Goal: Task Accomplishment & Management: Manage account settings

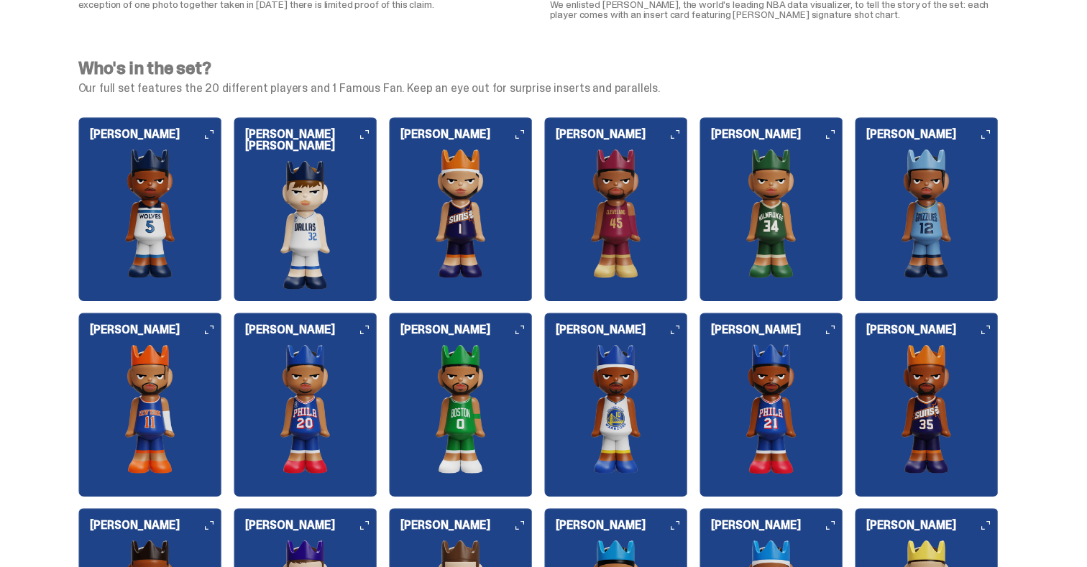
scroll to position [1505, 0]
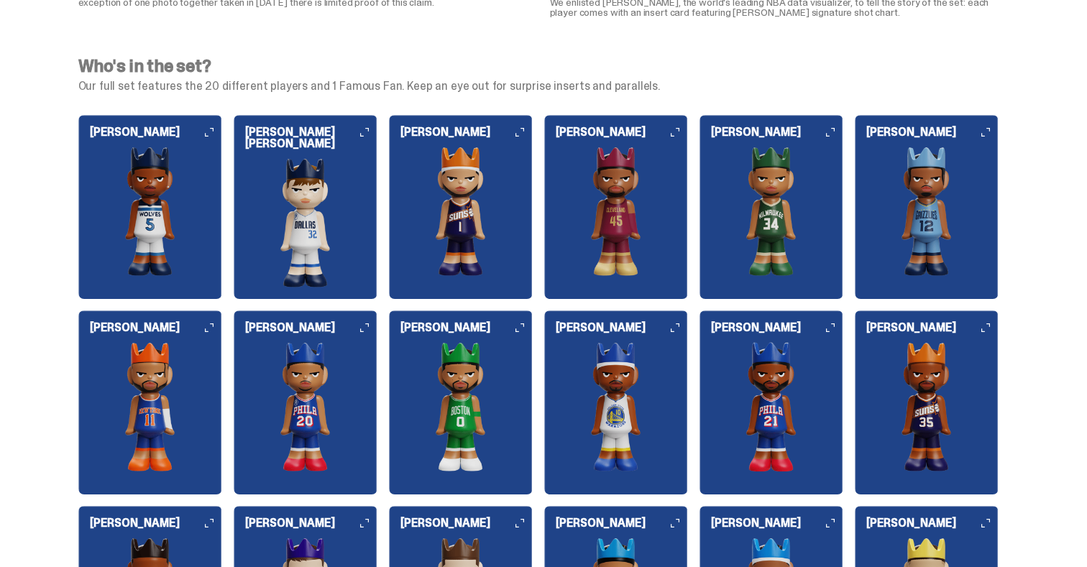
click at [800, 202] on img at bounding box center [772, 211] width 144 height 129
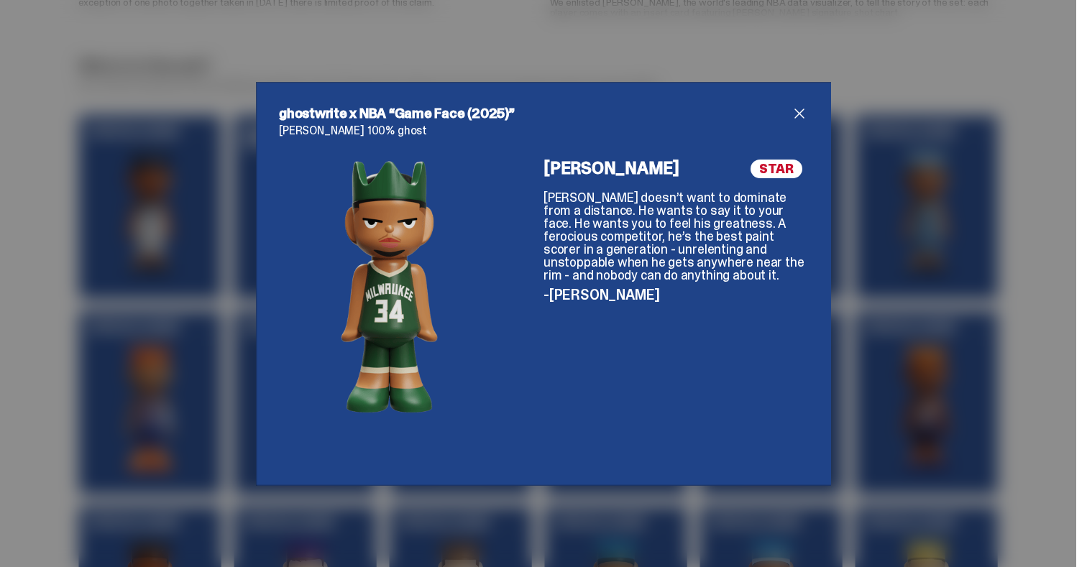
click at [442, 274] on div at bounding box center [389, 311] width 221 height 303
click at [890, 395] on div "ghostwrite x NBA “Game Face (2025)” Giannis Antetokounmpo 100% ghost STAR Giann…" at bounding box center [543, 283] width 1087 height 567
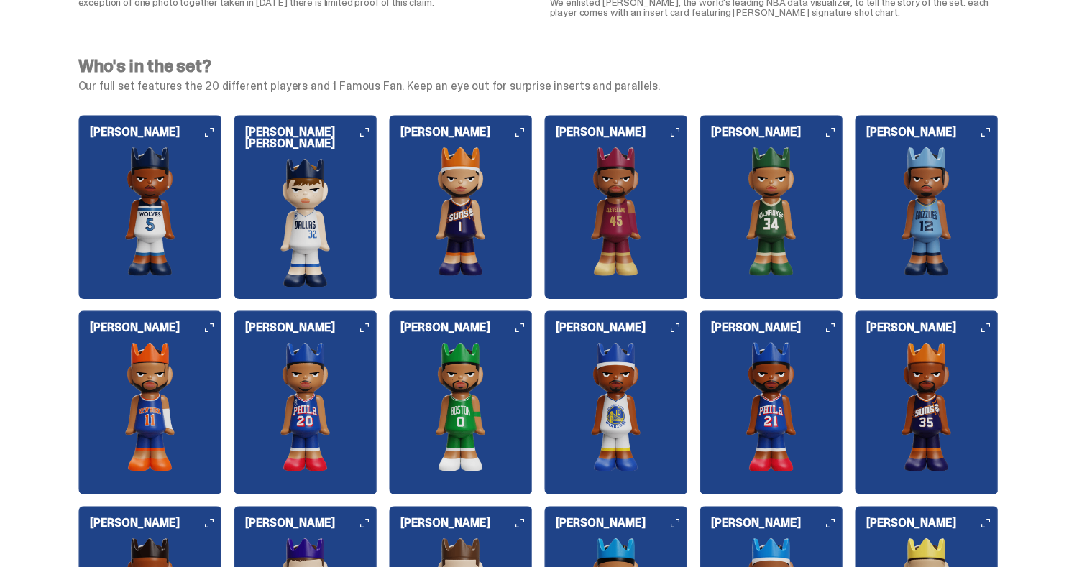
click at [761, 386] on img at bounding box center [772, 406] width 144 height 129
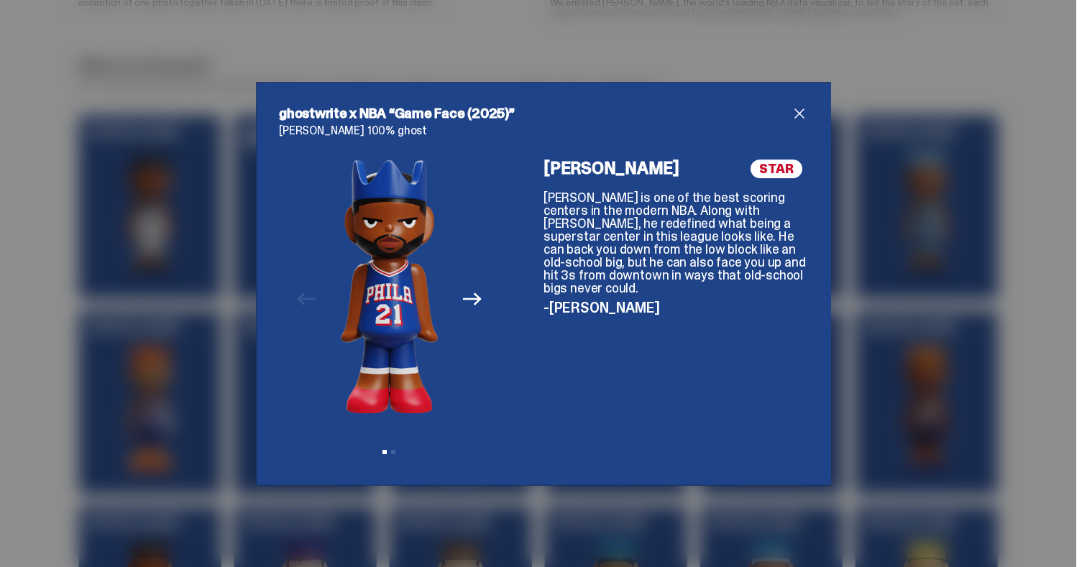
click at [475, 298] on icon "Next" at bounding box center [472, 299] width 19 height 19
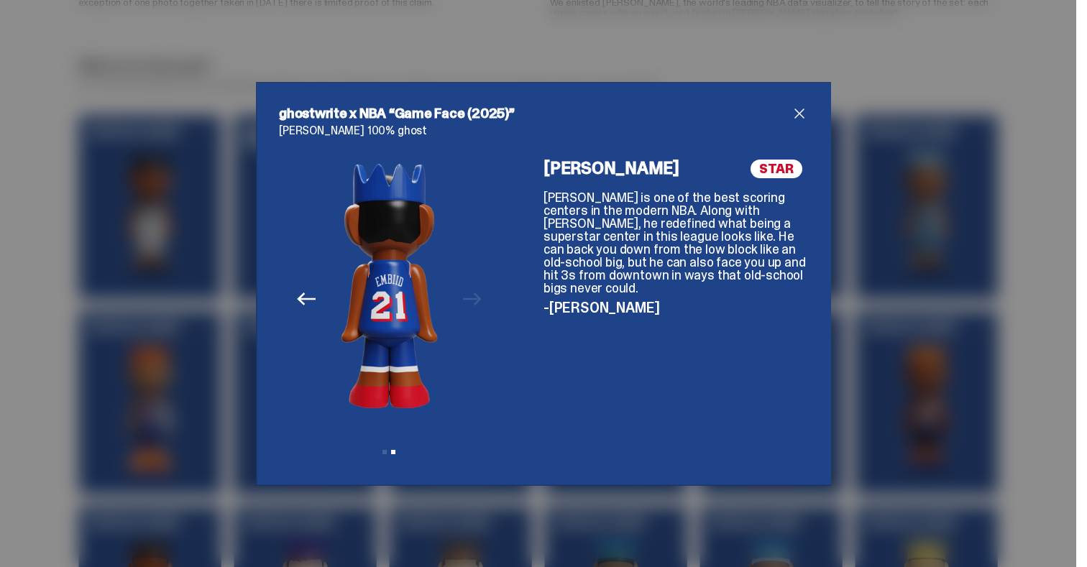
click at [177, 303] on div "ghostwrite x NBA “Game Face (2025)” Joel Embiid 100% ghost Previous Next View s…" at bounding box center [543, 283] width 1087 height 567
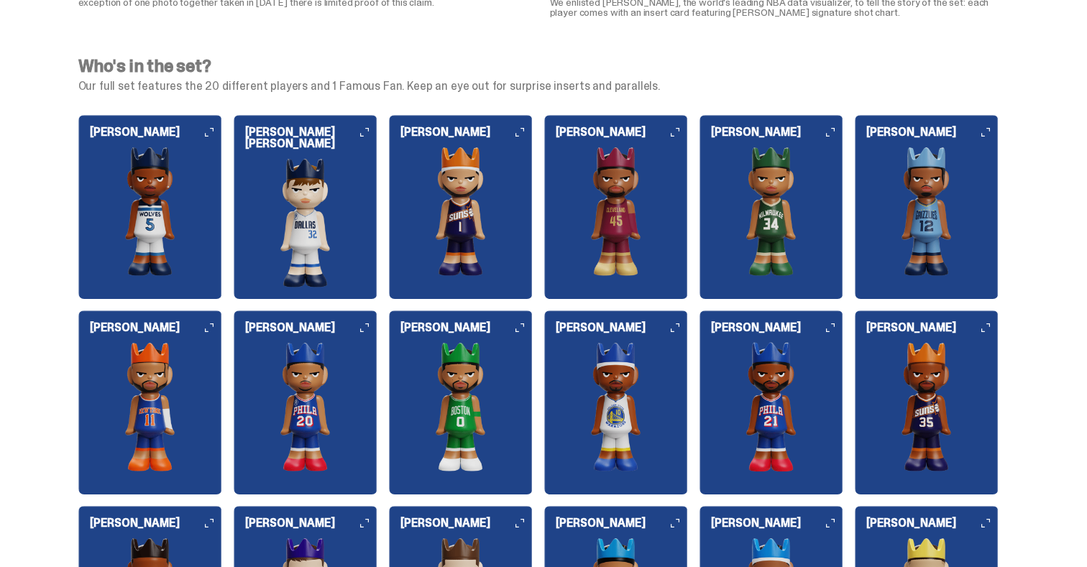
click at [177, 241] on img at bounding box center [150, 211] width 144 height 129
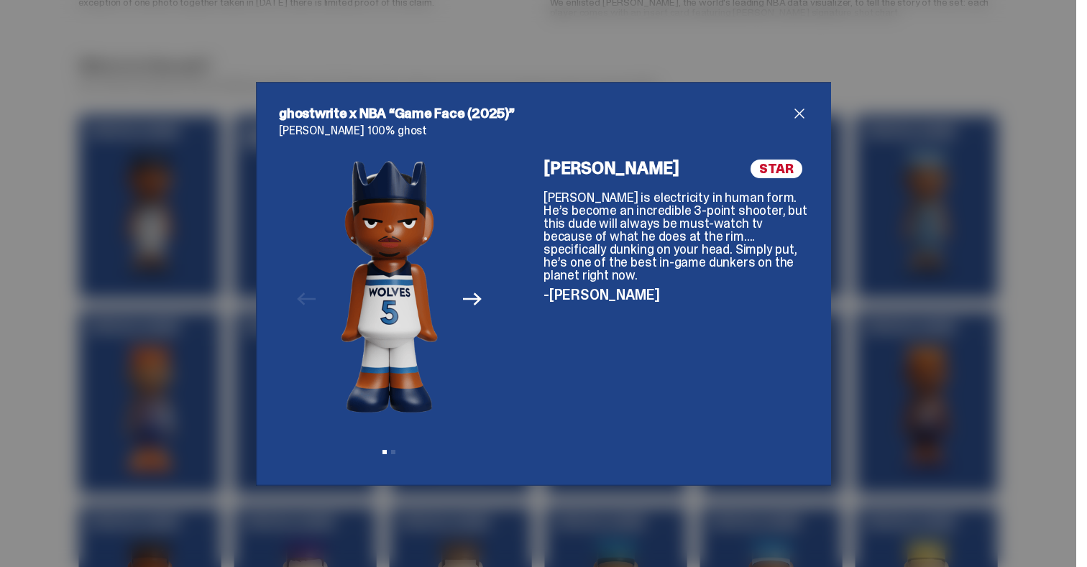
click at [484, 295] on button "Next" at bounding box center [473, 300] width 32 height 32
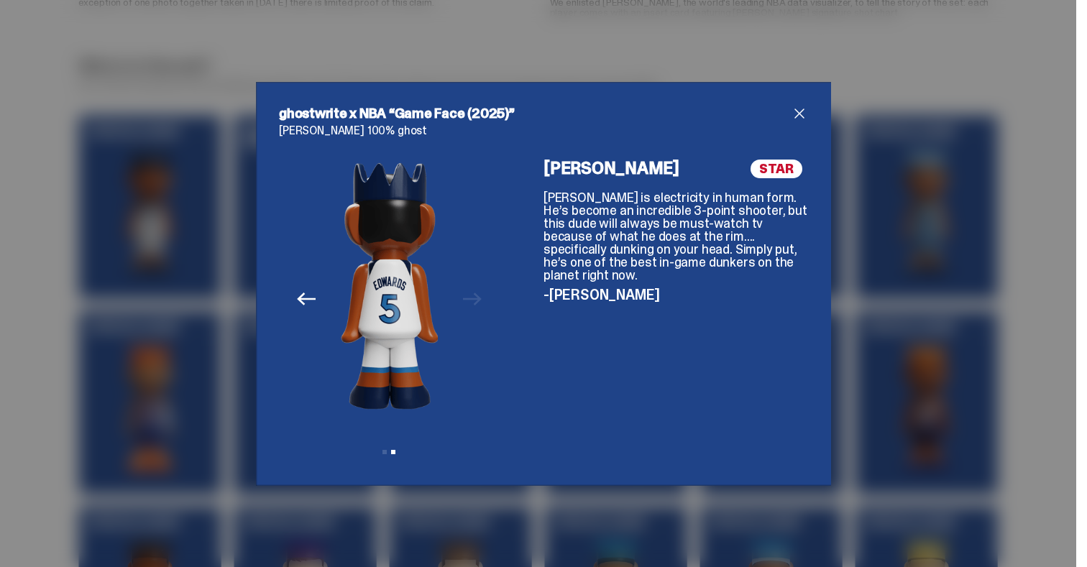
click at [224, 262] on div "ghostwrite x NBA “Game Face (2025)” Anthony Edwards 100% ghost Previous Next Vi…" at bounding box center [543, 283] width 1087 height 567
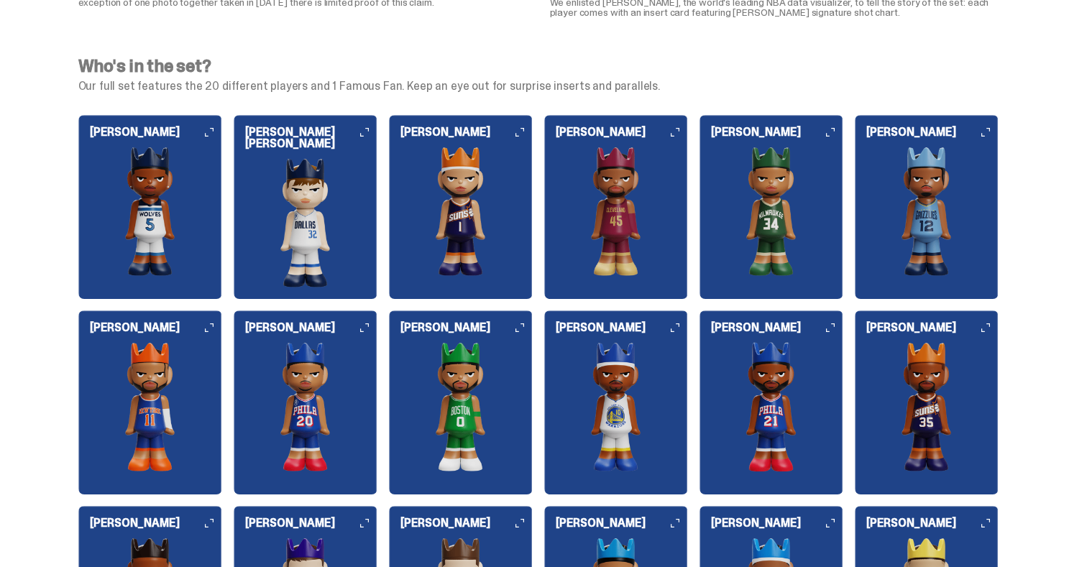
click at [317, 234] on img at bounding box center [306, 222] width 144 height 129
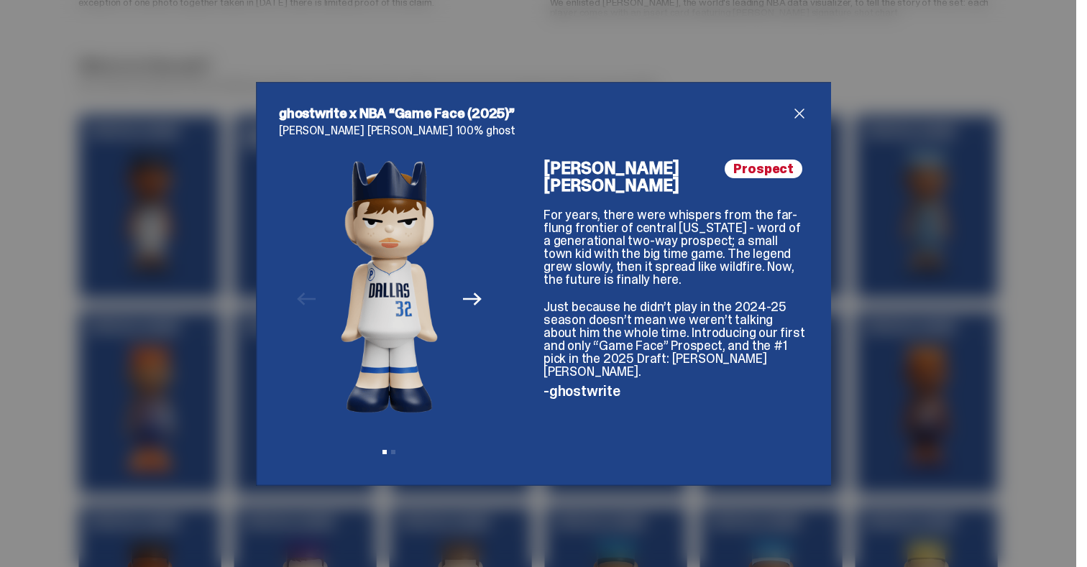
click at [480, 289] on button "Next" at bounding box center [473, 300] width 32 height 32
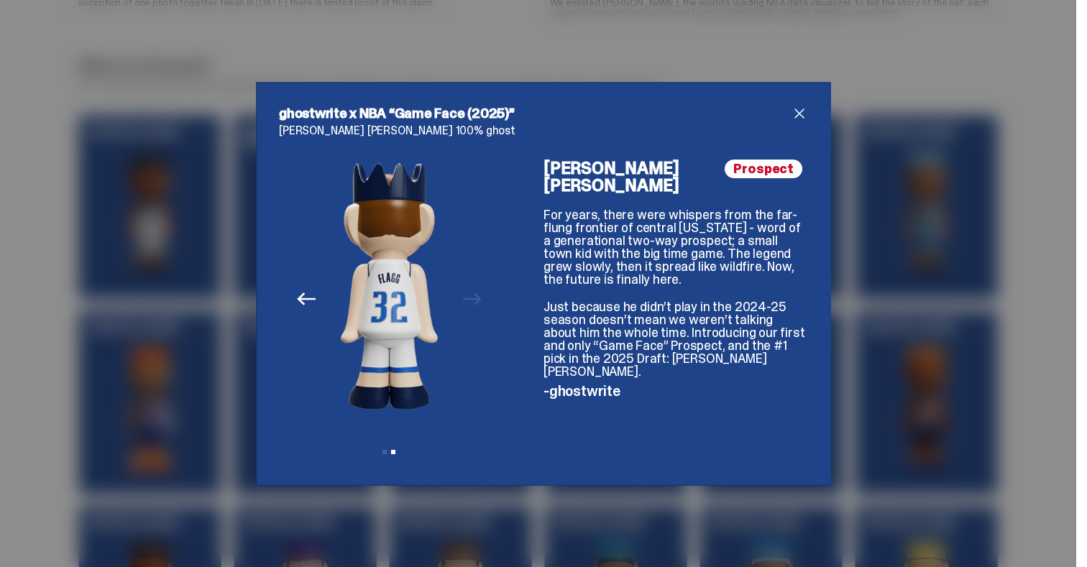
click at [158, 310] on div "ghostwrite x NBA “Game Face (2025)” Cooper Flagg 100% ghost Previous Next View …" at bounding box center [543, 283] width 1087 height 567
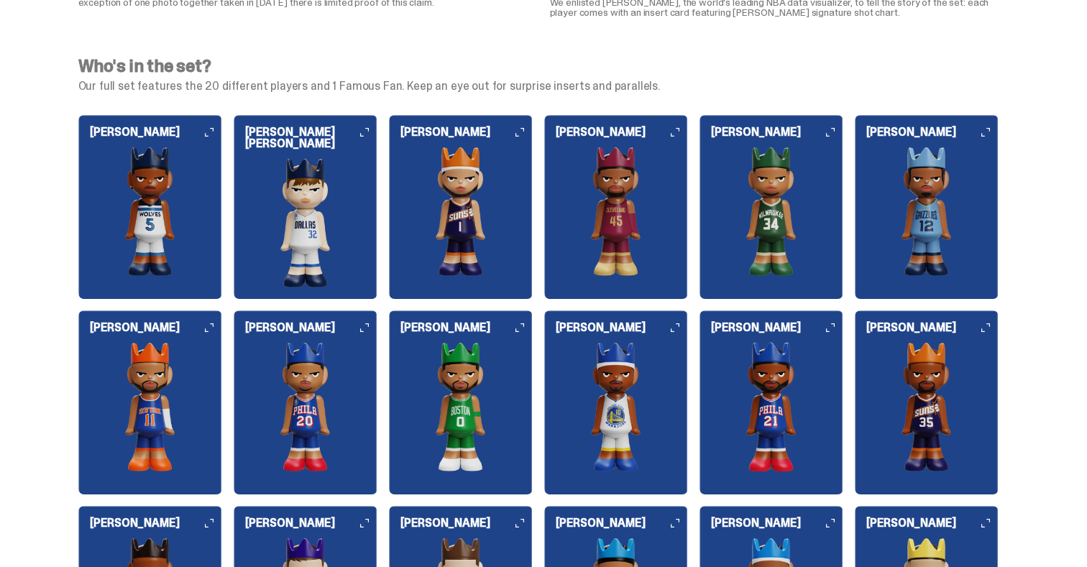
click at [776, 208] on img at bounding box center [772, 211] width 144 height 129
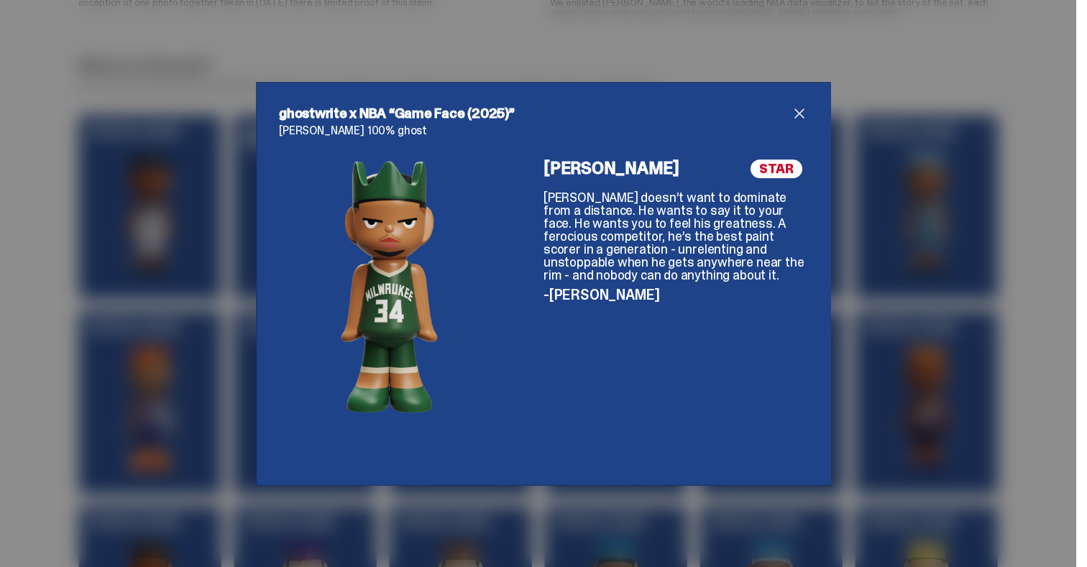
click at [208, 306] on div "ghostwrite x NBA “Game Face (2025)” Giannis Antetokounmpo 100% ghost STAR Giann…" at bounding box center [543, 283] width 1087 height 567
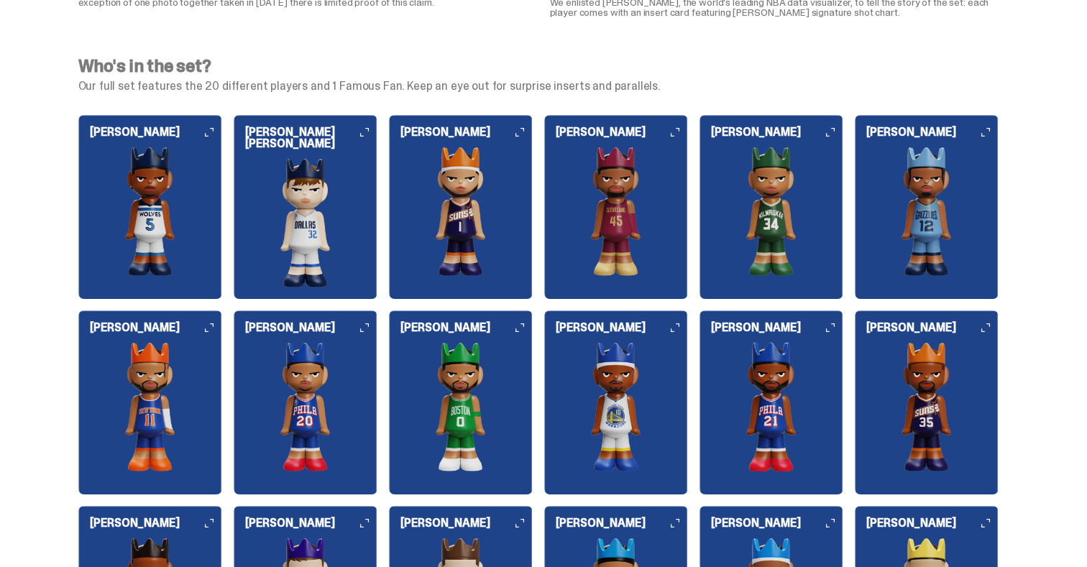
click at [948, 209] on img at bounding box center [927, 211] width 144 height 129
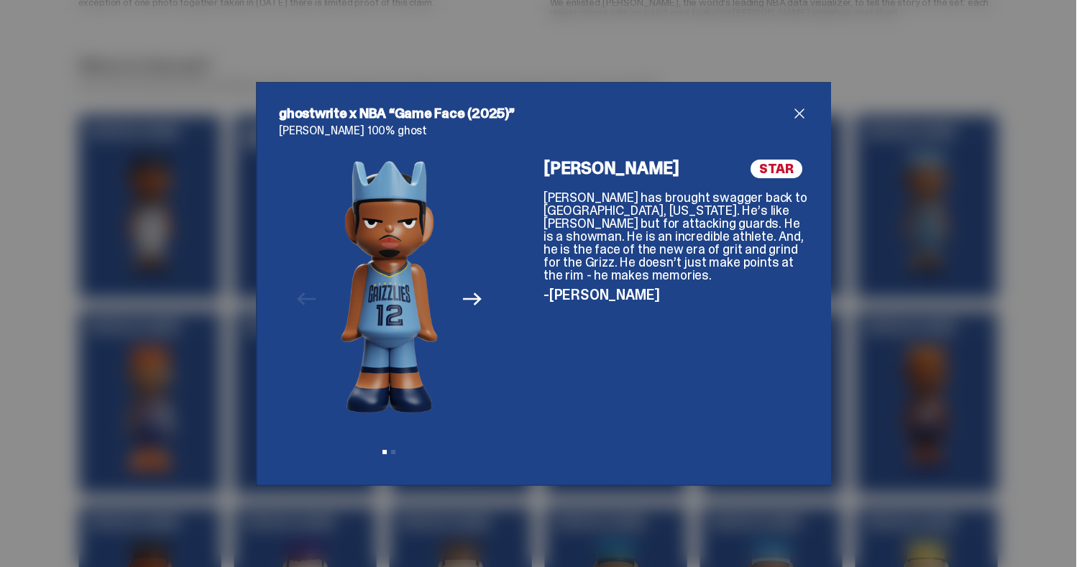
click at [473, 295] on icon "Next" at bounding box center [472, 299] width 19 height 19
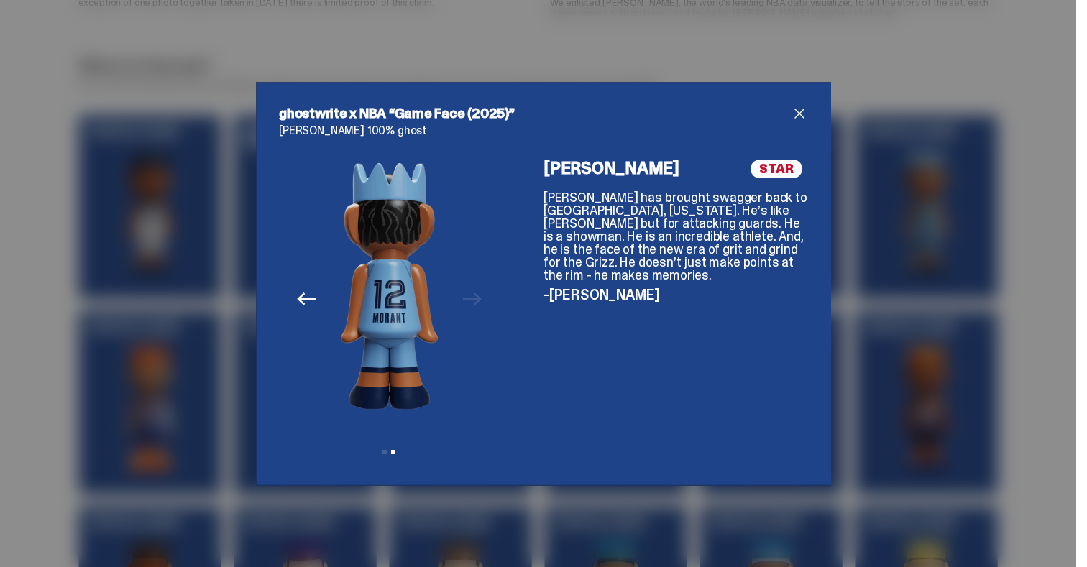
click at [712, 559] on div "ghostwrite x NBA “Game Face (2025)” Ja Morant 100% ghost Previous Next View sli…" at bounding box center [543, 283] width 1087 height 567
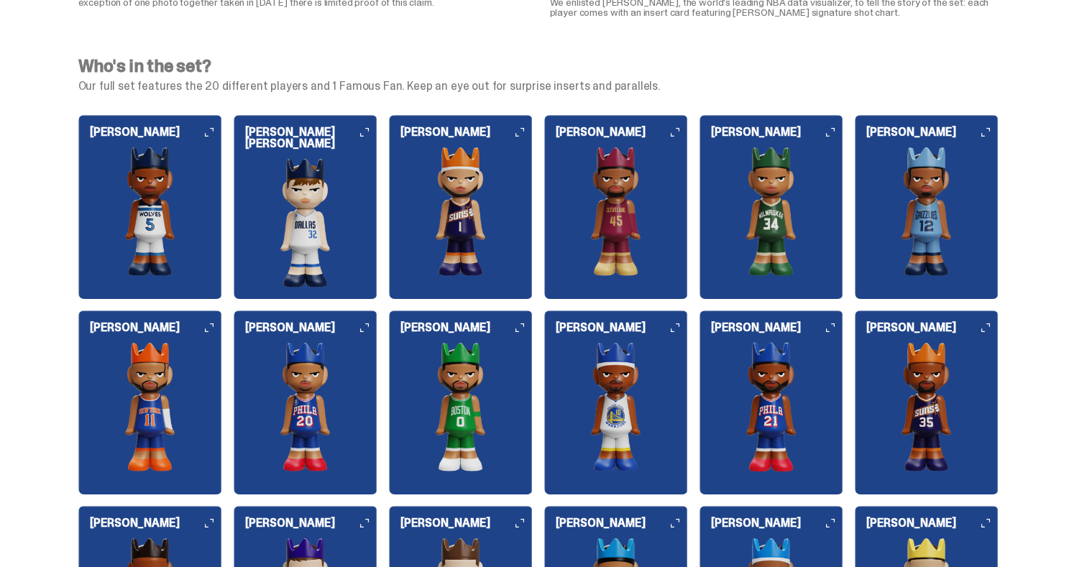
click at [821, 381] on img at bounding box center [772, 406] width 144 height 129
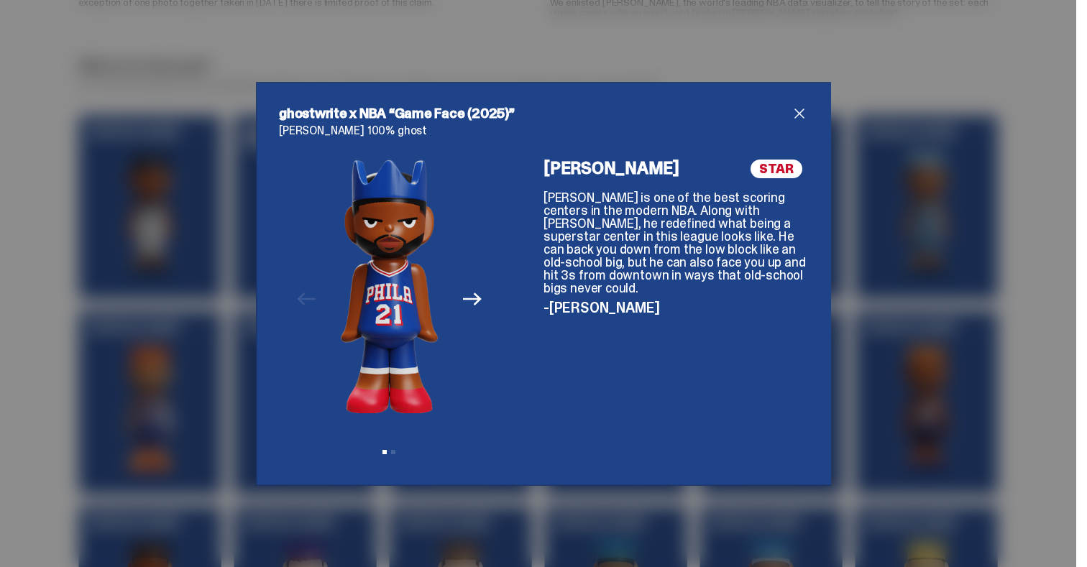
click at [463, 288] on button "Next" at bounding box center [473, 300] width 32 height 32
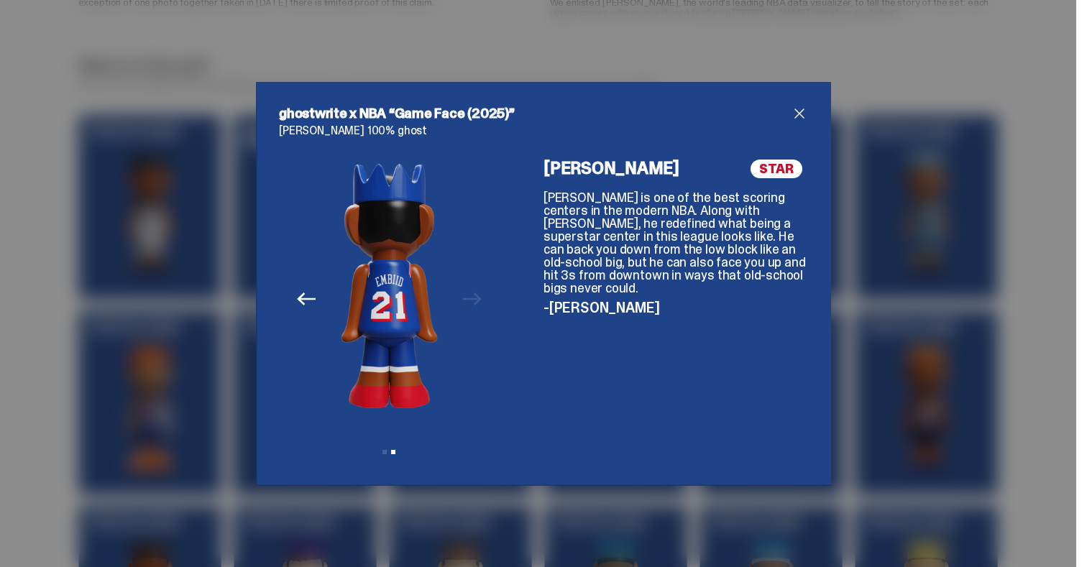
click at [498, 520] on div "ghostwrite x NBA “Game Face (2025)” Joel Embiid 100% ghost Previous Next View s…" at bounding box center [543, 283] width 1087 height 567
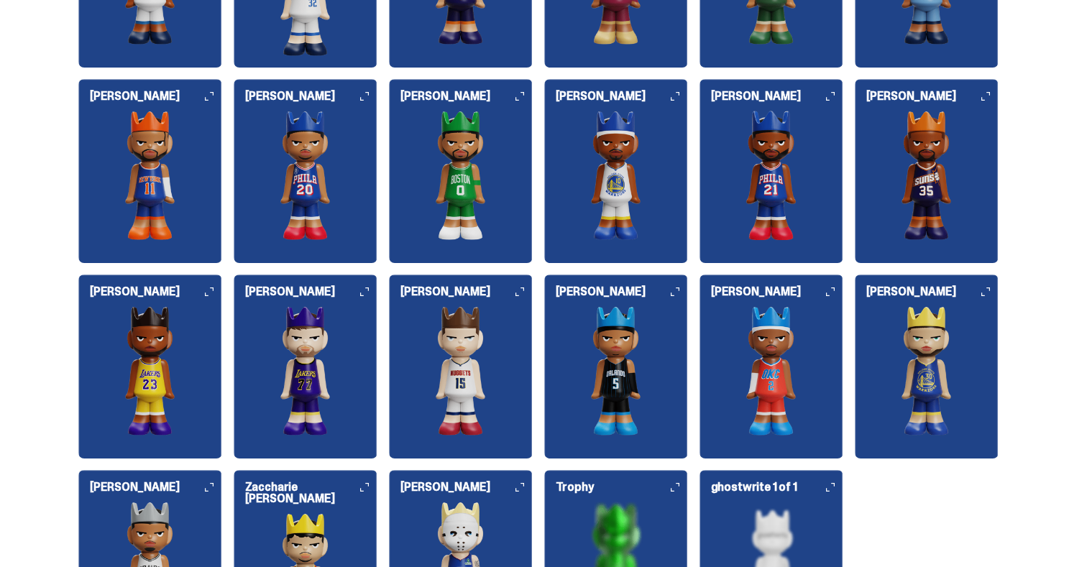
scroll to position [1783, 0]
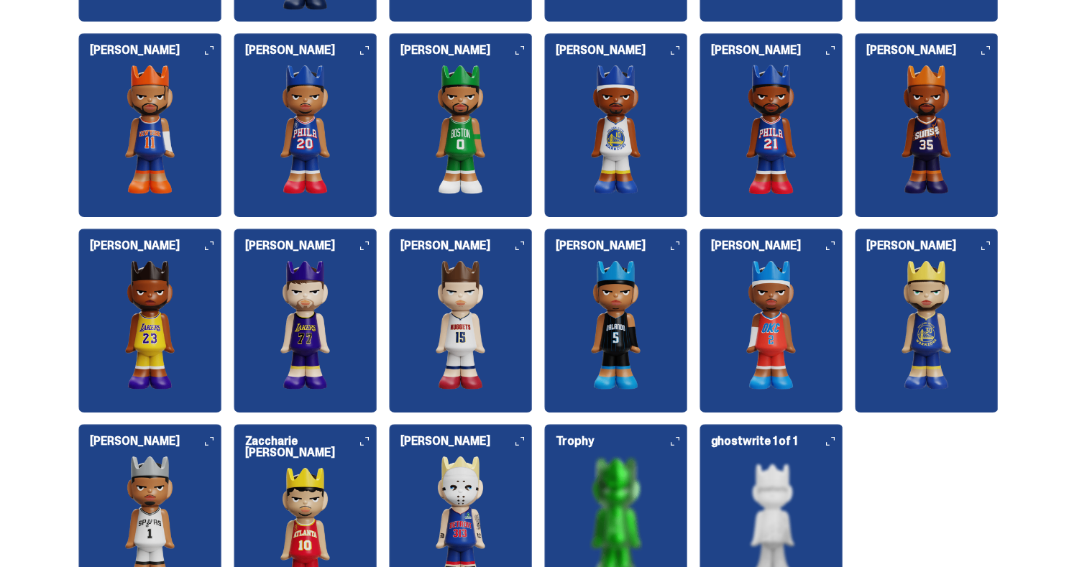
click at [480, 385] on img at bounding box center [461, 324] width 144 height 129
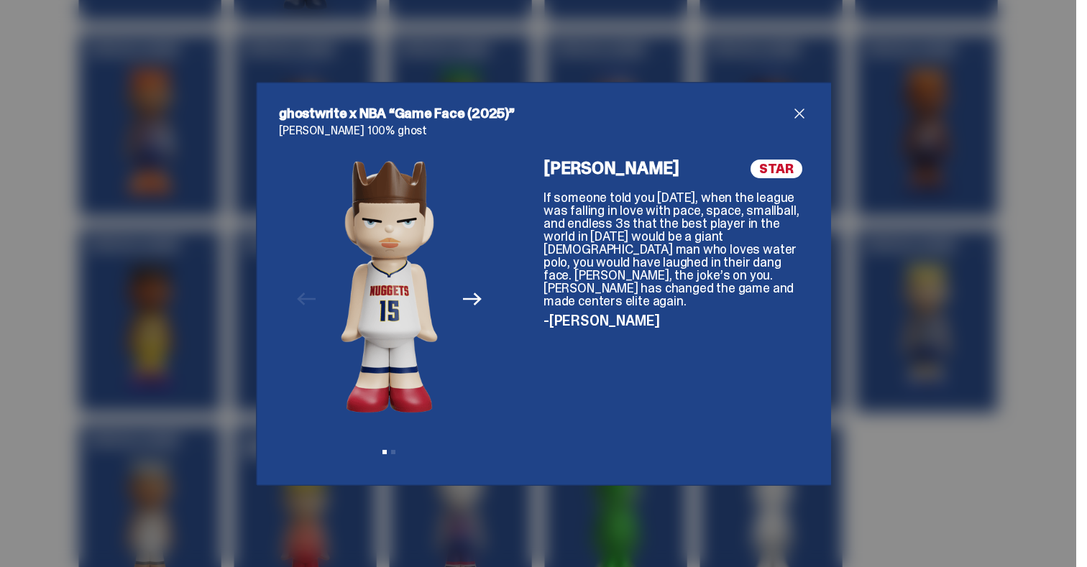
click at [493, 444] on div "Previous Next View slide 1 View slide 2" at bounding box center [389, 311] width 221 height 303
click at [493, 493] on div "ghostwrite x NBA “Game Face (2025)” Nikola Jokić 100% ghost Previous Next View …" at bounding box center [543, 283] width 1087 height 567
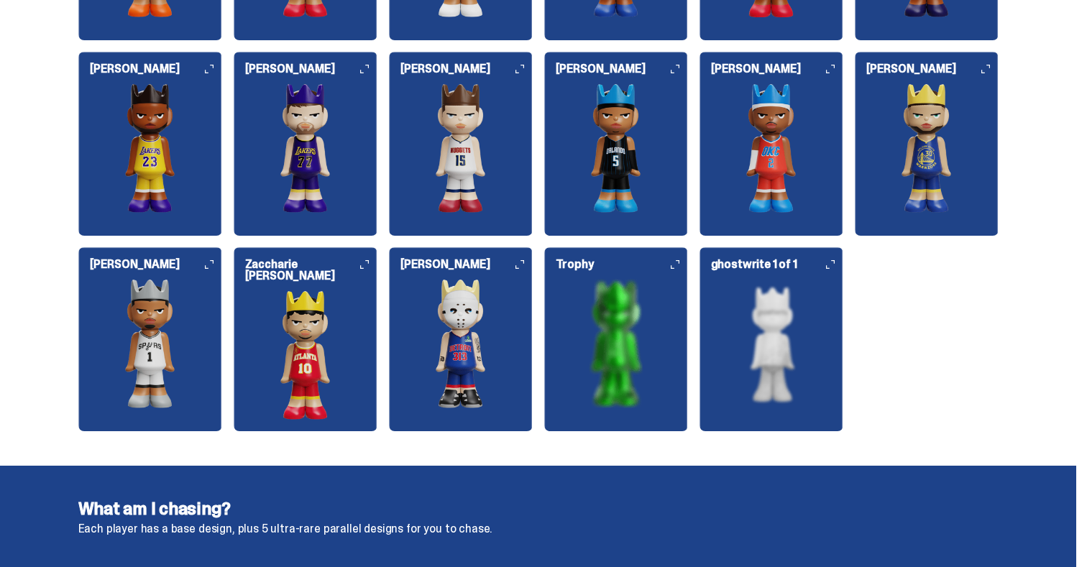
scroll to position [2045, 0]
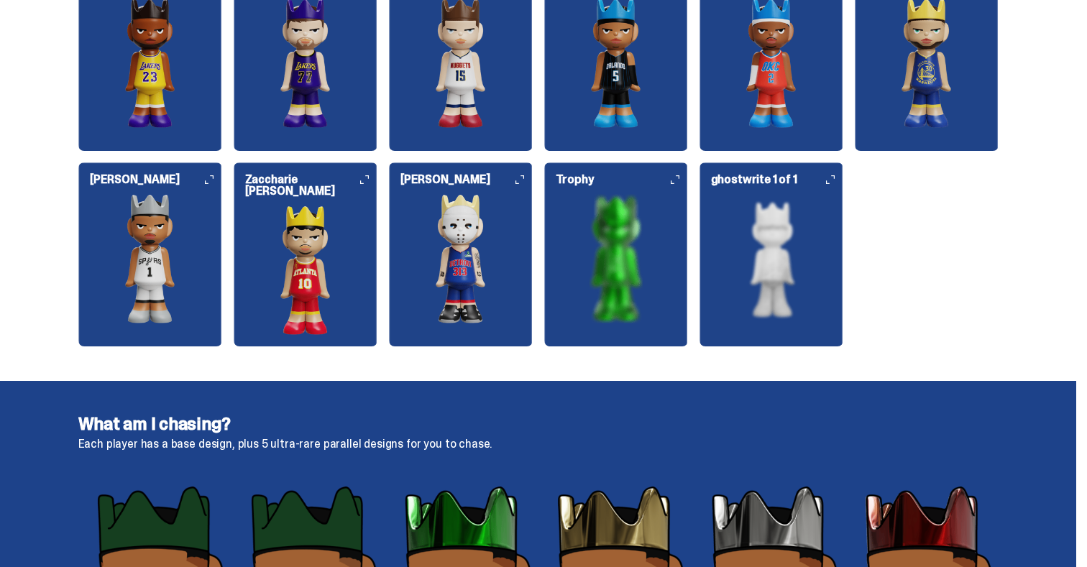
click at [465, 238] on img at bounding box center [461, 258] width 144 height 129
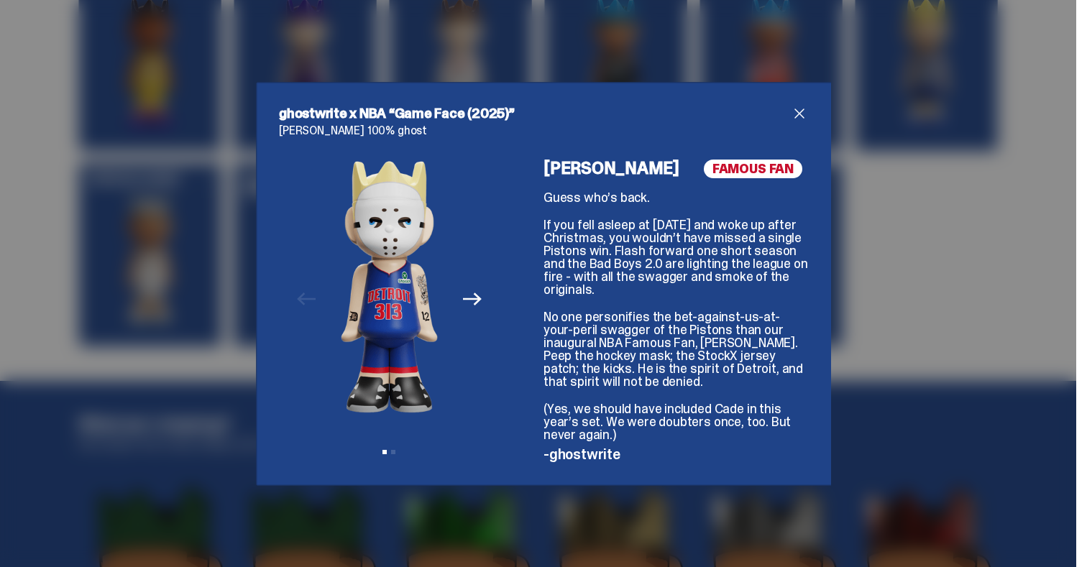
click at [615, 514] on div "ghostwrite x NBA “Game Face (2025)” Eminem 100% ghost Previous Next View slide …" at bounding box center [543, 283] width 1087 height 567
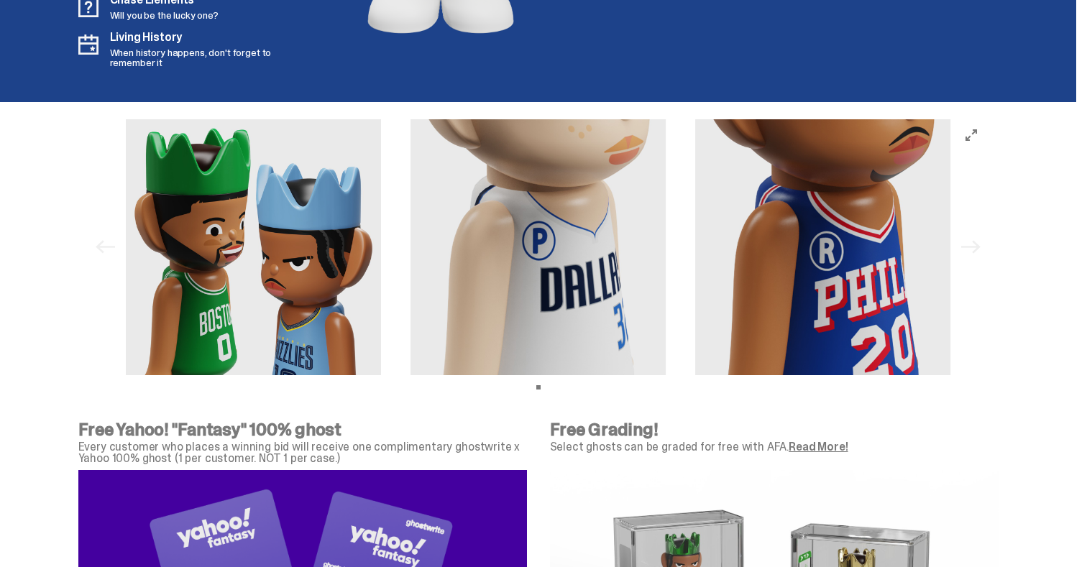
scroll to position [4519, 0]
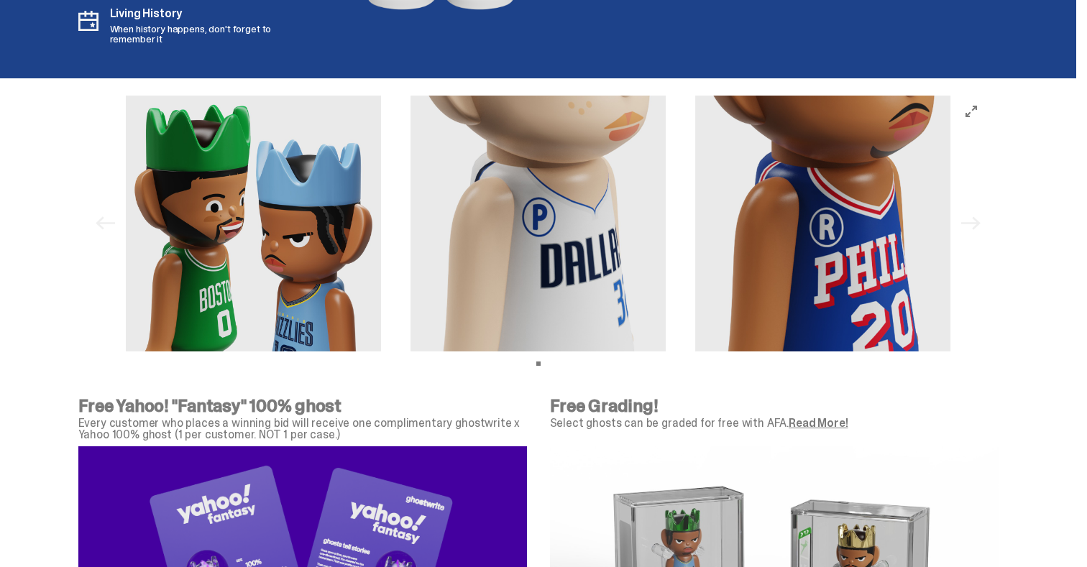
click at [975, 228] on div "Previous Next View slide 1" at bounding box center [539, 224] width 898 height 256
click at [107, 219] on div "Previous Next View slide 1" at bounding box center [539, 224] width 898 height 256
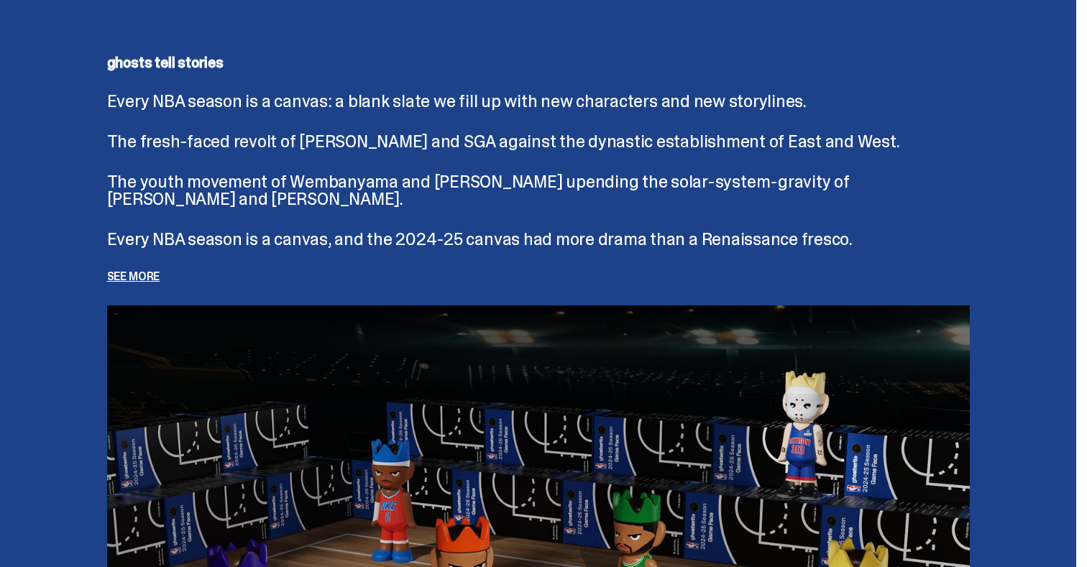
scroll to position [3115, 0]
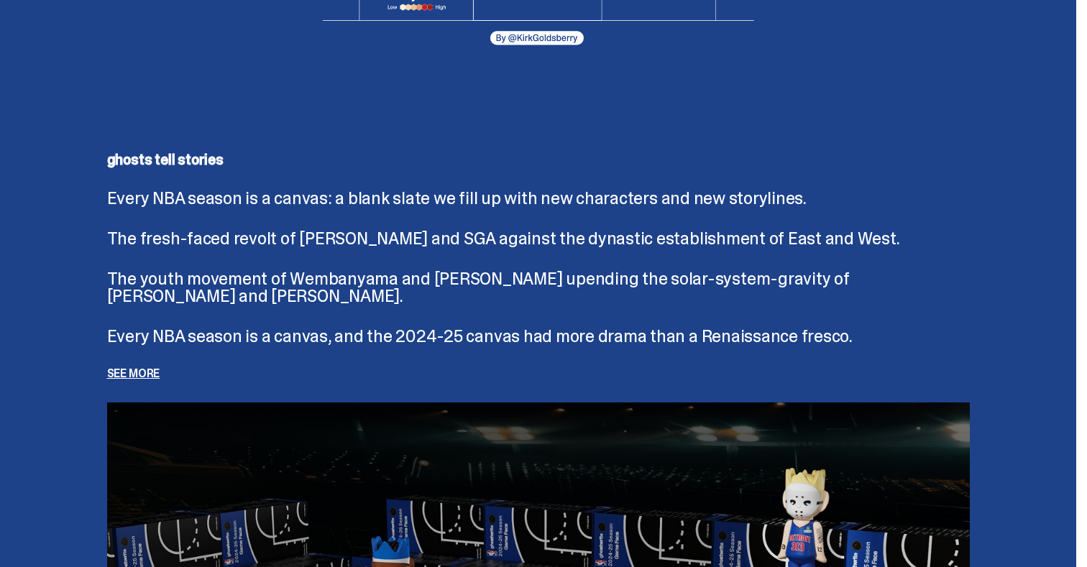
click at [144, 373] on p "See more" at bounding box center [538, 374] width 863 height 12
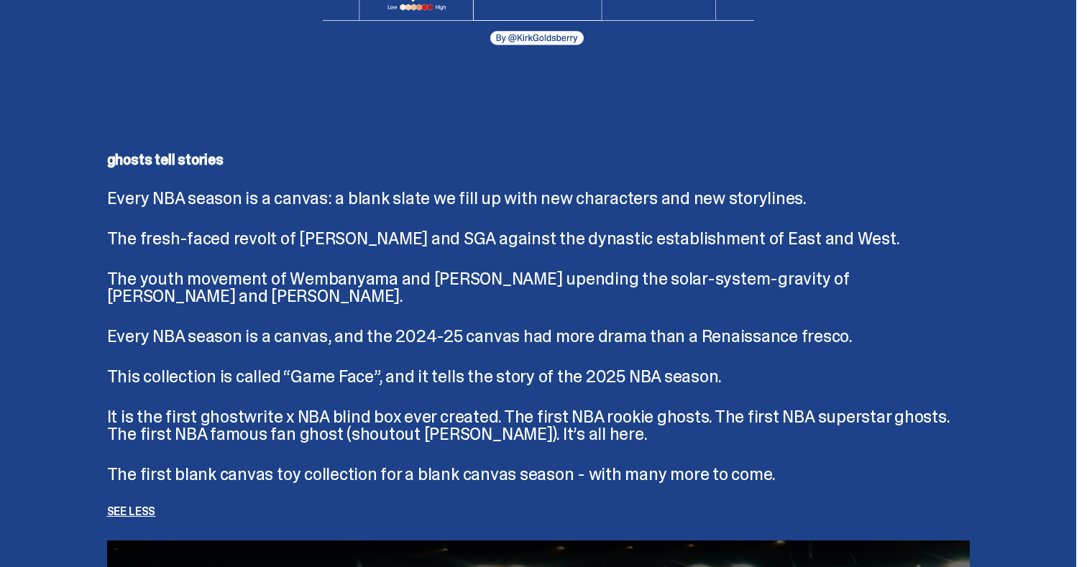
click at [140, 518] on p "See less" at bounding box center [538, 512] width 863 height 12
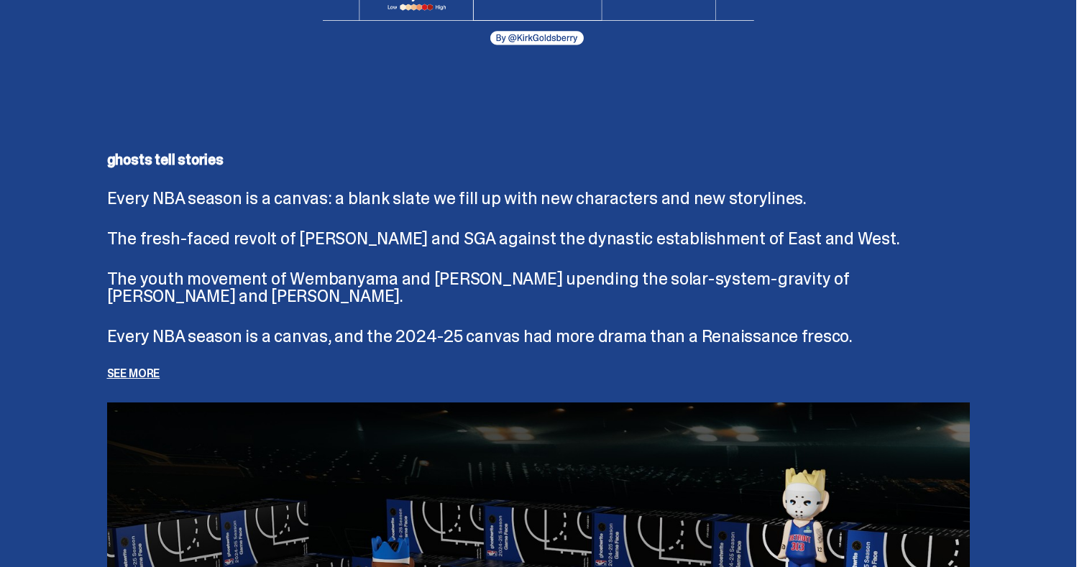
click at [145, 368] on p "See more" at bounding box center [538, 374] width 863 height 12
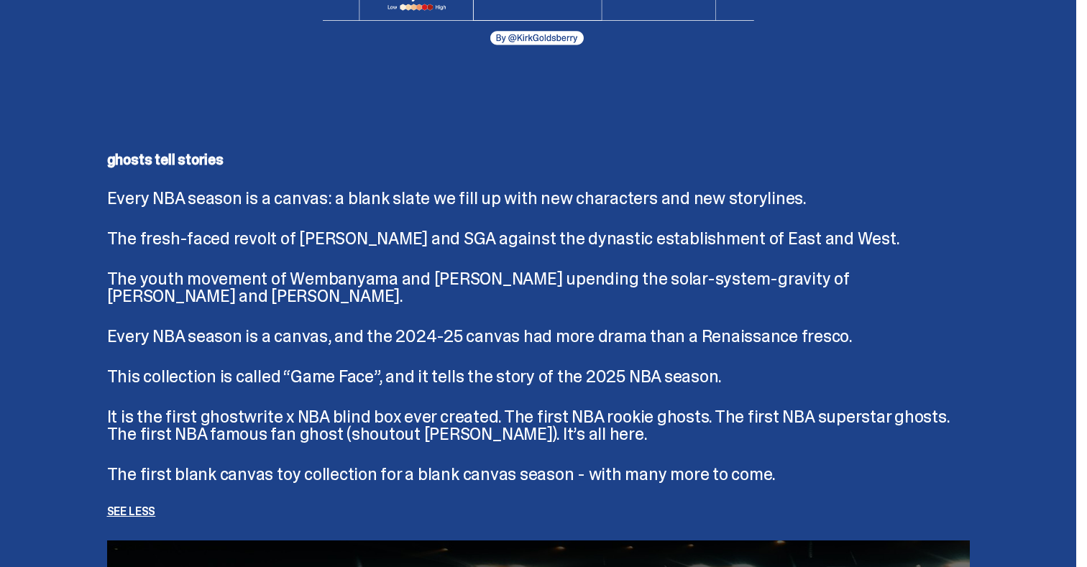
click at [134, 506] on p "See less" at bounding box center [538, 512] width 863 height 12
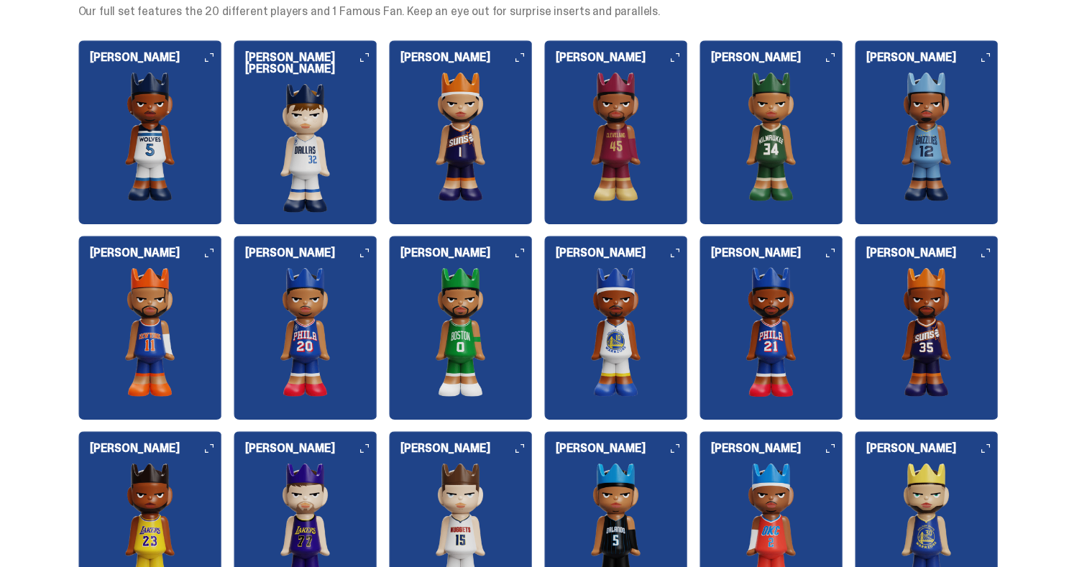
scroll to position [1569, 0]
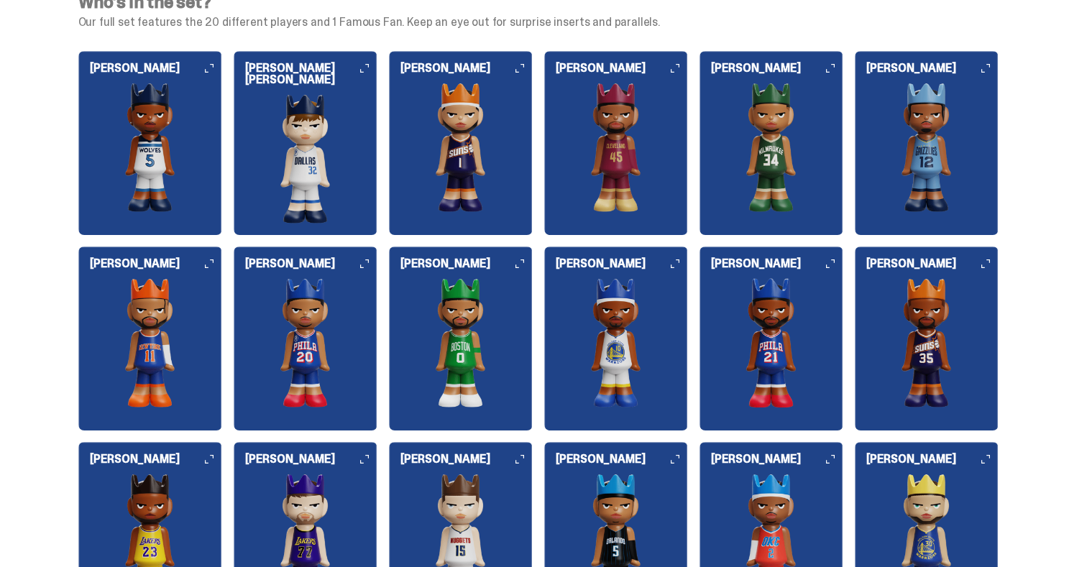
click at [470, 302] on img at bounding box center [461, 342] width 144 height 129
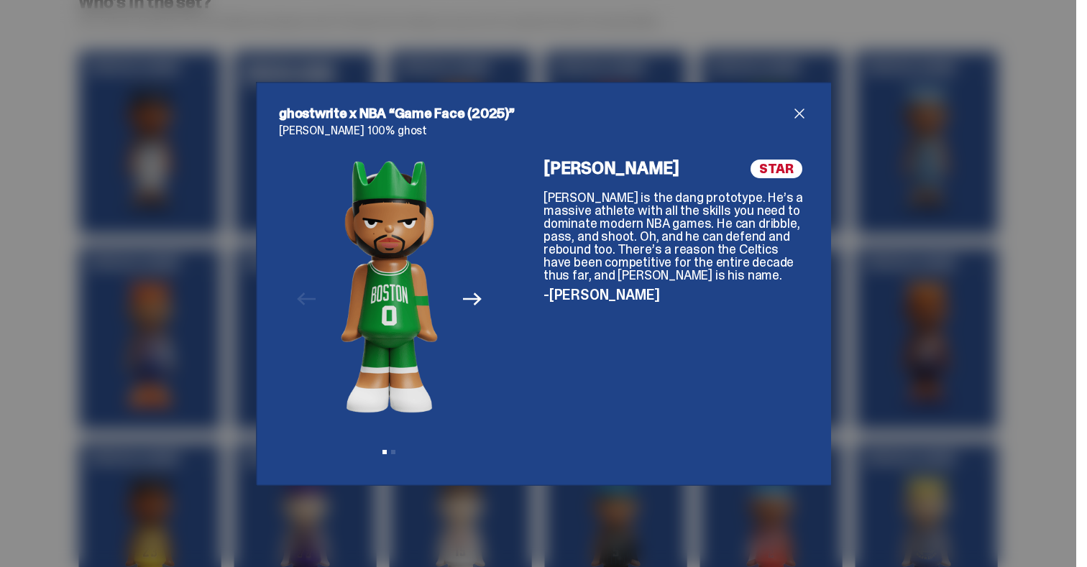
click at [946, 281] on div "ghostwrite x NBA “Game Face (2025)” Jayson Tatum 100% ghost Previous Next View …" at bounding box center [543, 283] width 1087 height 567
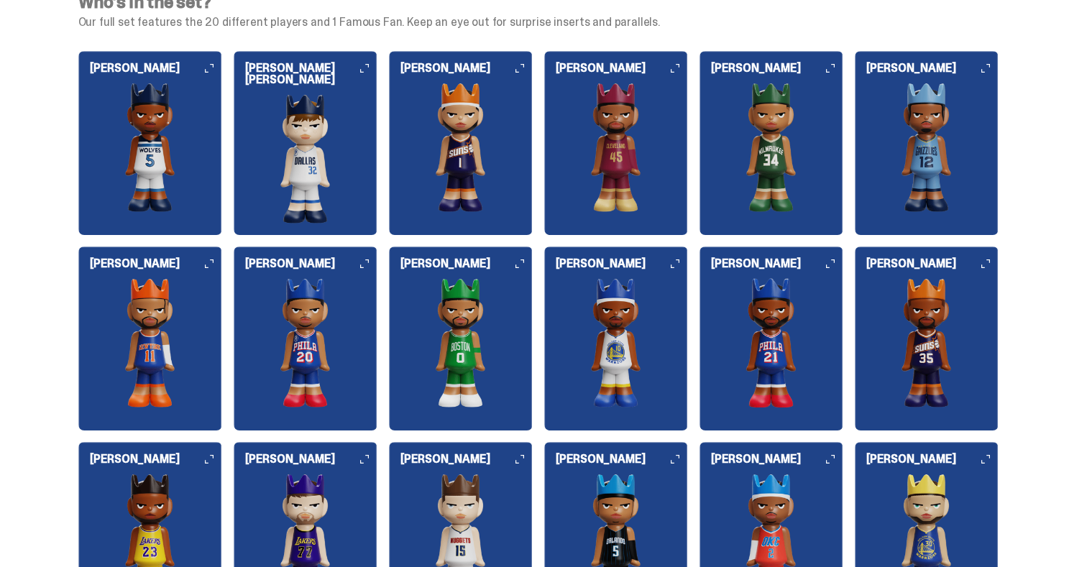
click at [746, 306] on img at bounding box center [772, 342] width 144 height 129
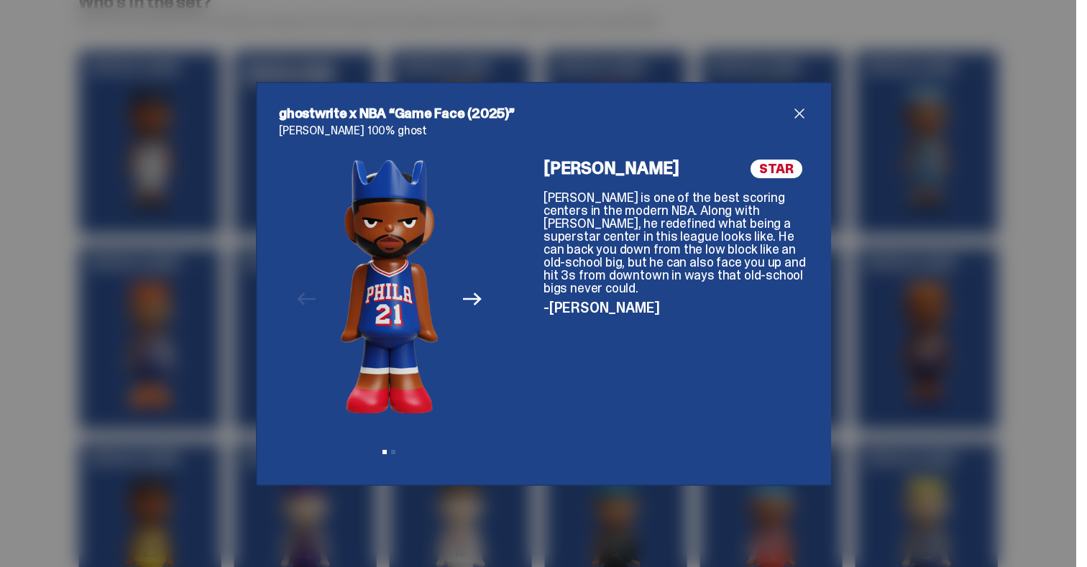
click at [903, 394] on div "ghostwrite x NBA “Game Face (2025)” Joel Embiid 100% ghost Previous Next View s…" at bounding box center [543, 283] width 1087 height 567
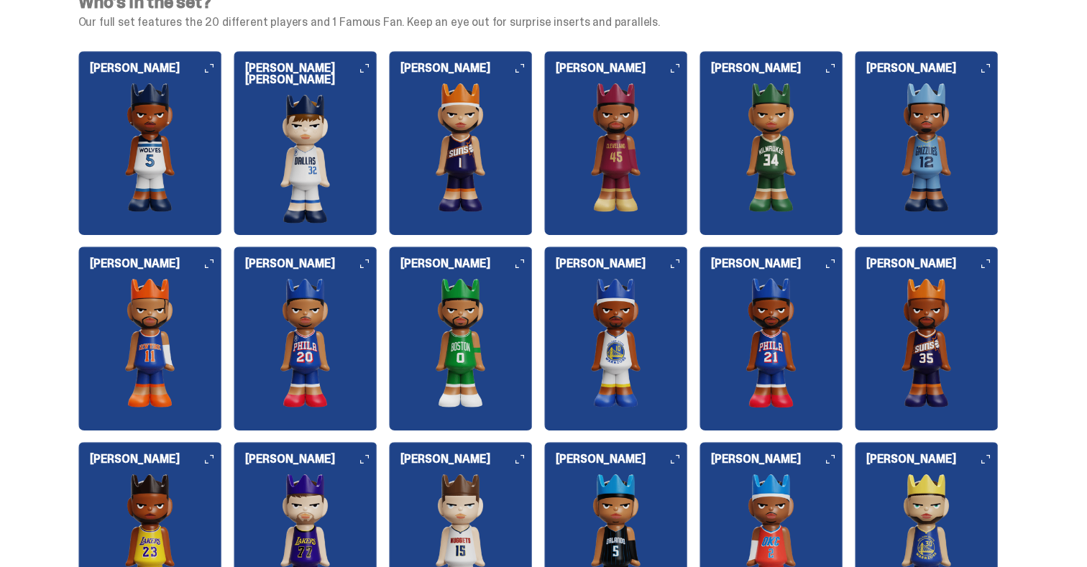
click at [463, 159] on img at bounding box center [461, 147] width 144 height 129
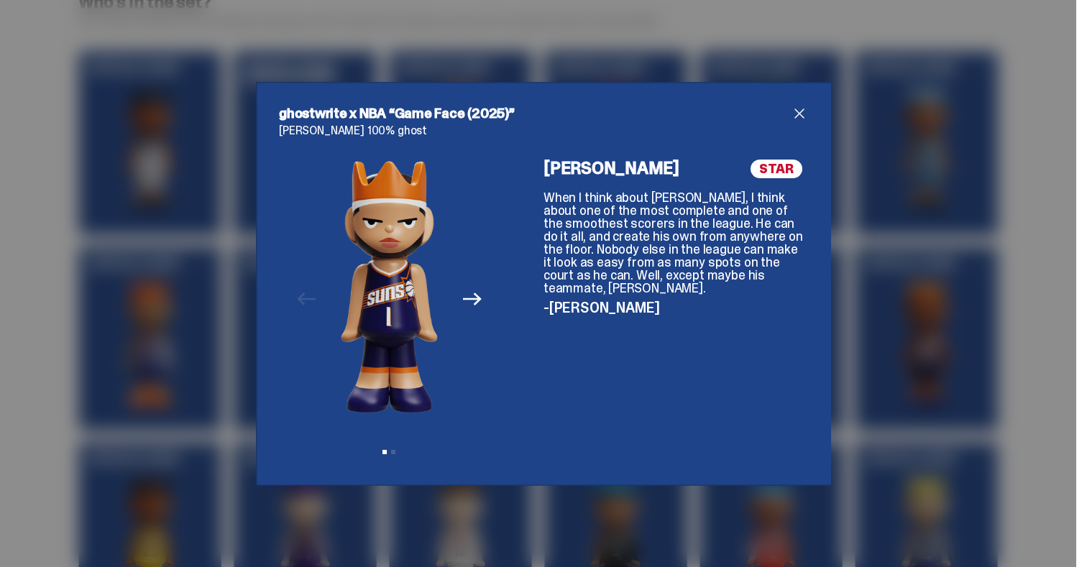
click at [422, 509] on div "ghostwrite x NBA “Game Face (2025)” Devin Booker 100% ghost Previous Next View …" at bounding box center [543, 283] width 1087 height 567
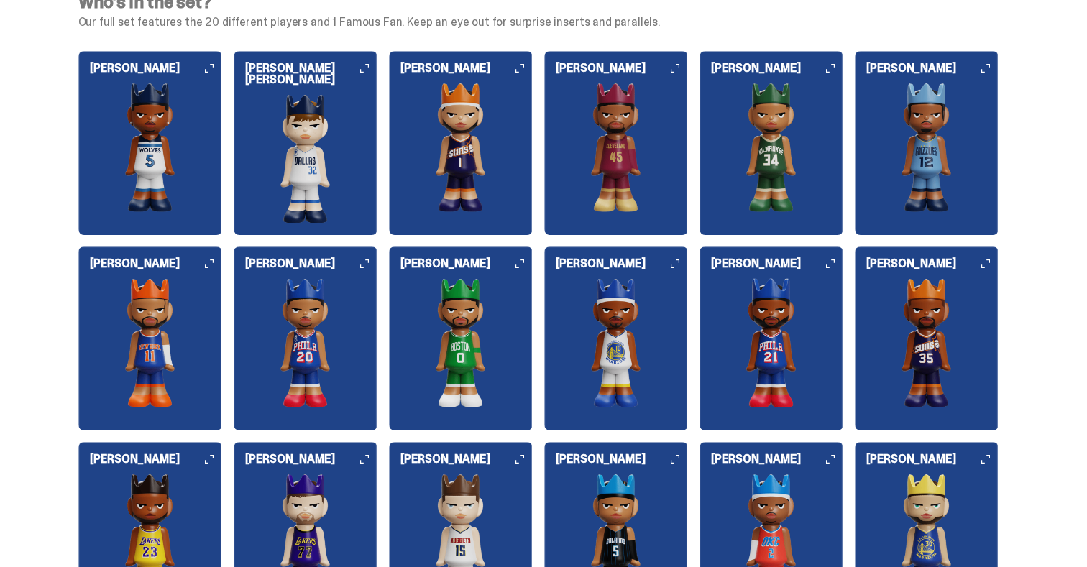
click at [488, 480] on img at bounding box center [461, 538] width 144 height 129
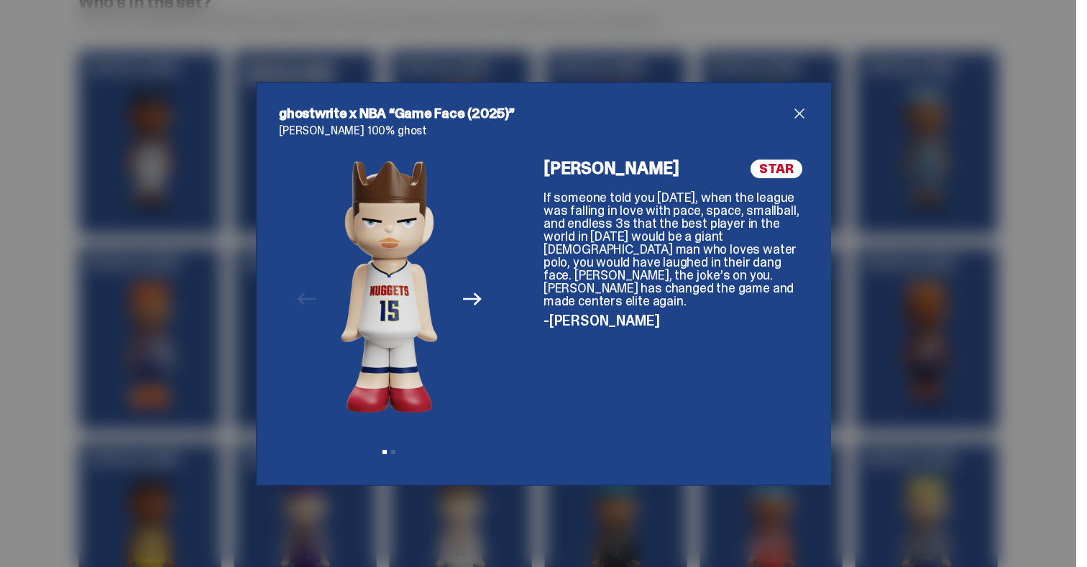
click at [485, 515] on div "ghostwrite x NBA “Game Face (2025)” Nikola Jokić 100% ghost Previous Next View …" at bounding box center [543, 283] width 1087 height 567
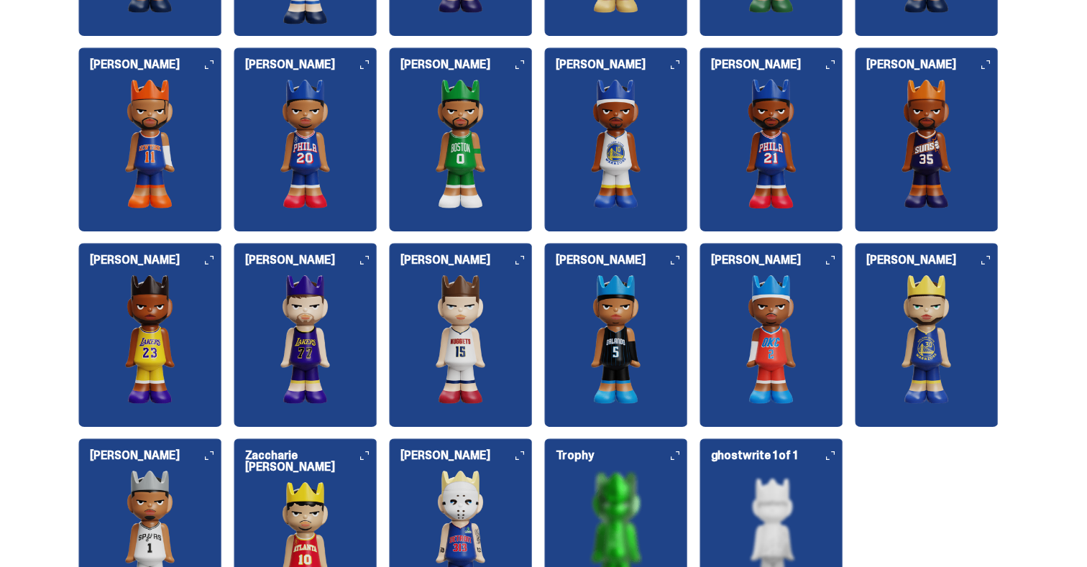
scroll to position [1930, 0]
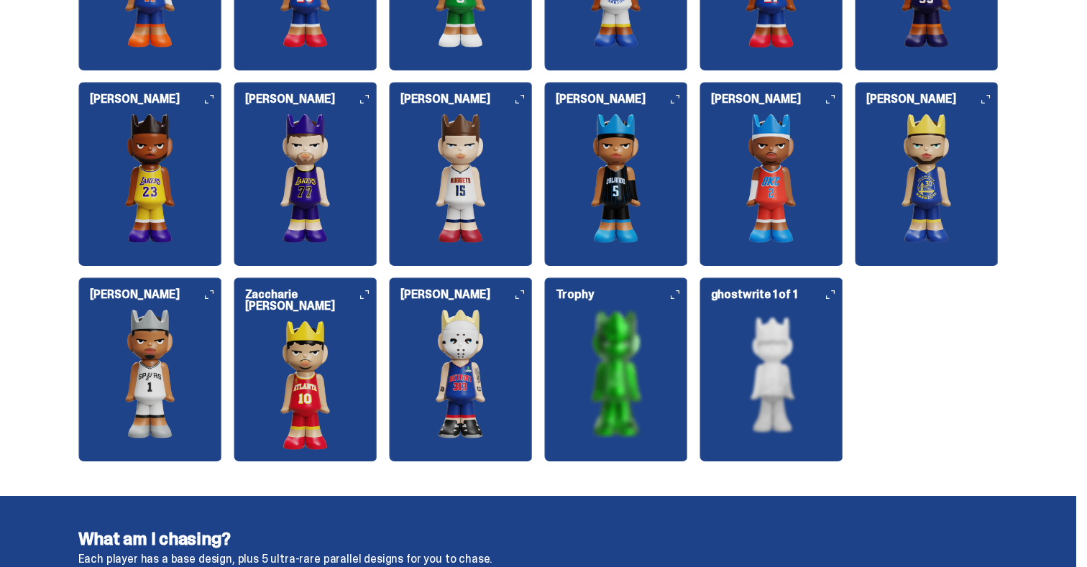
click at [656, 377] on img at bounding box center [616, 373] width 144 height 129
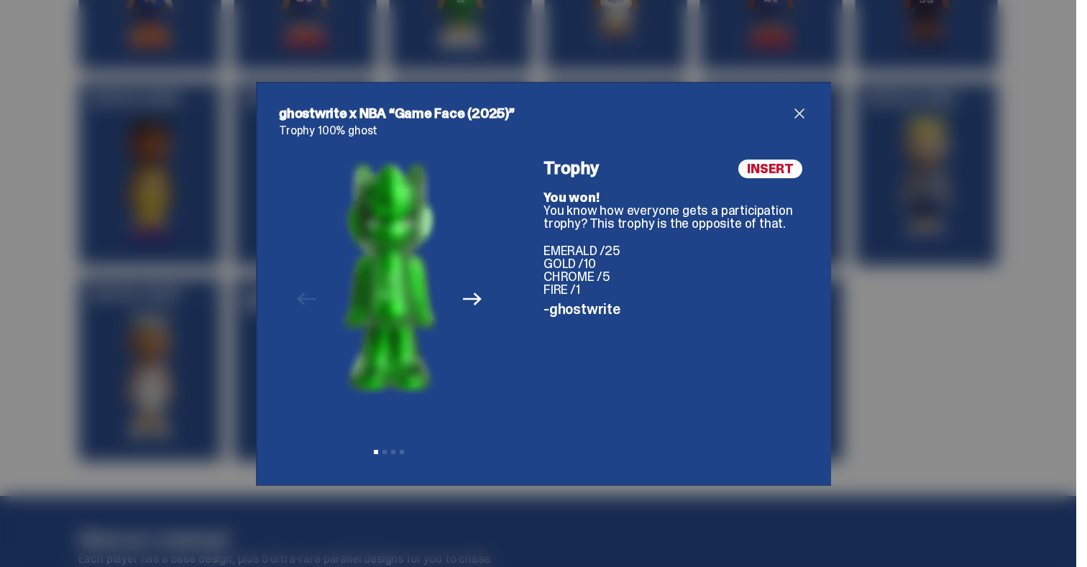
click at [476, 298] on icon "Next" at bounding box center [472, 299] width 19 height 13
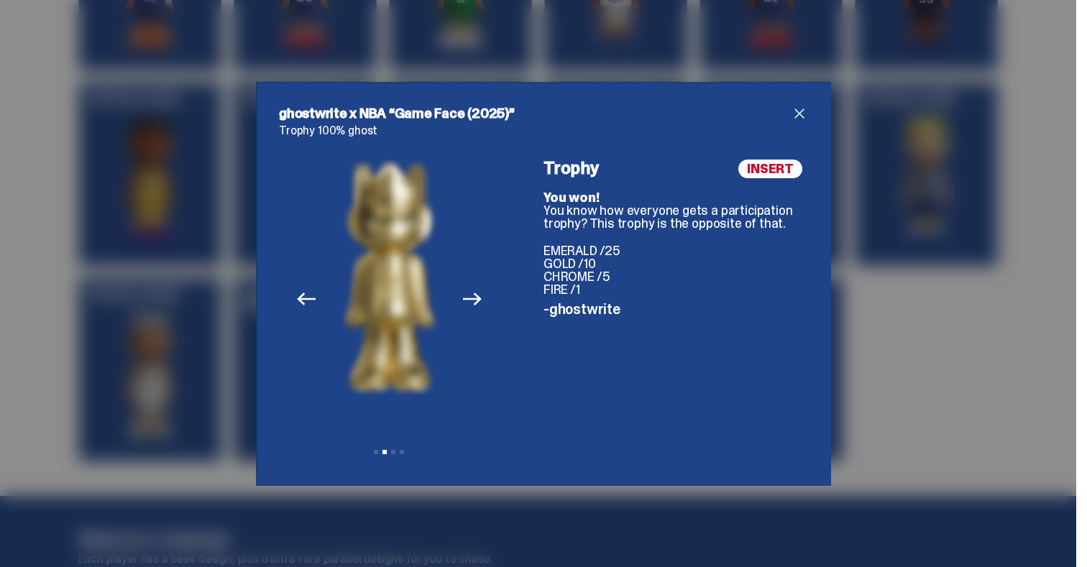
click at [476, 298] on icon "Next" at bounding box center [472, 299] width 19 height 13
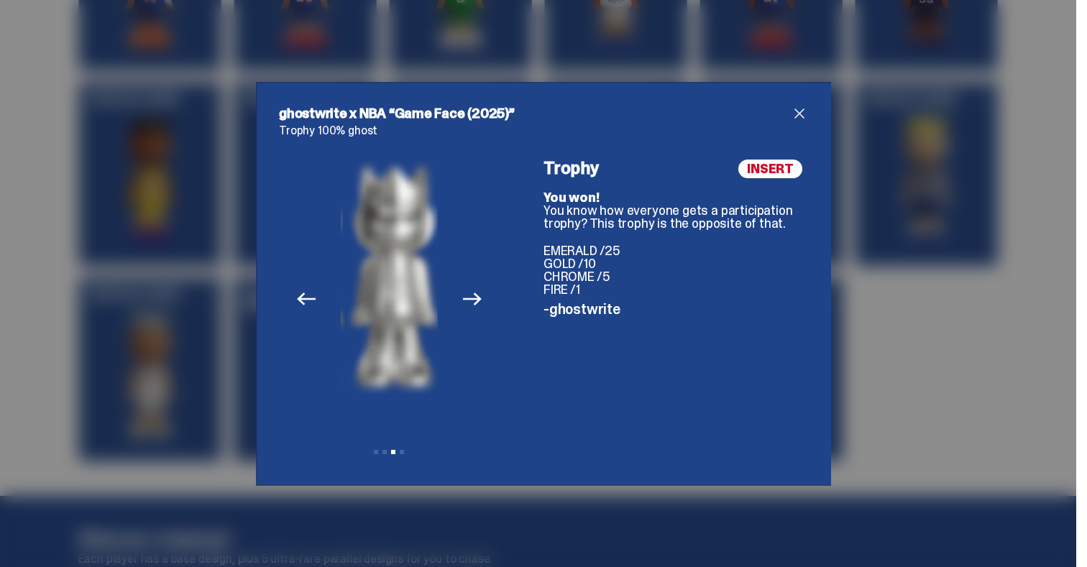
click at [476, 298] on icon "Next" at bounding box center [472, 299] width 19 height 13
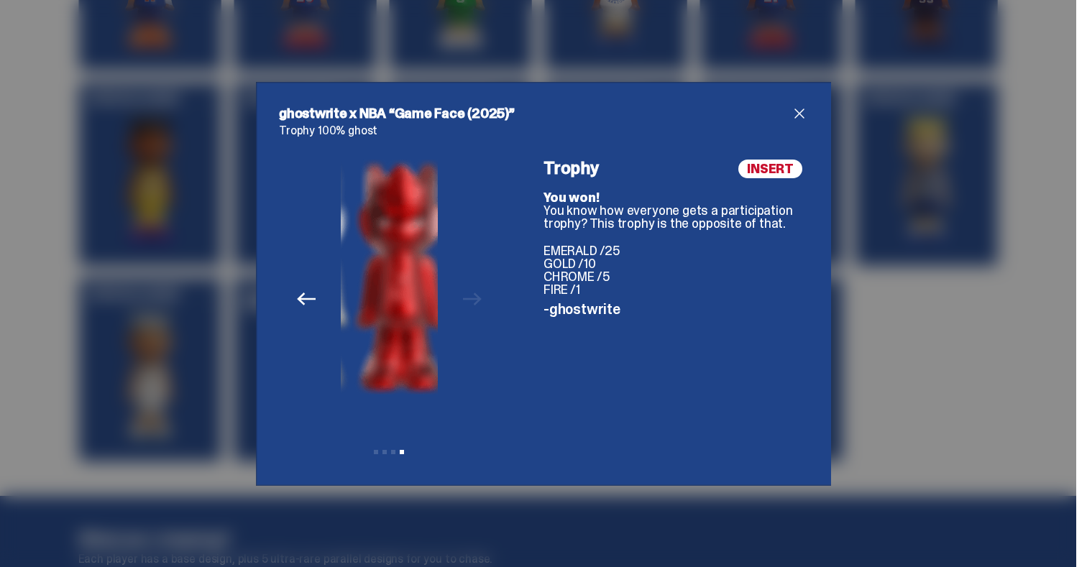
click at [476, 298] on div "Previous Next View slide 1 View slide 2 View slide 3 View slide 4" at bounding box center [389, 311] width 221 height 303
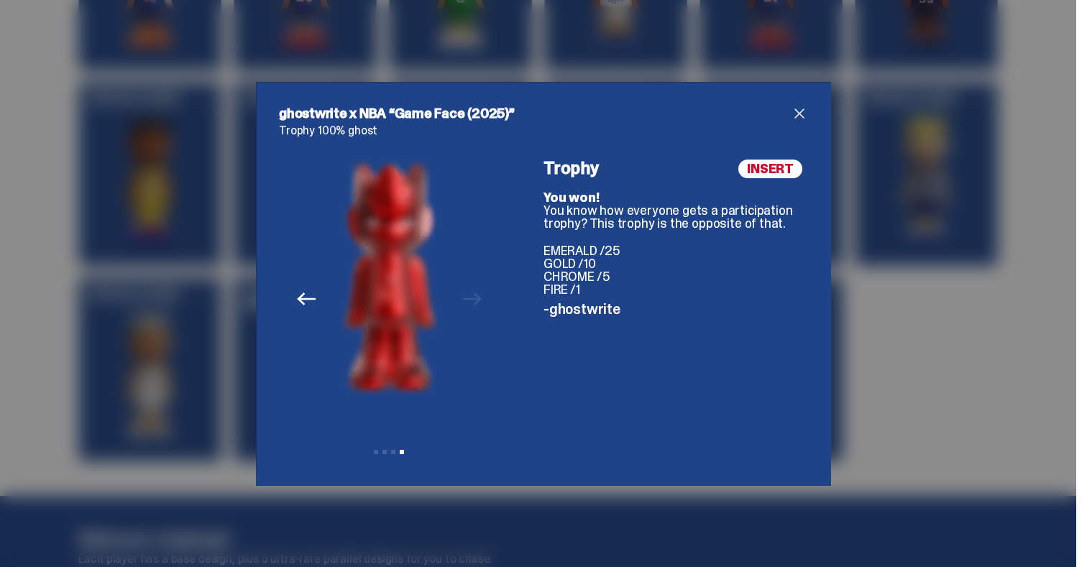
click at [488, 517] on div "ghostwrite x NBA “Game Face (2025)” Trophy 100% ghost Previous Next View slide …" at bounding box center [543, 283] width 1087 height 567
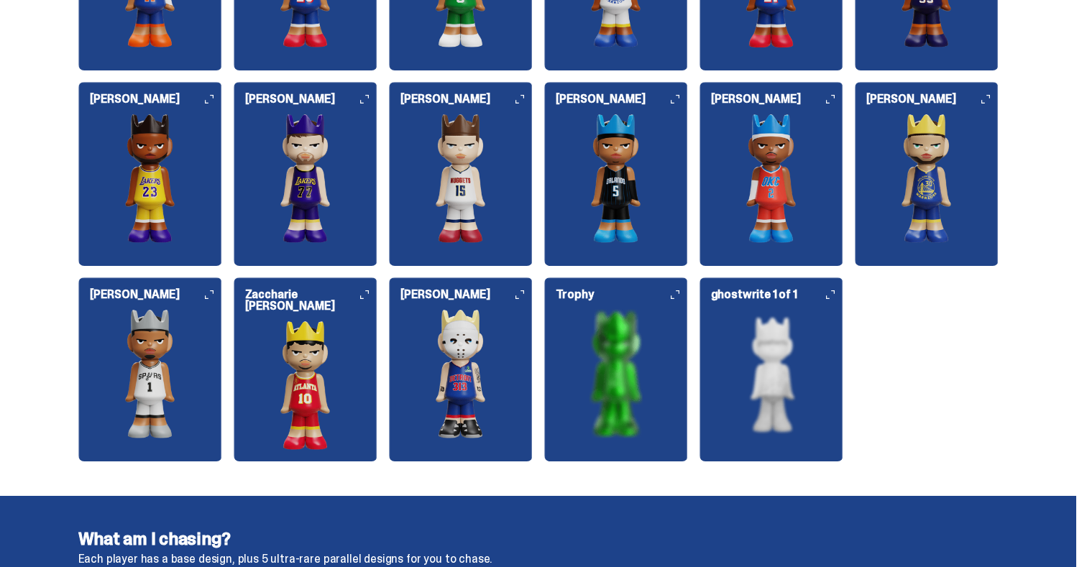
click at [779, 380] on img at bounding box center [772, 373] width 144 height 129
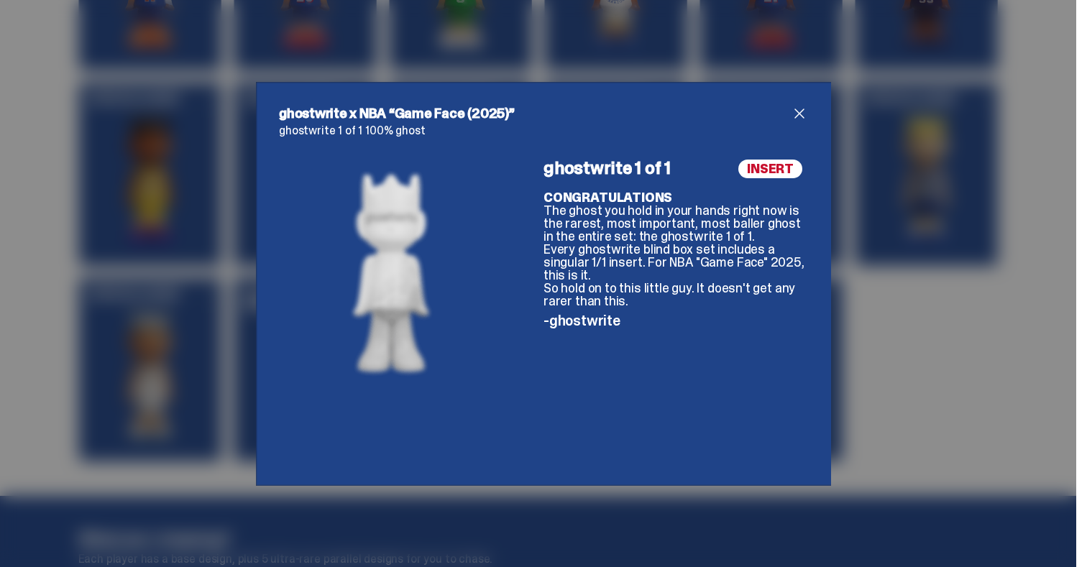
click at [191, 393] on div "ghostwrite x NBA “Game Face (2025)” ghostwrite 1 of 1 100% ghost INSERT ghostwr…" at bounding box center [543, 283] width 1087 height 567
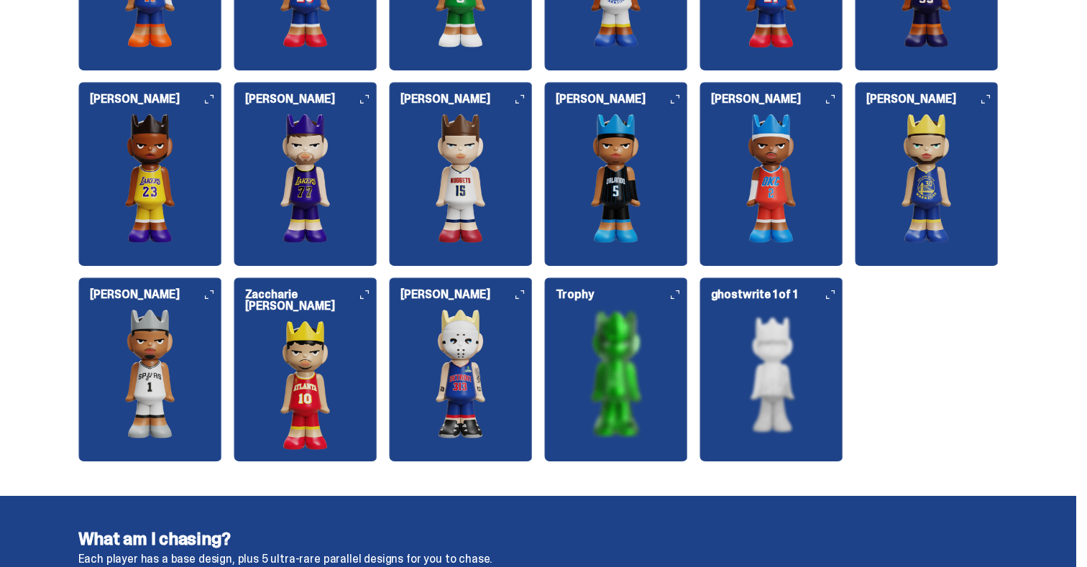
click at [831, 373] on img at bounding box center [772, 373] width 144 height 129
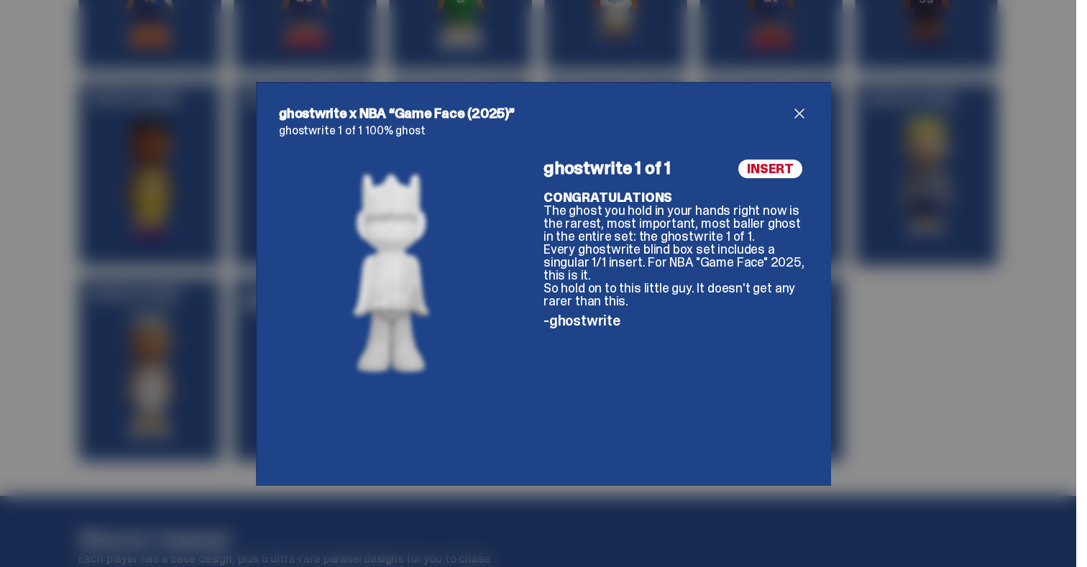
click at [867, 442] on div "ghostwrite x NBA “Game Face (2025)” ghostwrite 1 of 1 100% ghost INSERT ghostwr…" at bounding box center [543, 283] width 1087 height 567
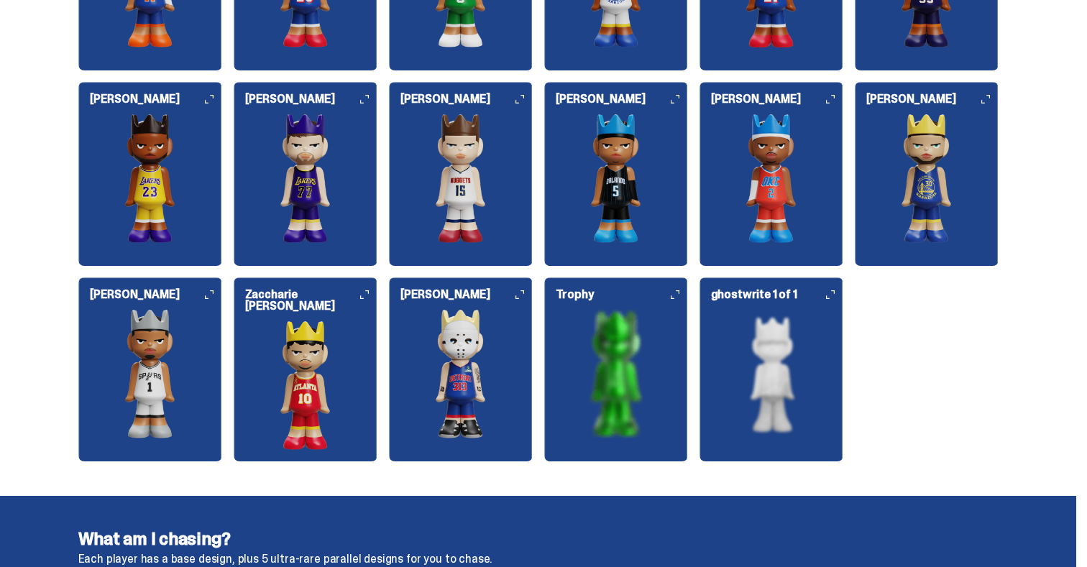
click at [437, 362] on img at bounding box center [461, 373] width 144 height 129
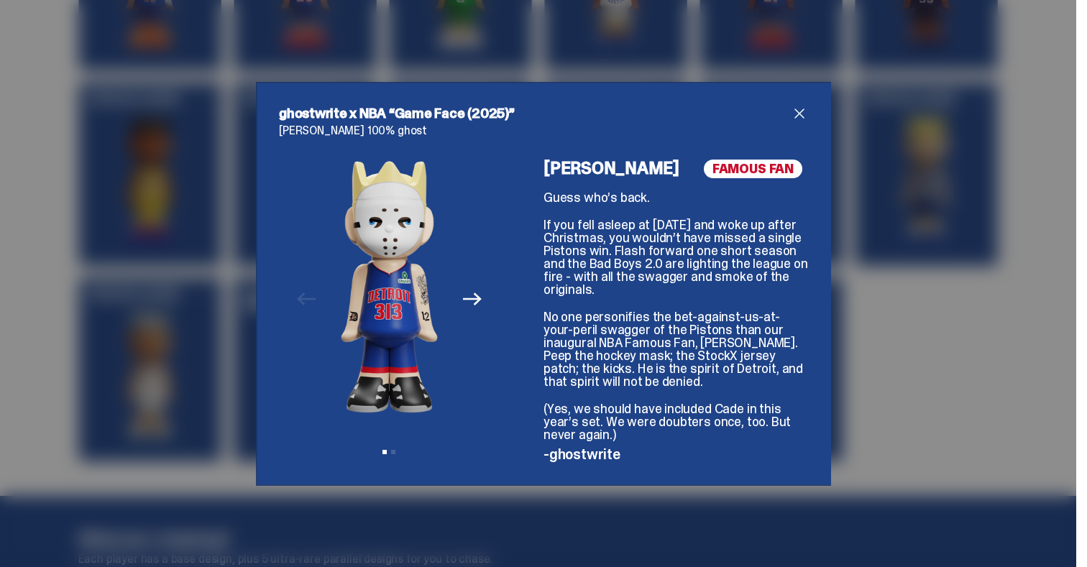
click at [200, 368] on div "ghostwrite x NBA “Game Face (2025)” Eminem 100% ghost Previous Next View slide …" at bounding box center [543, 283] width 1087 height 567
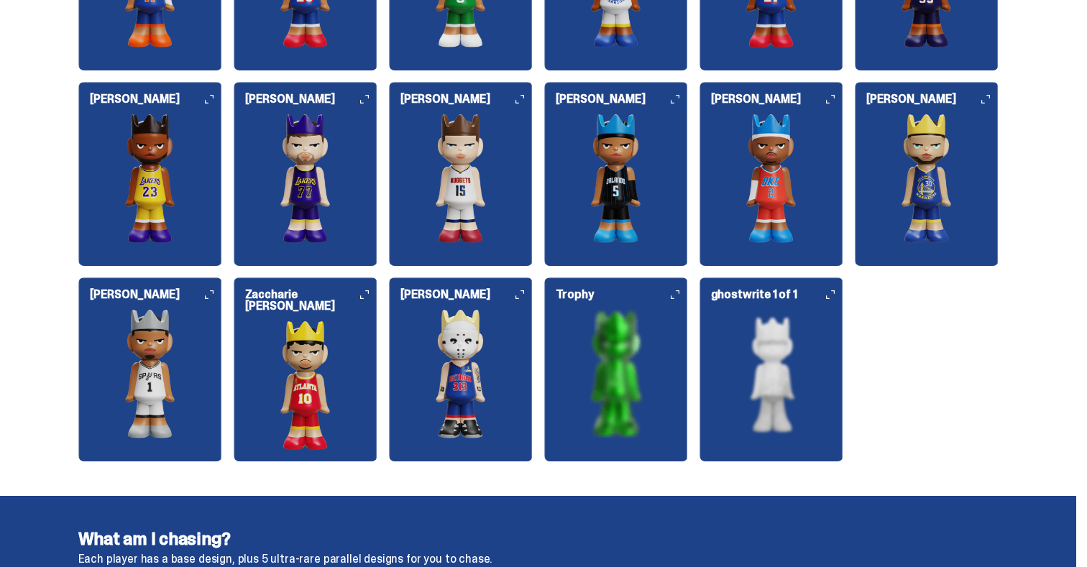
click at [287, 344] on img at bounding box center [306, 385] width 144 height 129
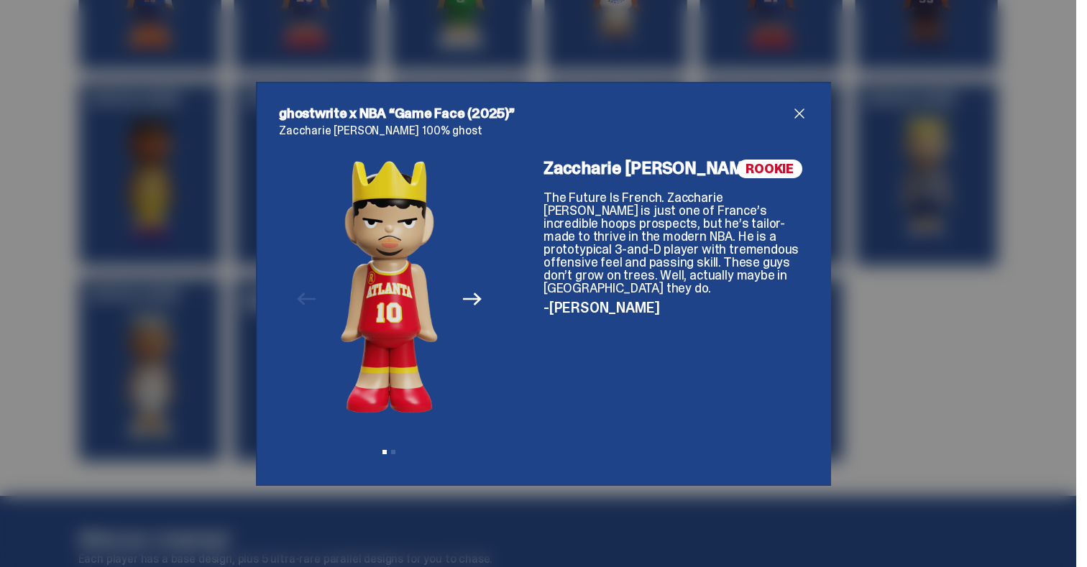
click at [471, 303] on icon "Next" at bounding box center [472, 299] width 19 height 19
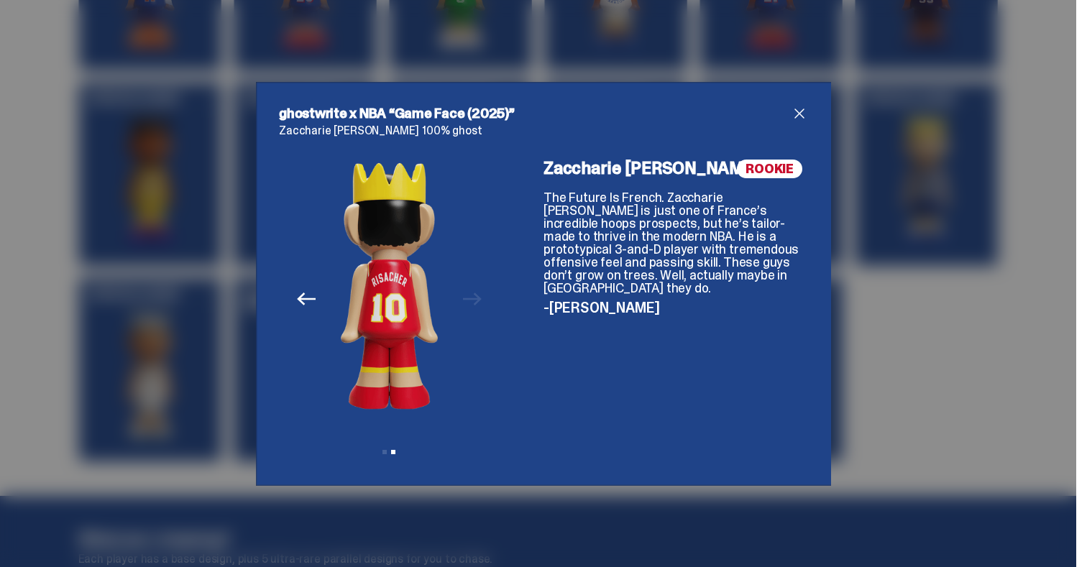
click at [202, 350] on div "ghostwrite x NBA “Game Face (2025)” Zaccharie Risacher 100% ghost Previous Next…" at bounding box center [543, 283] width 1087 height 567
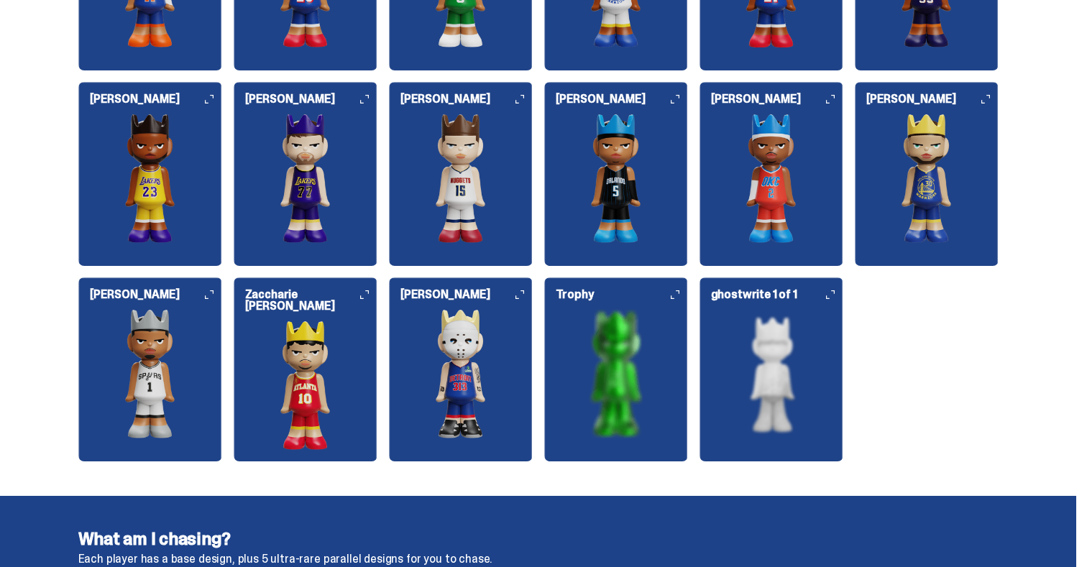
click at [138, 372] on img at bounding box center [150, 373] width 144 height 129
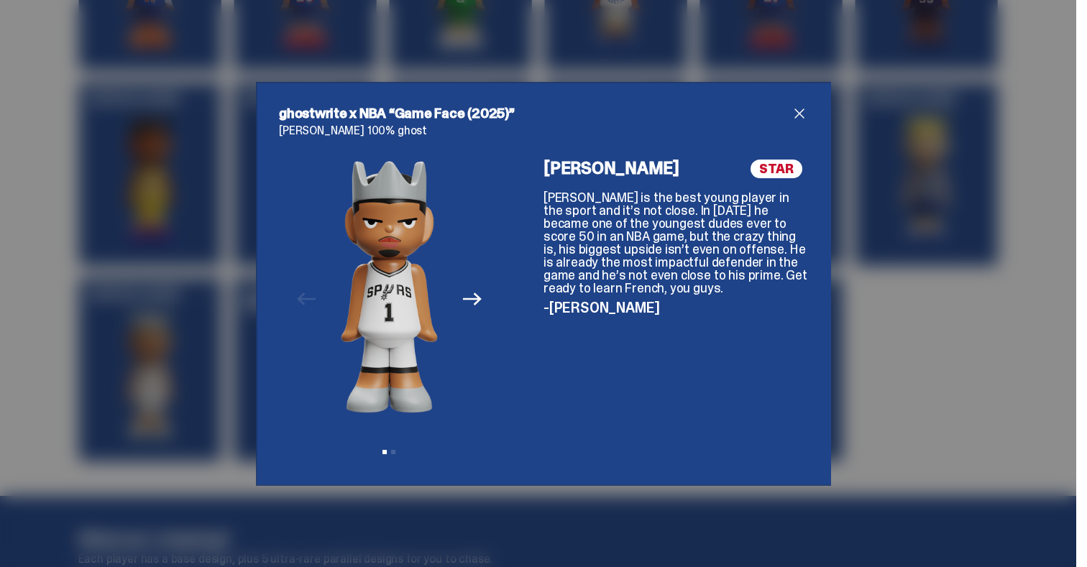
click at [491, 303] on div "Previous Next View slide 1 View slide 2" at bounding box center [389, 311] width 221 height 303
click at [483, 301] on button "Next" at bounding box center [473, 300] width 32 height 32
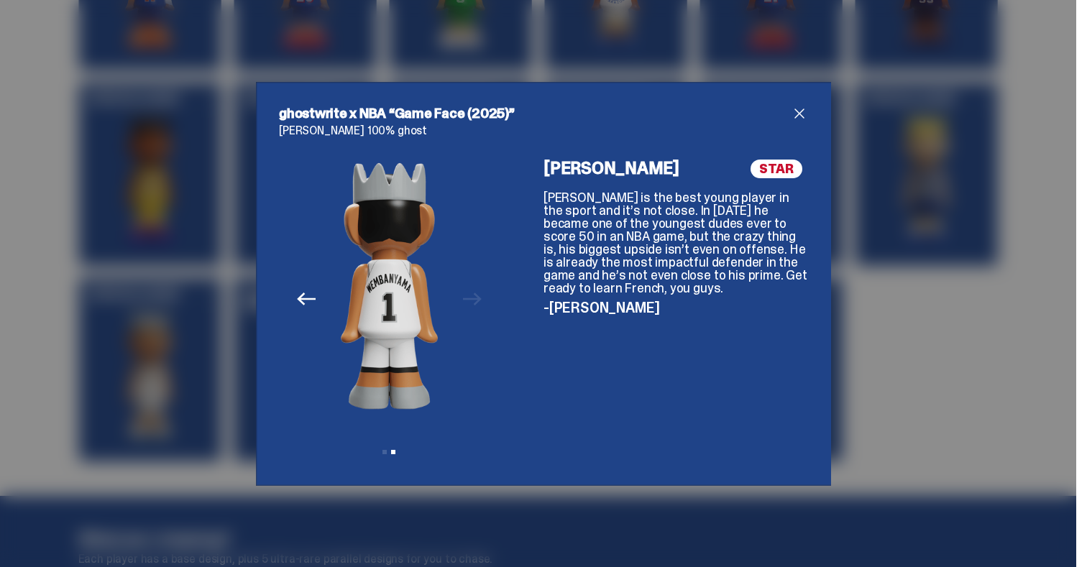
click at [193, 362] on div "ghostwrite x NBA “Game Face (2025)” Victor Wembanyama 100% ghost Previous Next …" at bounding box center [543, 283] width 1087 height 567
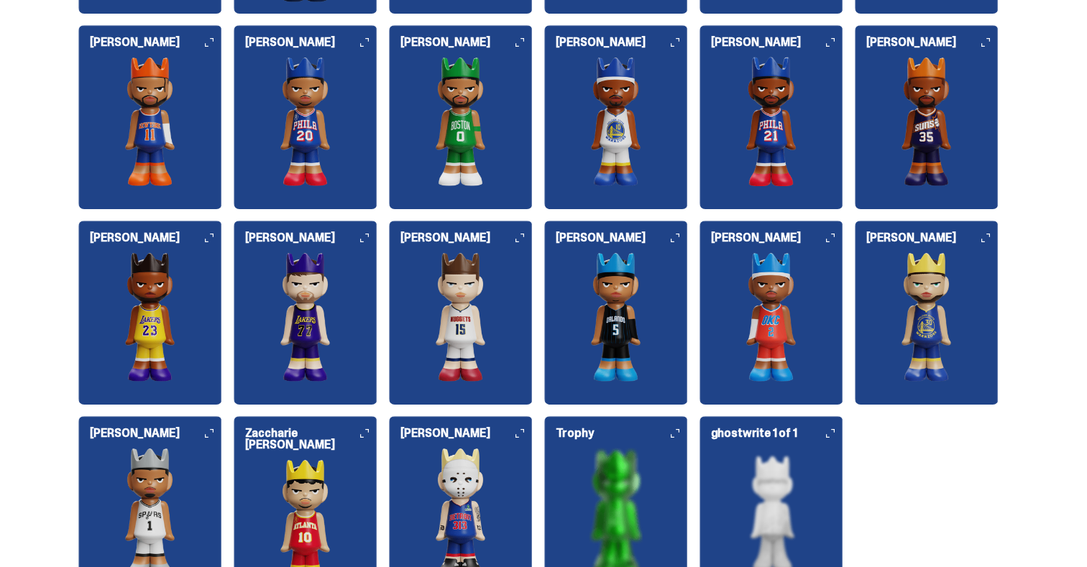
scroll to position [1789, 0]
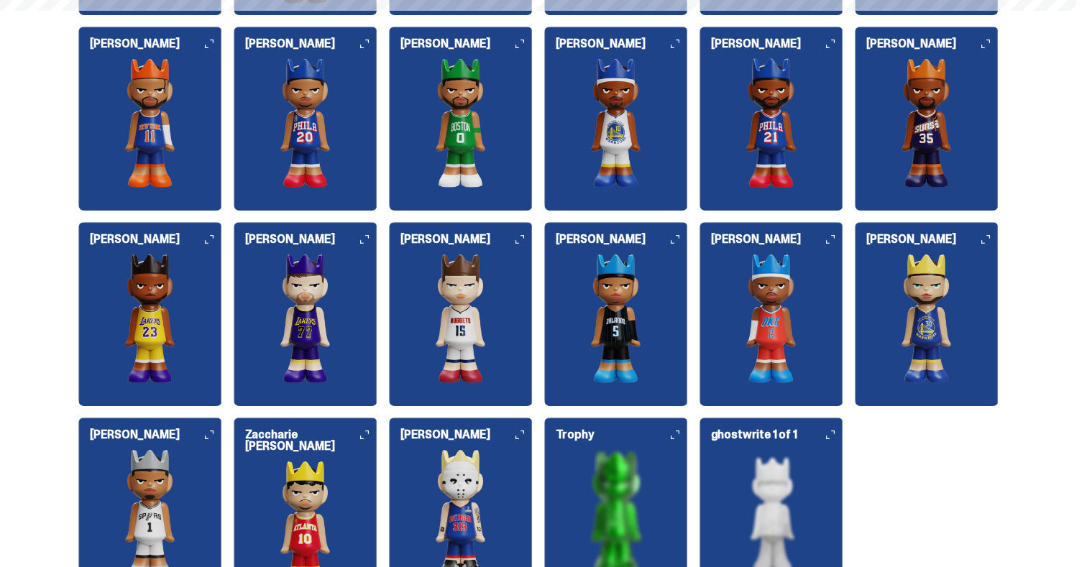
select select "********"
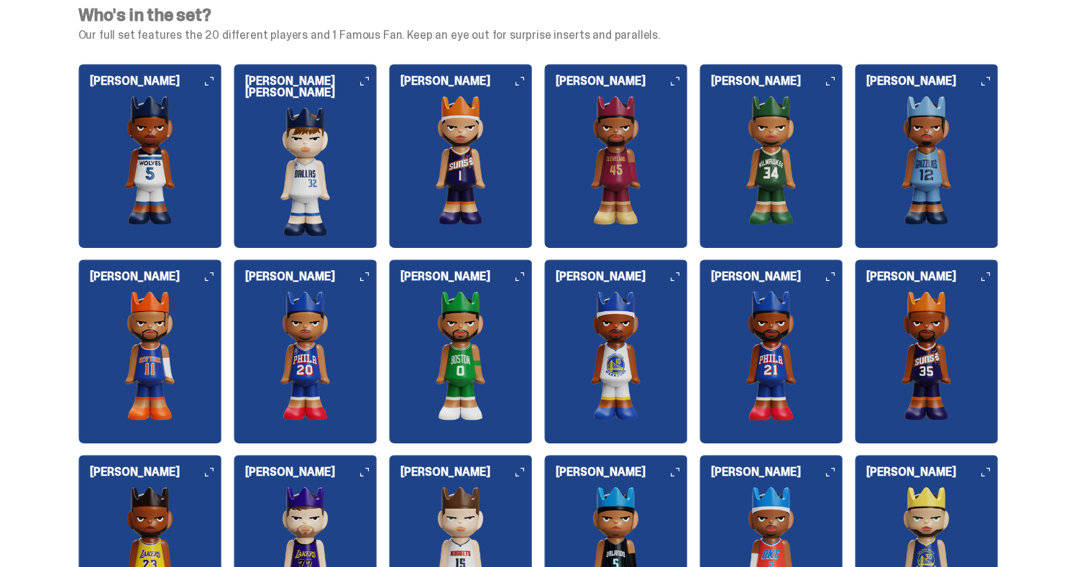
scroll to position [1558, 0]
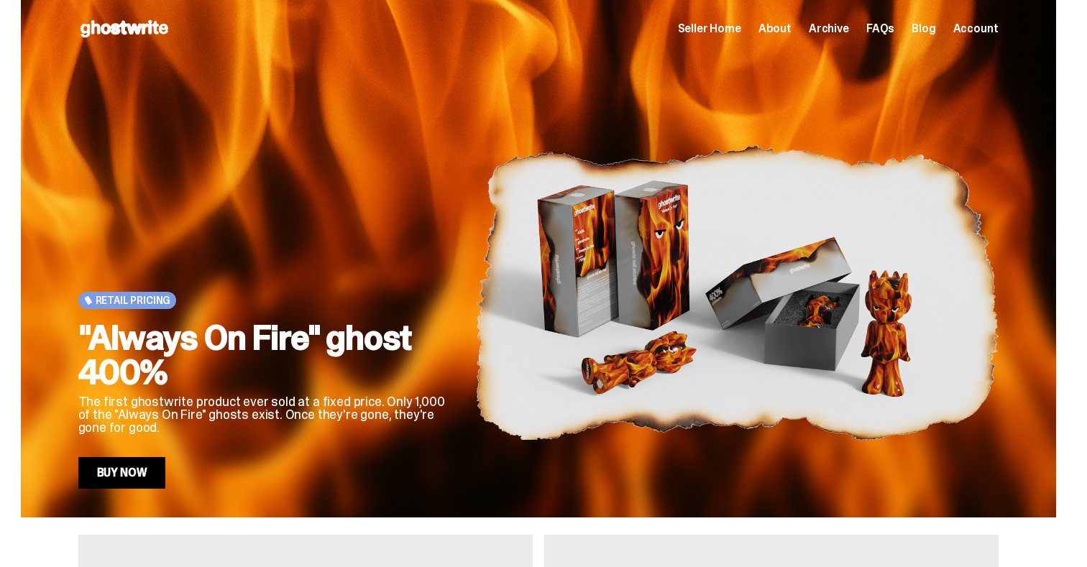
click at [726, 35] on span "Seller Home" at bounding box center [709, 29] width 63 height 12
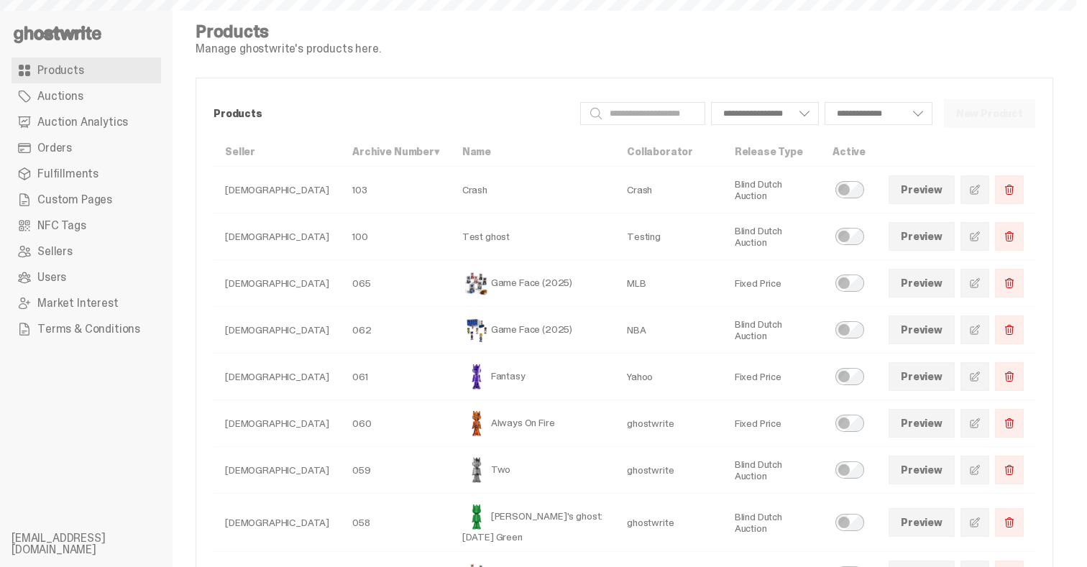
select select
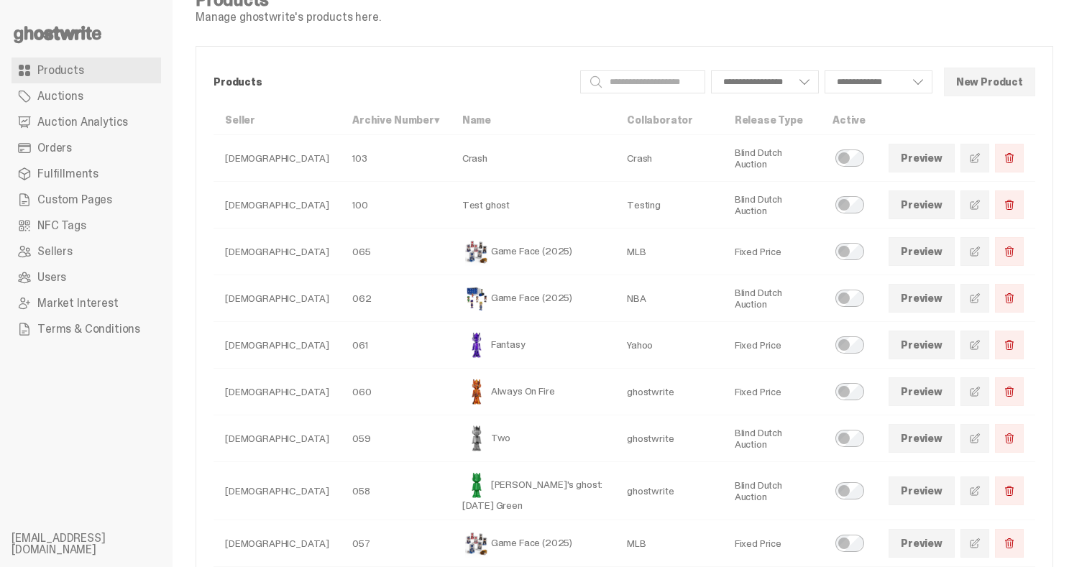
scroll to position [43, 0]
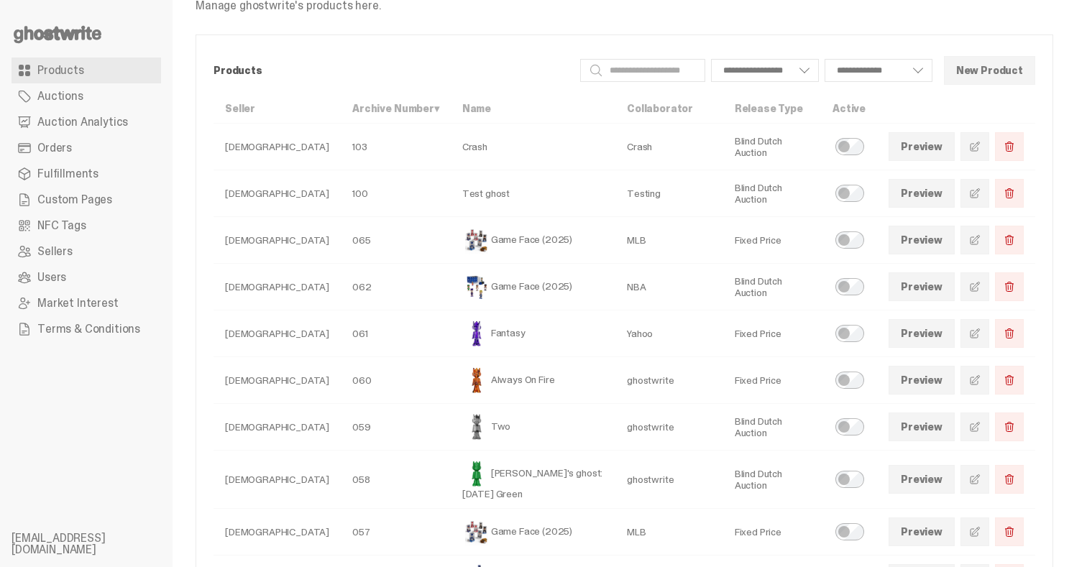
click at [987, 293] on link at bounding box center [975, 287] width 29 height 29
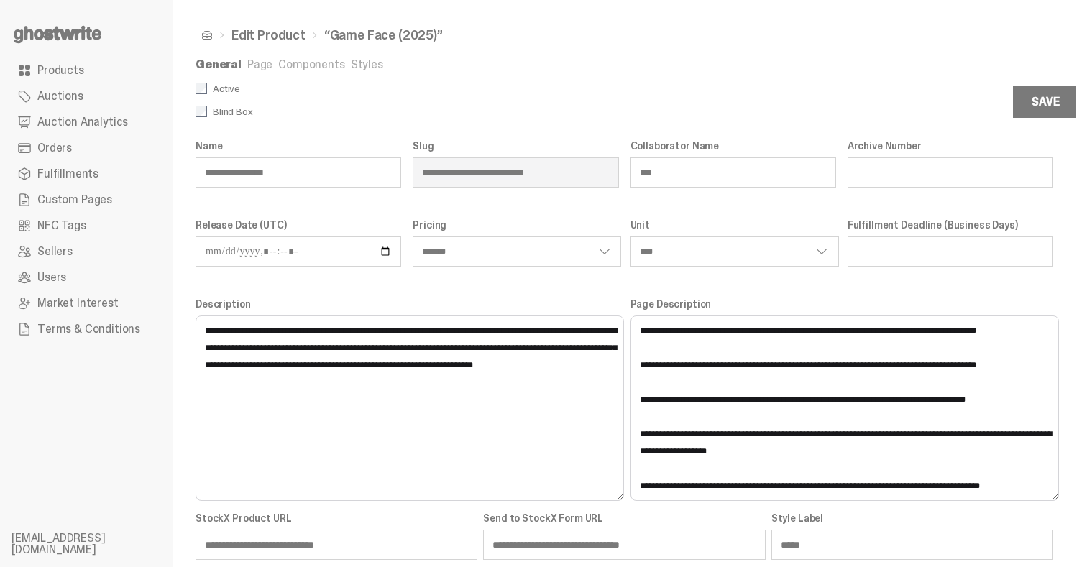
click at [295, 71] on link "Components" at bounding box center [311, 64] width 66 height 15
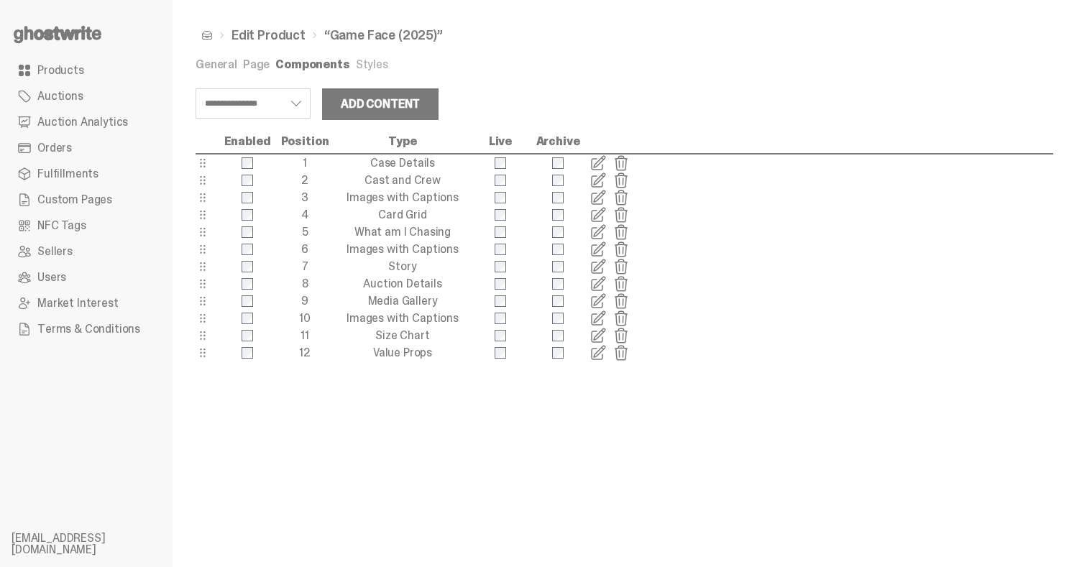
click at [600, 212] on span at bounding box center [598, 214] width 17 height 17
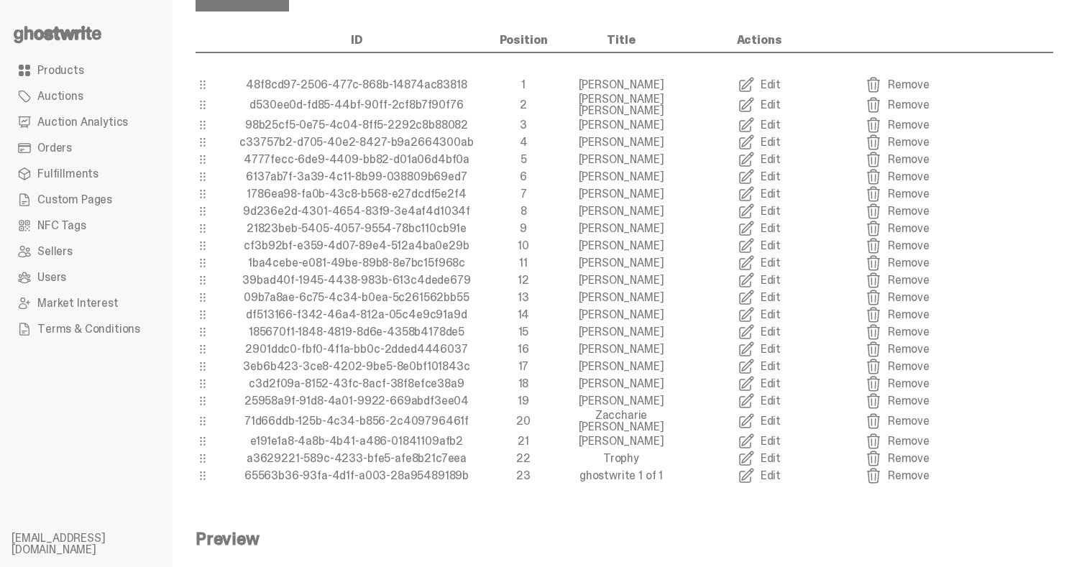
scroll to position [390, 0]
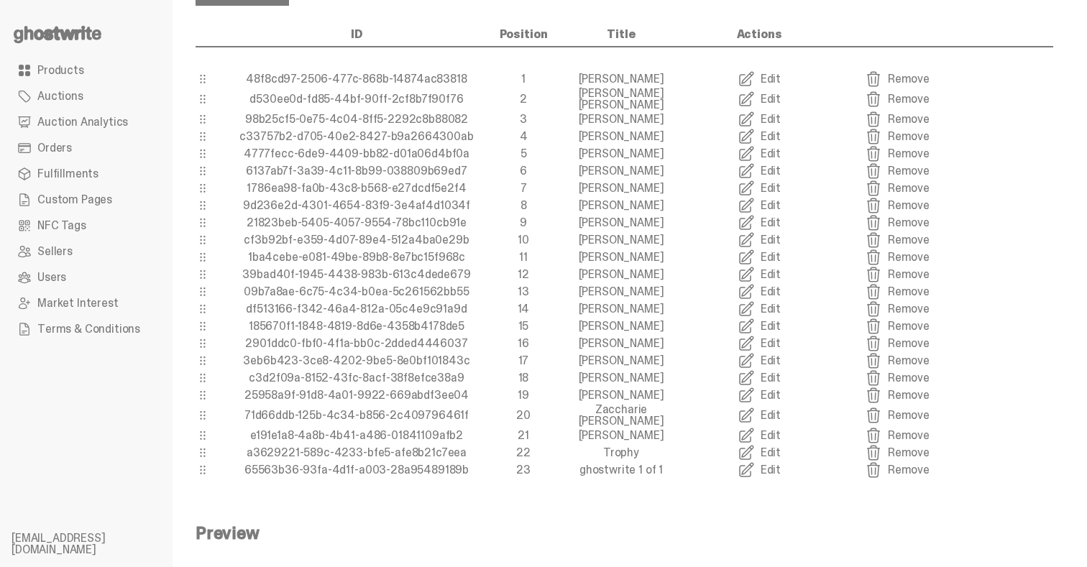
click at [765, 283] on link "Edit" at bounding box center [759, 291] width 138 height 17
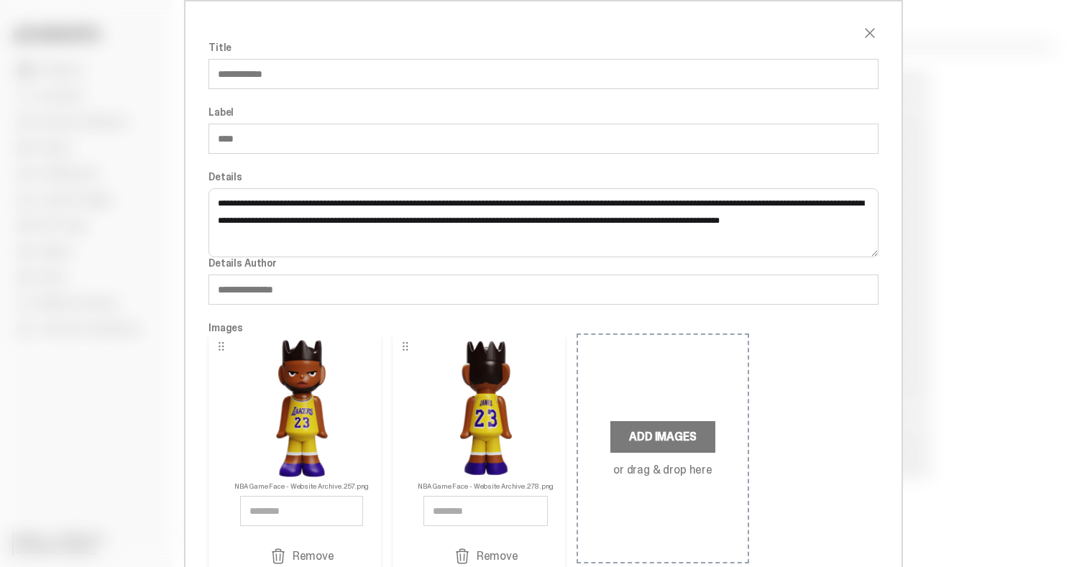
click at [322, 82] on input "**********" at bounding box center [544, 74] width 670 height 30
click at [287, 78] on input "**********" at bounding box center [544, 74] width 670 height 30
click at [329, 81] on input "**********" at bounding box center [544, 74] width 670 height 30
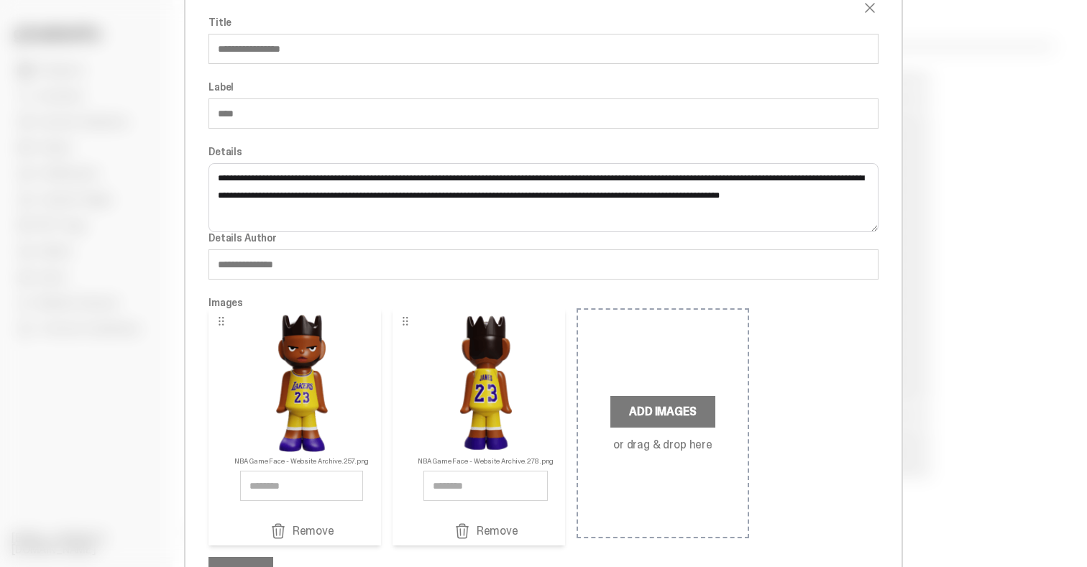
scroll to position [33, 0]
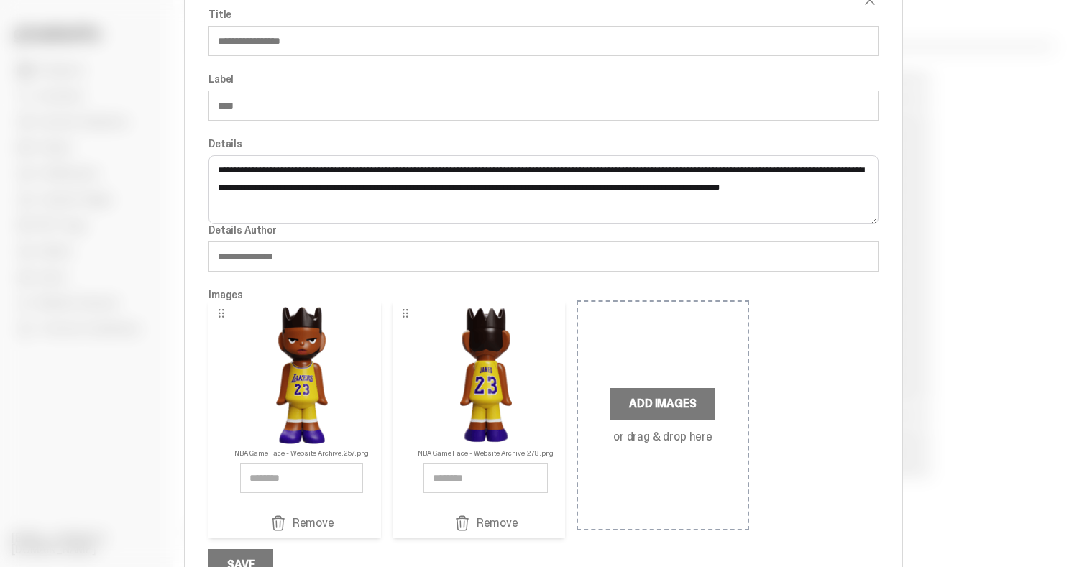
type input "**********"
click at [308, 111] on input "****" at bounding box center [544, 106] width 670 height 30
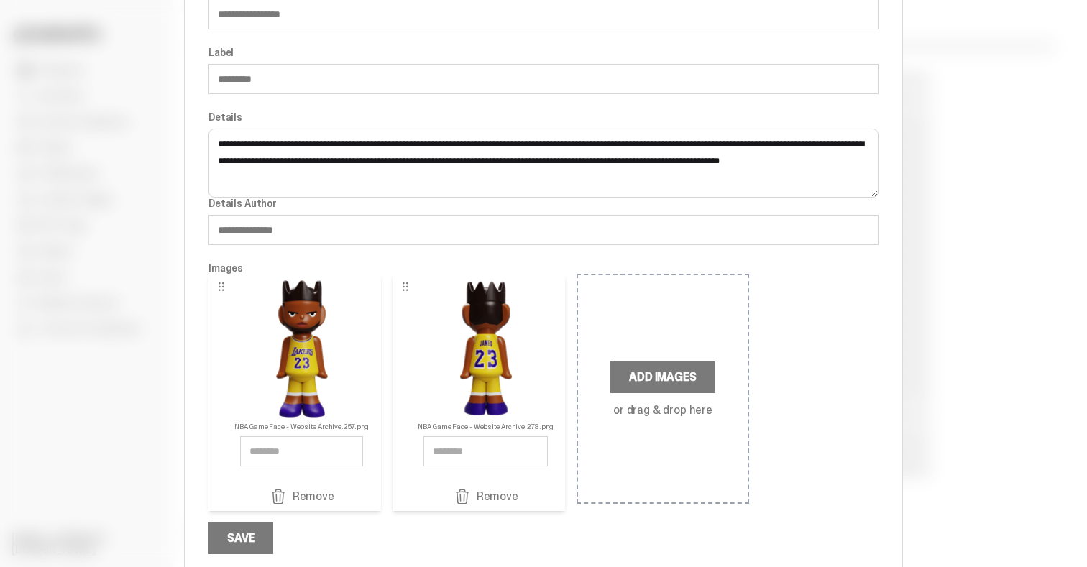
scroll to position [71, 0]
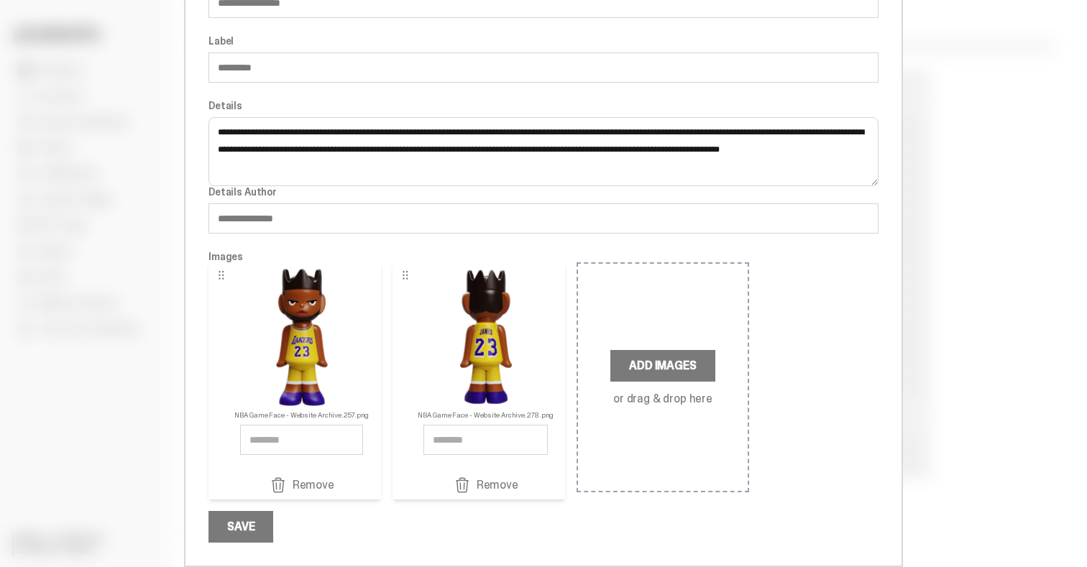
type input "*********"
click at [473, 164] on textarea "**********" at bounding box center [544, 151] width 670 height 69
click at [800, 153] on textarea "**********" at bounding box center [544, 151] width 670 height 69
click at [239, 529] on div "Save" at bounding box center [240, 527] width 27 height 12
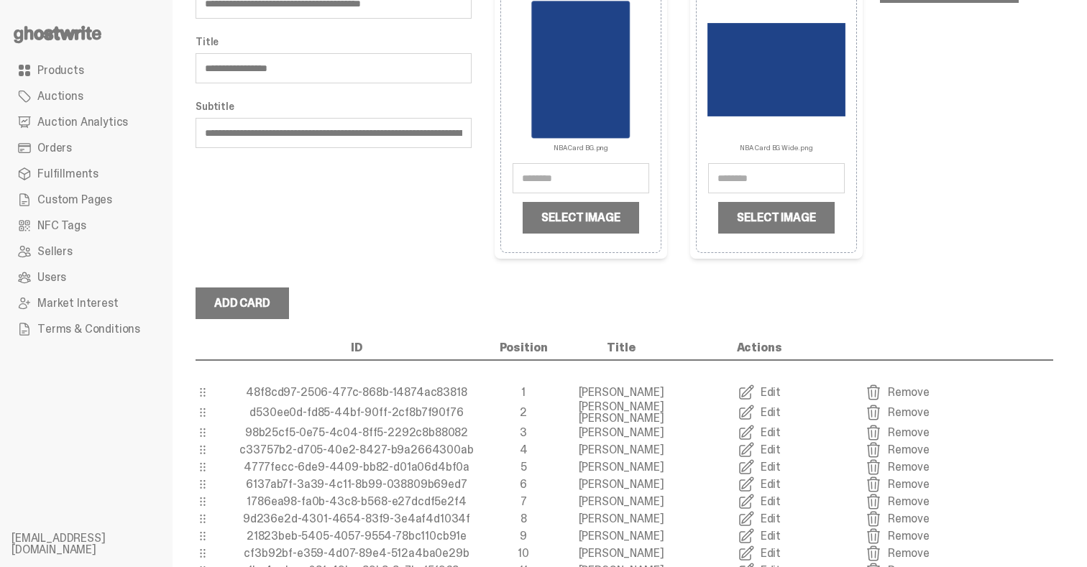
scroll to position [0, 0]
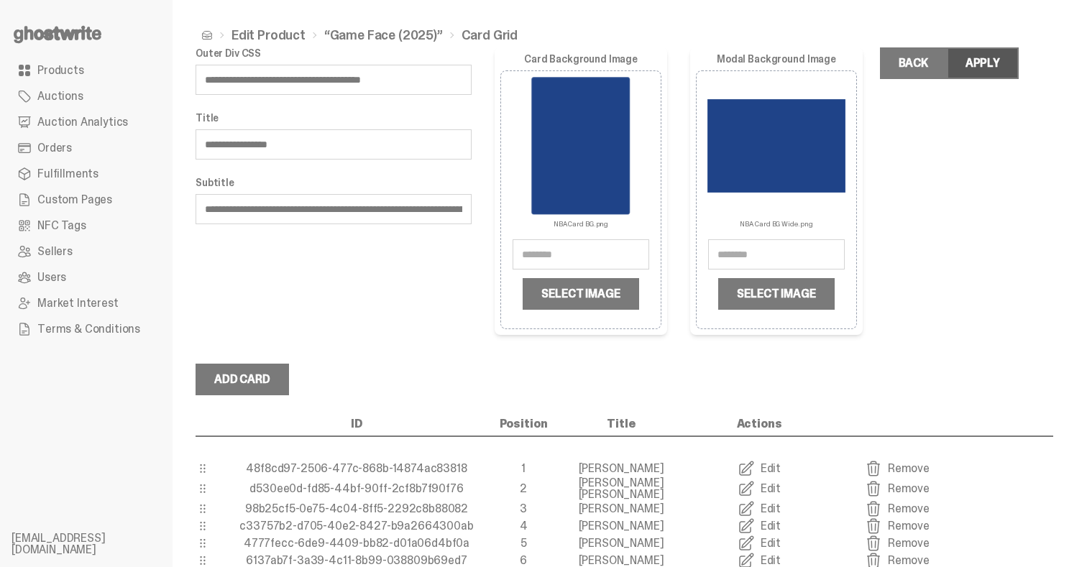
click at [1000, 63] on div "Apply" at bounding box center [983, 64] width 35 height 12
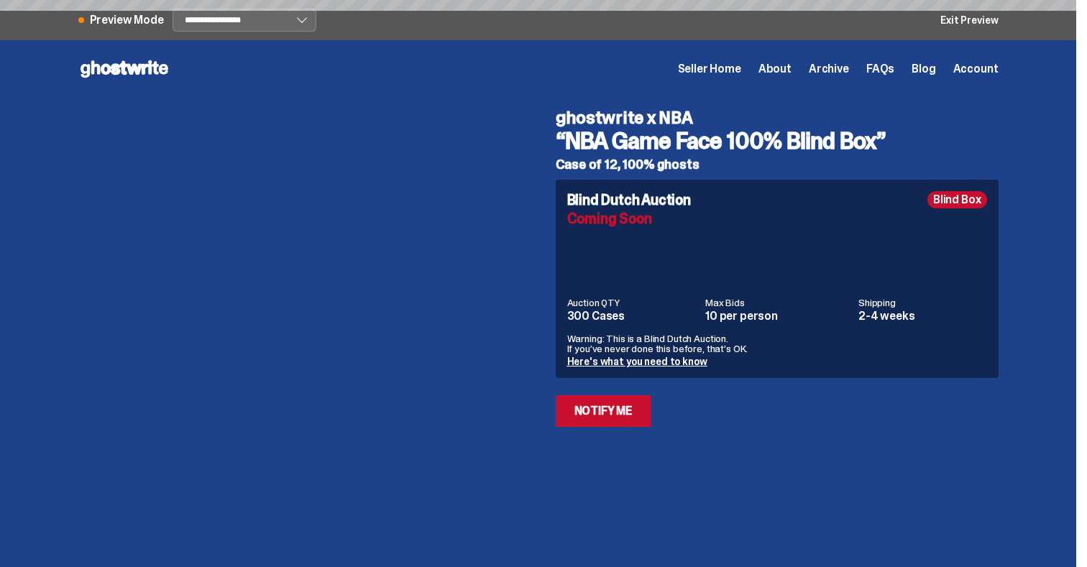
select select "********"
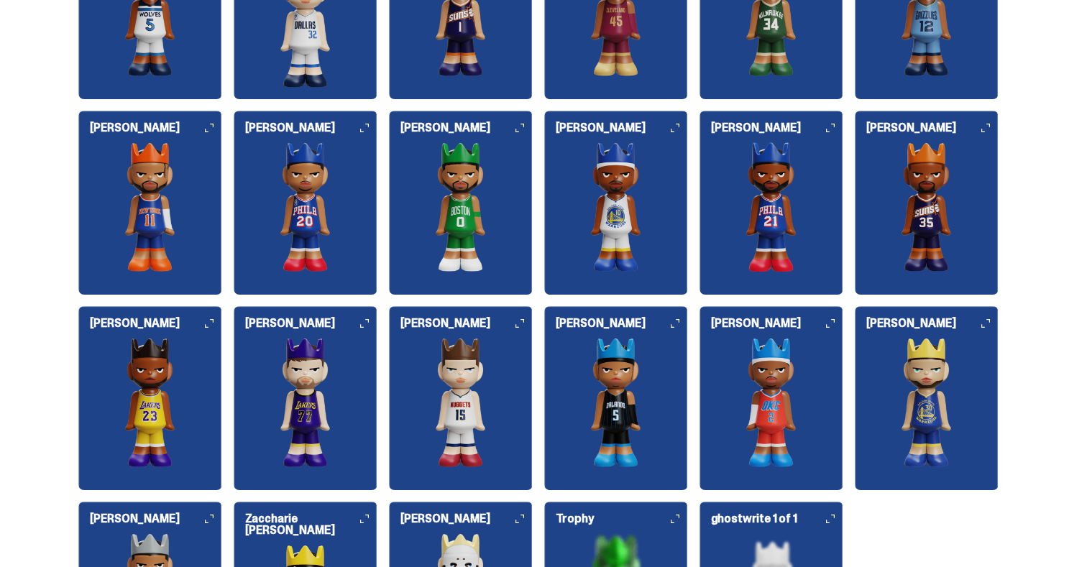
scroll to position [1720, 0]
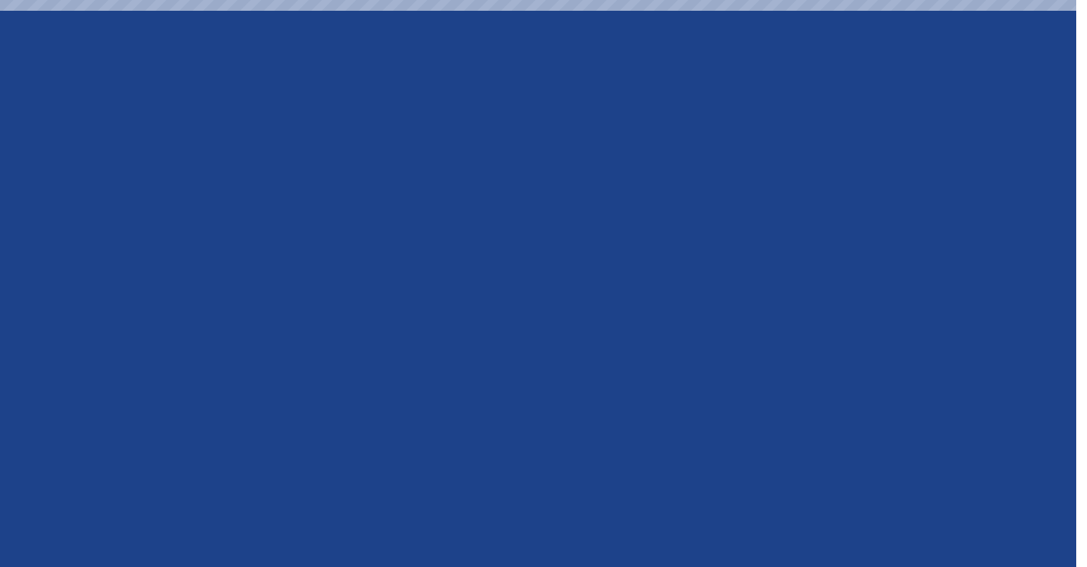
select select "********"
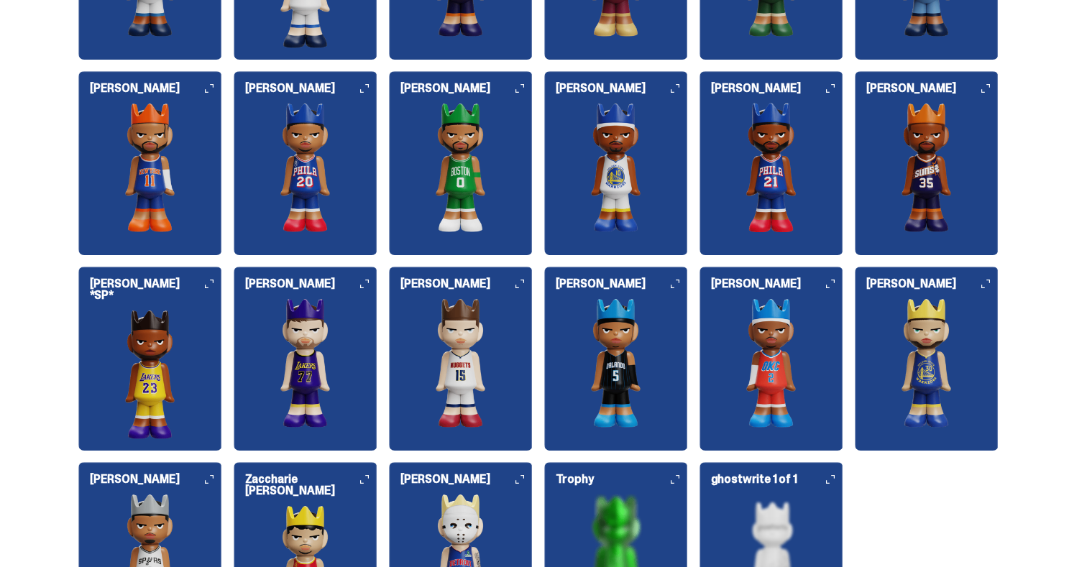
scroll to position [1753, 0]
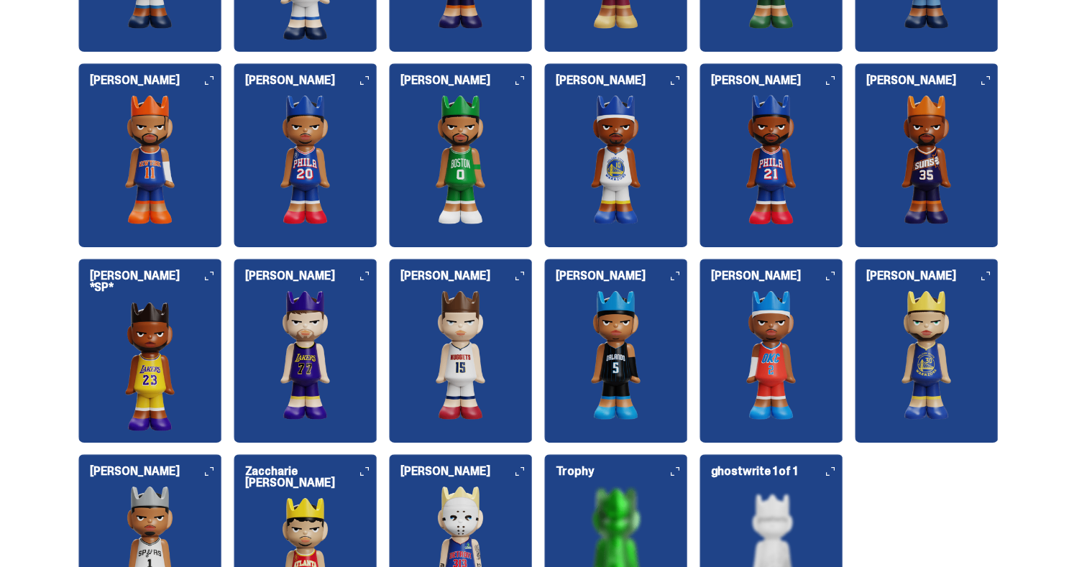
click at [174, 319] on img at bounding box center [150, 366] width 144 height 129
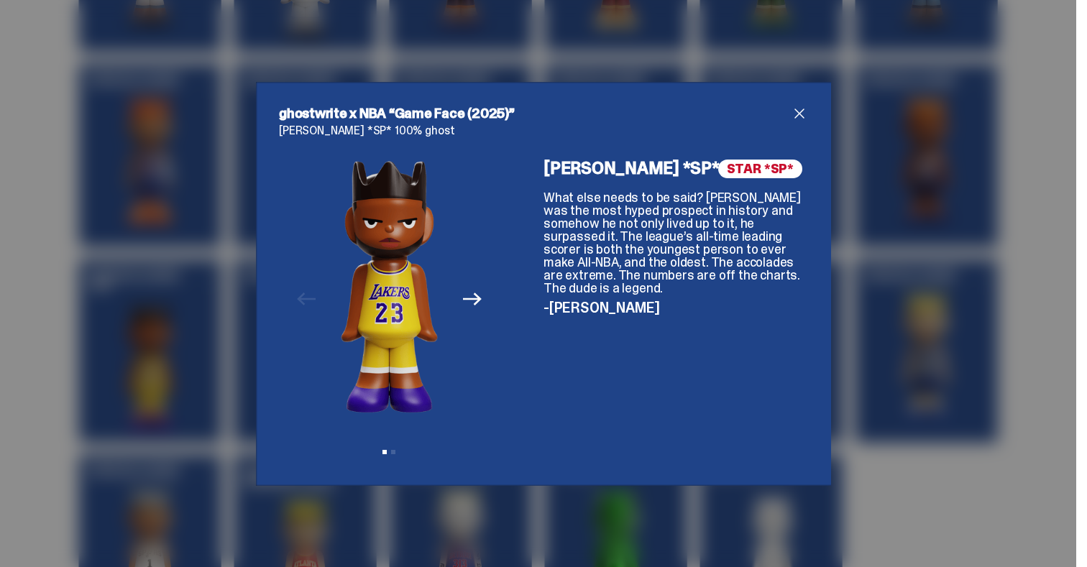
click at [805, 109] on span "close" at bounding box center [799, 113] width 17 height 17
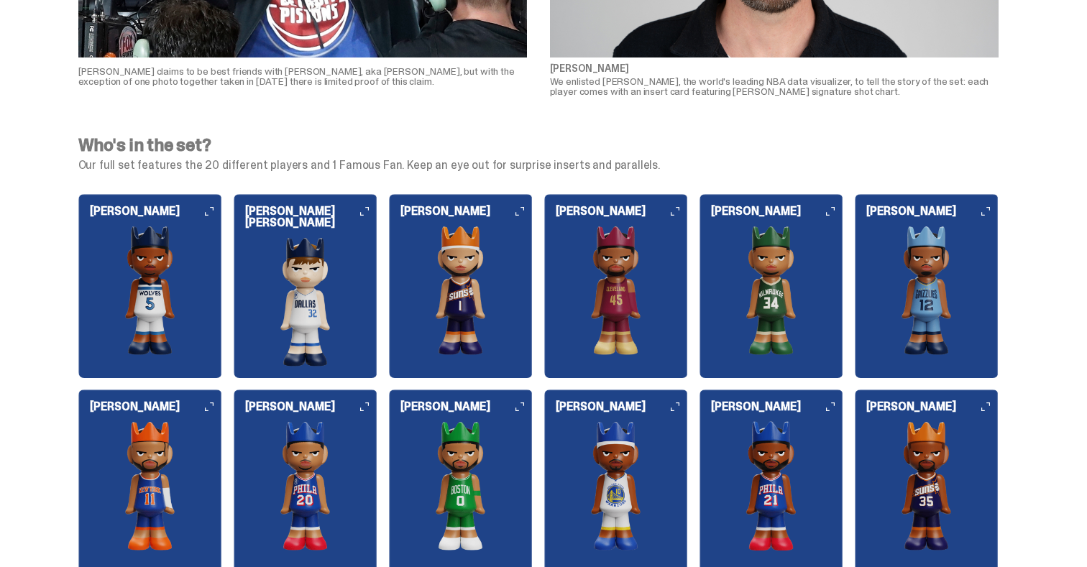
scroll to position [1413, 0]
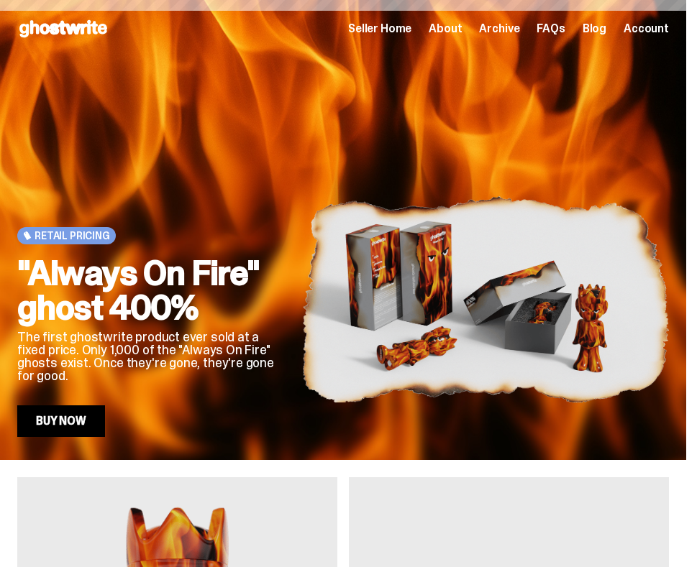
scroll to position [1120, 0]
click at [661, 29] on span "Log in" at bounding box center [653, 29] width 32 height 12
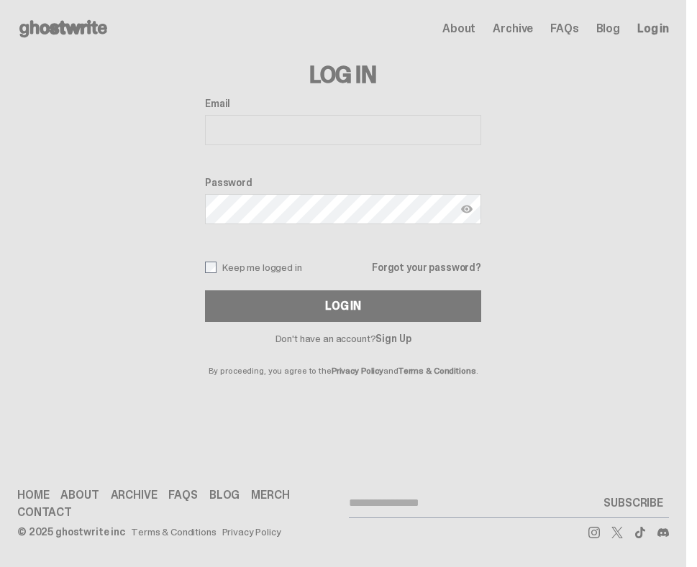
click at [305, 147] on div "Email" at bounding box center [343, 123] width 276 height 50
click at [306, 135] on input "Email" at bounding box center [343, 130] width 276 height 30
type input "**********"
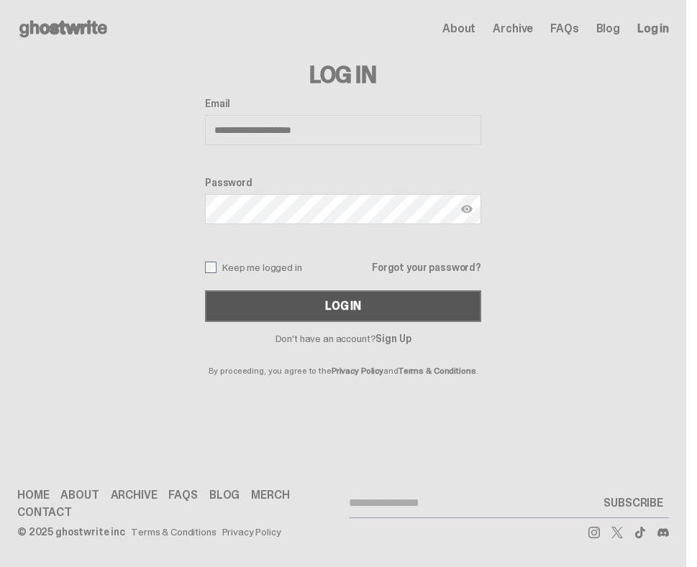
click at [308, 314] on button "Log In" at bounding box center [343, 307] width 276 height 32
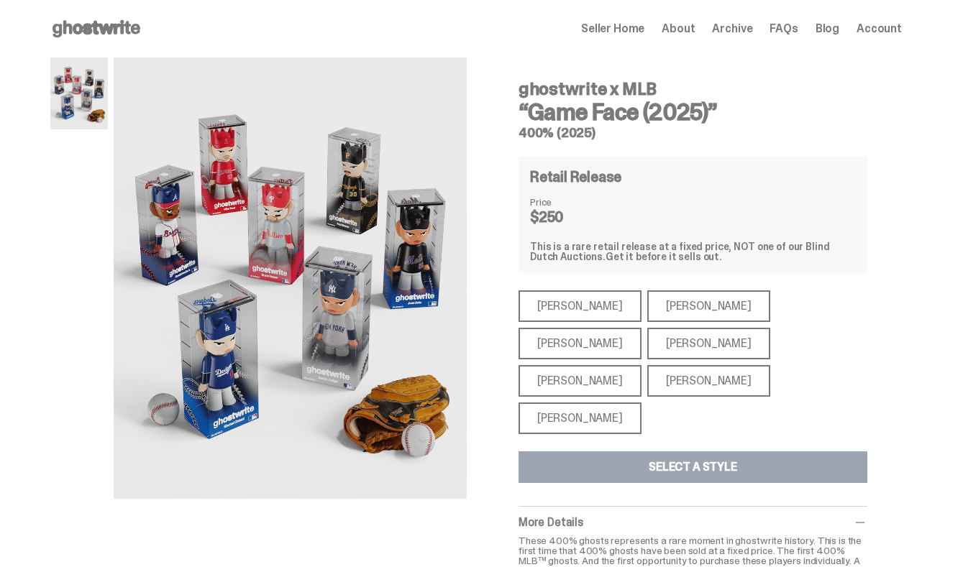
scroll to position [42, 0]
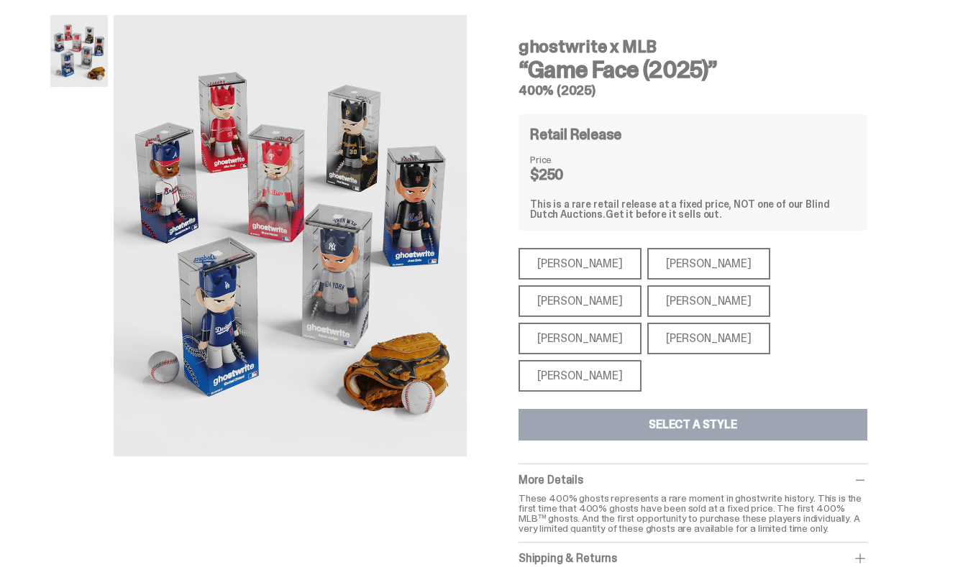
click at [585, 254] on div "[PERSON_NAME]" at bounding box center [580, 264] width 123 height 32
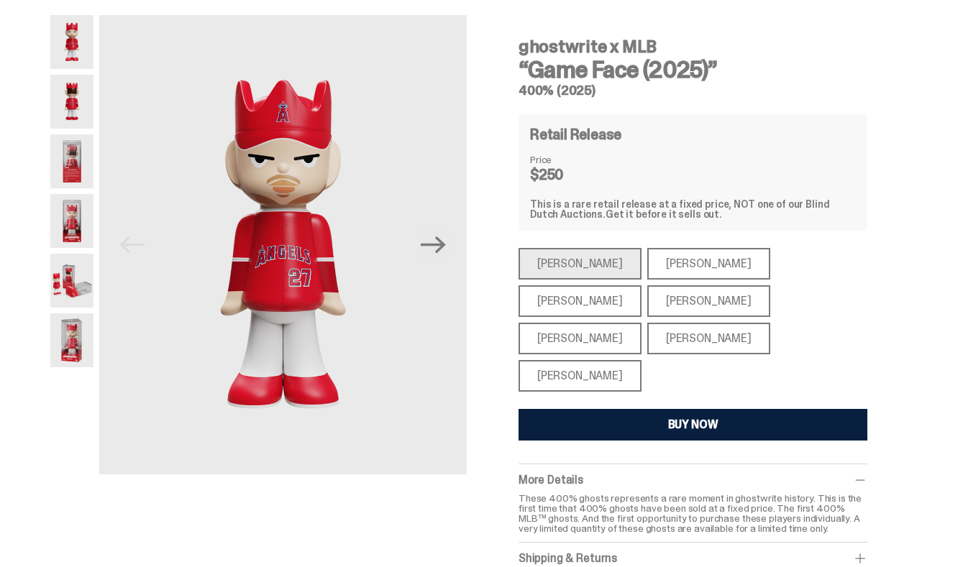
click at [652, 267] on div "[PERSON_NAME]" at bounding box center [708, 264] width 123 height 32
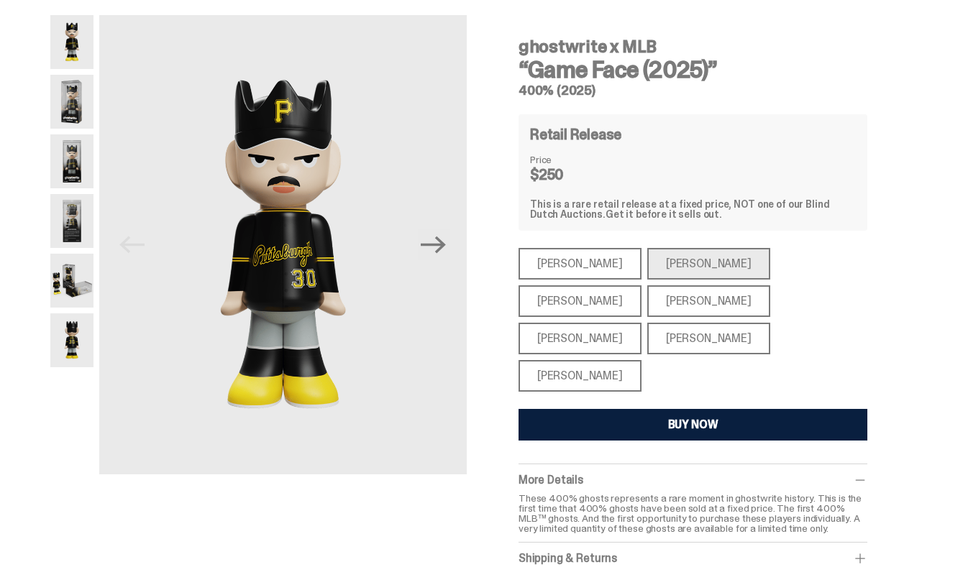
click at [572, 272] on div "[PERSON_NAME]" at bounding box center [580, 264] width 123 height 32
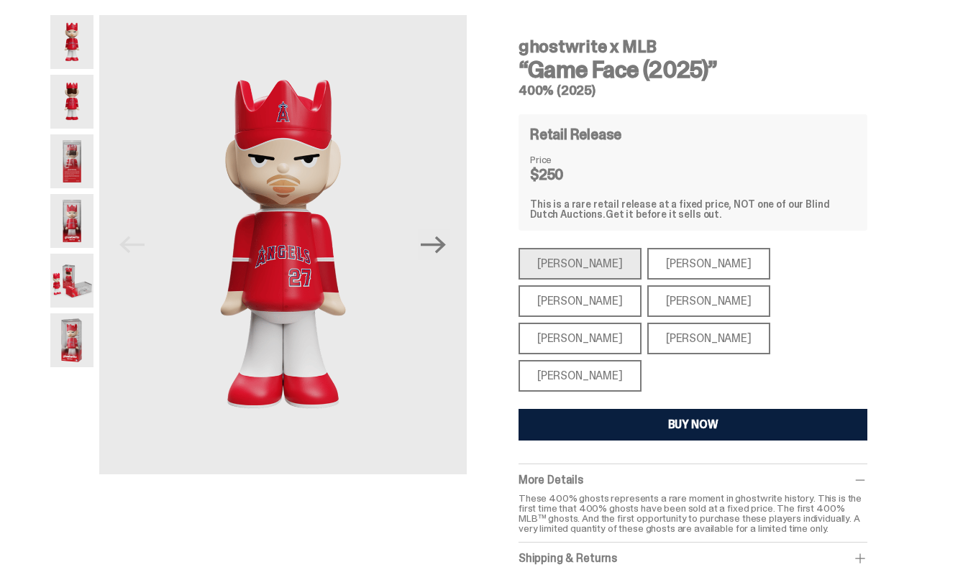
click at [647, 268] on div "[PERSON_NAME]" at bounding box center [708, 264] width 123 height 32
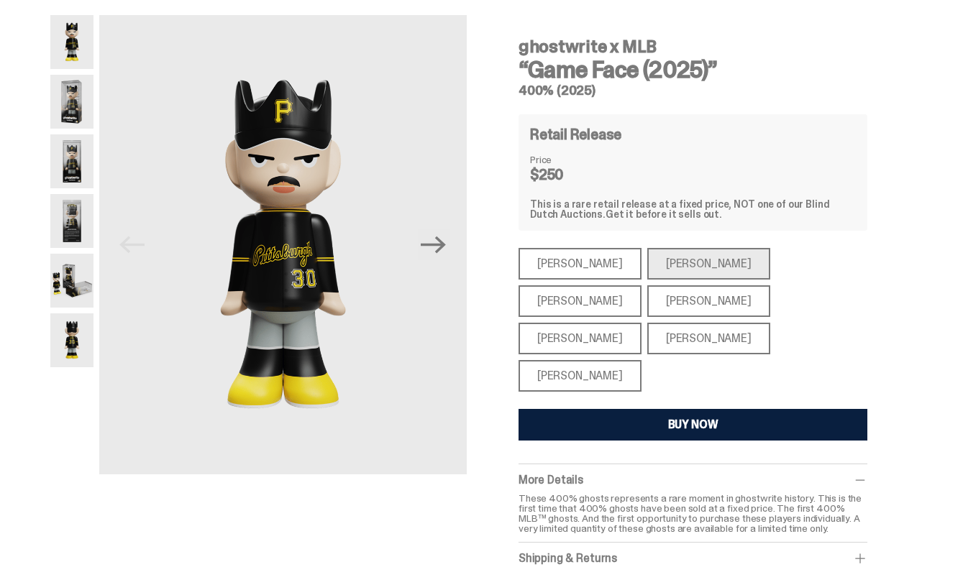
click at [642, 286] on div "[PERSON_NAME]" at bounding box center [580, 302] width 123 height 32
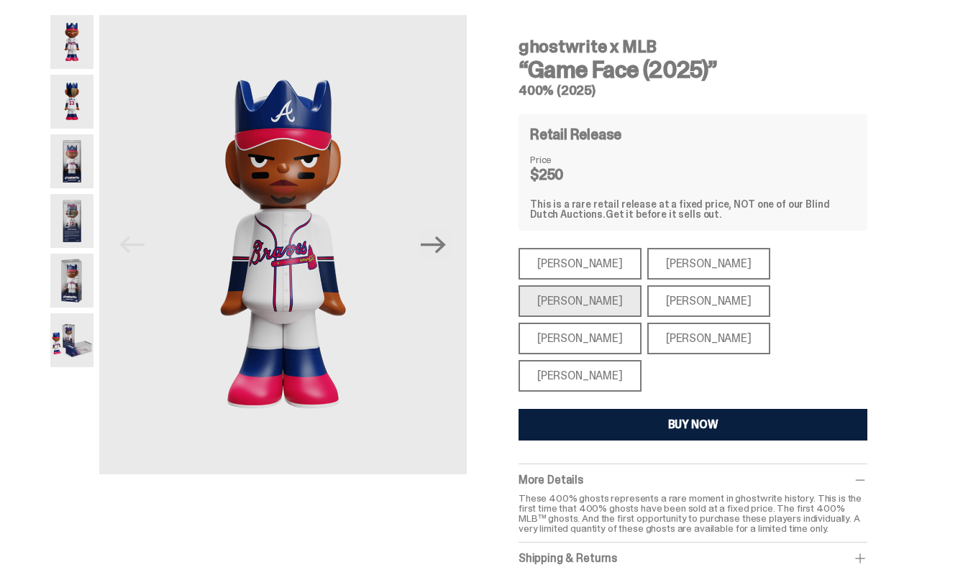
click at [647, 309] on div "[PERSON_NAME]" at bounding box center [708, 302] width 123 height 32
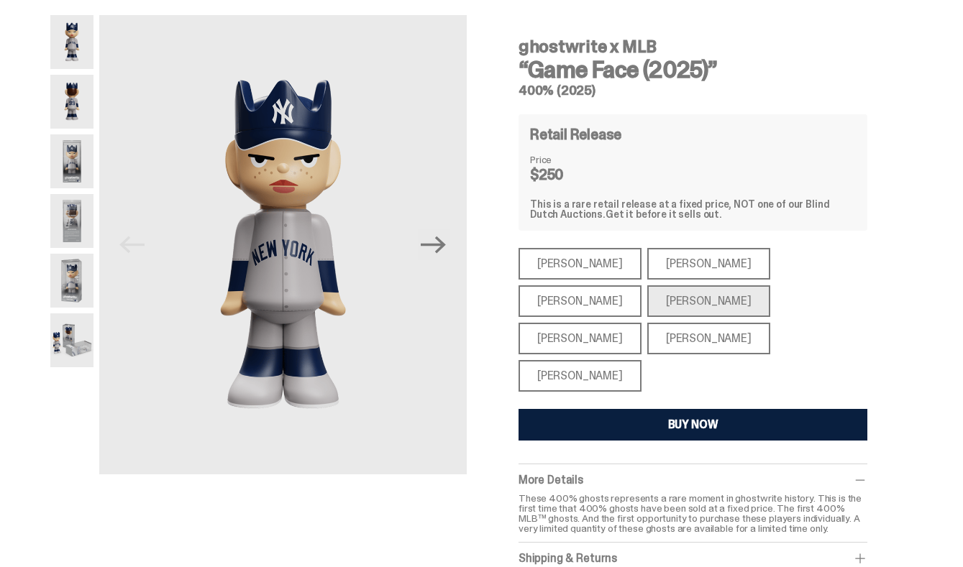
click at [642, 323] on div "[PERSON_NAME]" at bounding box center [580, 339] width 123 height 32
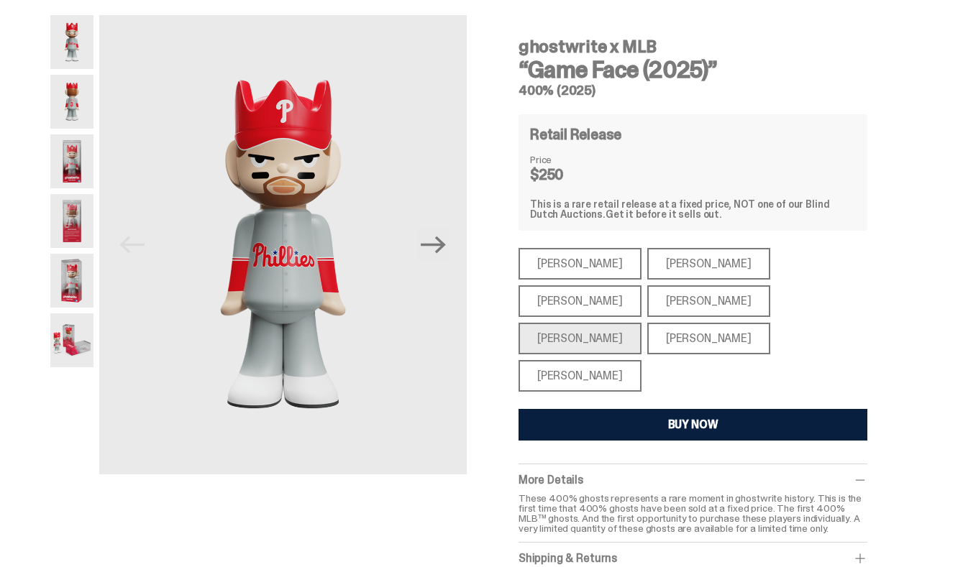
click at [696, 323] on div "[PERSON_NAME]" at bounding box center [708, 339] width 123 height 32
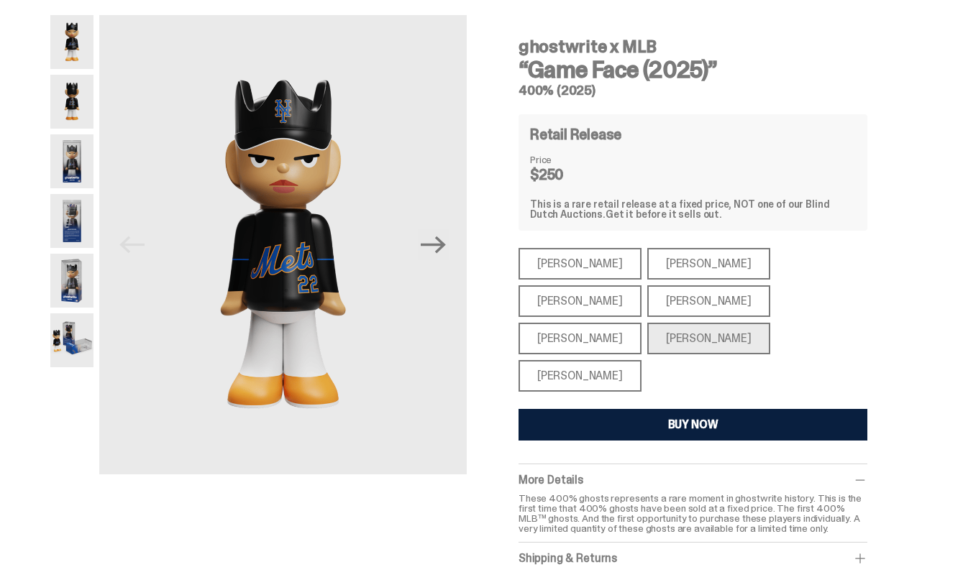
click at [589, 360] on div "[PERSON_NAME]" at bounding box center [580, 376] width 123 height 32
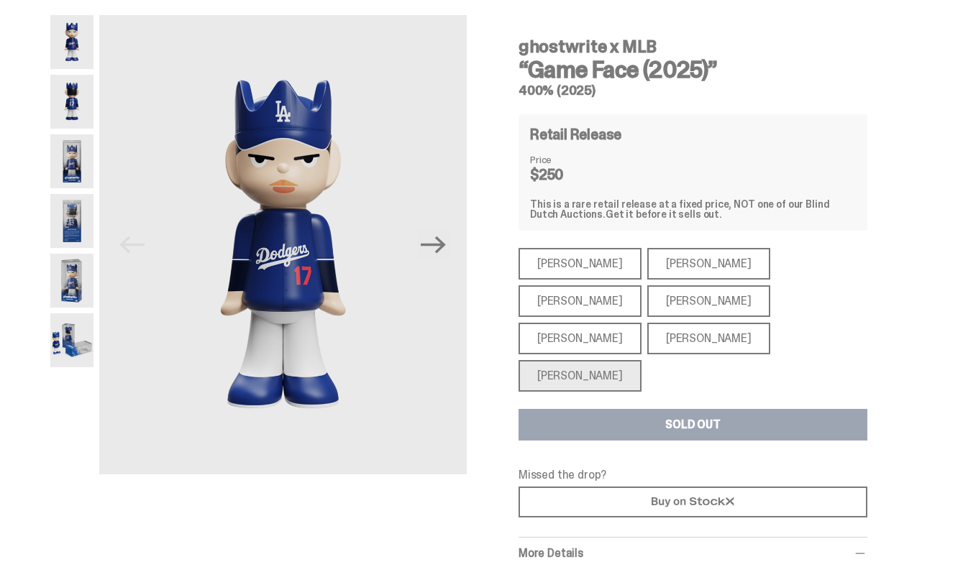
click at [696, 323] on div "[PERSON_NAME]" at bounding box center [708, 339] width 123 height 32
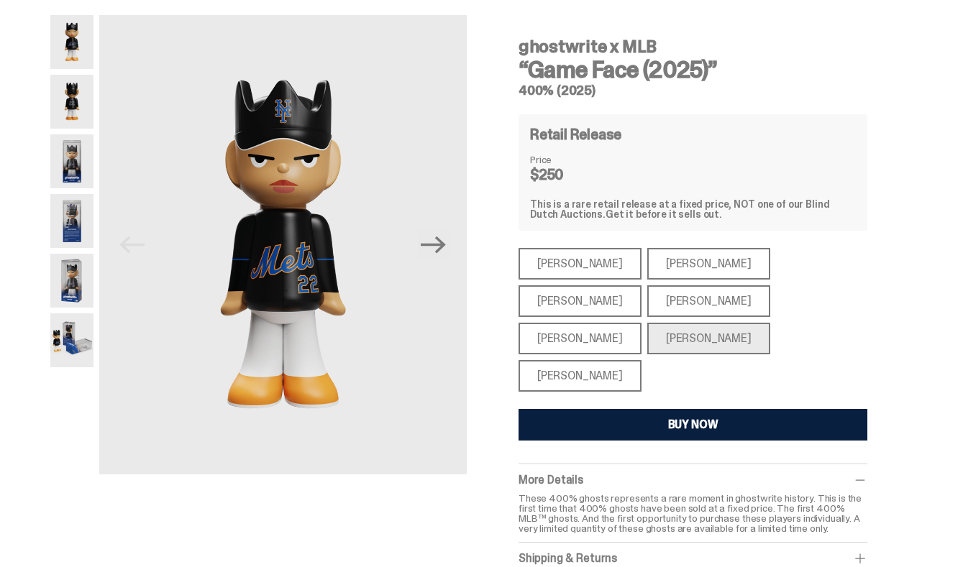
click at [642, 323] on div "[PERSON_NAME]" at bounding box center [580, 339] width 123 height 32
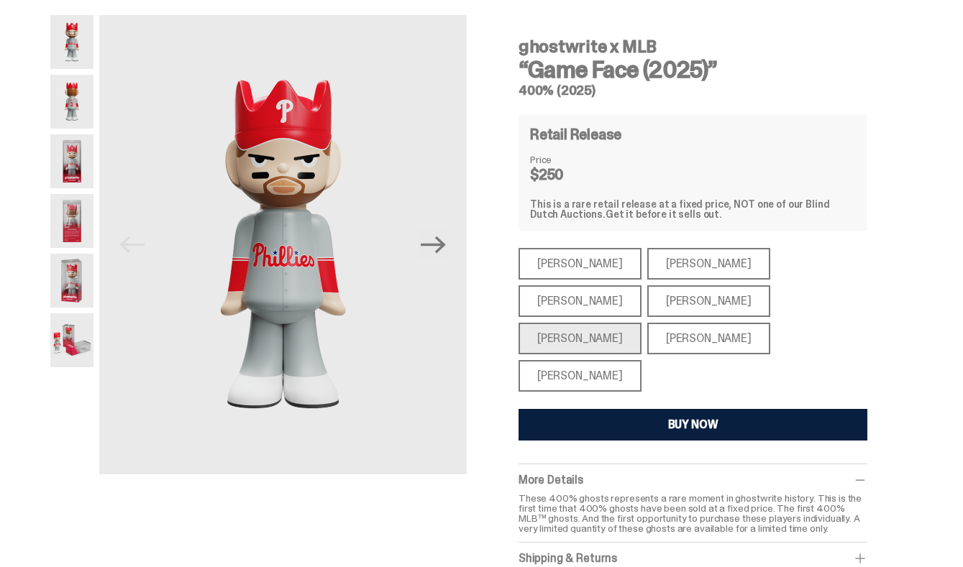
click at [647, 310] on div "[PERSON_NAME]" at bounding box center [708, 302] width 123 height 32
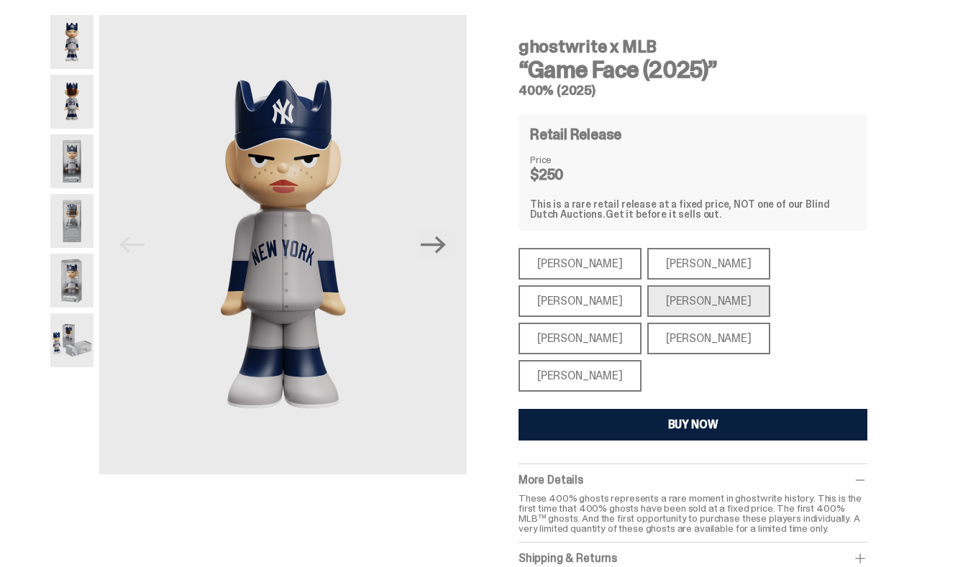
click at [642, 286] on div "[PERSON_NAME]" at bounding box center [580, 302] width 123 height 32
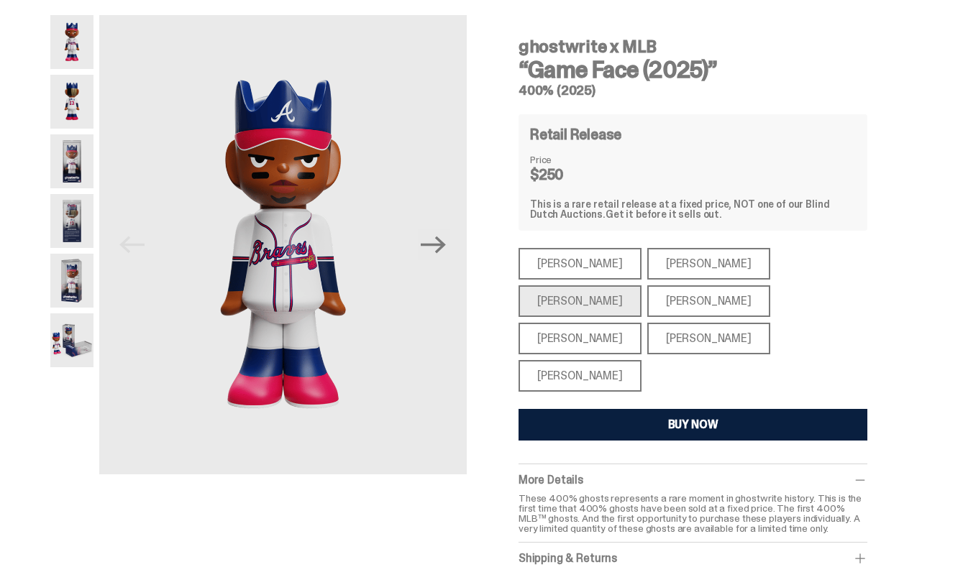
click at [658, 271] on div "[PERSON_NAME]" at bounding box center [708, 264] width 123 height 32
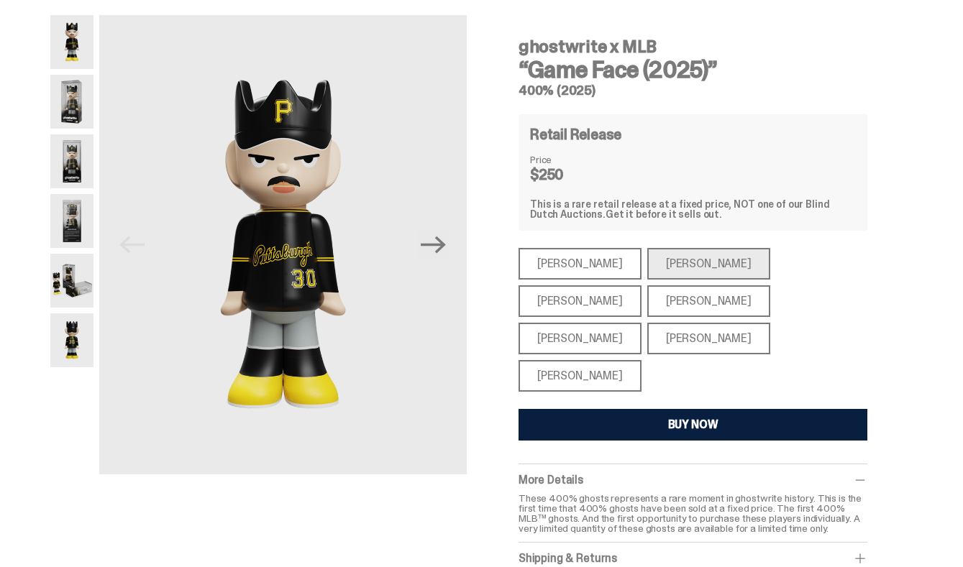
click at [558, 268] on div "[PERSON_NAME]" at bounding box center [580, 264] width 123 height 32
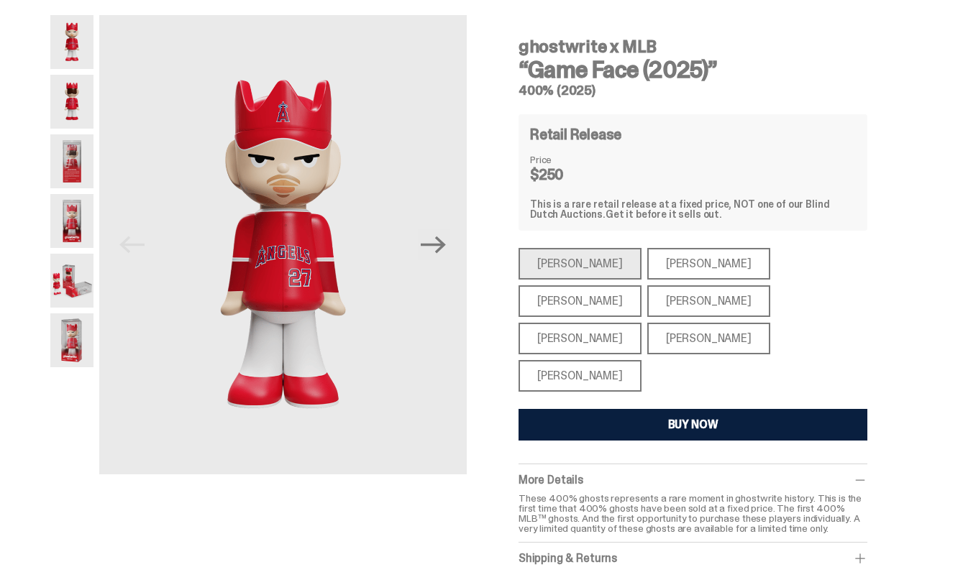
click at [647, 295] on div "[PERSON_NAME]" at bounding box center [708, 302] width 123 height 32
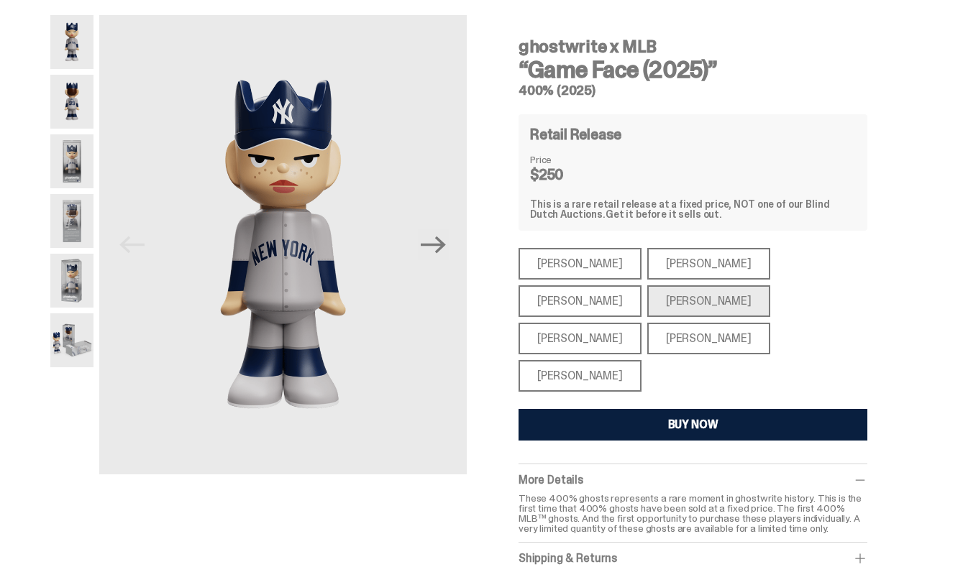
click at [575, 360] on div "[PERSON_NAME]" at bounding box center [580, 376] width 123 height 32
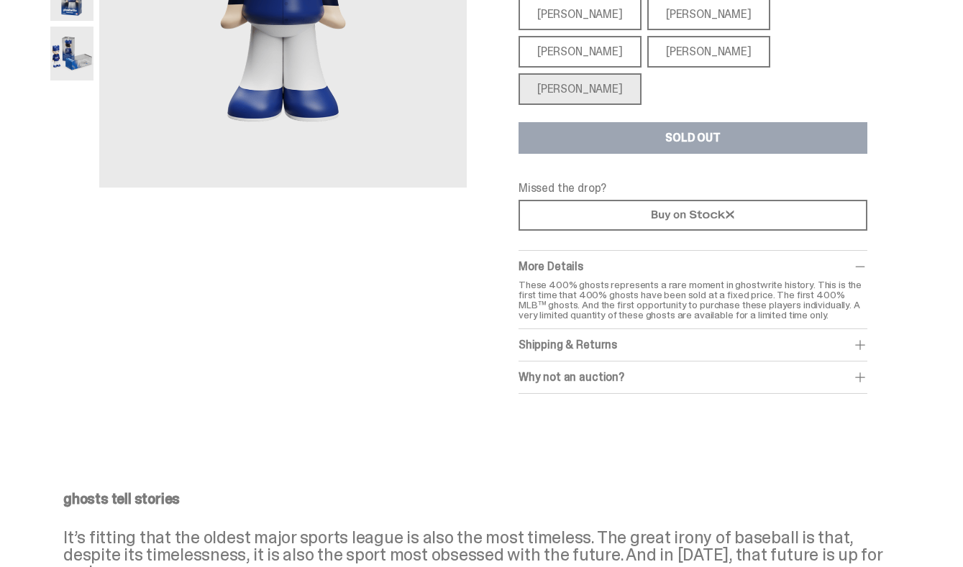
scroll to position [324, 0]
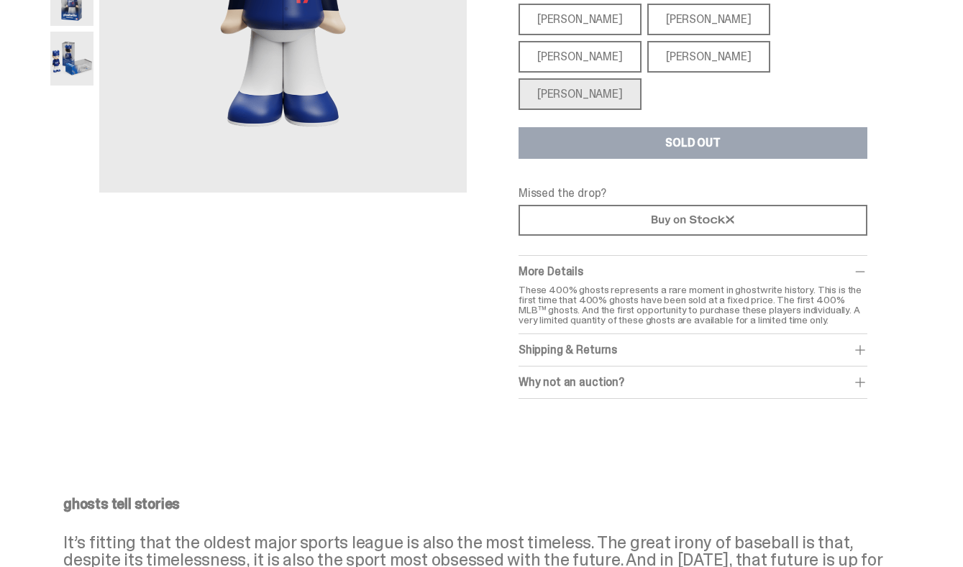
click at [580, 343] on div "Shipping & Returns" at bounding box center [693, 350] width 349 height 14
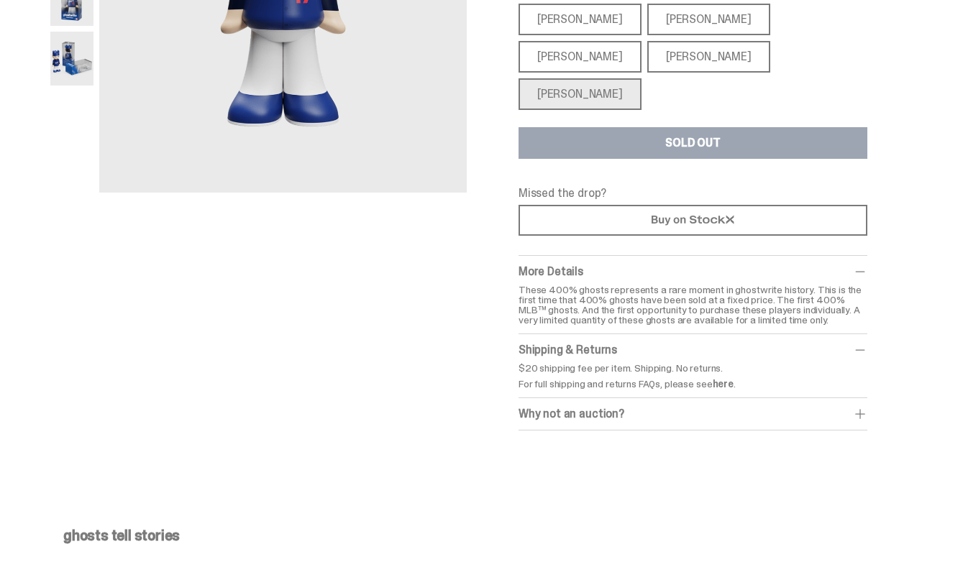
click at [580, 407] on div "Why not an auction?" at bounding box center [693, 414] width 349 height 14
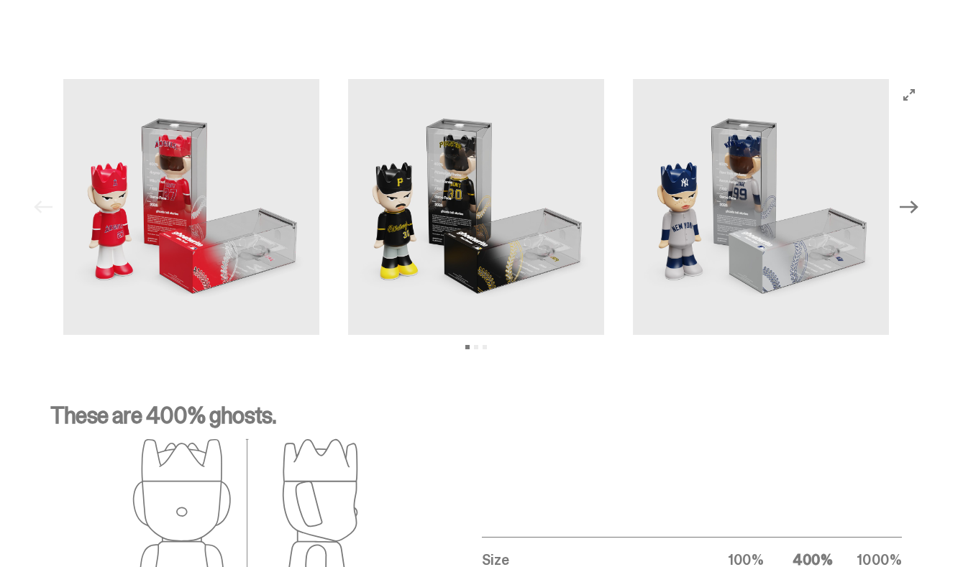
scroll to position [1569, 0]
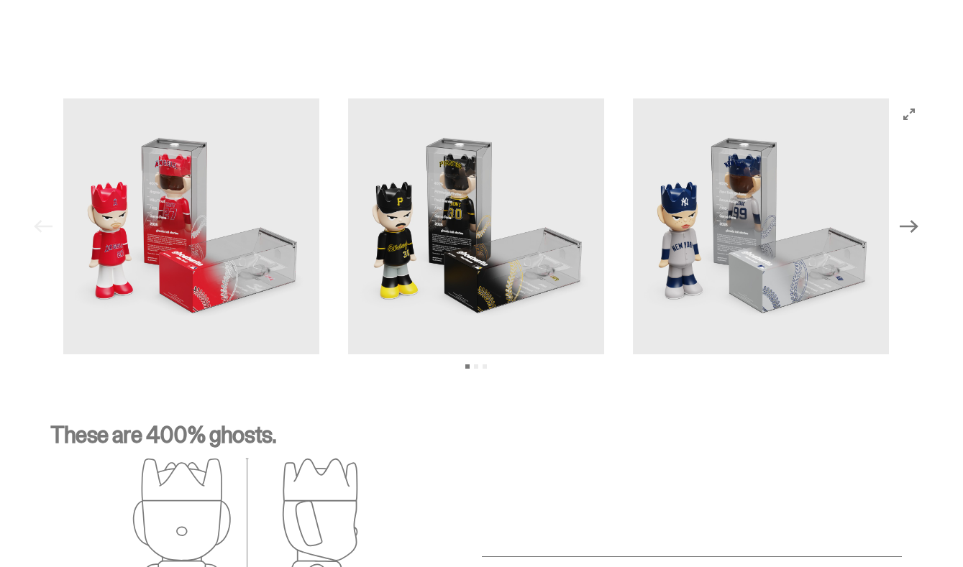
click at [696, 217] on icon "Next" at bounding box center [909, 226] width 19 height 19
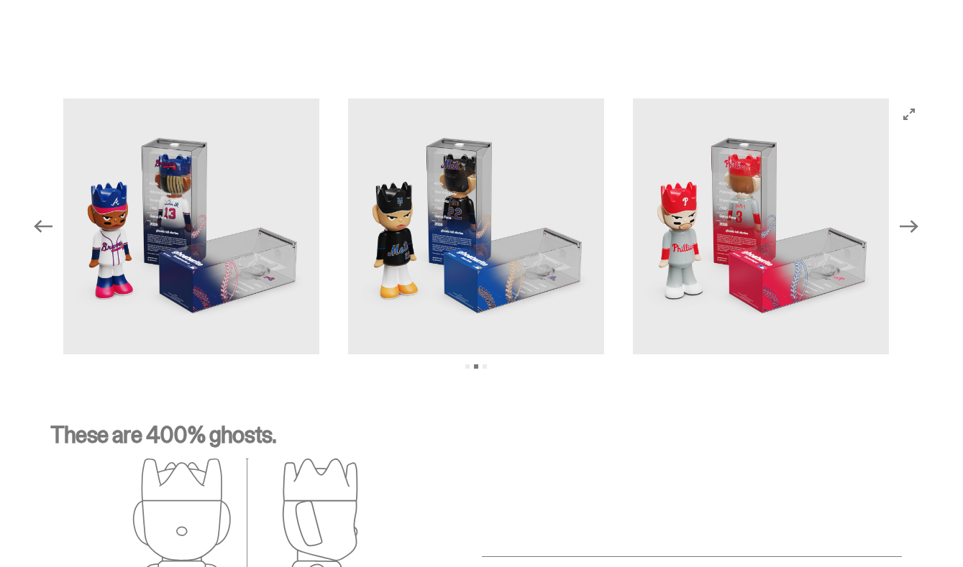
click at [696, 217] on icon "Next" at bounding box center [909, 226] width 19 height 19
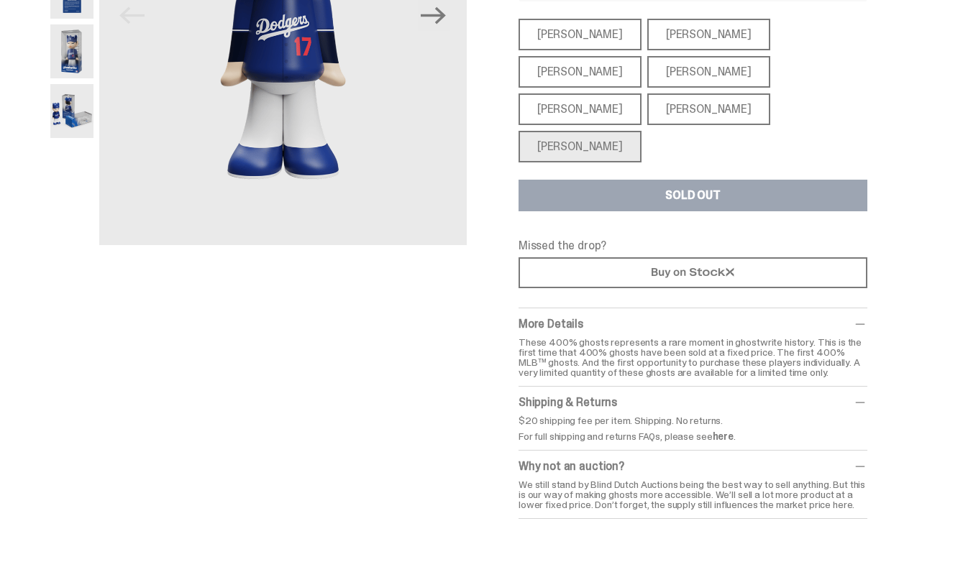
scroll to position [0, 0]
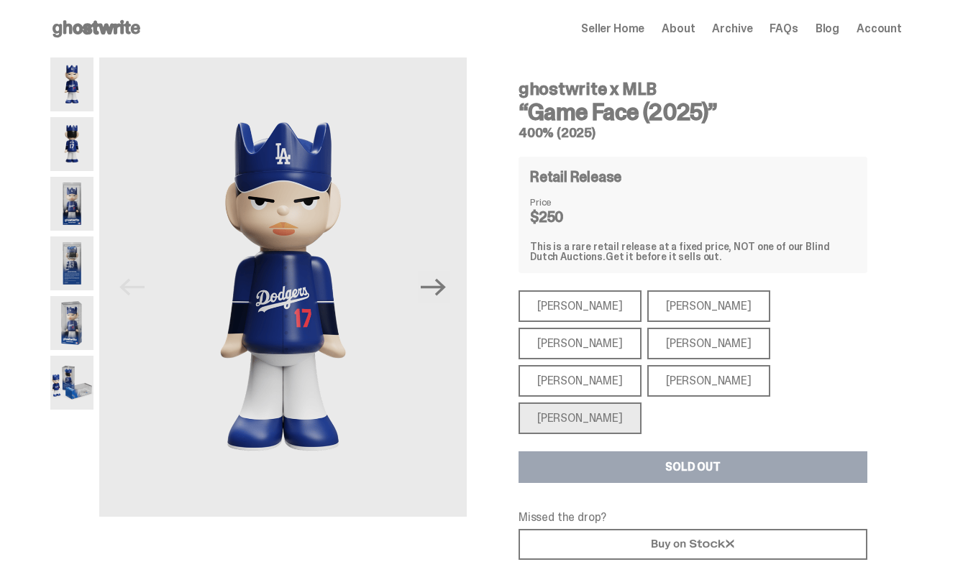
click at [647, 304] on div "[PERSON_NAME]" at bounding box center [708, 307] width 123 height 32
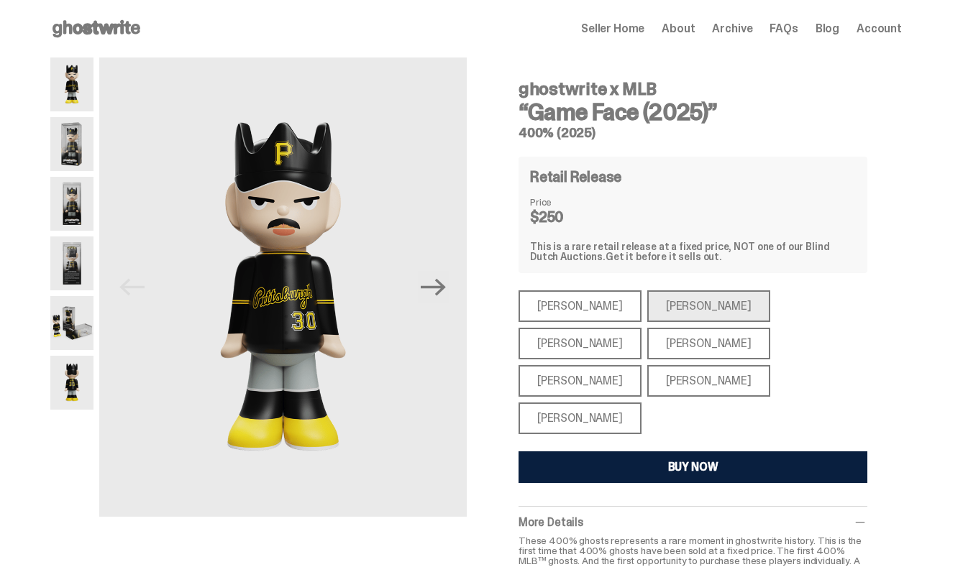
click at [549, 302] on div "[PERSON_NAME]" at bounding box center [580, 307] width 123 height 32
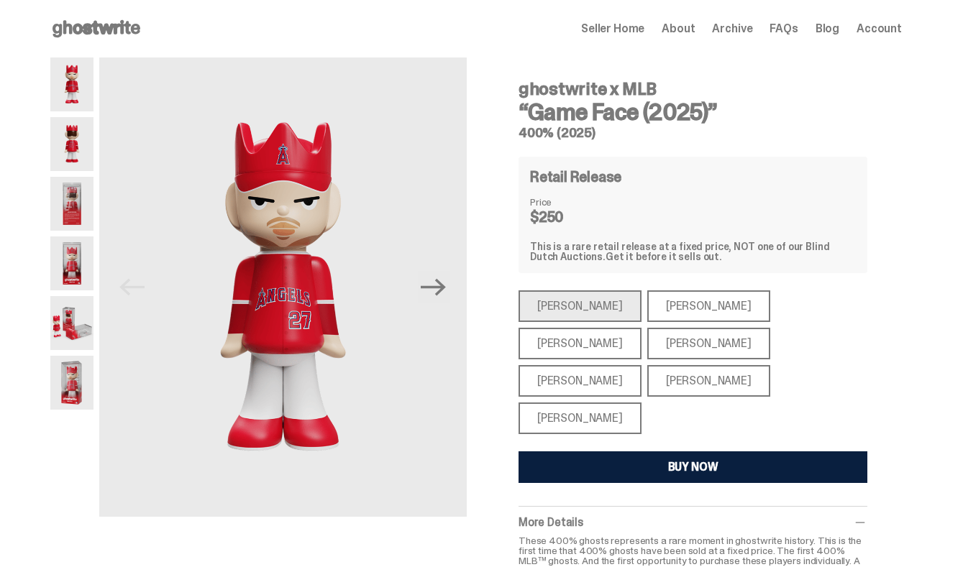
click at [590, 452] on button "BUY NOW" at bounding box center [693, 468] width 349 height 32
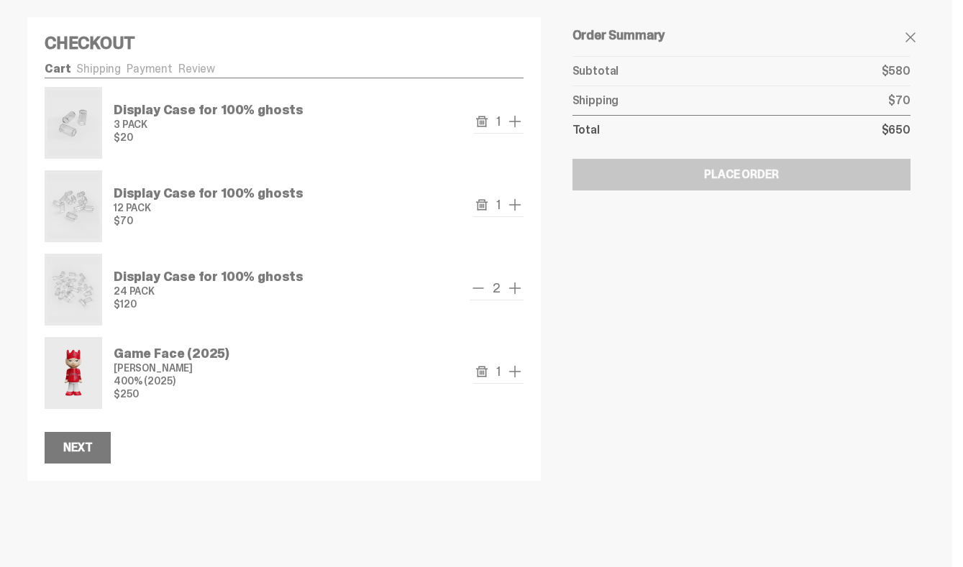
click at [483, 119] on icon "remove" at bounding box center [482, 122] width 12 height 12
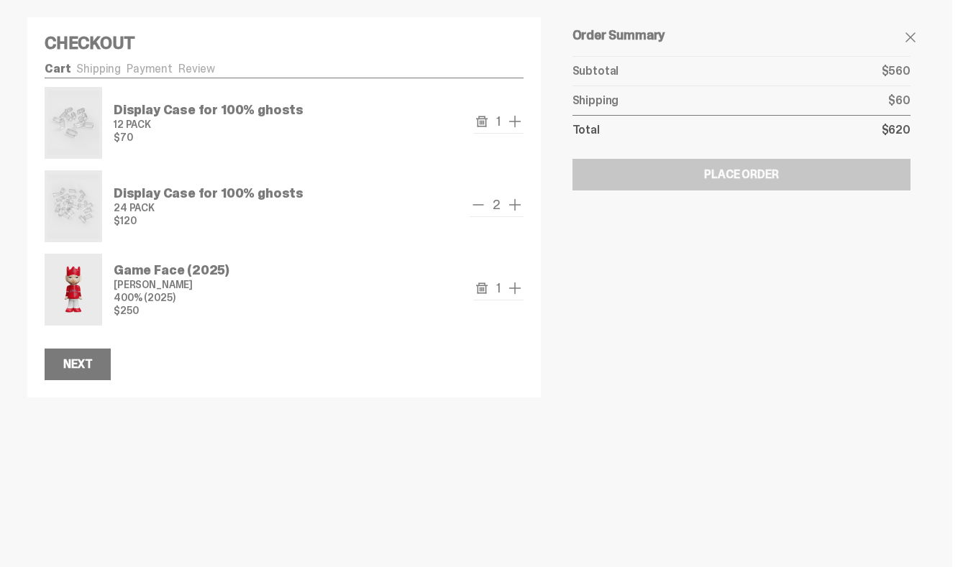
click at [483, 119] on icon "remove" at bounding box center [482, 122] width 12 height 12
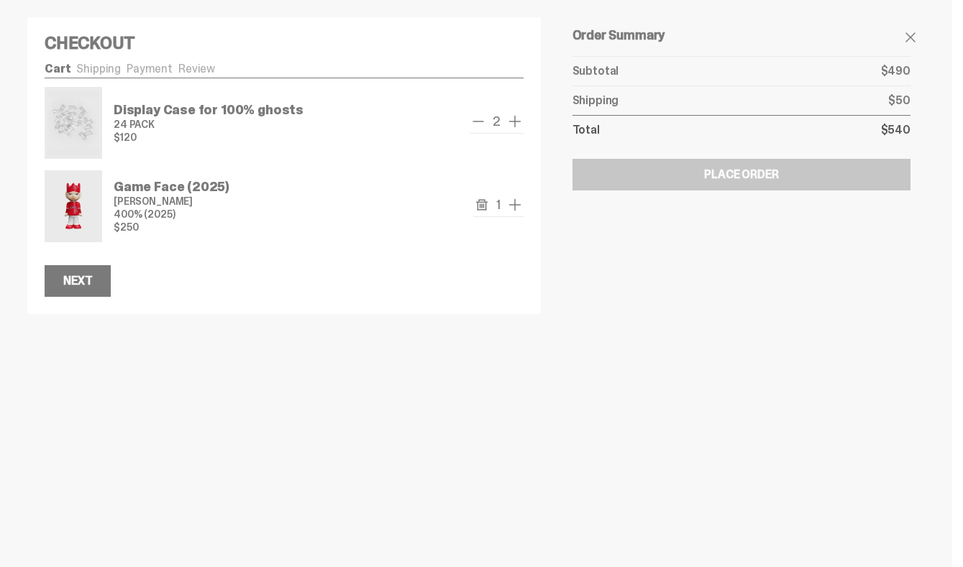
click at [483, 119] on span "remove one" at bounding box center [478, 121] width 17 height 17
click at [486, 122] on use "remove" at bounding box center [482, 121] width 12 height 11
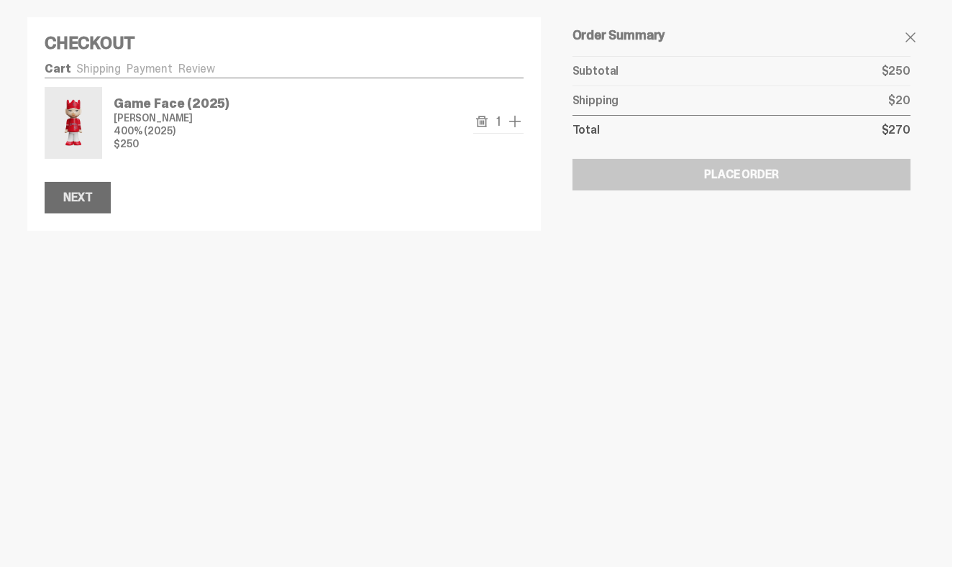
click at [92, 193] on div "Next" at bounding box center [77, 198] width 29 height 12
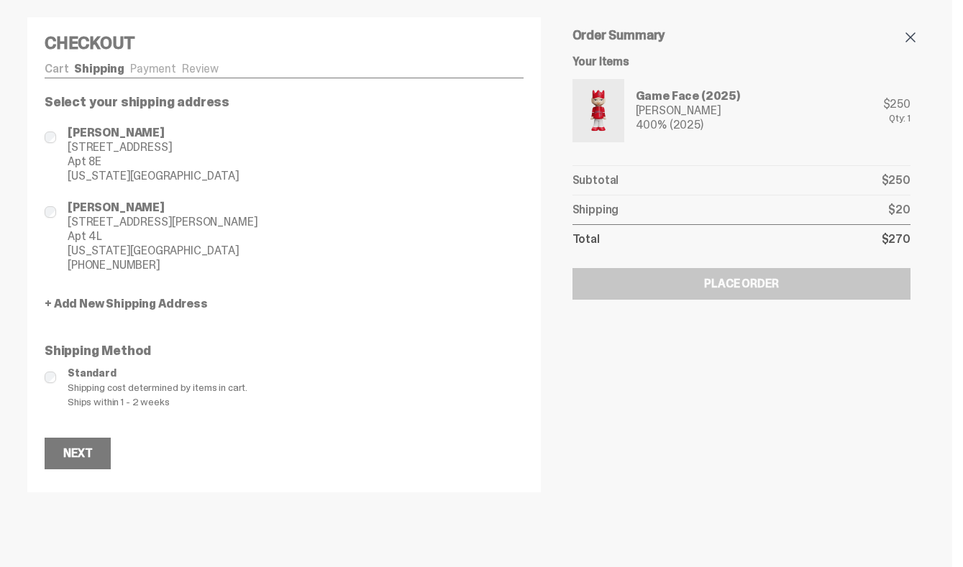
click at [919, 36] on span at bounding box center [910, 37] width 17 height 17
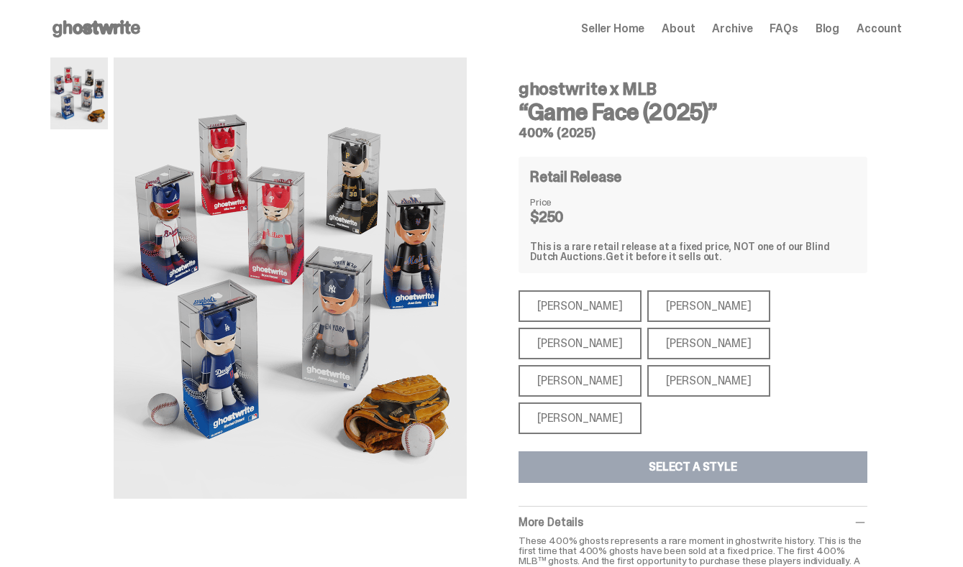
click at [636, 30] on span "Seller Home" at bounding box center [612, 29] width 63 height 12
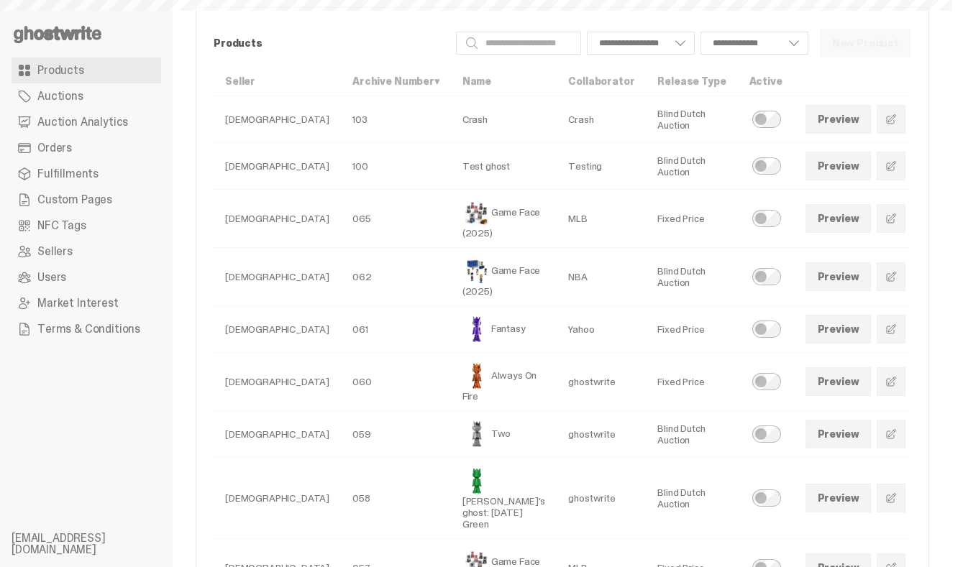
select select
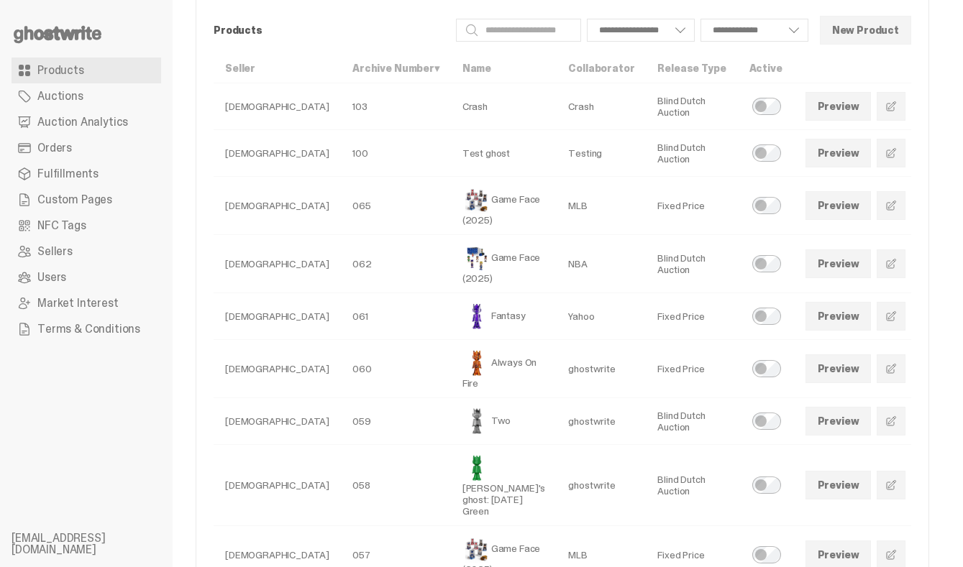
scroll to position [127, 0]
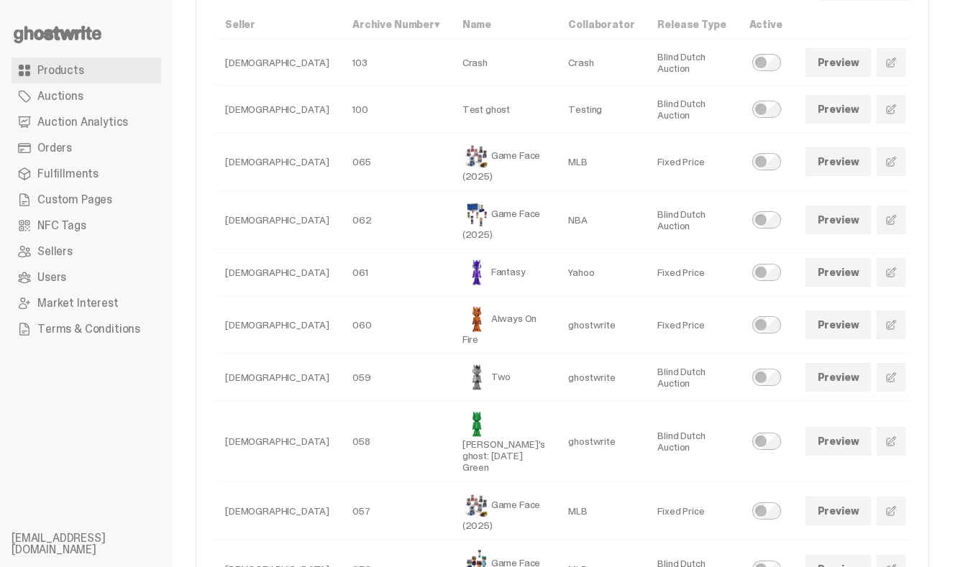
click at [885, 162] on span at bounding box center [891, 162] width 12 height 12
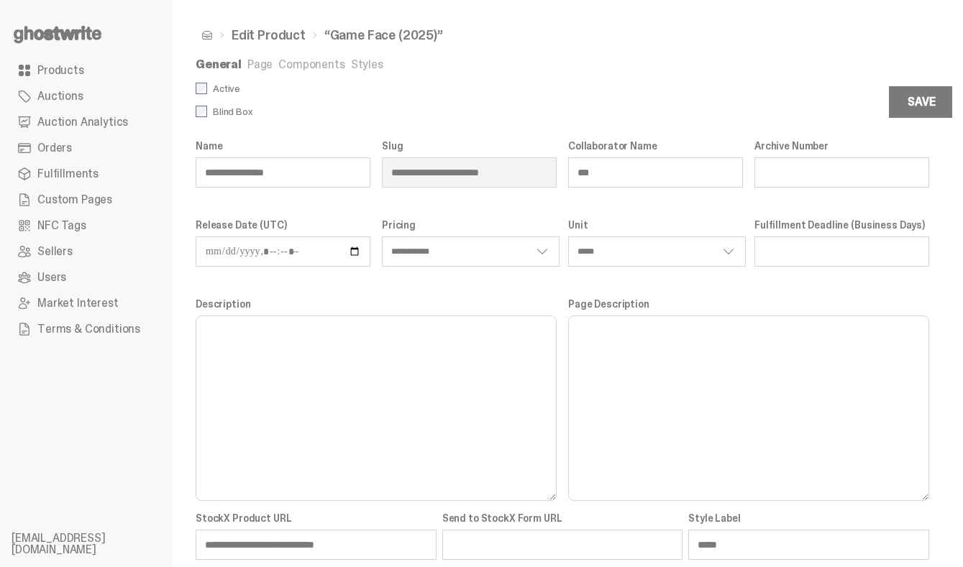
click at [351, 58] on link "Styles" at bounding box center [367, 64] width 32 height 15
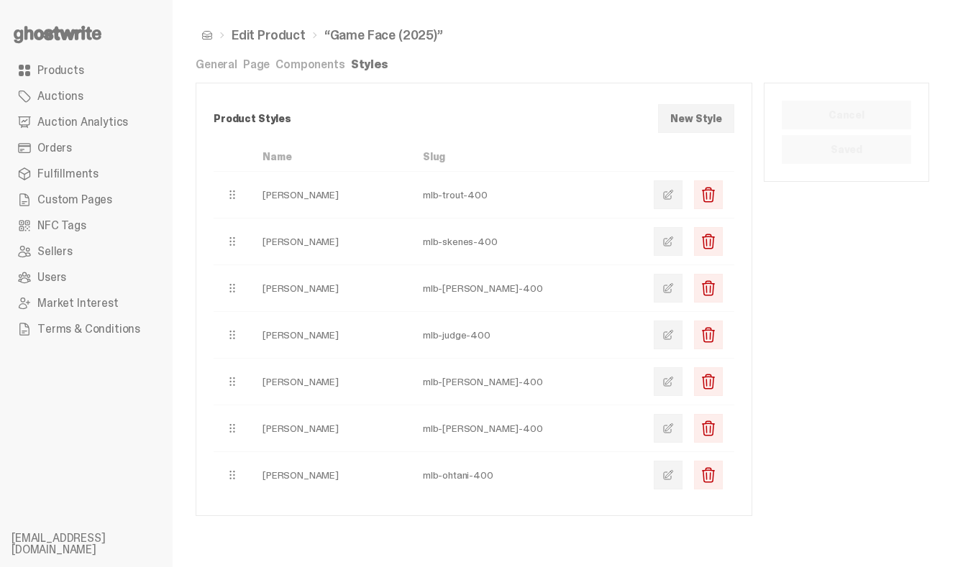
click at [683, 239] on link at bounding box center [668, 241] width 29 height 29
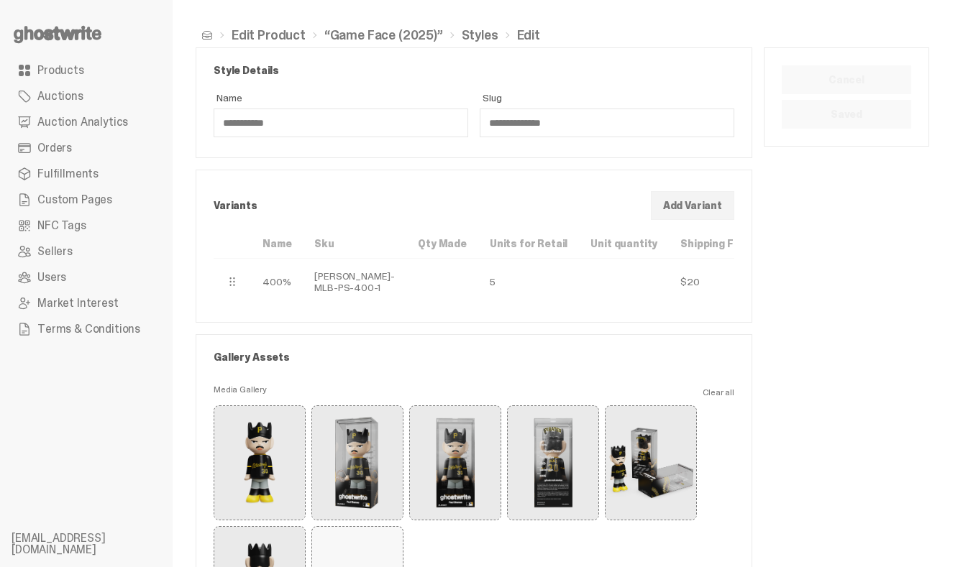
scroll to position [0, 71]
click at [749, 296] on button "button" at bounding box center [763, 282] width 29 height 29
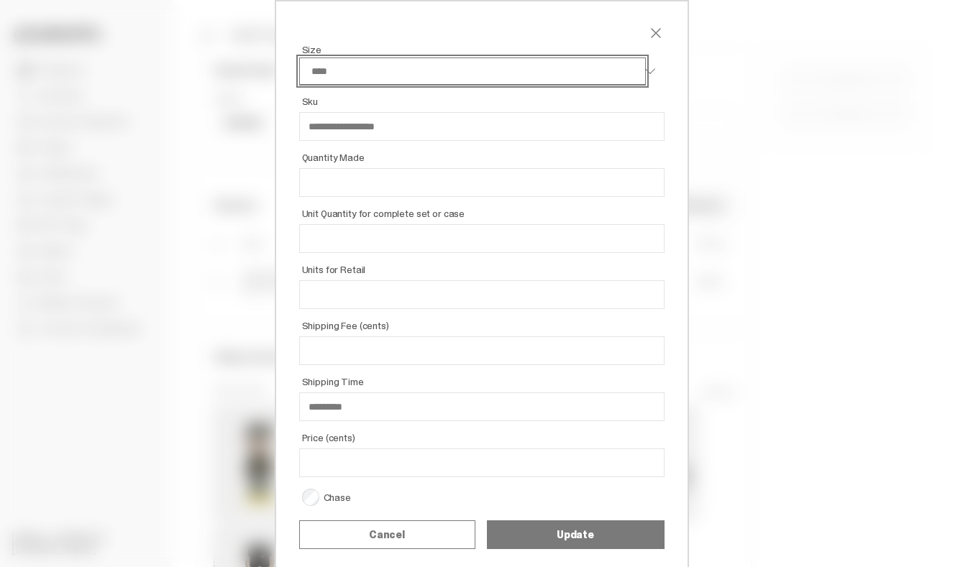
scroll to position [8, 0]
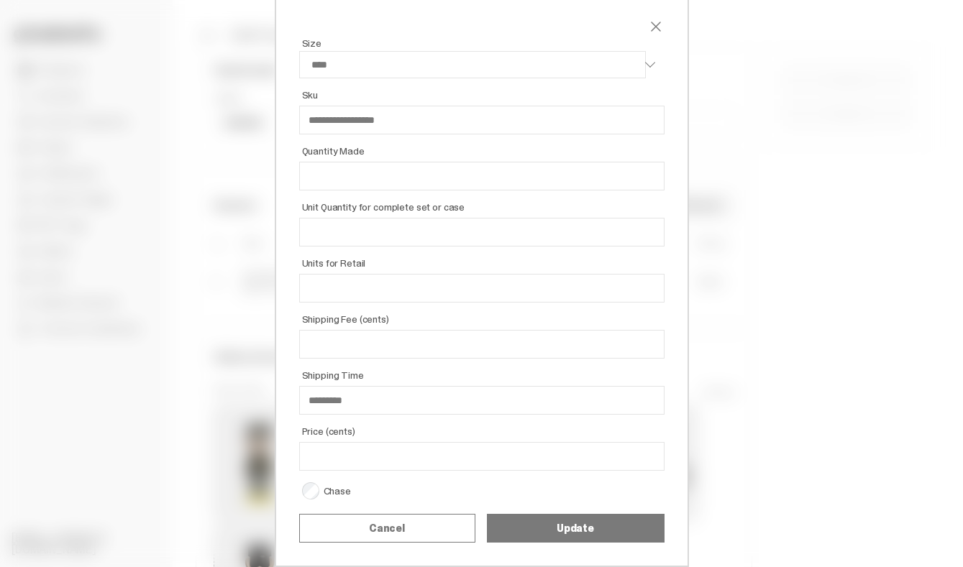
click at [652, 29] on span "close" at bounding box center [655, 26] width 17 height 17
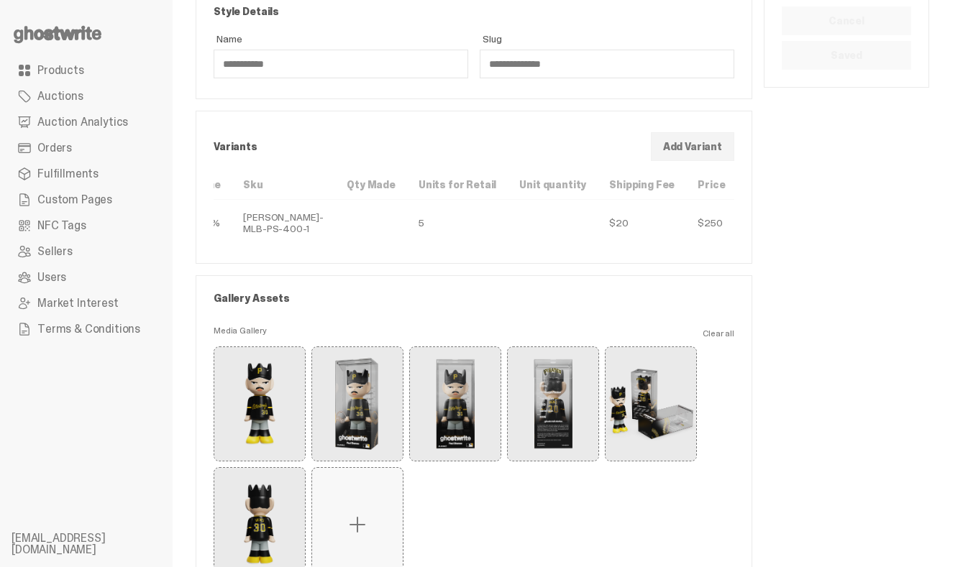
scroll to position [58, 0]
click at [757, 230] on span "button" at bounding box center [763, 225] width 12 height 12
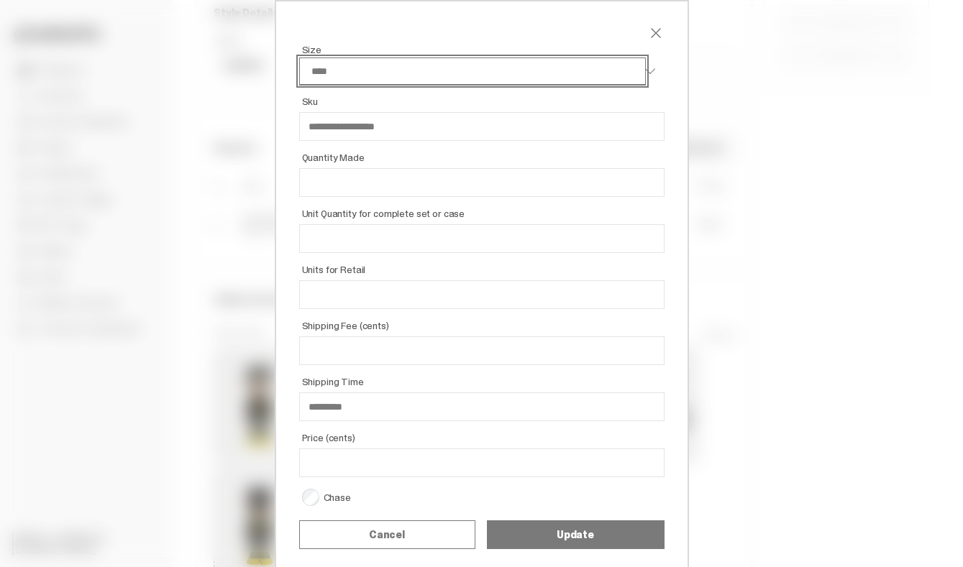
scroll to position [8, 0]
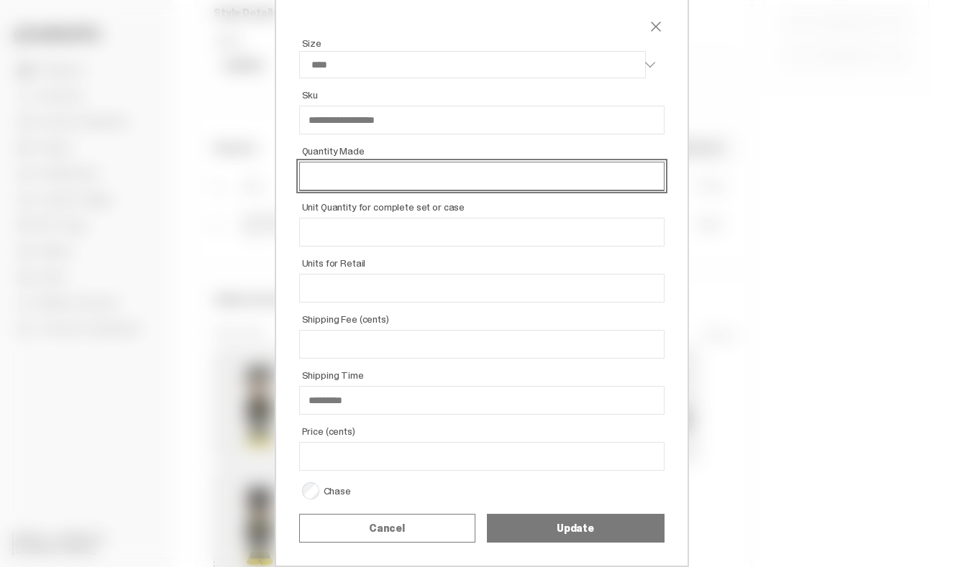
click at [475, 177] on input "Quantity Made" at bounding box center [481, 176] width 365 height 29
type input "*"
select select "****"
type input "**"
select select "****"
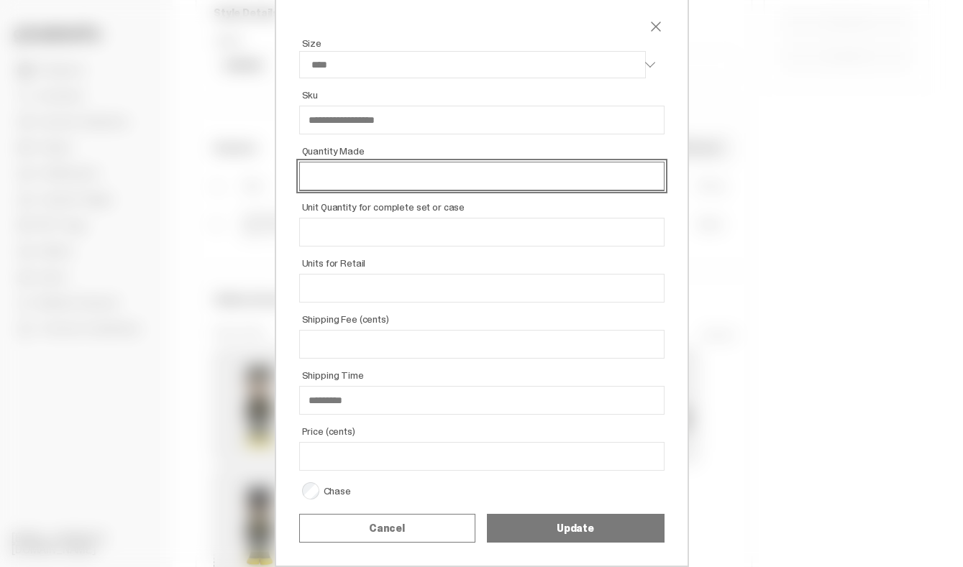
type input "***"
select select "****"
type input "***"
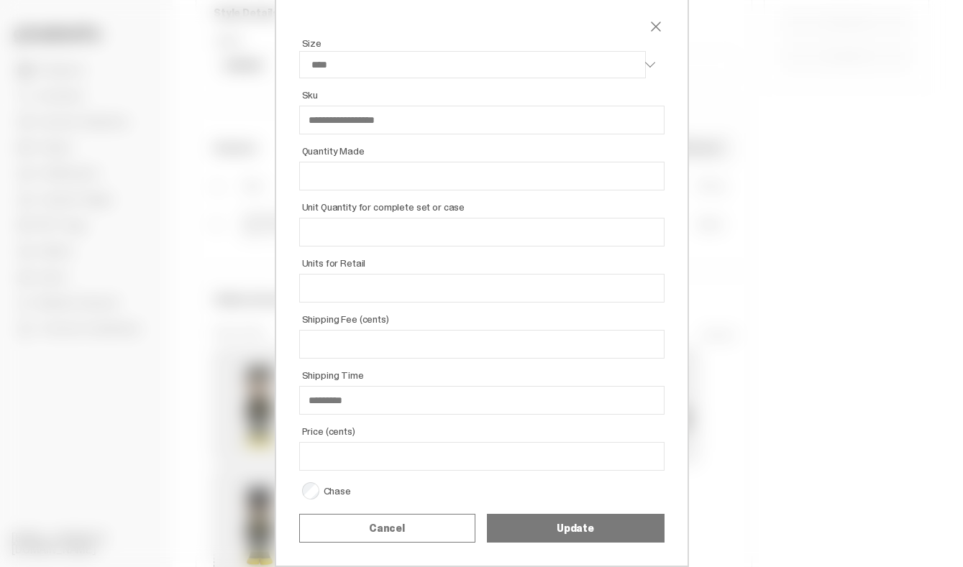
click at [533, 536] on button "Update" at bounding box center [576, 528] width 178 height 29
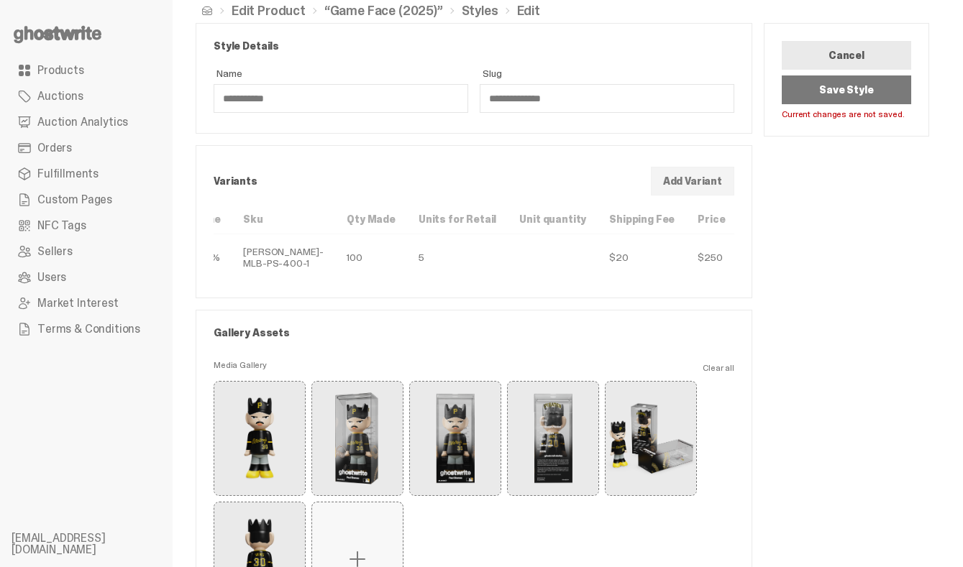
scroll to position [0, 0]
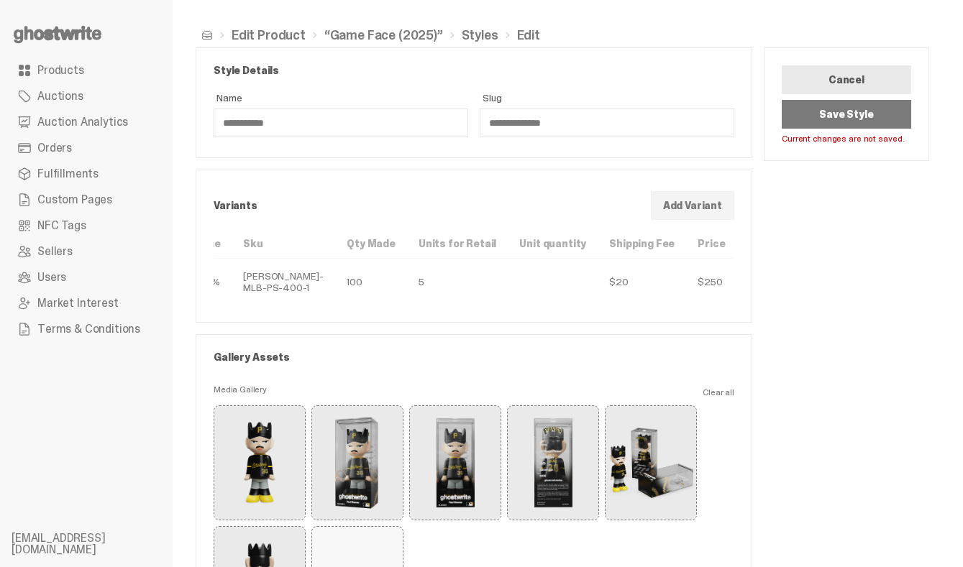
click at [805, 119] on button "Save Style" at bounding box center [846, 114] width 129 height 29
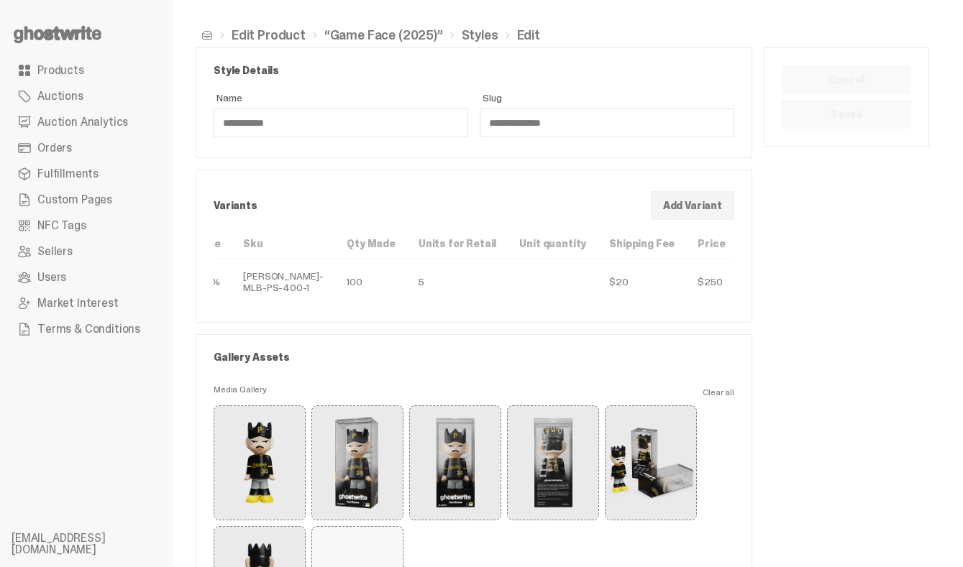
click at [462, 32] on link "Styles" at bounding box center [480, 35] width 37 height 13
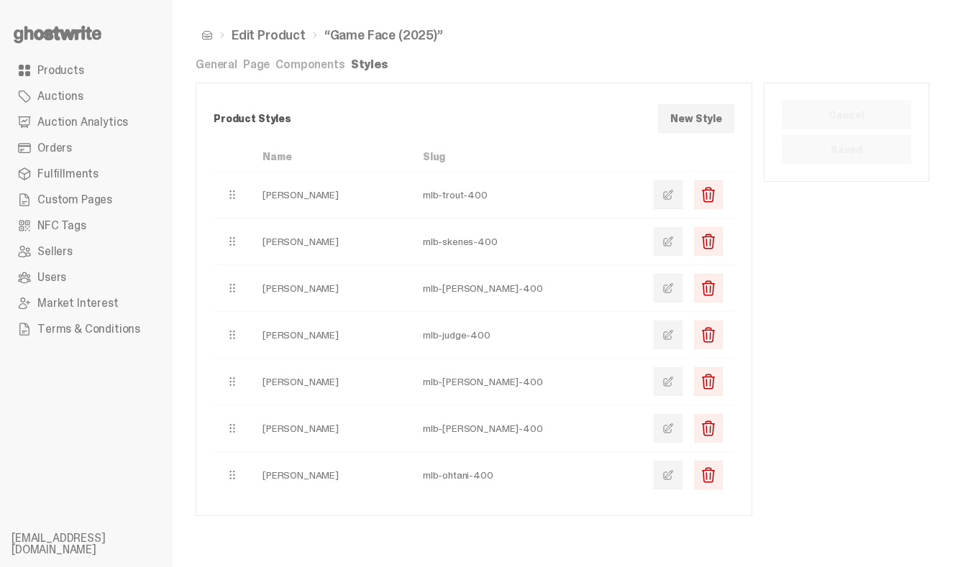
click at [674, 191] on span at bounding box center [668, 195] width 12 height 12
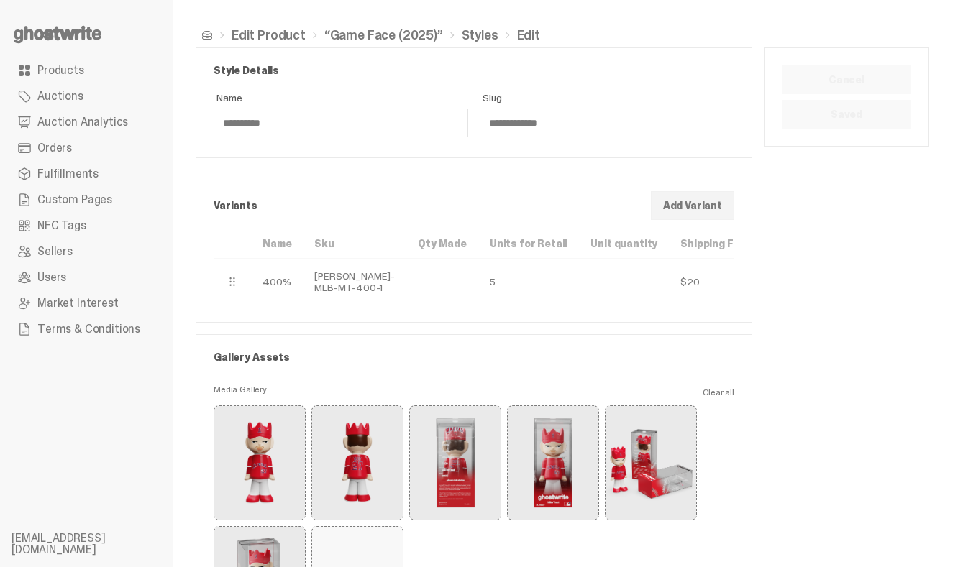
scroll to position [0, 71]
click at [757, 288] on span "button" at bounding box center [763, 282] width 12 height 12
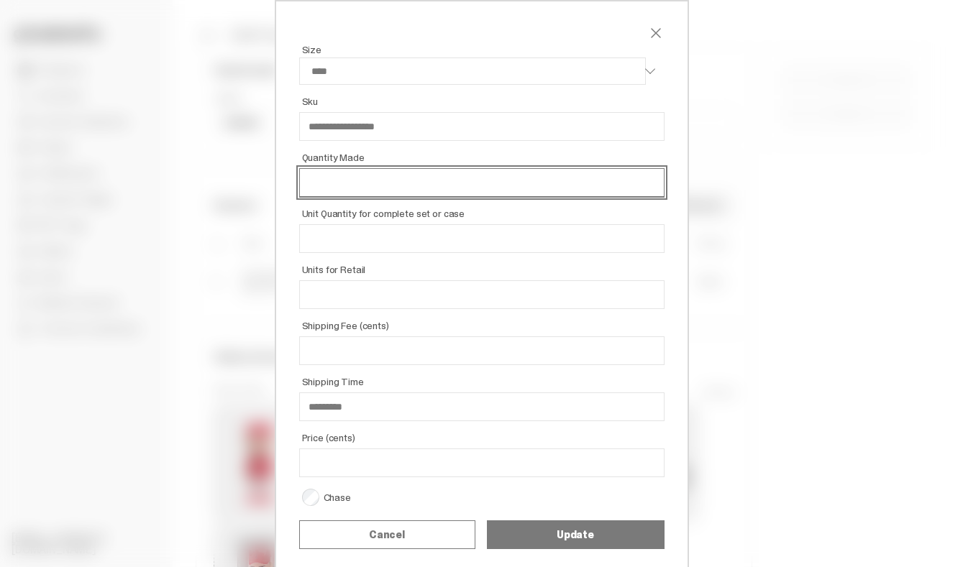
click at [445, 175] on input "Quantity Made" at bounding box center [481, 182] width 365 height 29
type input "*"
select select "****"
type input "**"
select select "****"
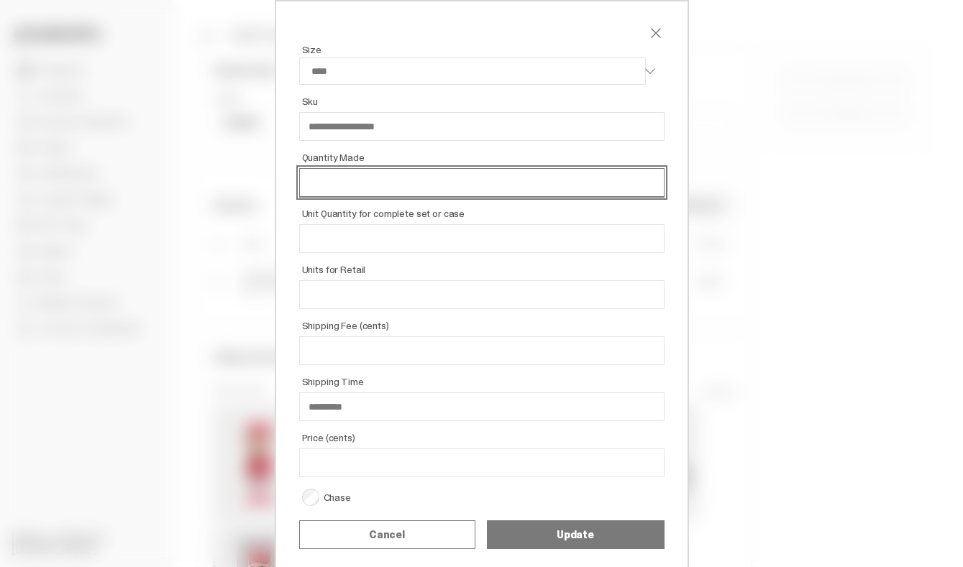
type input "***"
select select "****"
type input "***"
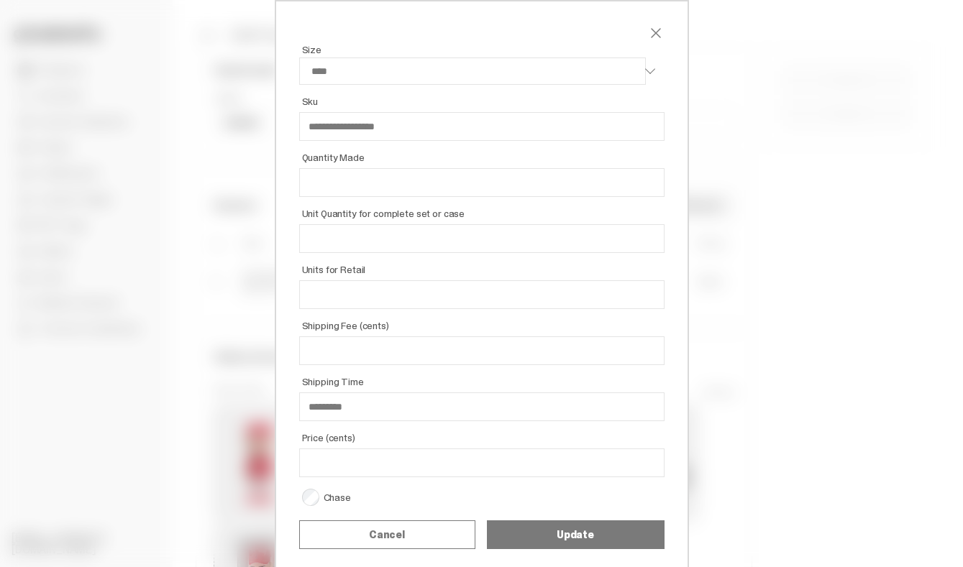
click at [538, 542] on button "Update" at bounding box center [576, 535] width 178 height 29
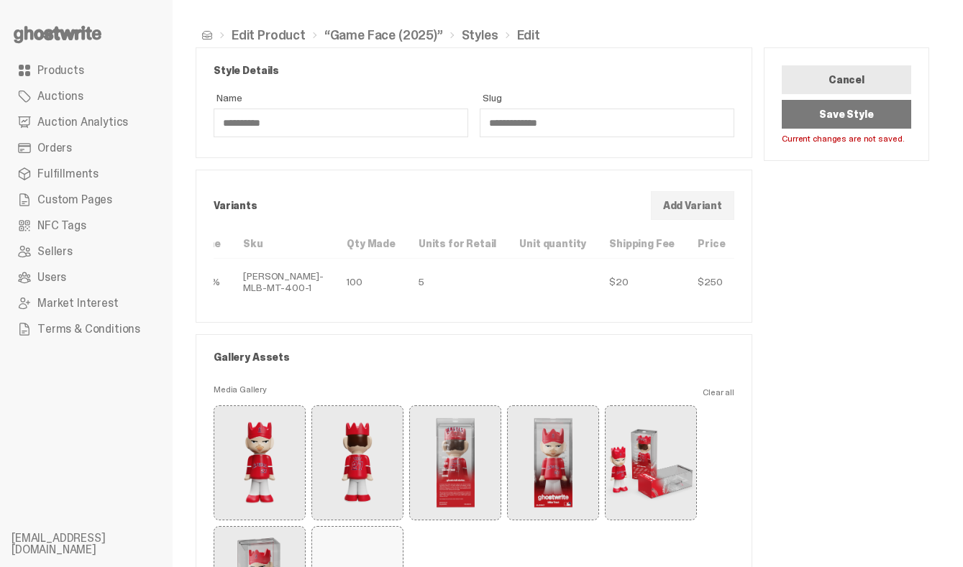
click at [831, 119] on button "Save Style" at bounding box center [846, 114] width 129 height 29
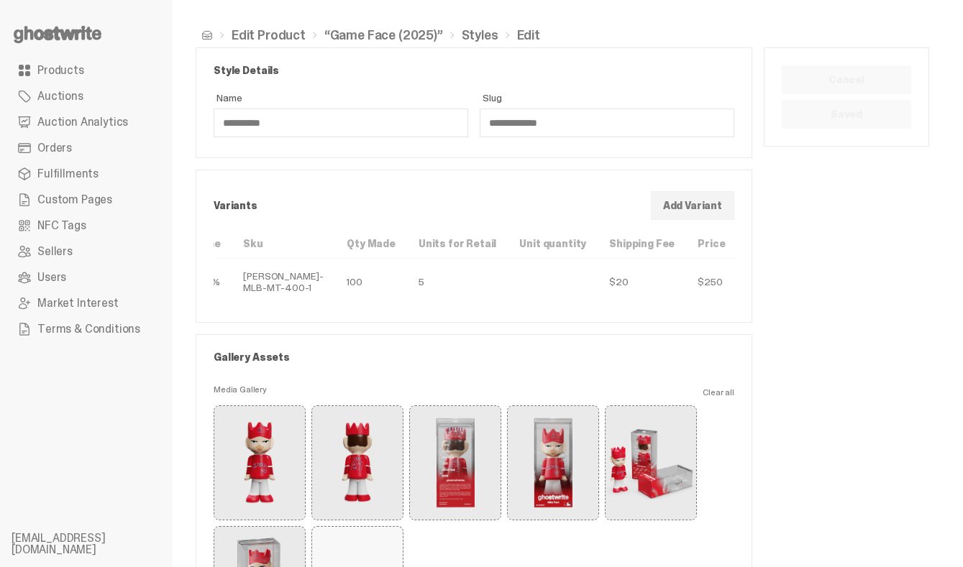
click at [478, 32] on link "Styles" at bounding box center [480, 35] width 37 height 13
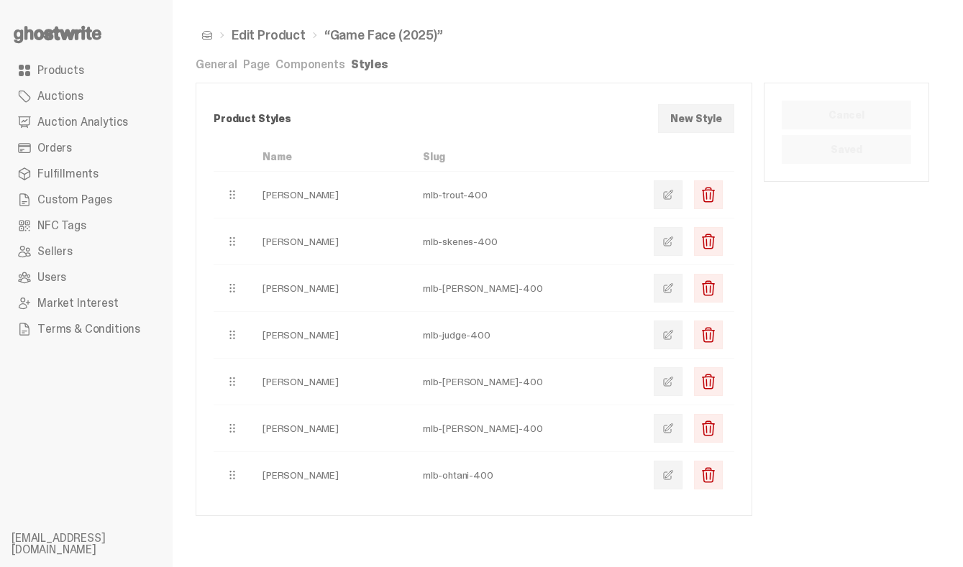
click at [674, 289] on span at bounding box center [668, 289] width 12 height 12
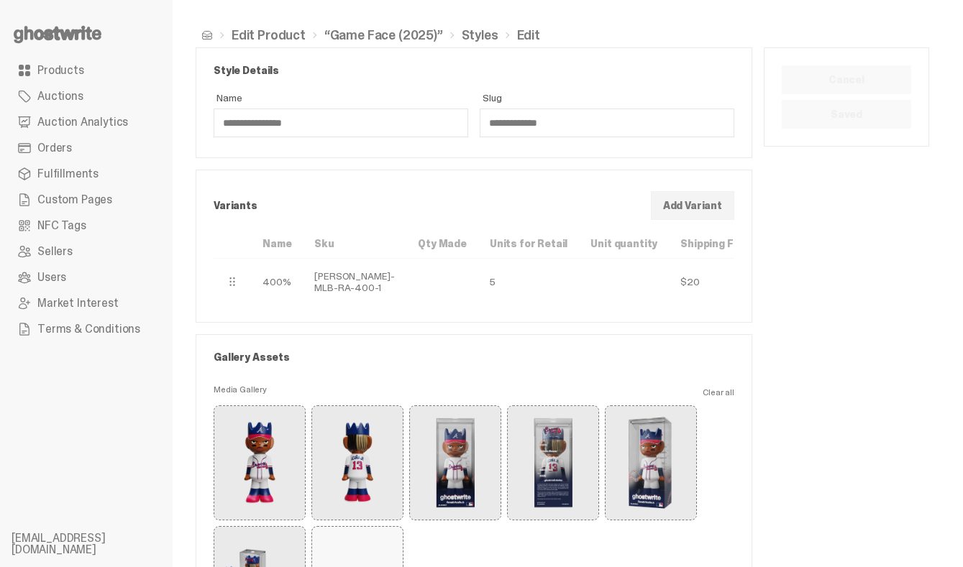
scroll to position [0, 71]
click at [757, 288] on span "button" at bounding box center [763, 282] width 12 height 12
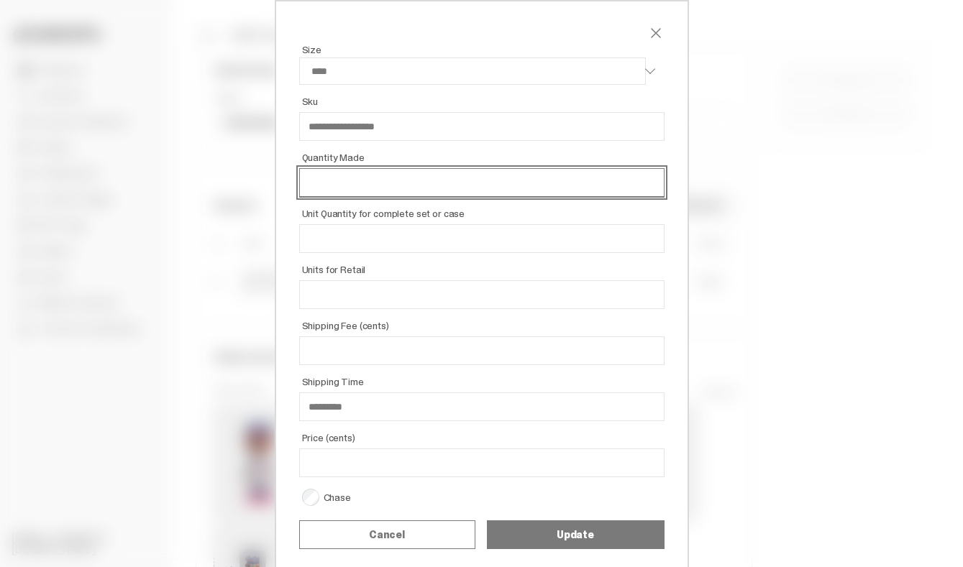
click at [478, 175] on input "Quantity Made" at bounding box center [481, 182] width 365 height 29
type input "*"
select select "****"
type input "**"
select select "****"
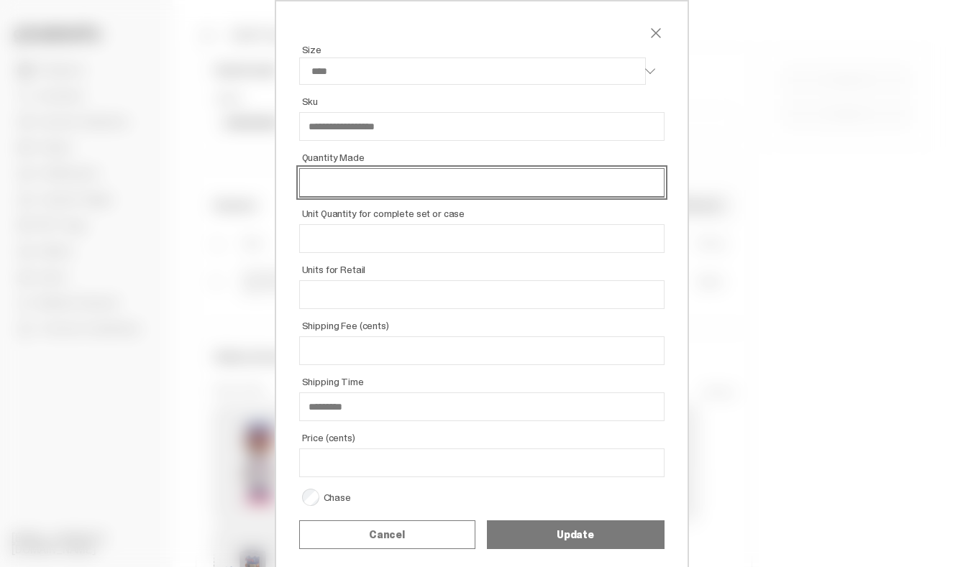
type input "***"
select select "****"
type input "***"
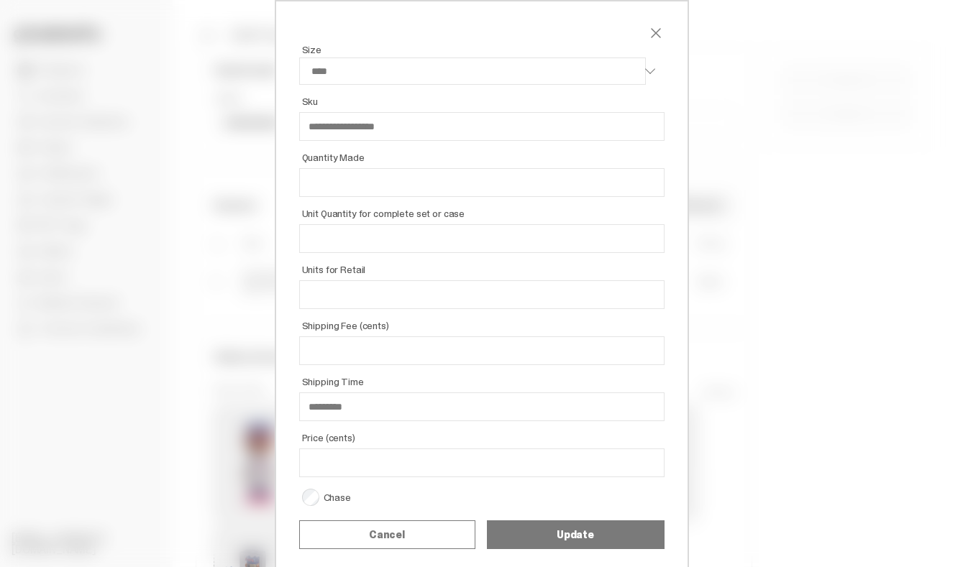
click at [514, 530] on button "Update" at bounding box center [576, 535] width 178 height 29
select select "****"
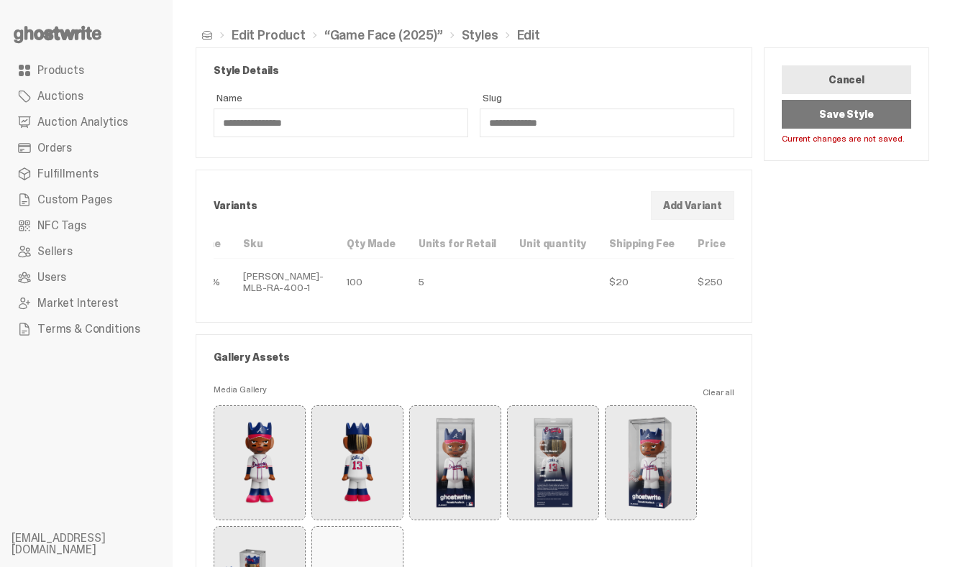
click at [826, 114] on button "Save Style" at bounding box center [846, 114] width 129 height 29
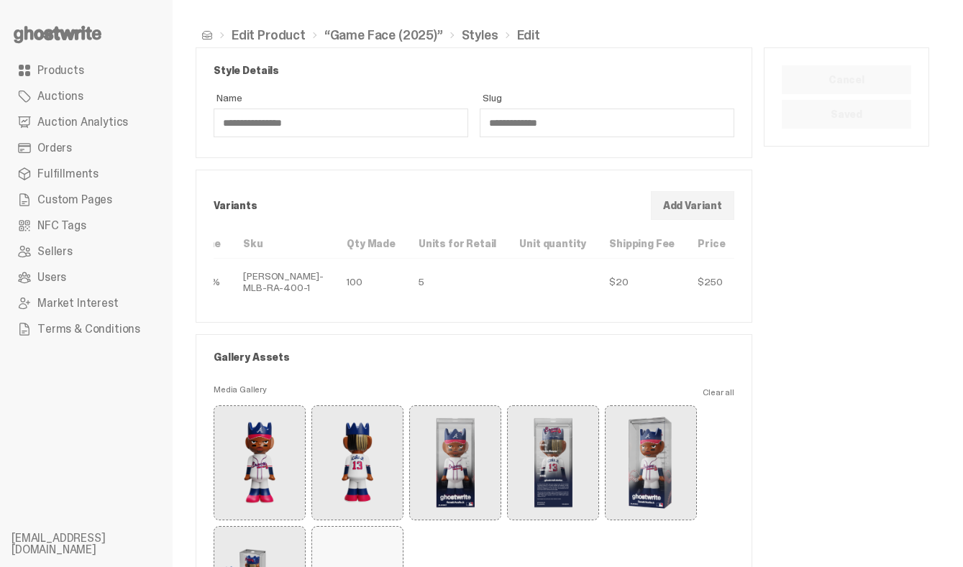
click at [360, 32] on link "“Game Face (2025)”" at bounding box center [383, 35] width 119 height 13
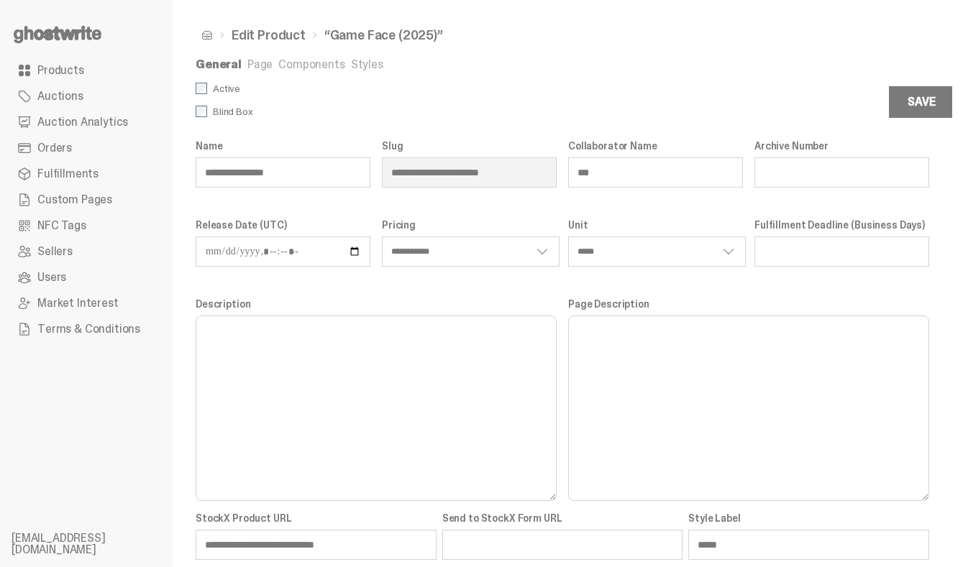
click at [309, 70] on link "Components" at bounding box center [311, 64] width 66 height 15
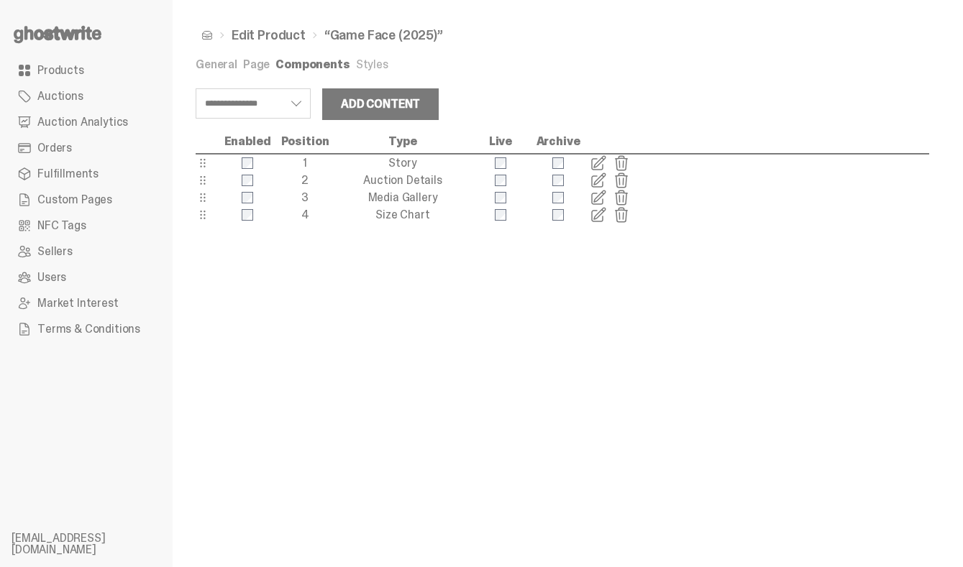
select select "**********"
click at [210, 37] on span at bounding box center [207, 35] width 12 height 12
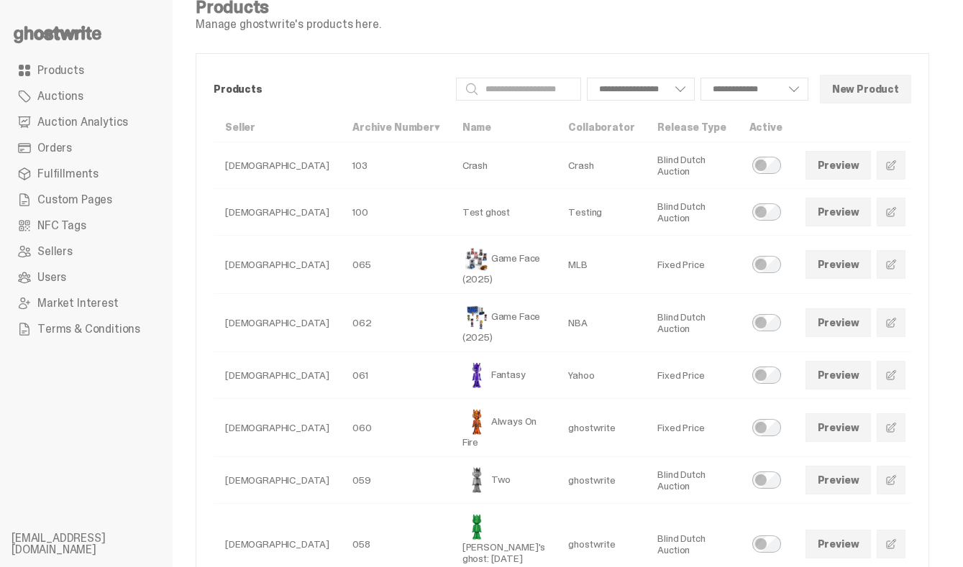
scroll to position [23, 0]
click at [809, 265] on link "Preview" at bounding box center [838, 266] width 66 height 29
click at [877, 259] on link at bounding box center [891, 266] width 29 height 29
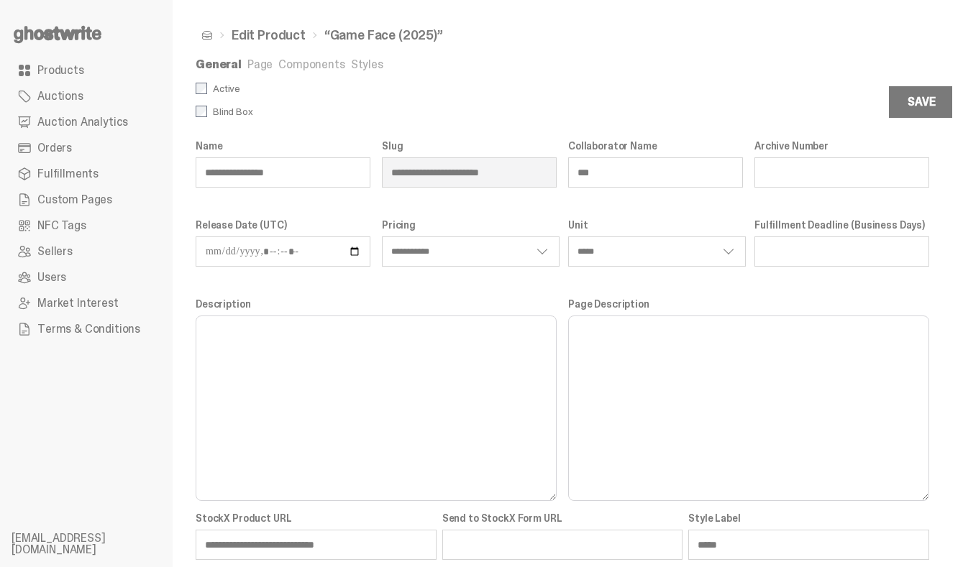
click at [302, 58] on link "Components" at bounding box center [311, 64] width 66 height 15
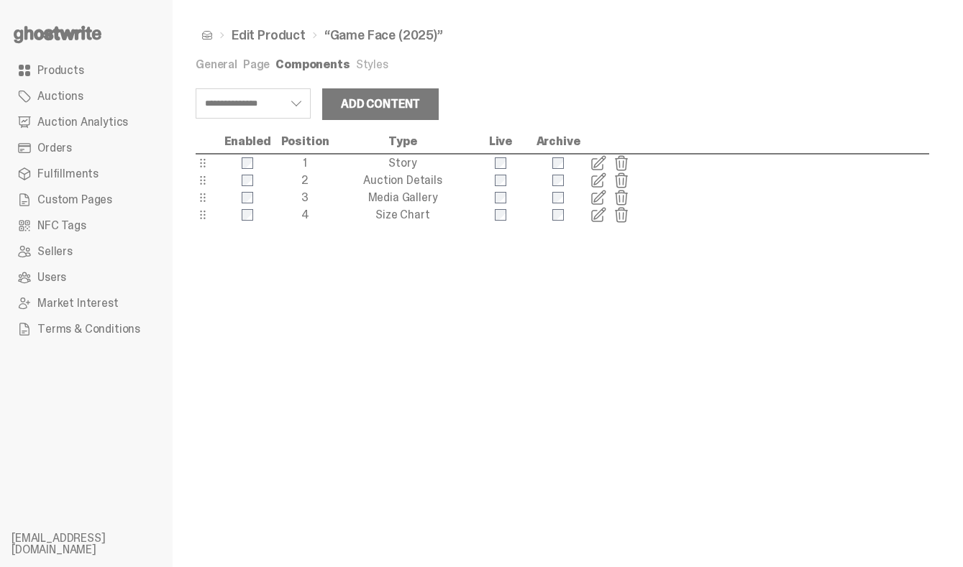
click at [506, 182] on div at bounding box center [501, 181] width 58 height 12
select select "**********"
click at [509, 355] on div "**********" at bounding box center [563, 283] width 780 height 567
click at [359, 62] on link "Styles" at bounding box center [372, 64] width 32 height 15
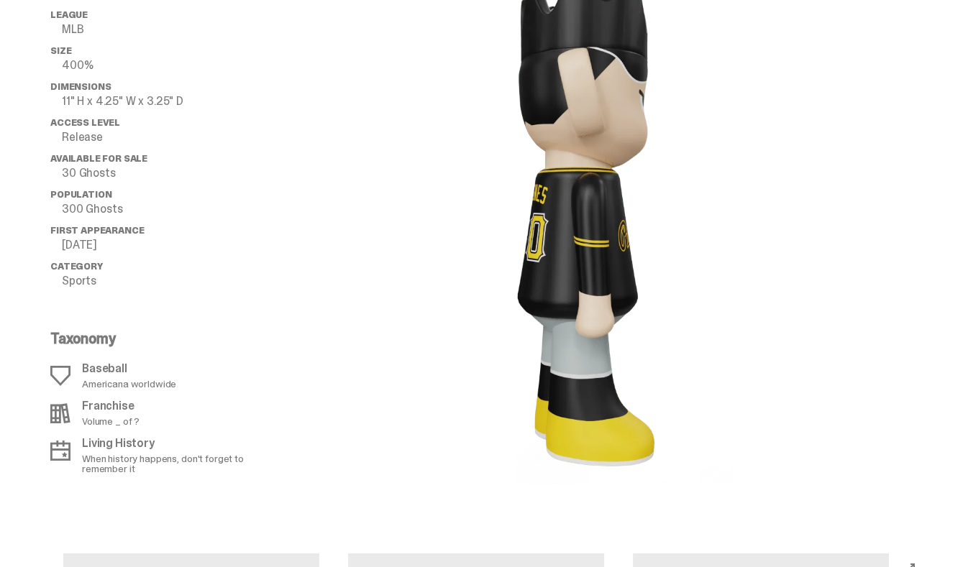
scroll to position [1594, 0]
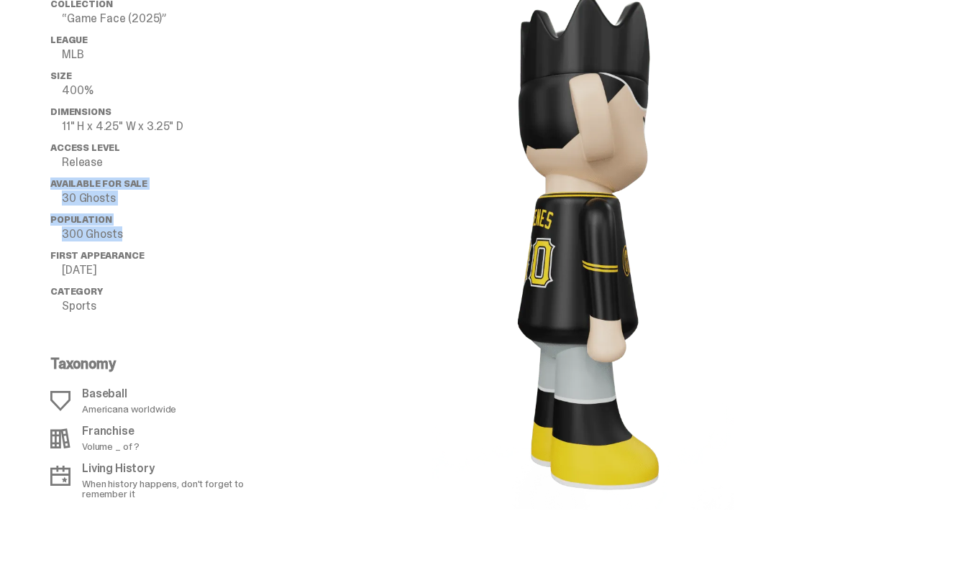
drag, startPoint x: 56, startPoint y: 135, endPoint x: 147, endPoint y: 181, distance: 101.3
click at [147, 181] on ul "collection “Game Face (2025)” League MLB Size 400% Dimensions 11" H x 4.25" W x…" at bounding box center [156, 161] width 213 height 324
copy ul "Available for Sale 30 Ghosts Population 300 Ghosts"
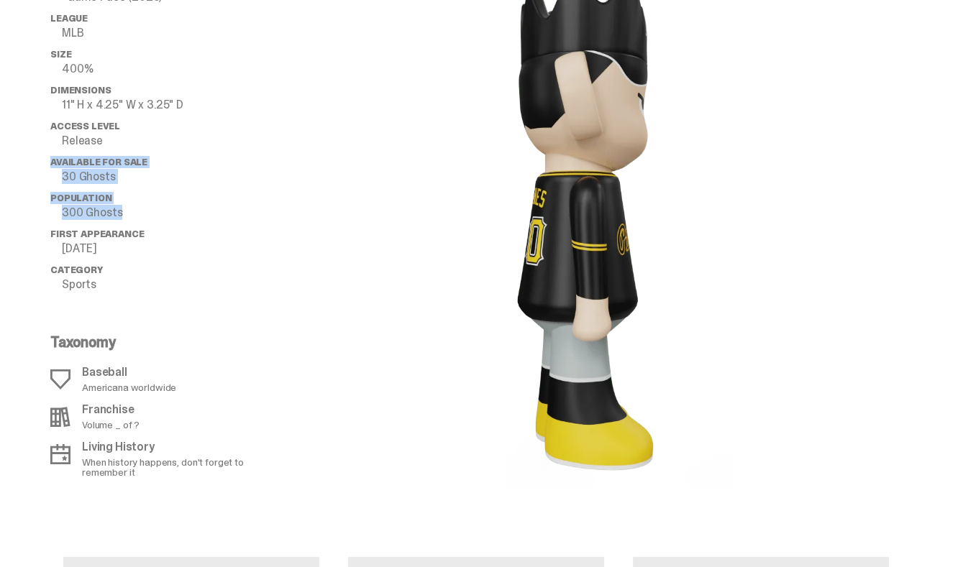
click at [224, 207] on p "300 Ghosts" at bounding box center [162, 213] width 201 height 12
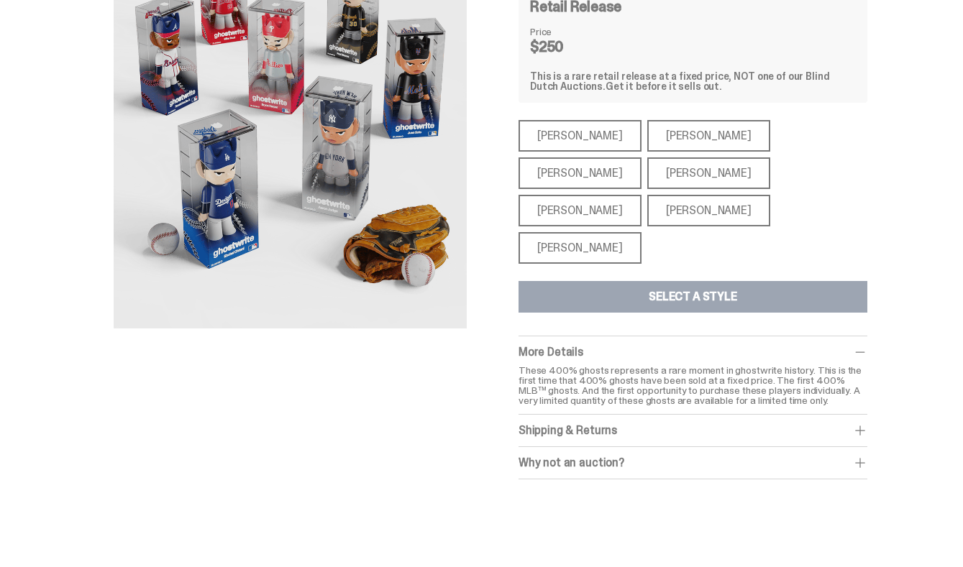
scroll to position [0, 0]
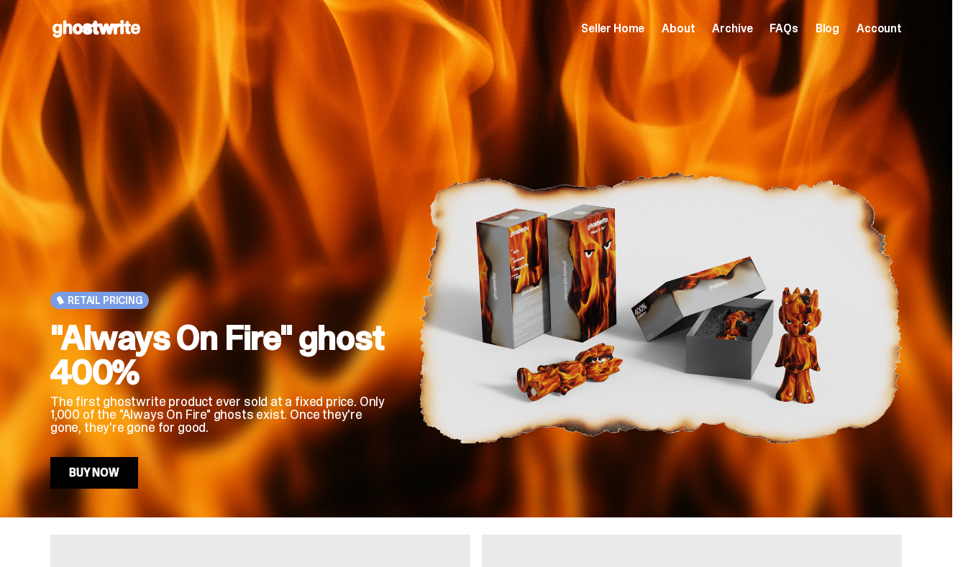
click at [644, 28] on span "Seller Home" at bounding box center [612, 29] width 63 height 12
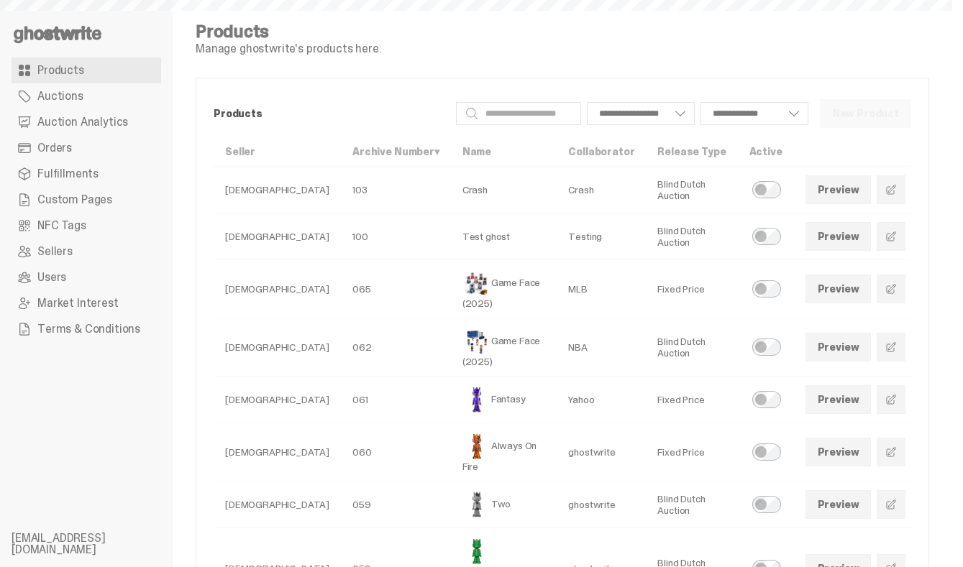
select select
click at [877, 339] on link at bounding box center [891, 347] width 29 height 29
click at [806, 285] on link "Preview" at bounding box center [838, 289] width 66 height 29
click at [813, 336] on link "Preview" at bounding box center [838, 347] width 66 height 29
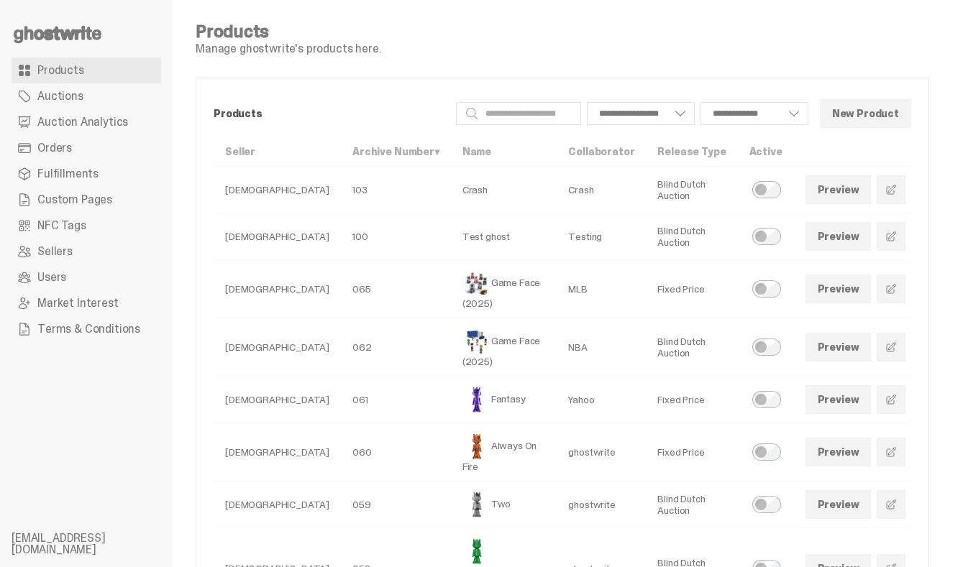
click at [877, 358] on link at bounding box center [891, 347] width 29 height 29
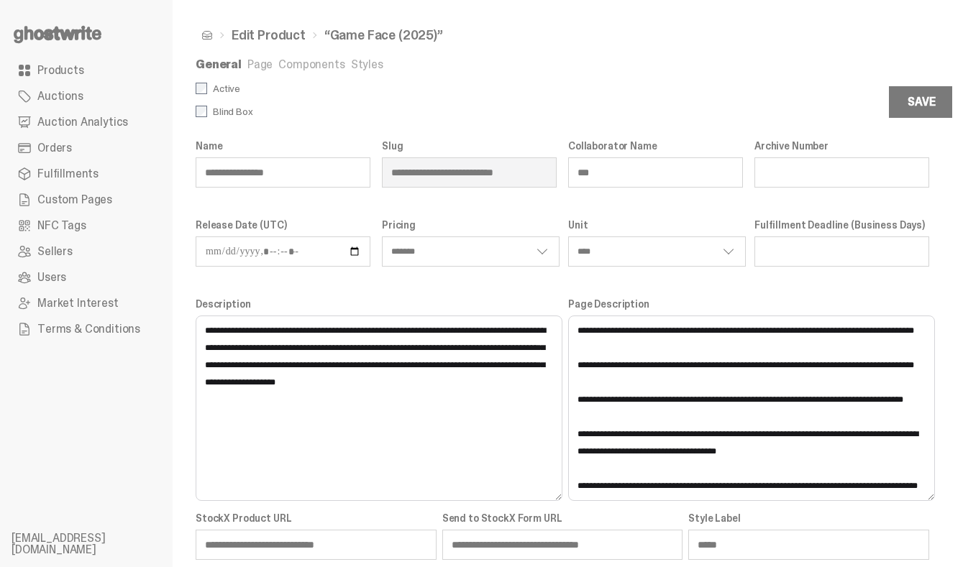
click at [324, 57] on link "Components" at bounding box center [311, 64] width 66 height 15
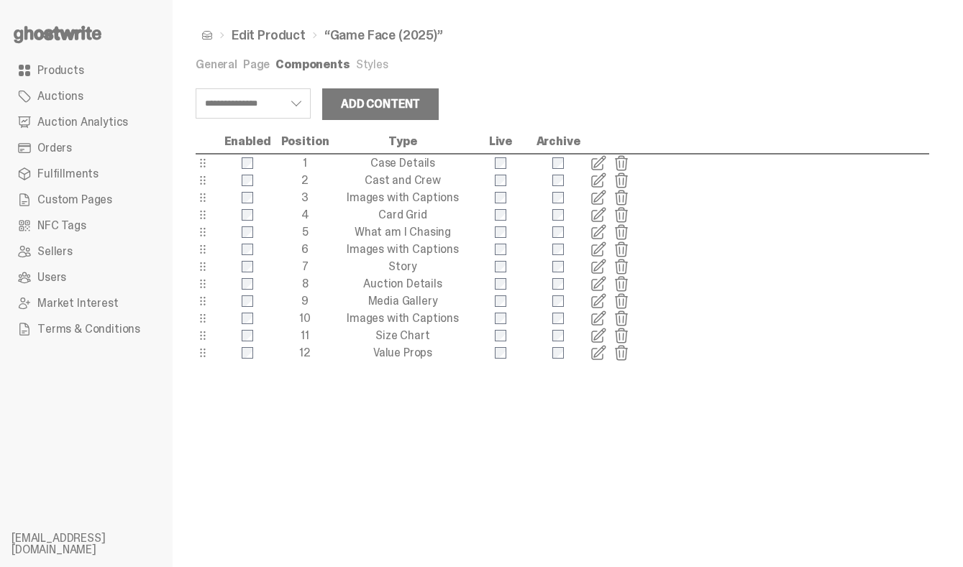
click at [596, 213] on span at bounding box center [598, 214] width 17 height 17
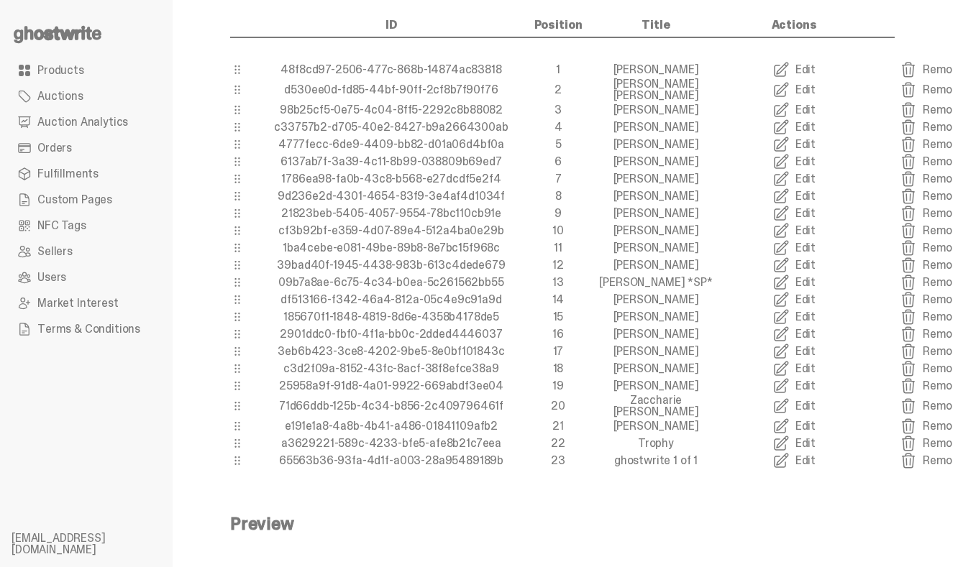
scroll to position [388, 0]
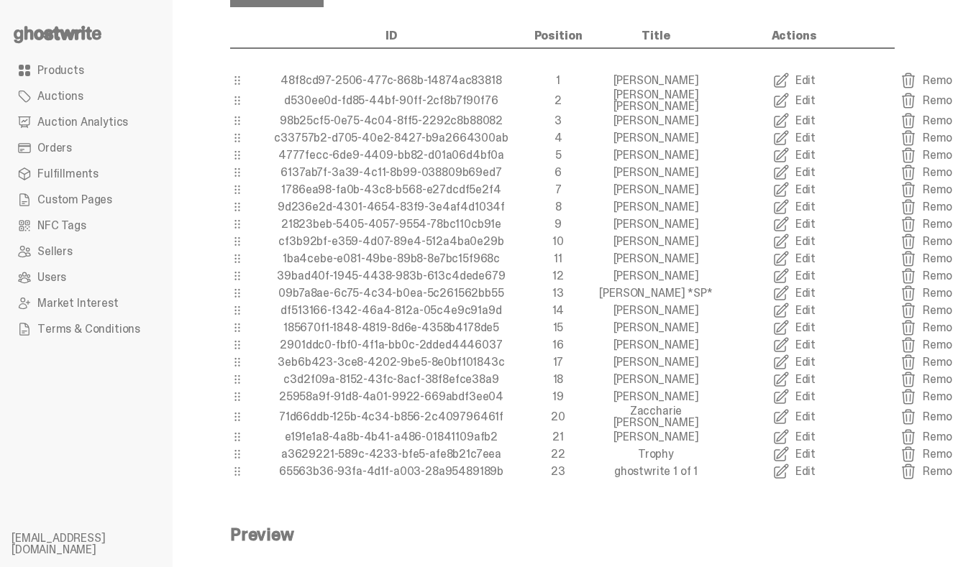
click at [804, 293] on link "Edit" at bounding box center [794, 293] width 138 height 17
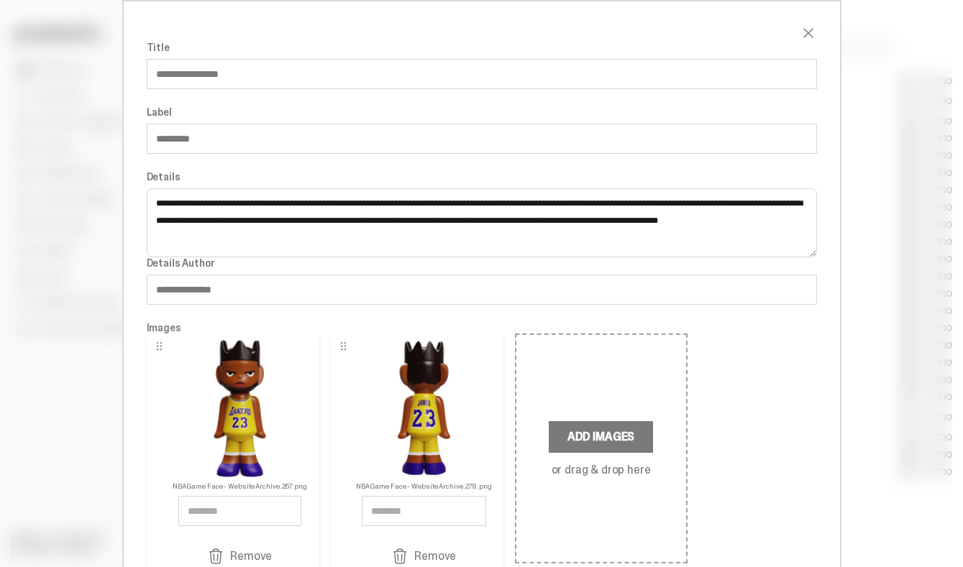
drag, startPoint x: 185, startPoint y: 137, endPoint x: 93, endPoint y: 137, distance: 92.1
click at [93, 137] on div "**********" at bounding box center [481, 319] width 963 height 639
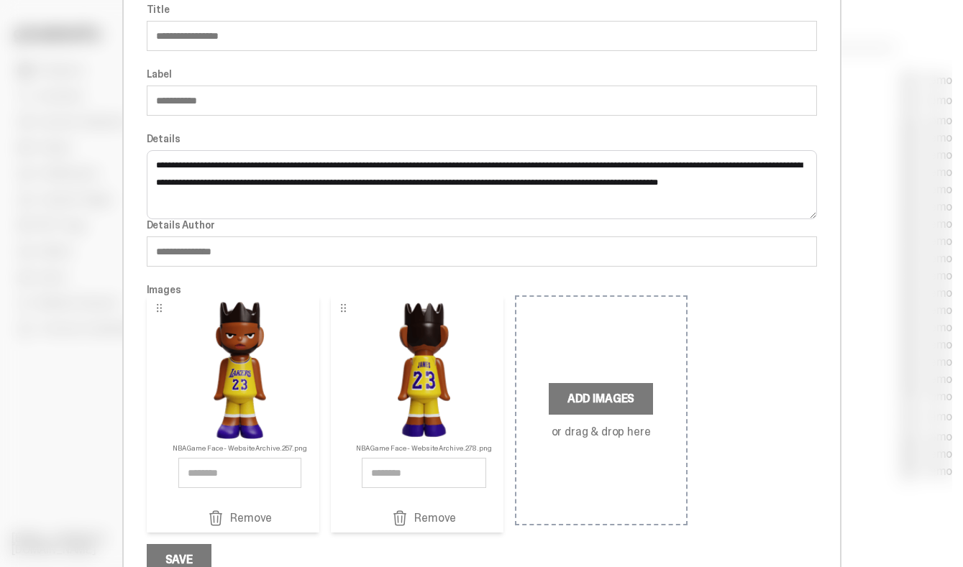
scroll to position [0, 0]
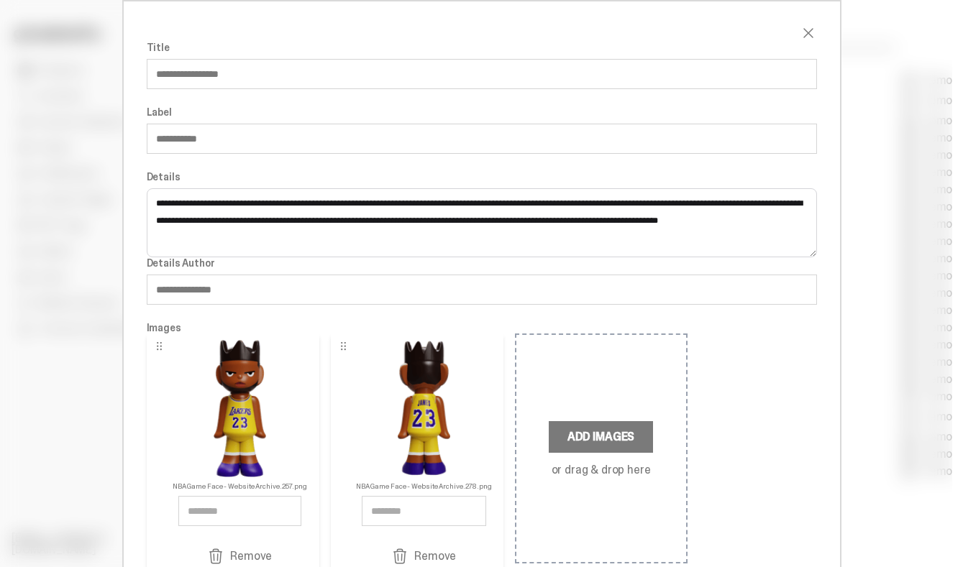
type input "**********"
click at [229, 77] on input "**********" at bounding box center [482, 74] width 670 height 30
click at [275, 81] on input "**********" at bounding box center [482, 74] width 670 height 30
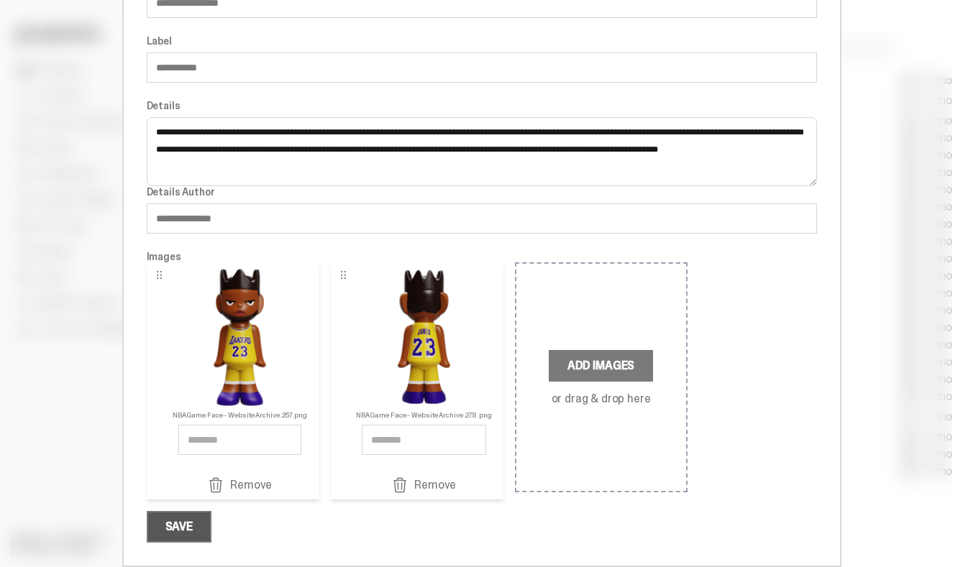
type input "**********"
click at [185, 529] on div "Save" at bounding box center [178, 527] width 27 height 12
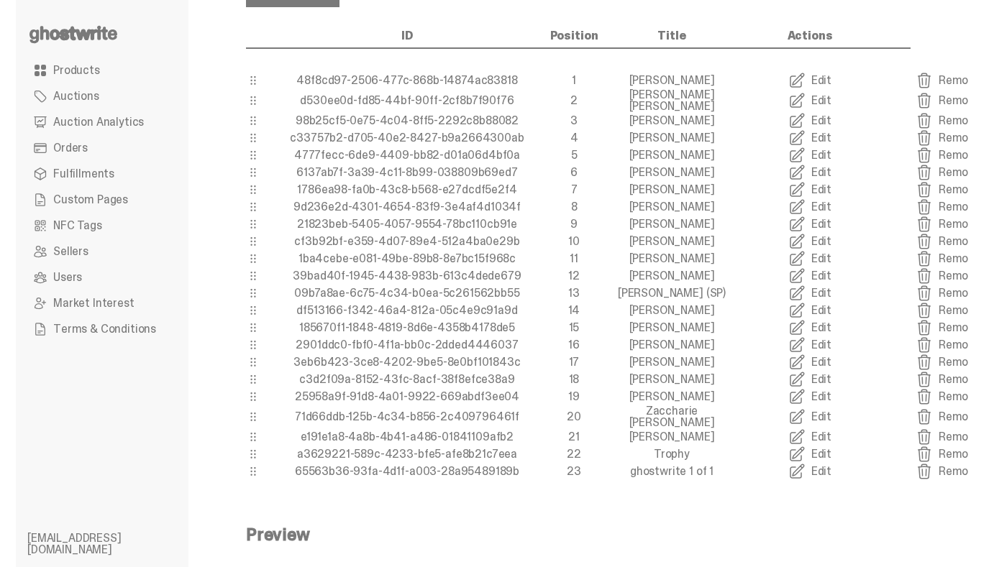
scroll to position [0, 0]
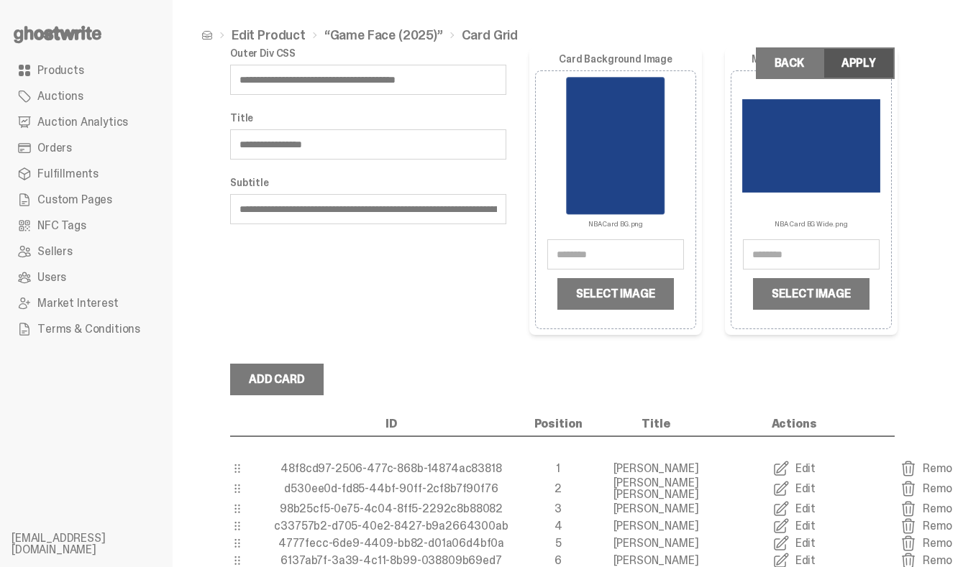
click at [854, 58] on div "Apply" at bounding box center [858, 64] width 35 height 12
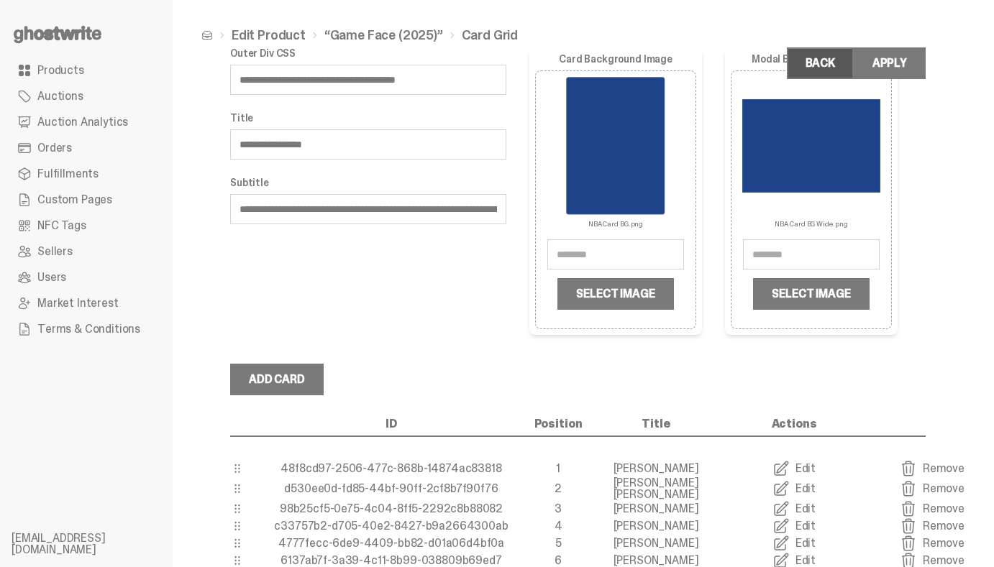
click at [823, 64] on link "Back" at bounding box center [820, 63] width 67 height 32
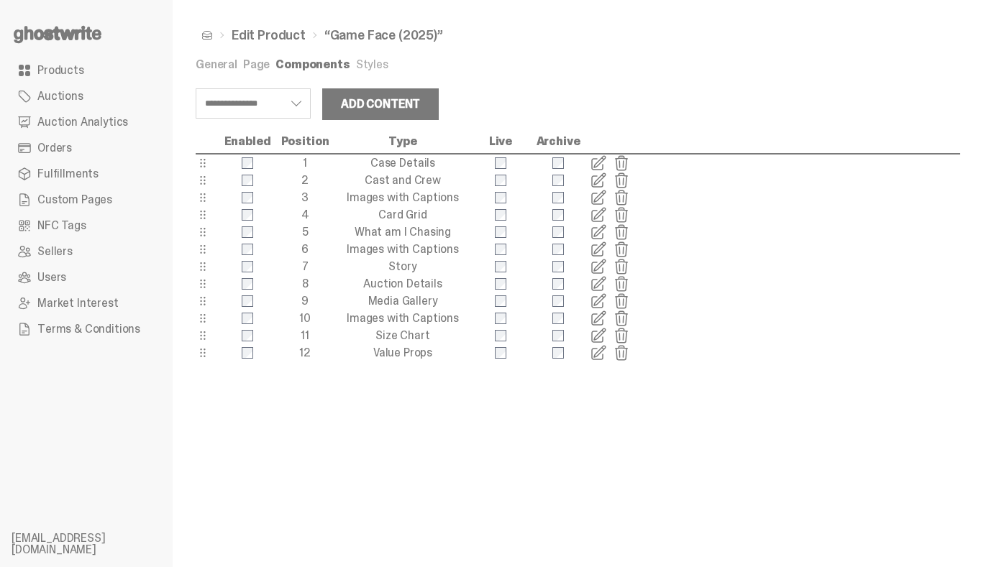
click at [601, 247] on span at bounding box center [598, 249] width 17 height 17
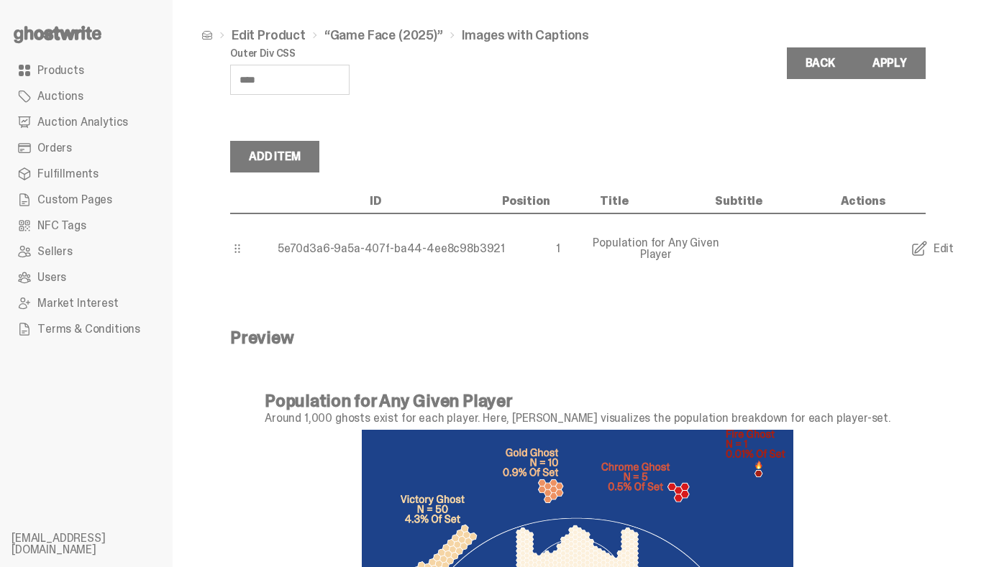
click at [270, 81] on input "****" at bounding box center [289, 80] width 119 height 30
drag, startPoint x: 222, startPoint y: 81, endPoint x: 184, endPoint y: 81, distance: 37.4
click at [184, 81] on div "Edit Product “Game Face (2025)” Images with Captions Outer Div CSS **** Back Ap…" at bounding box center [578, 413] width 811 height 827
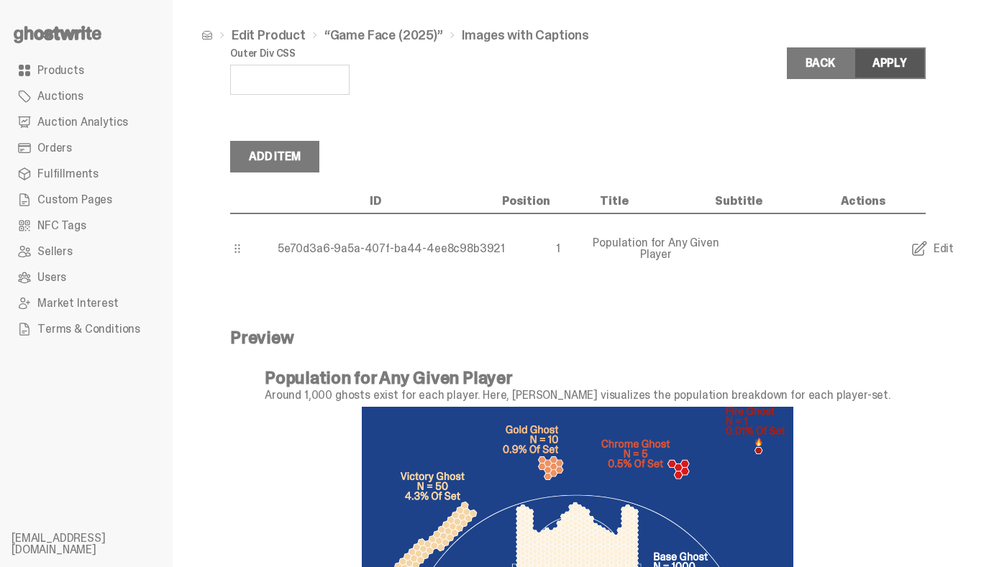
click at [898, 76] on button "Apply" at bounding box center [890, 63] width 72 height 32
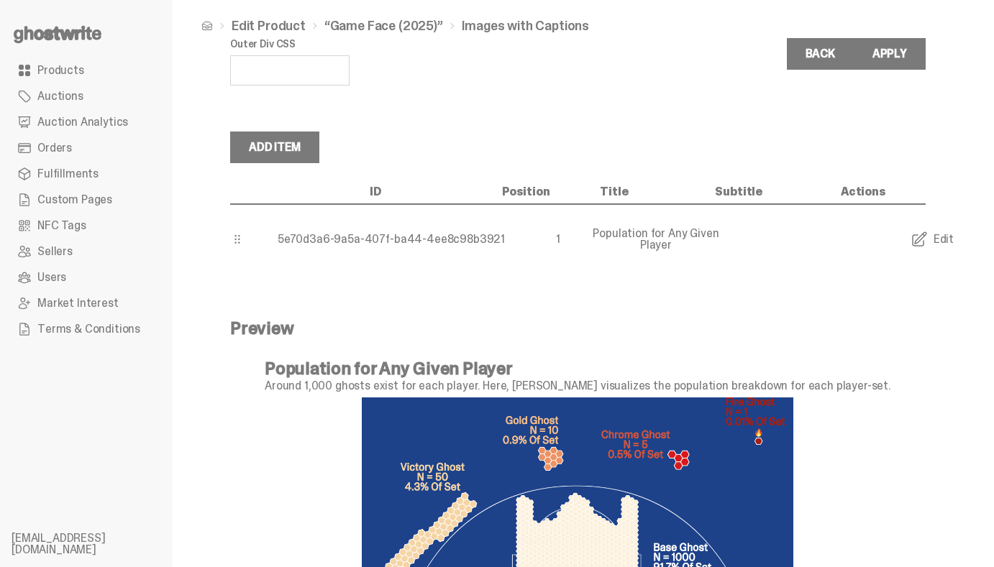
scroll to position [12, 0]
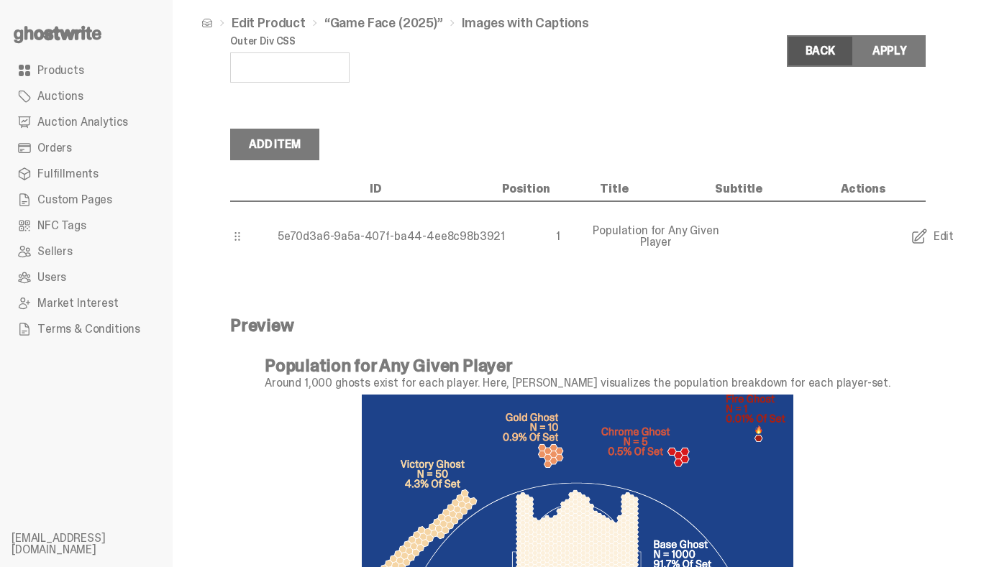
click at [805, 59] on link "Back" at bounding box center [820, 51] width 67 height 32
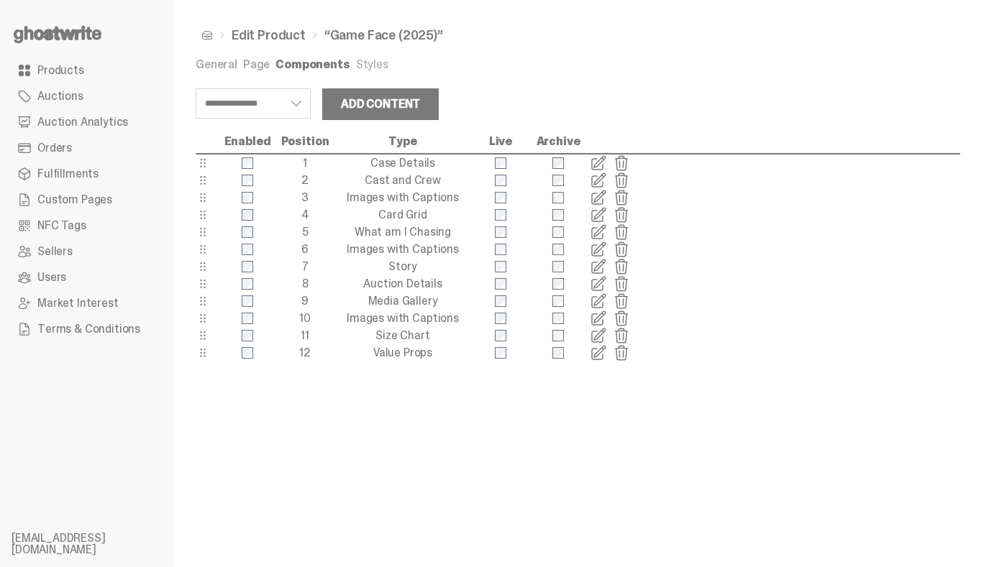
click at [602, 273] on span at bounding box center [598, 266] width 17 height 17
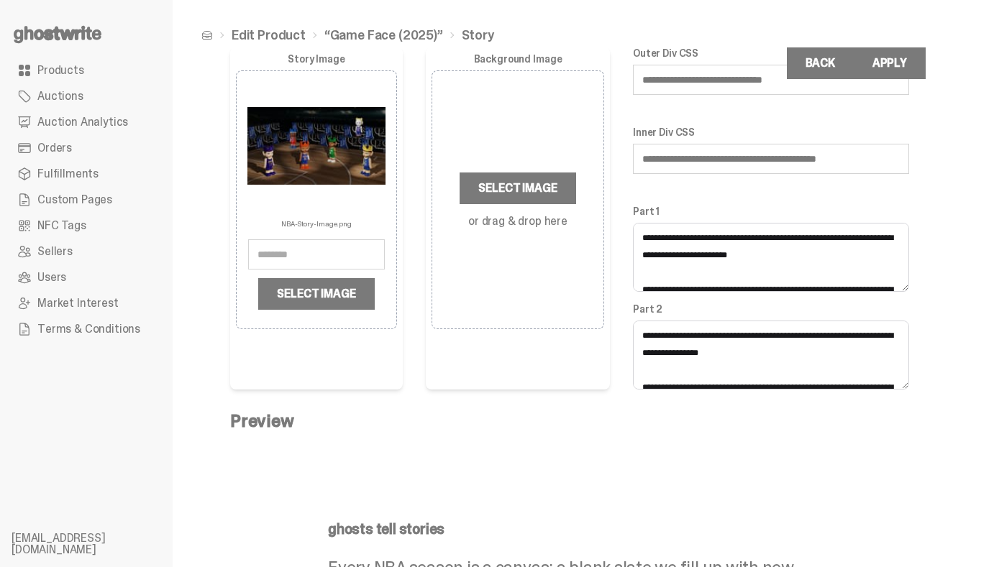
click at [665, 79] on input "**********" at bounding box center [771, 80] width 276 height 30
click at [700, 80] on input "**********" at bounding box center [771, 80] width 276 height 30
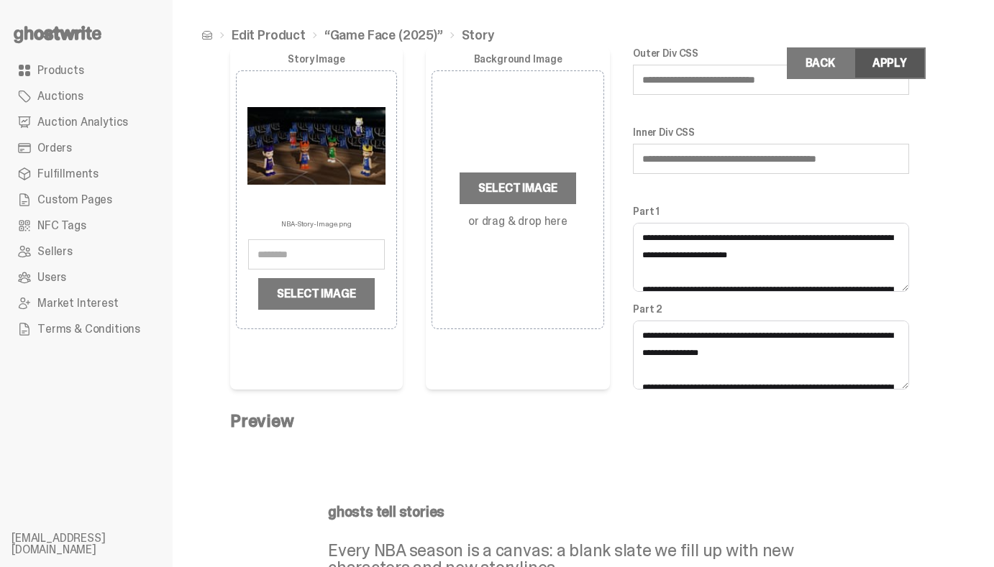
type input "**********"
click at [900, 69] on div "Apply" at bounding box center [889, 64] width 35 height 12
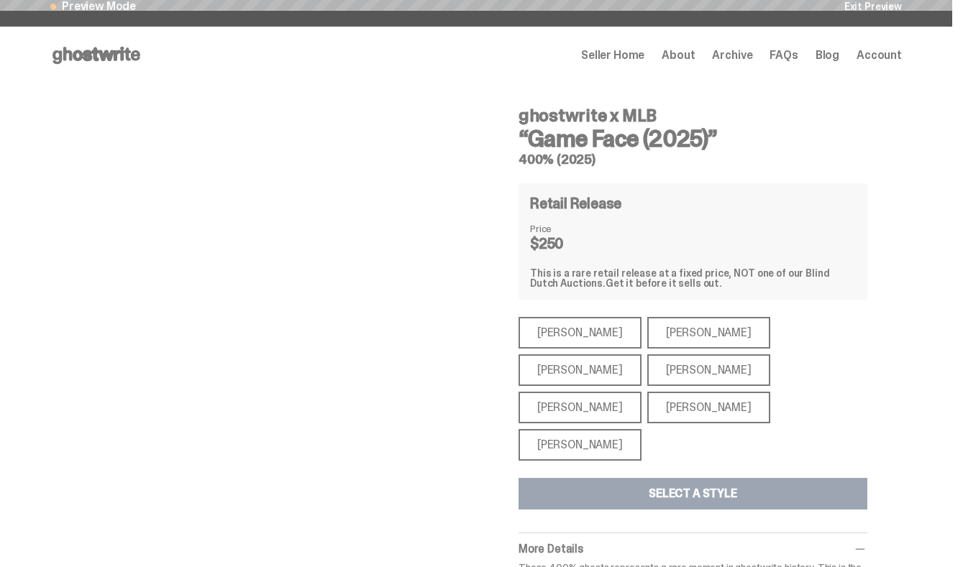
scroll to position [14, 0]
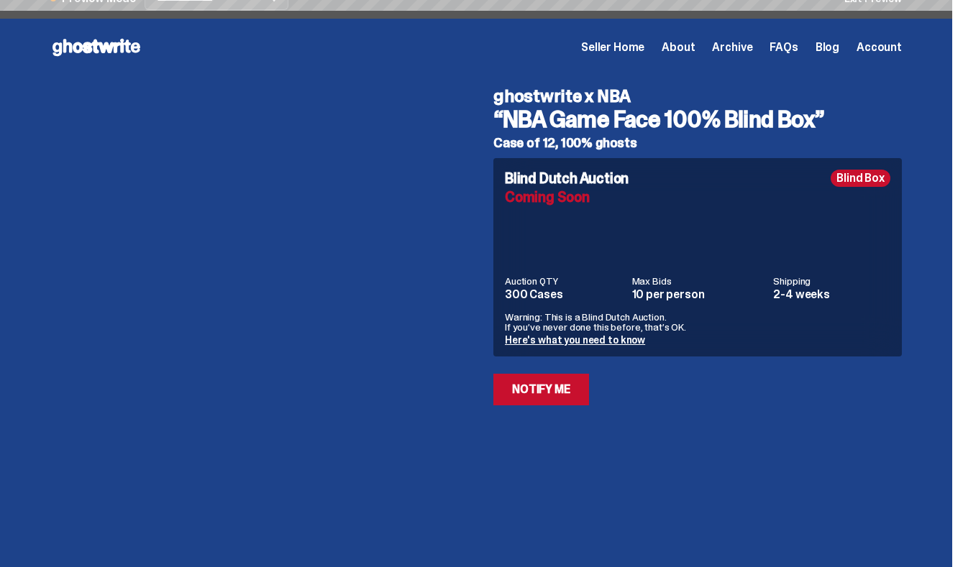
select select "********"
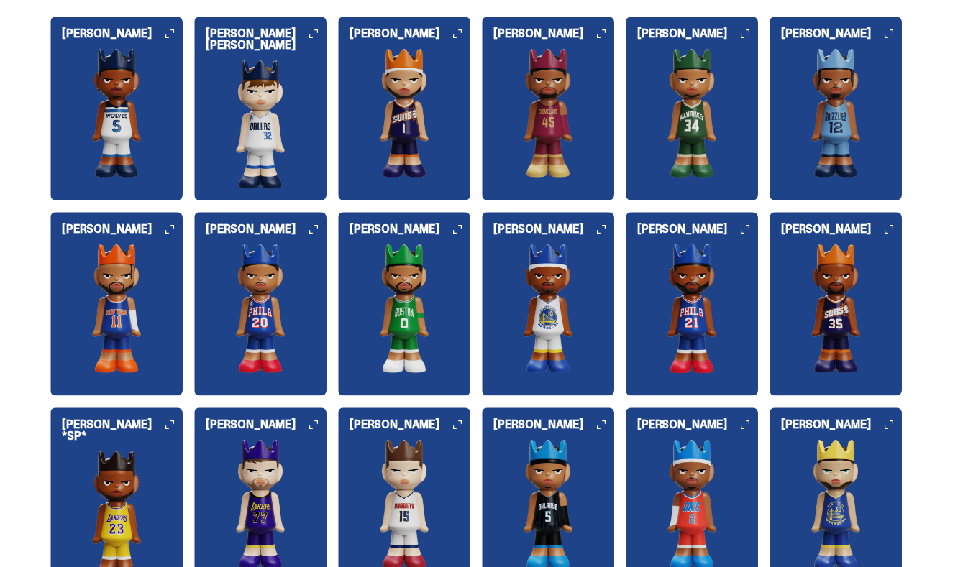
scroll to position [1530, 0]
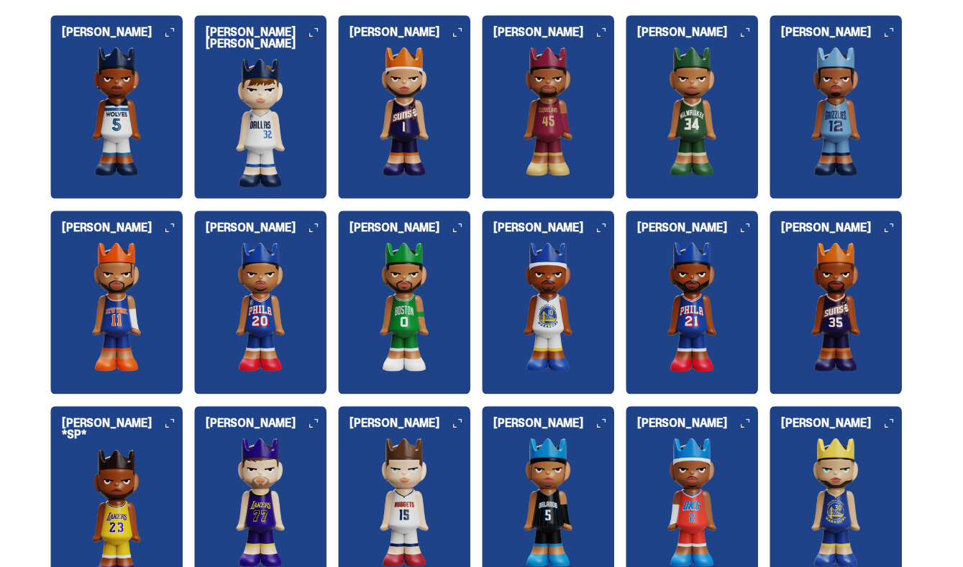
click at [106, 427] on h6 "[PERSON_NAME] *SP*" at bounding box center [122, 429] width 121 height 23
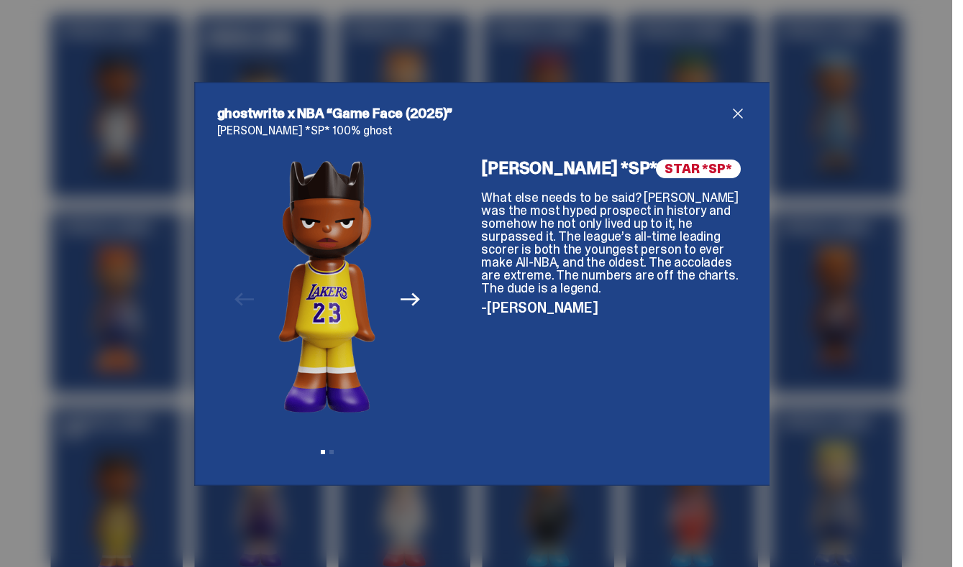
click at [129, 263] on div "ghostwrite x NBA “Game Face (2025)” [PERSON_NAME] *SP* 100% ghost Previous Next…" at bounding box center [481, 283] width 963 height 567
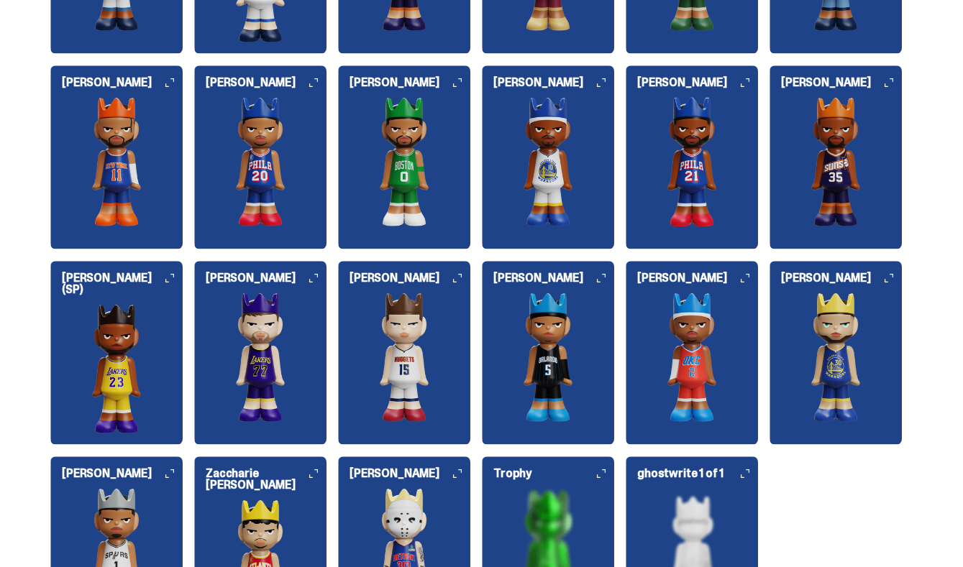
scroll to position [1680, 0]
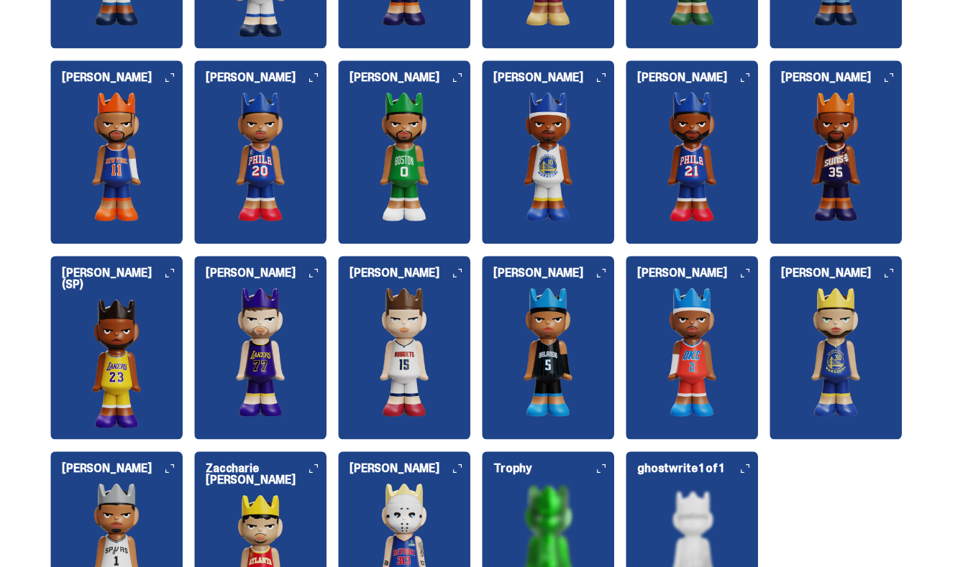
click at [155, 312] on img at bounding box center [116, 363] width 132 height 129
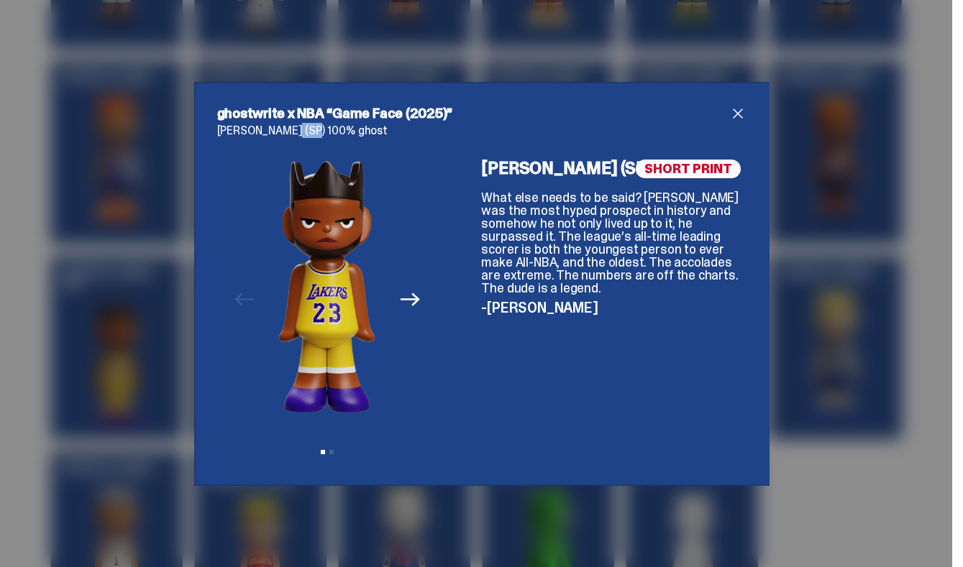
drag, startPoint x: 288, startPoint y: 129, endPoint x: 307, endPoint y: 132, distance: 18.8
click at [307, 132] on p "[PERSON_NAME] (SP) 100% ghost" at bounding box center [481, 131] width 529 height 12
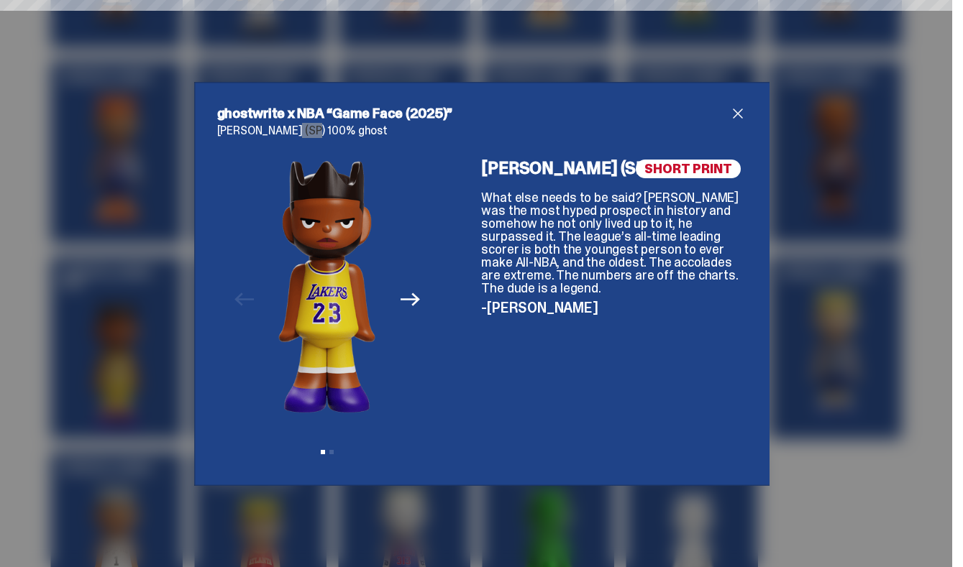
select select "********"
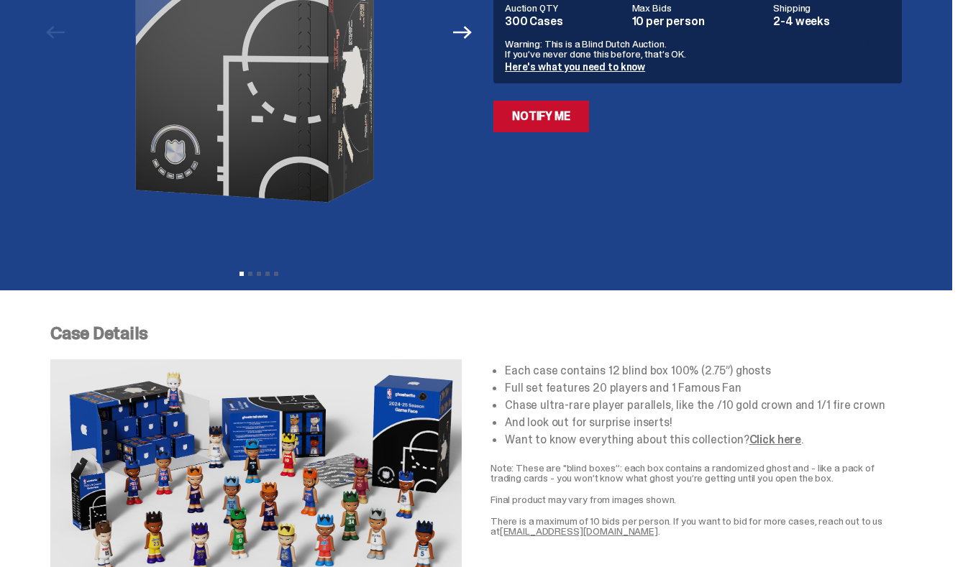
scroll to position [206, 0]
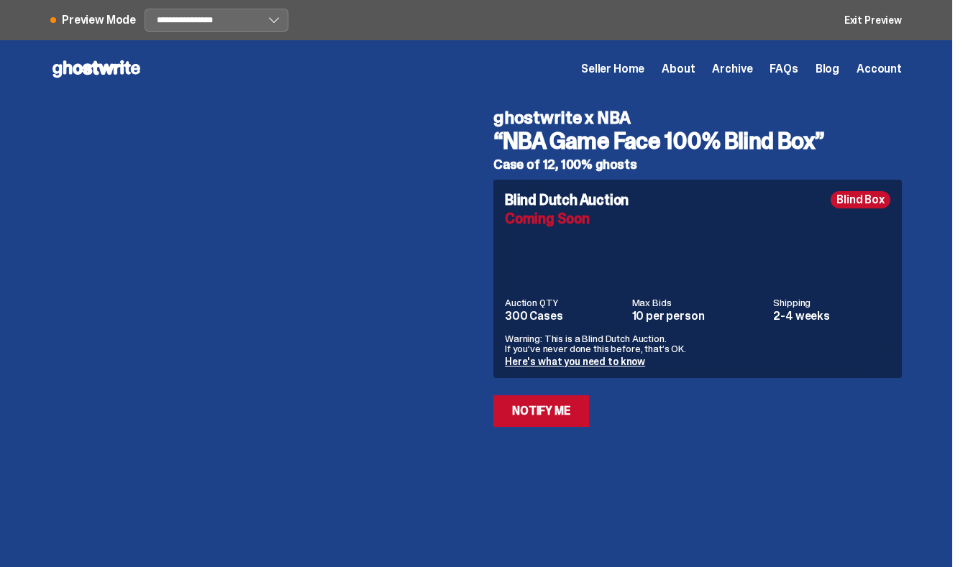
scroll to position [206, 0]
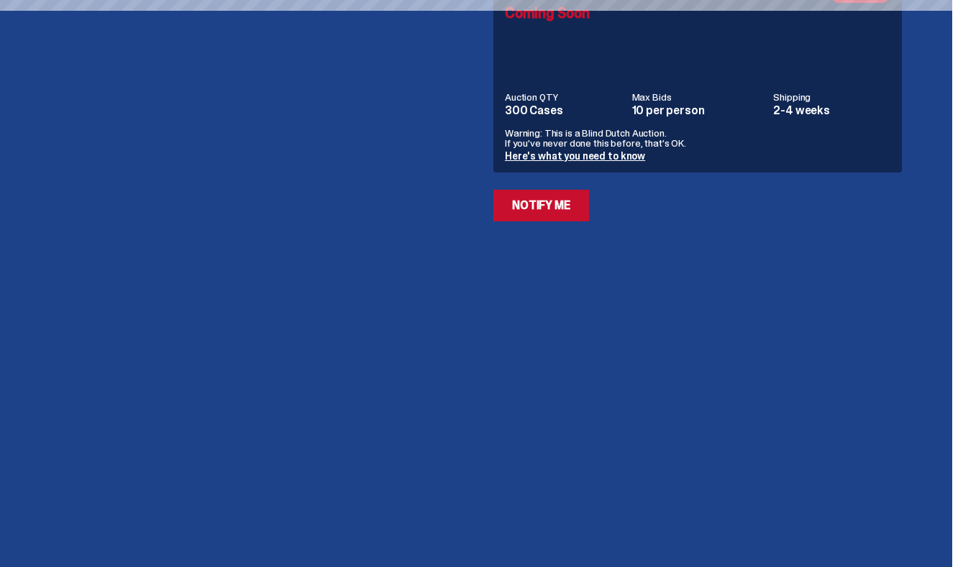
select select "********"
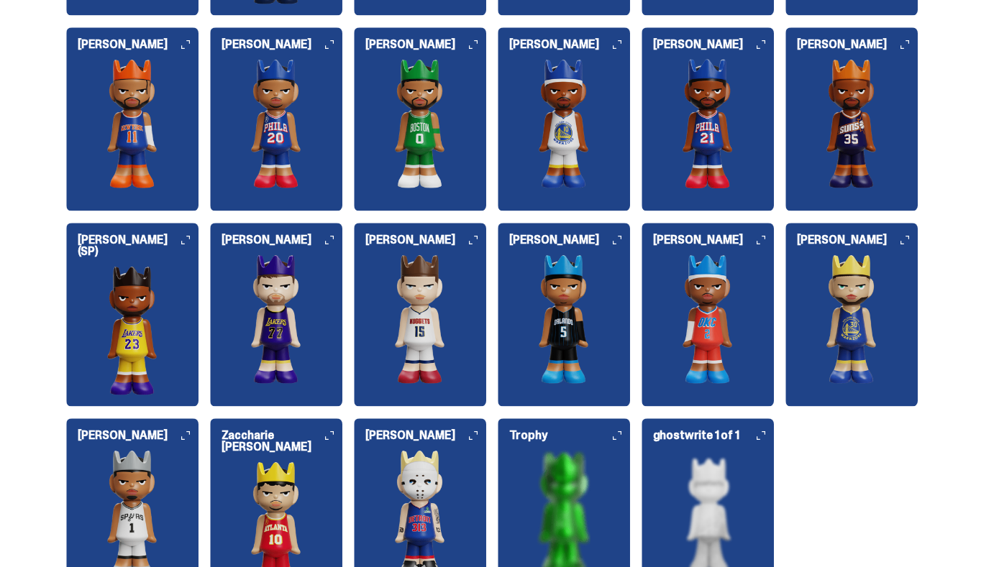
scroll to position [1690, 0]
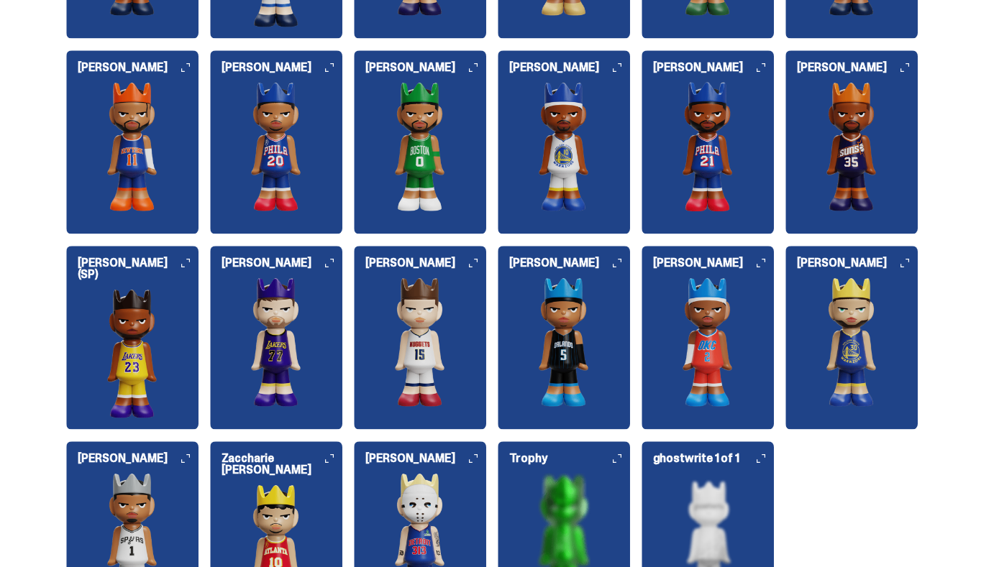
click at [147, 318] on img at bounding box center [132, 353] width 132 height 129
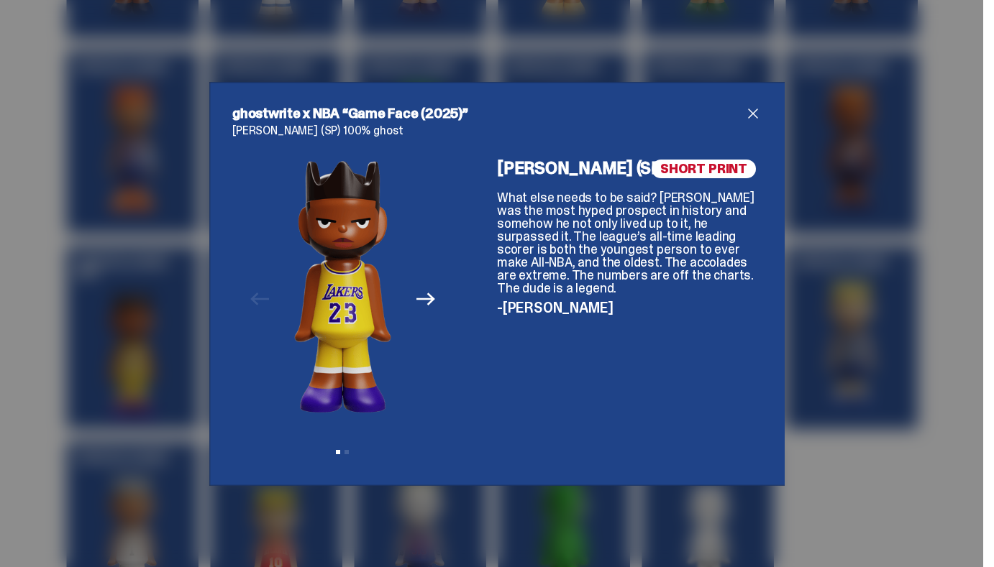
click at [656, 501] on div "ghostwrite x NBA “Game Face (2025)” [PERSON_NAME] (SP) 100% ghost Previous Next…" at bounding box center [497, 283] width 994 height 567
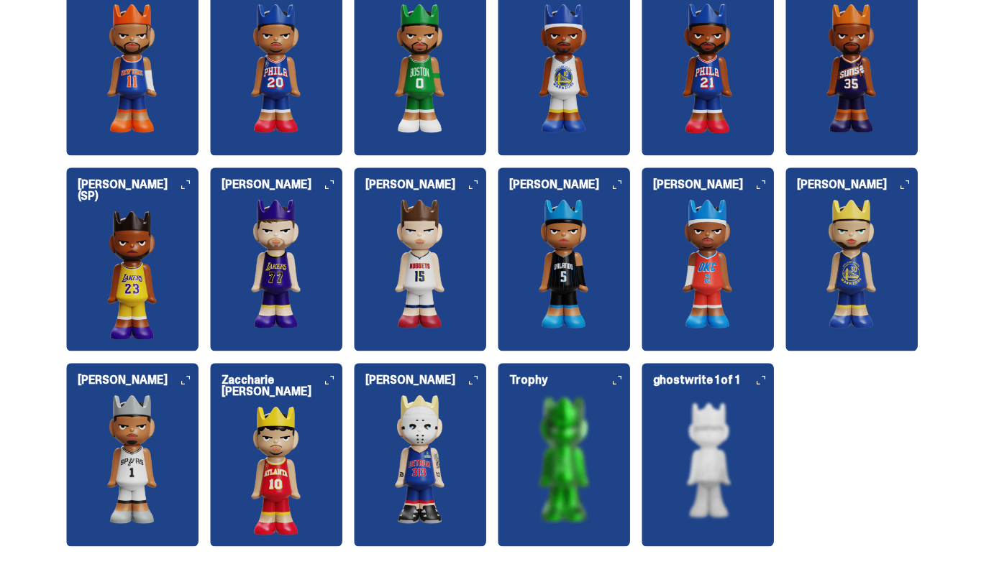
scroll to position [1643, 0]
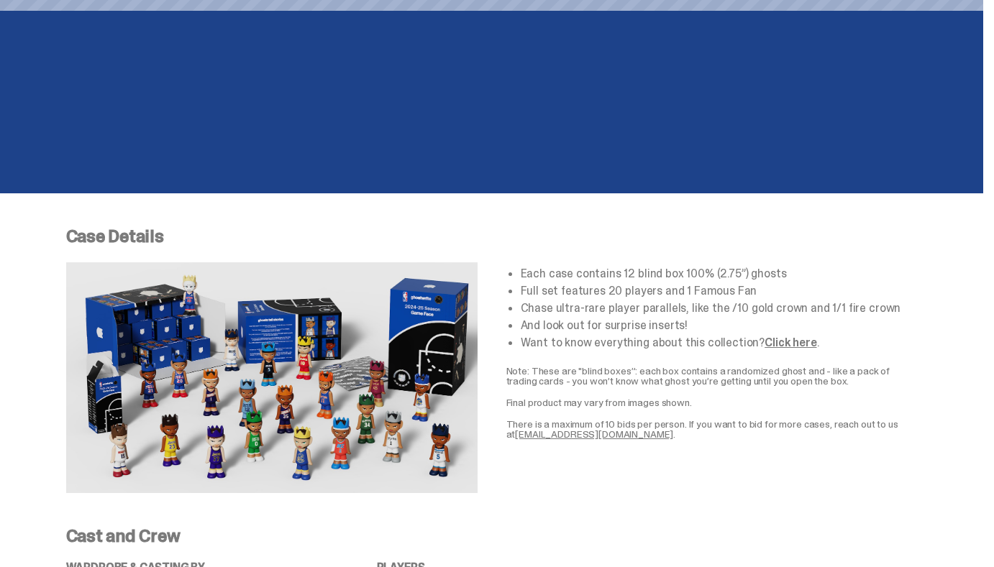
select select "********"
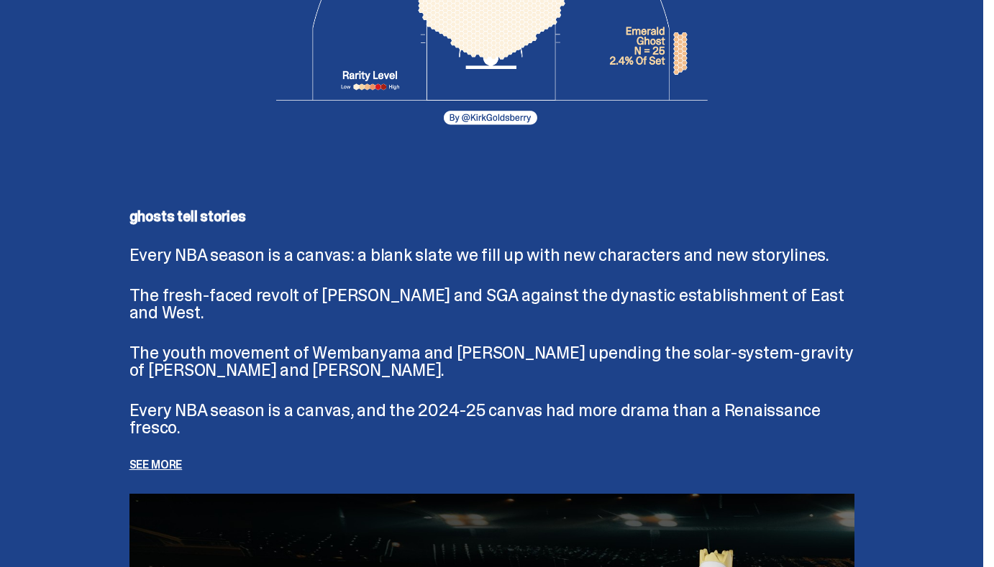
scroll to position [2945, 0]
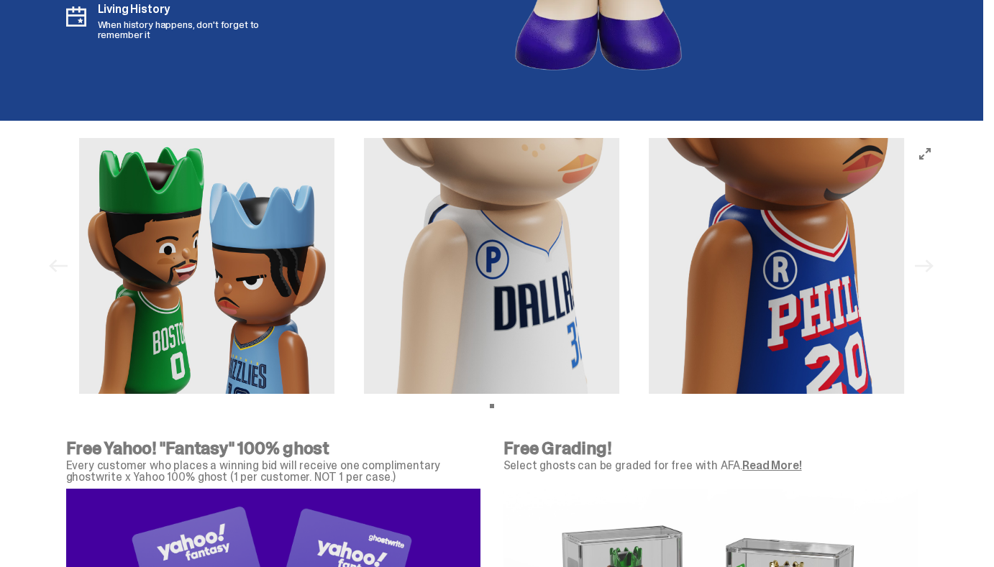
scroll to position [4330, 0]
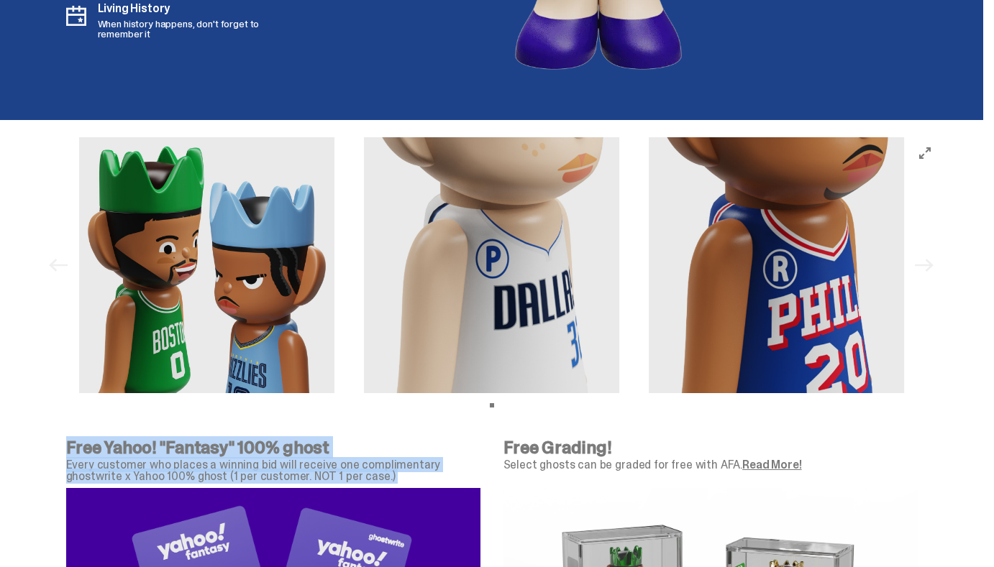
drag, startPoint x: 516, startPoint y: 396, endPoint x: 426, endPoint y: 350, distance: 101.3
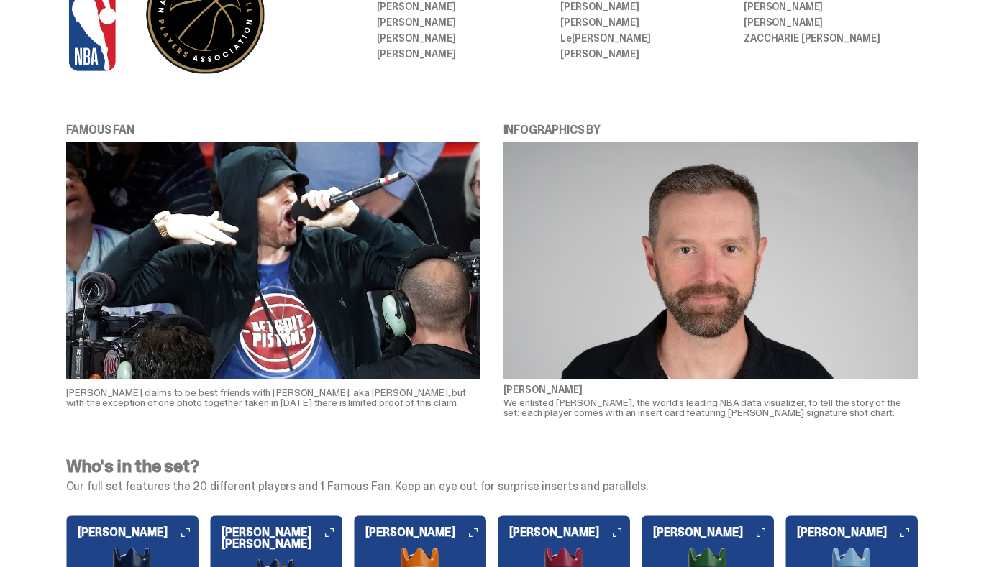
scroll to position [1033, 0]
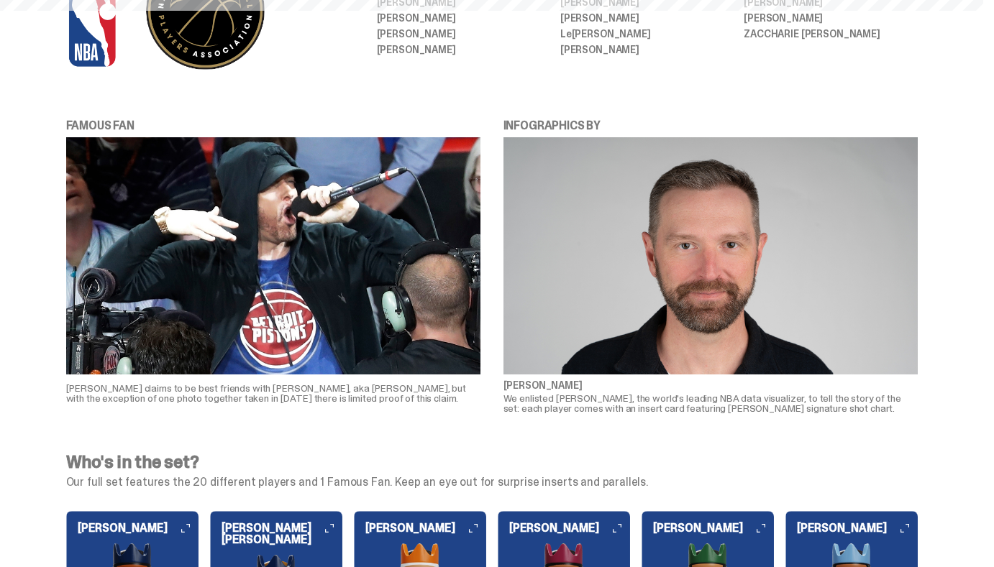
select select "********"
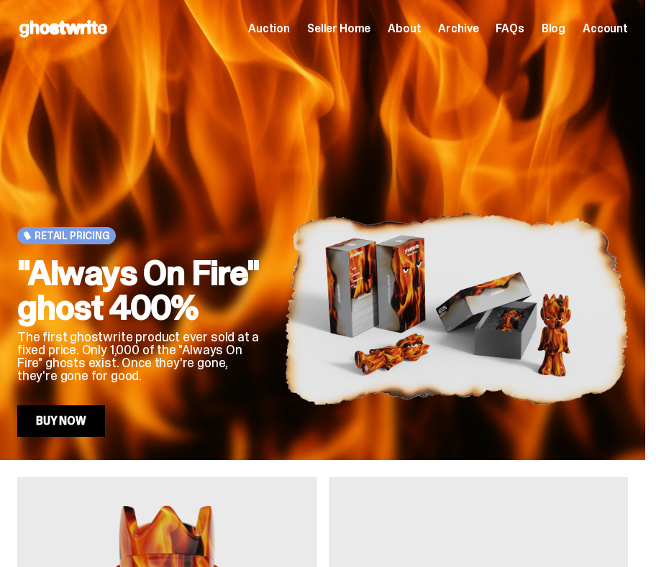
click at [370, 27] on span "Seller Home" at bounding box center [338, 29] width 63 height 12
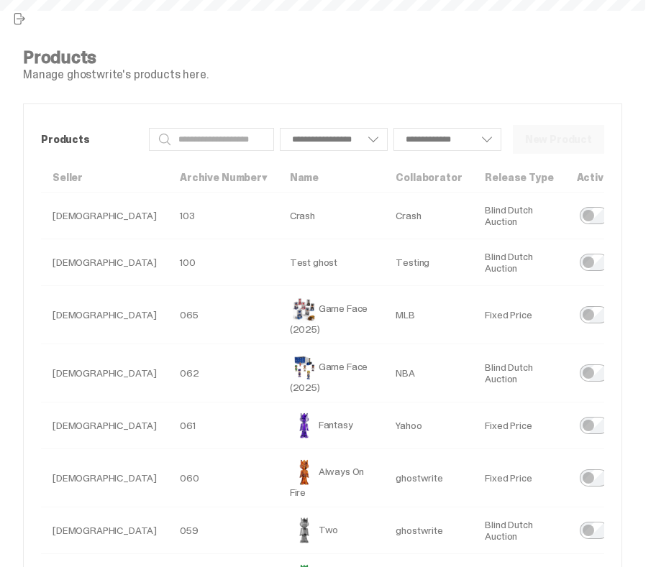
select select
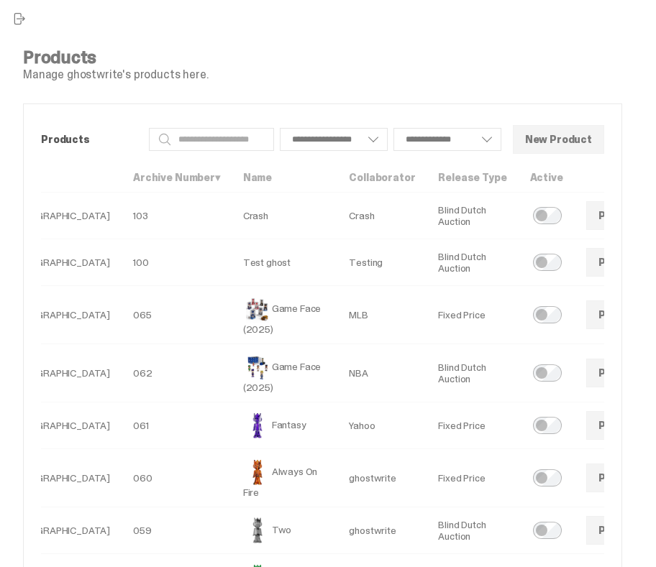
scroll to position [0, 65]
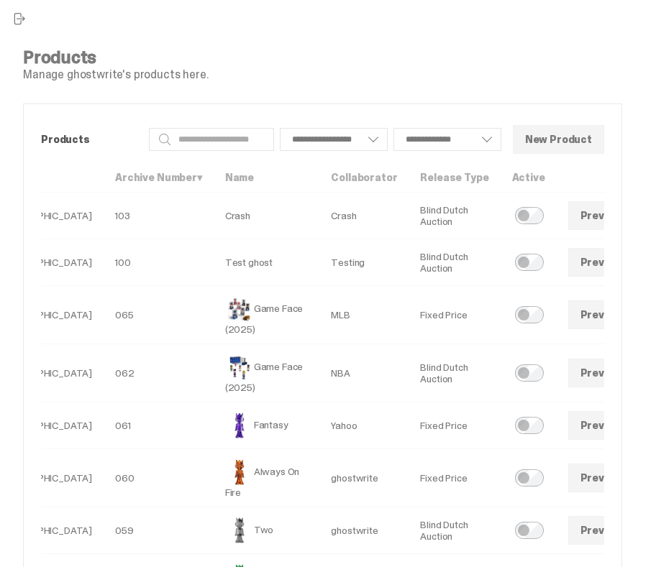
click at [639, 375] on link at bounding box center [653, 373] width 29 height 29
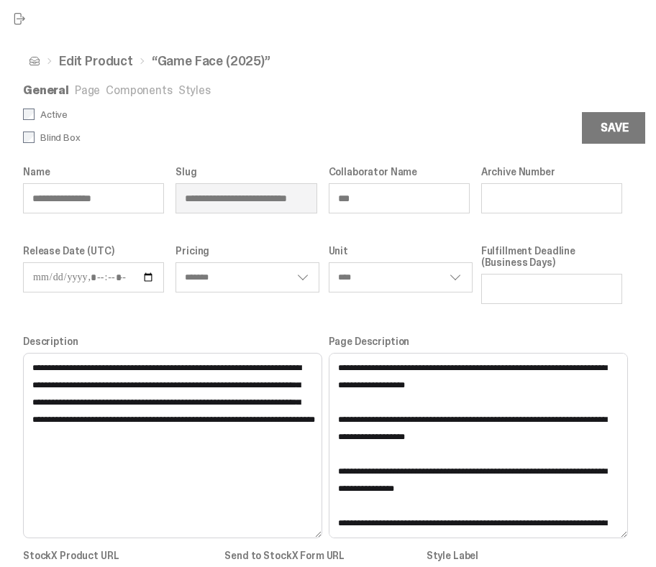
click at [131, 94] on link "Components" at bounding box center [139, 90] width 66 height 15
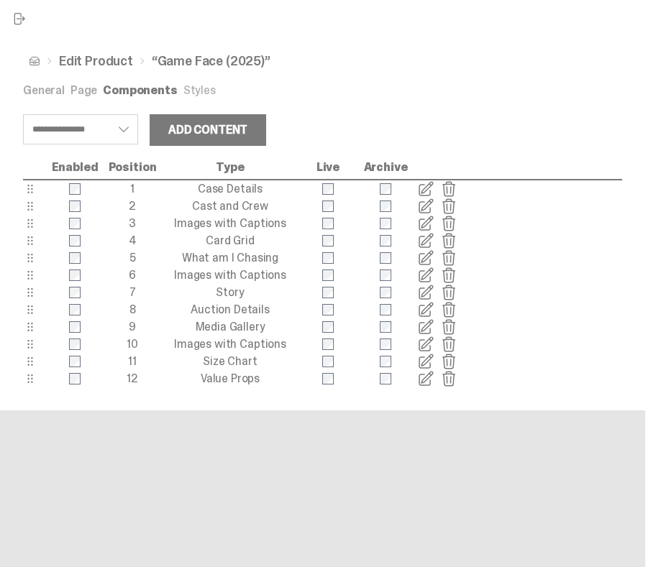
click at [429, 241] on span at bounding box center [425, 240] width 17 height 17
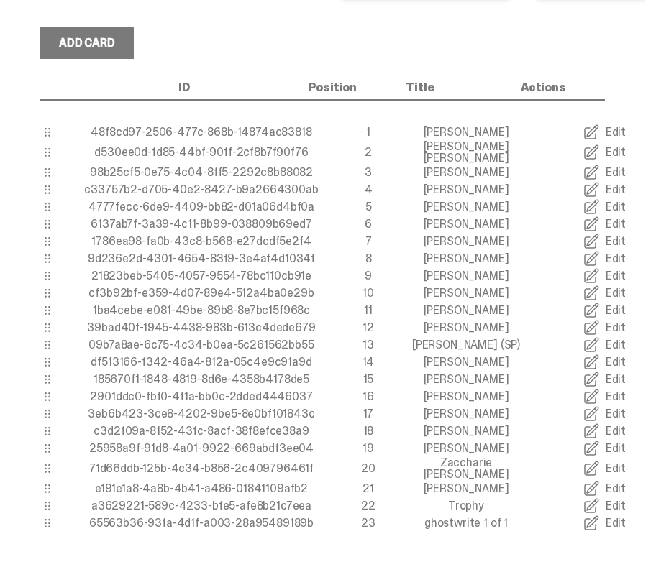
scroll to position [358, 0]
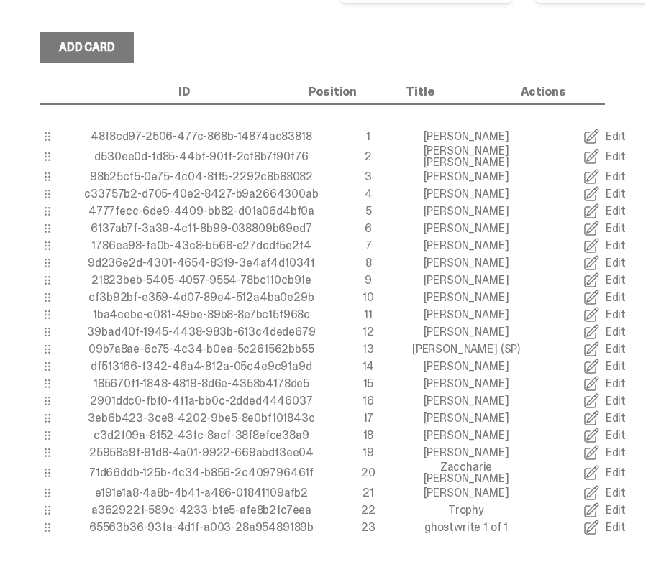
click at [606, 150] on link "Edit" at bounding box center [604, 156] width 138 height 17
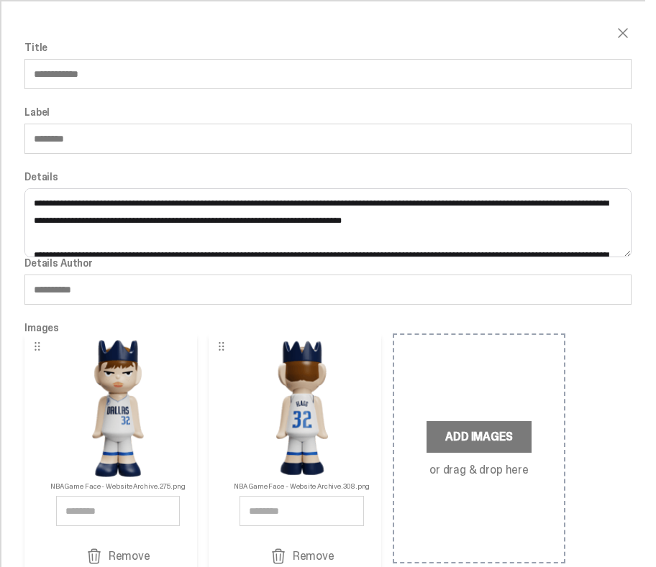
click at [142, 75] on input "**********" at bounding box center [327, 74] width 607 height 30
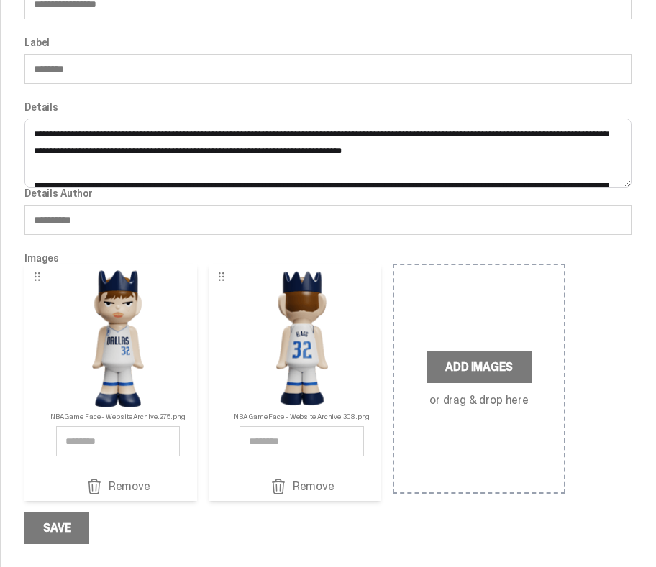
scroll to position [0, 0]
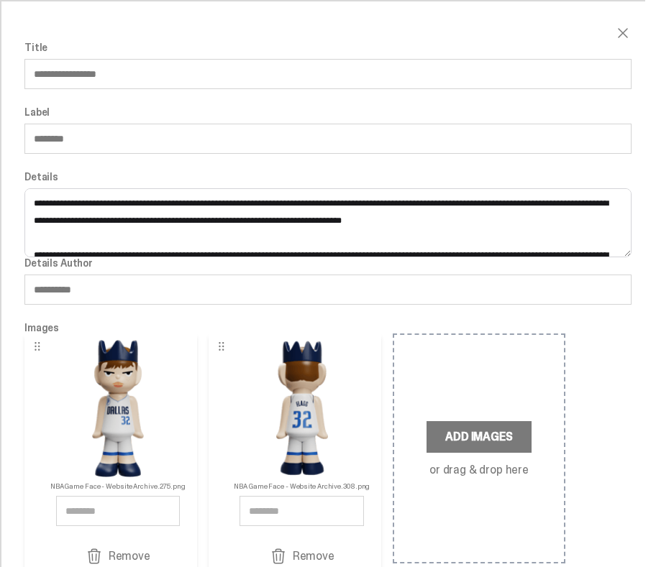
type input "**********"
click at [60, 138] on input "********" at bounding box center [327, 139] width 607 height 30
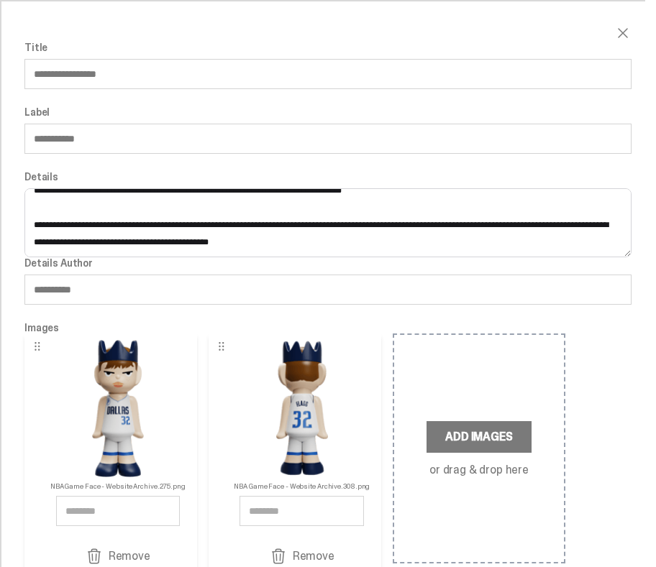
scroll to position [71, 0]
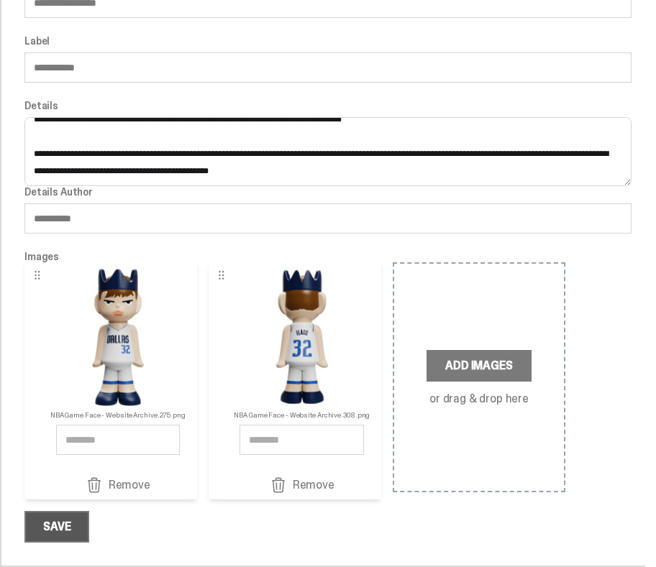
type input "**********"
click at [56, 524] on div "Save" at bounding box center [56, 527] width 27 height 12
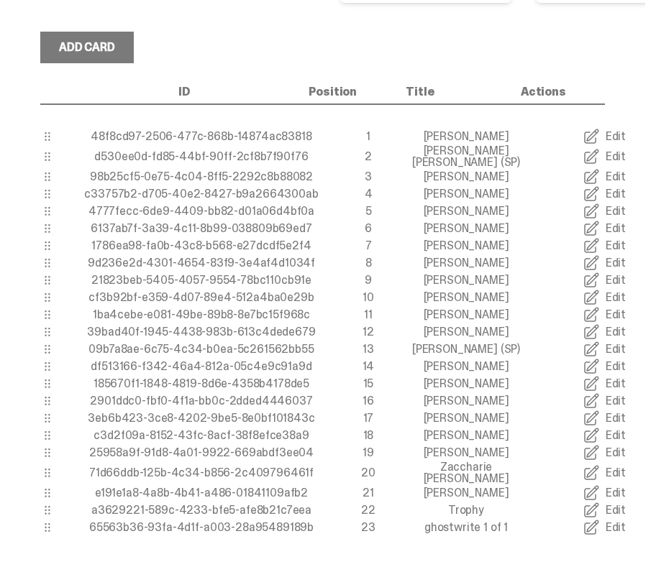
click at [597, 380] on span at bounding box center [591, 383] width 17 height 17
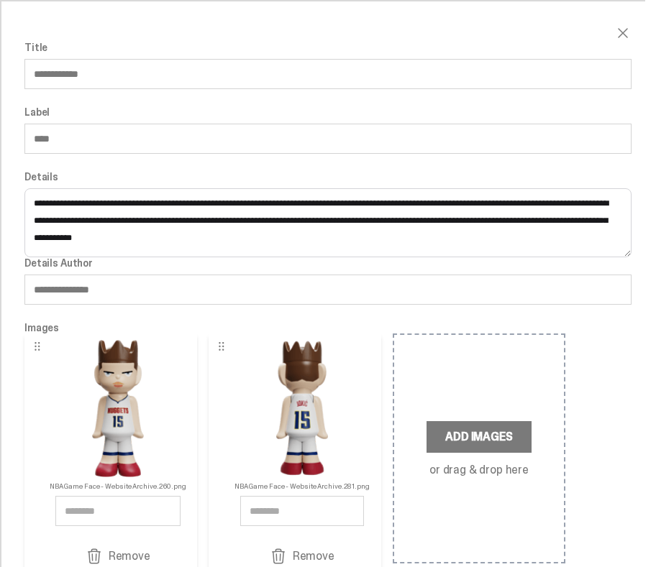
click at [135, 69] on input "**********" at bounding box center [327, 74] width 607 height 30
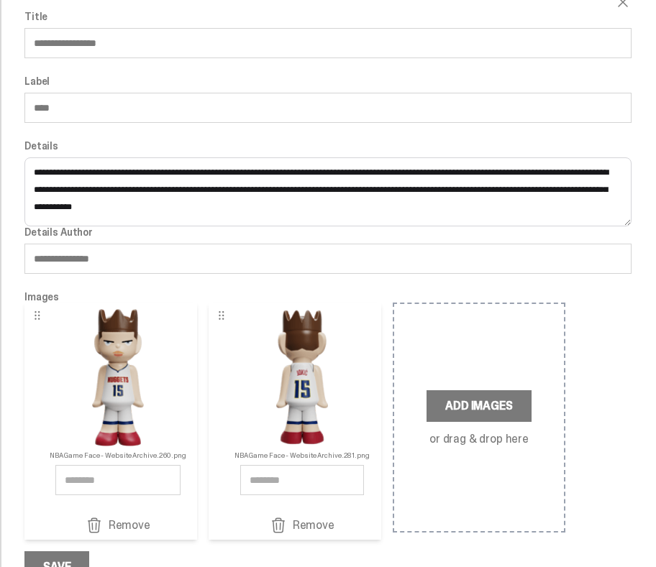
type input "**********"
click at [40, 105] on input "****" at bounding box center [327, 108] width 607 height 30
type input "**********"
click at [62, 149] on label "Details" at bounding box center [327, 146] width 607 height 12
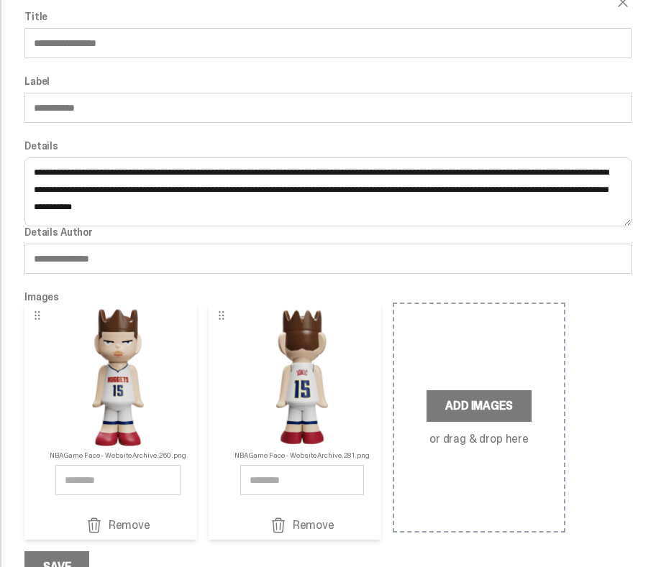
click at [62, 158] on textarea "**********" at bounding box center [327, 192] width 607 height 69
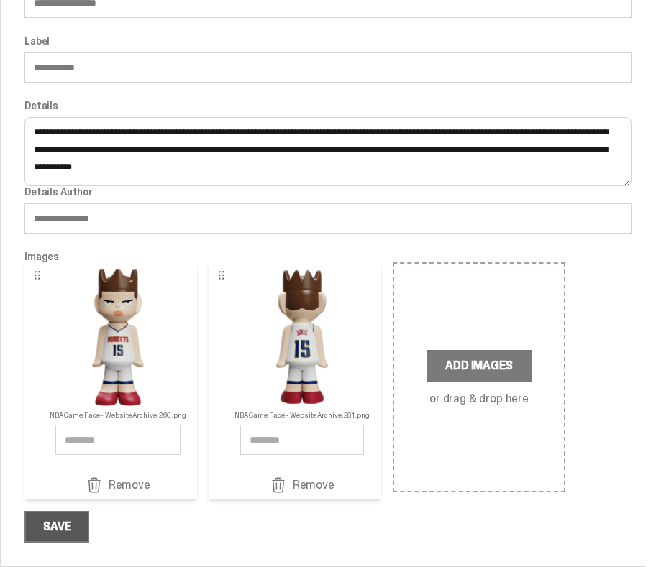
click at [61, 528] on div "Save" at bounding box center [56, 527] width 27 height 12
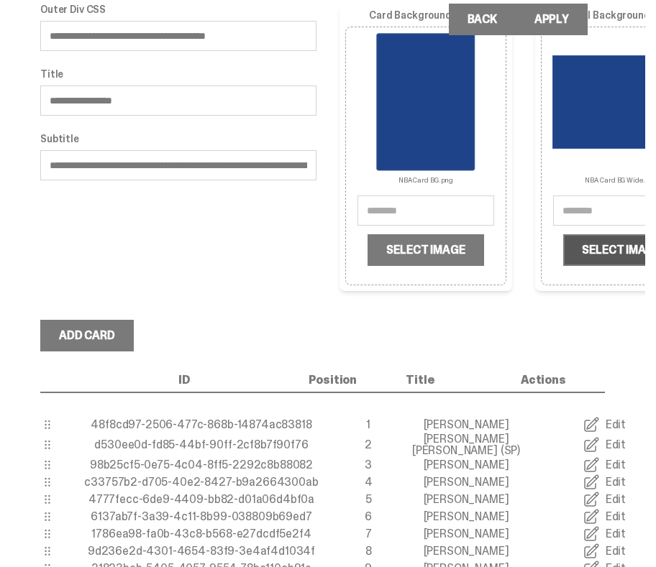
scroll to position [0, 0]
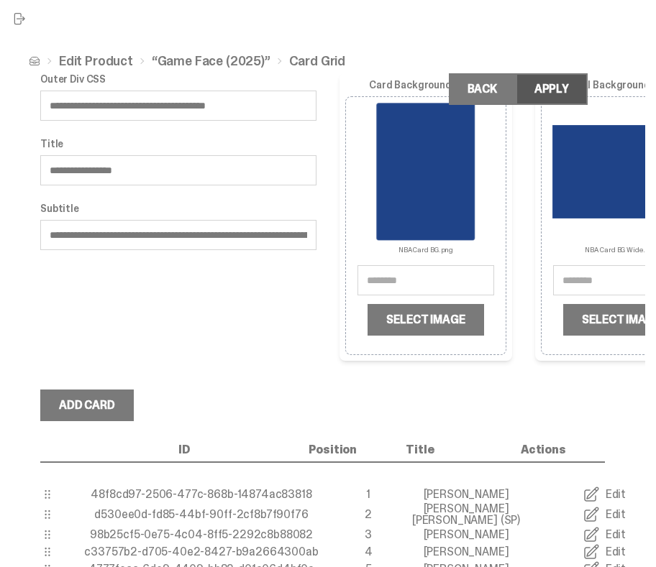
click at [557, 99] on button "Apply" at bounding box center [552, 89] width 72 height 32
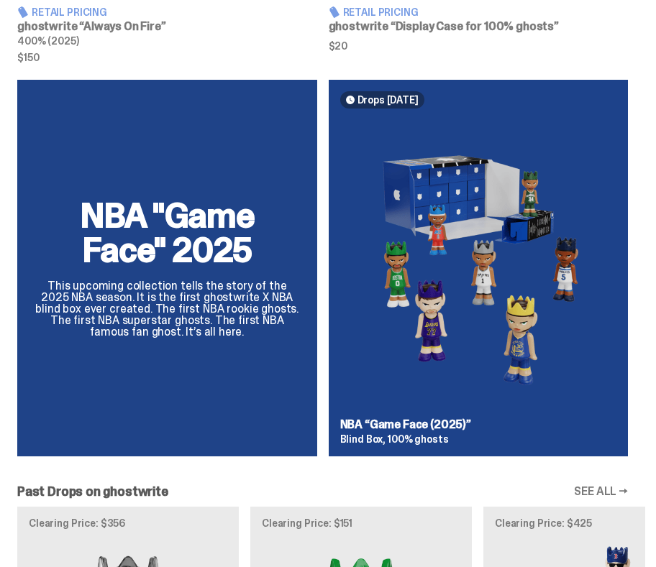
scroll to position [962, 0]
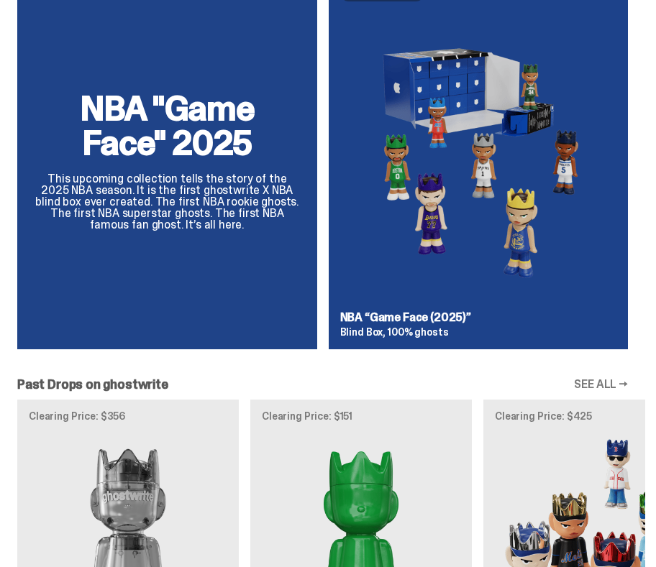
click at [447, 251] on div "NBA "Game Face" 2025 This upcoming collection tells the story of the 2025 NBA s…" at bounding box center [322, 167] width 645 height 388
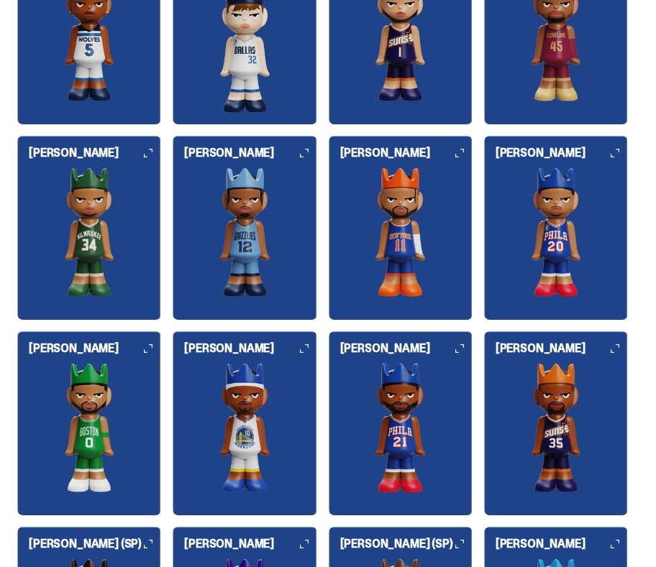
scroll to position [1195, 0]
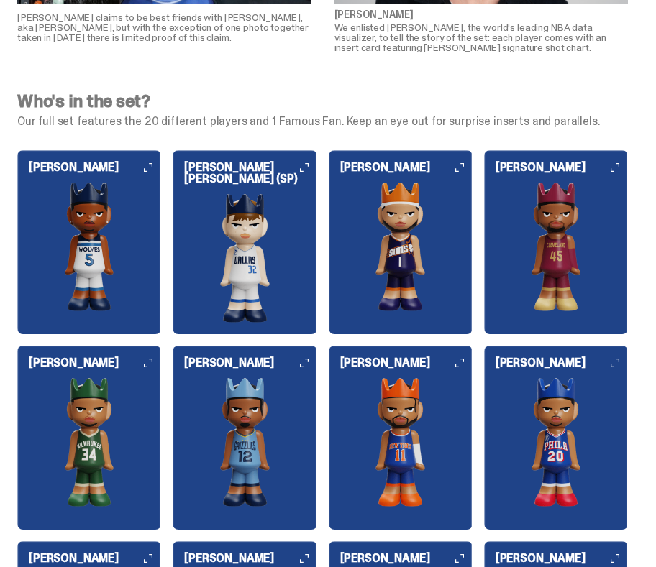
click at [270, 231] on img at bounding box center [245, 257] width 144 height 129
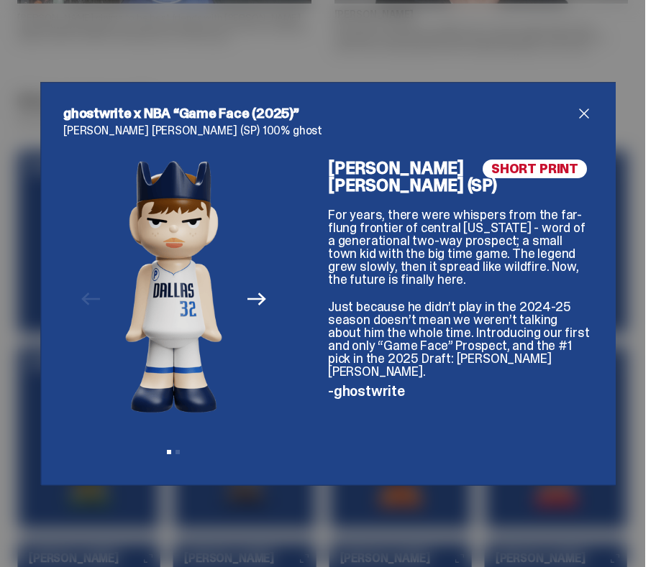
click at [265, 301] on icon "Next" at bounding box center [256, 299] width 19 height 19
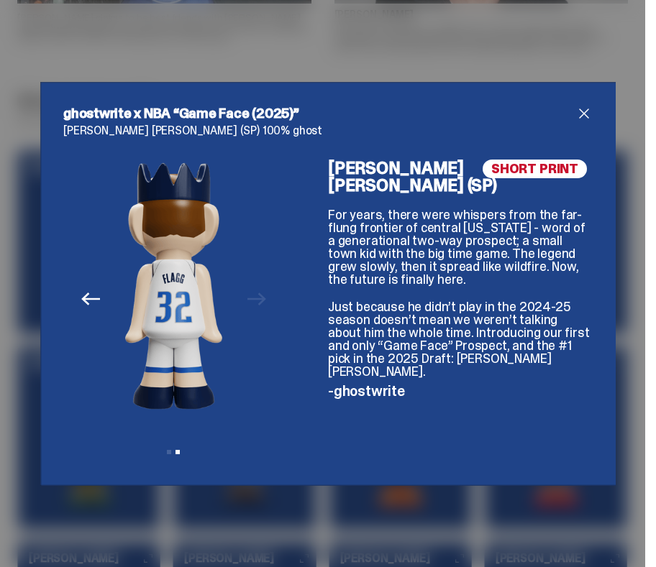
click at [330, 77] on div "ghostwrite x NBA “Game Face (2025)” [PERSON_NAME] [PERSON_NAME] (SP) 100% ghost…" at bounding box center [328, 283] width 656 height 567
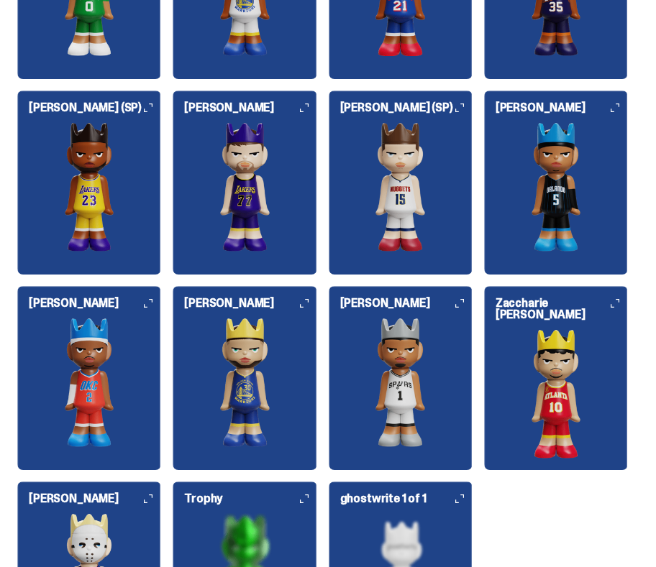
scroll to position [1868, 0]
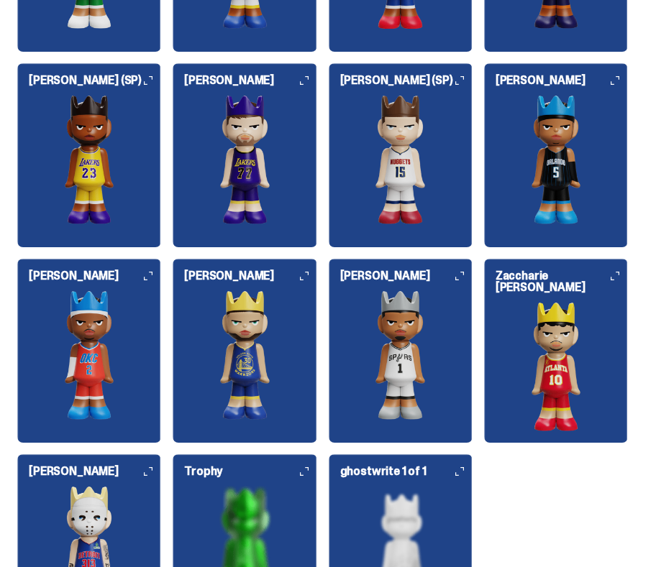
click at [350, 151] on img at bounding box center [401, 159] width 144 height 129
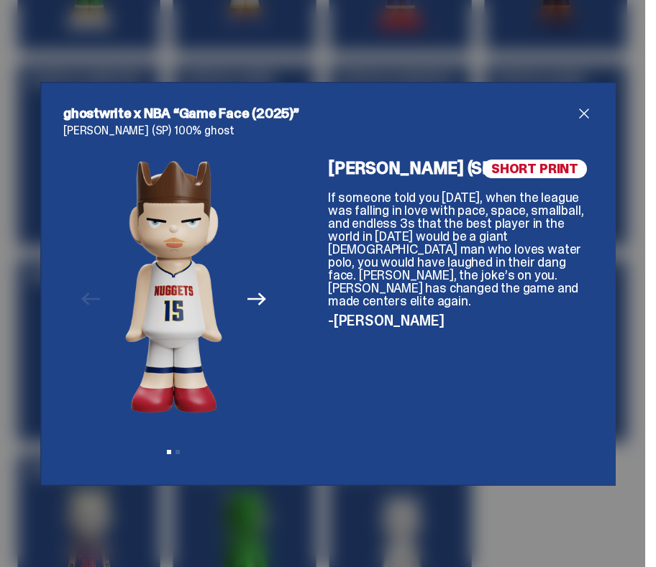
click at [368, 53] on div "ghostwrite x NBA “Game Face (2025)” [PERSON_NAME] (SP) 100% ghost Previous Next…" at bounding box center [328, 283] width 656 height 567
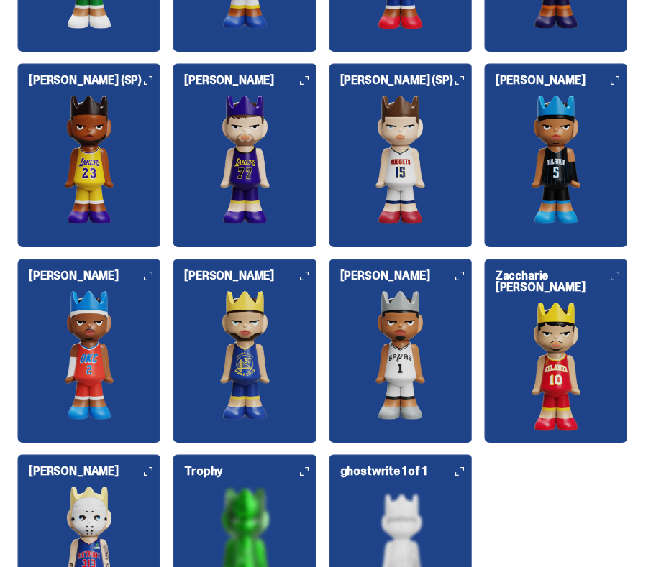
click at [502, 106] on img at bounding box center [556, 159] width 144 height 129
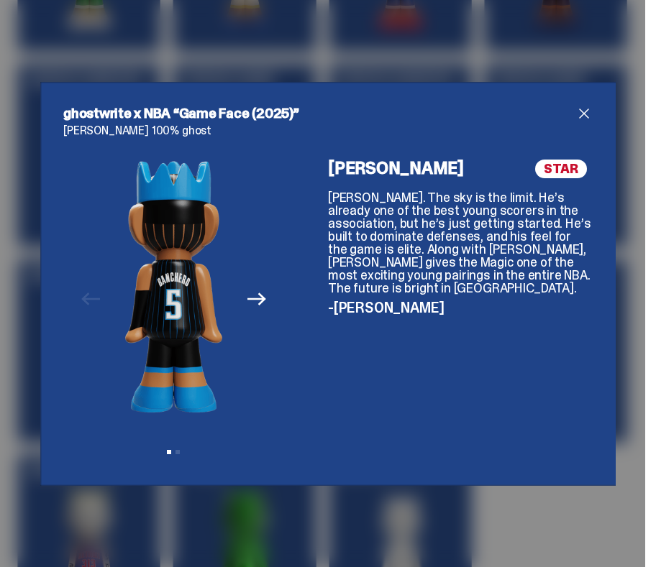
click at [378, 54] on div "ghostwrite x NBA “Game Face (2025)” [PERSON_NAME] 100% ghost Previous Next View…" at bounding box center [328, 283] width 656 height 567
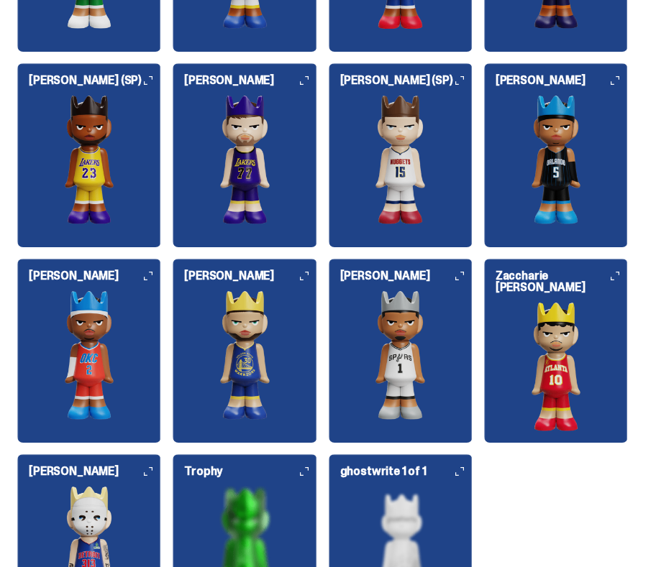
click at [238, 118] on img at bounding box center [245, 159] width 144 height 129
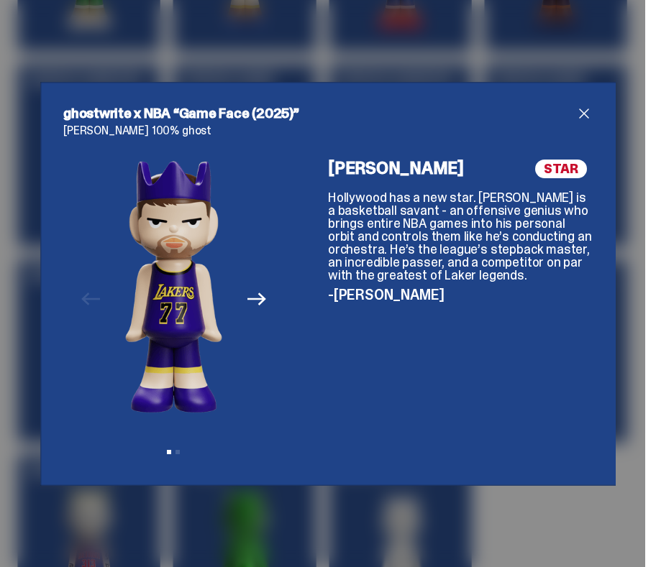
click at [153, 47] on div "ghostwrite x NBA “Game Face (2025)” Luka Dončić 100% ghost Previous Next View s…" at bounding box center [328, 283] width 656 height 567
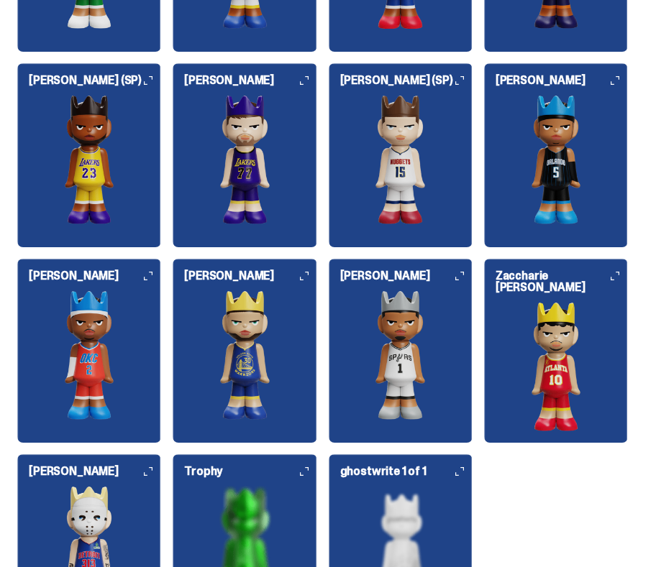
click at [84, 150] on img at bounding box center [89, 159] width 144 height 129
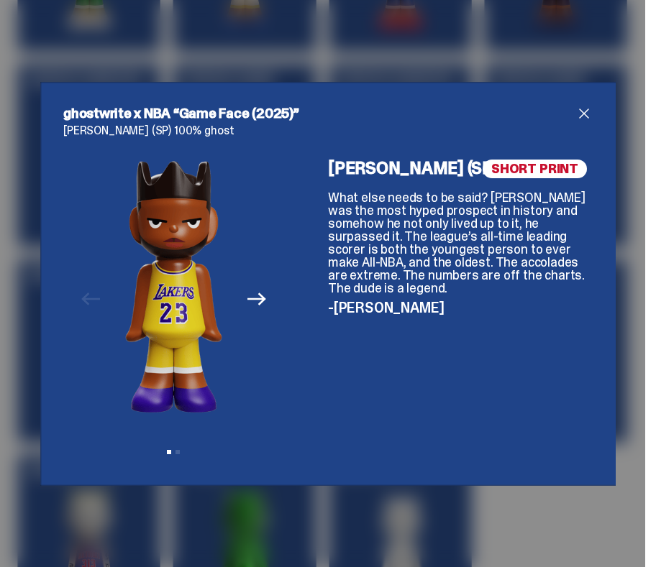
click at [214, 43] on div "ghostwrite x NBA “Game Face (2025)” LeBron James (SP) 100% ghost Previous Next …" at bounding box center [328, 283] width 656 height 567
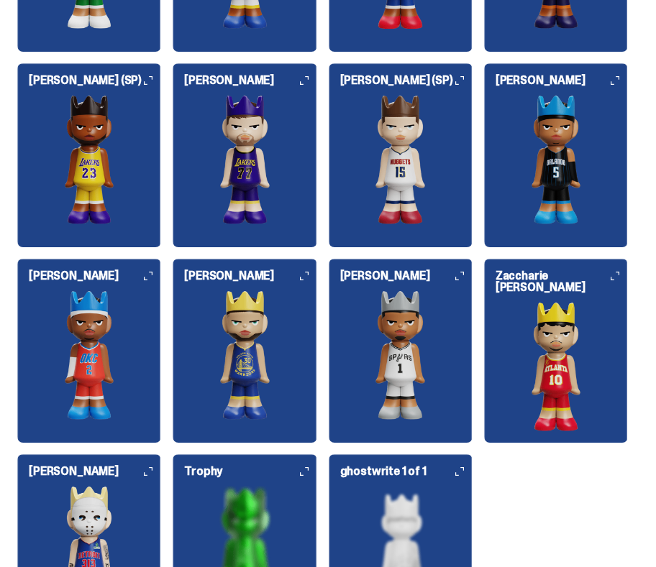
click at [88, 347] on img at bounding box center [89, 355] width 144 height 129
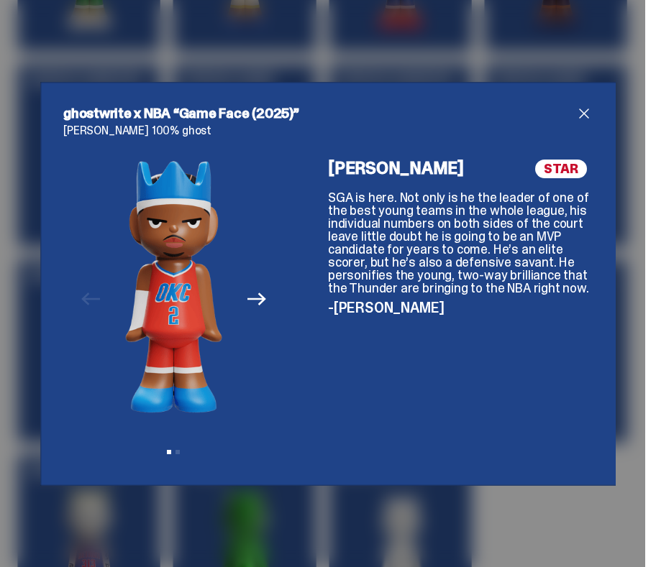
click at [301, 511] on div "ghostwrite x NBA “Game Face (2025)” Shai Gilgeous-Alexander 100% ghost Previous…" at bounding box center [328, 283] width 656 height 567
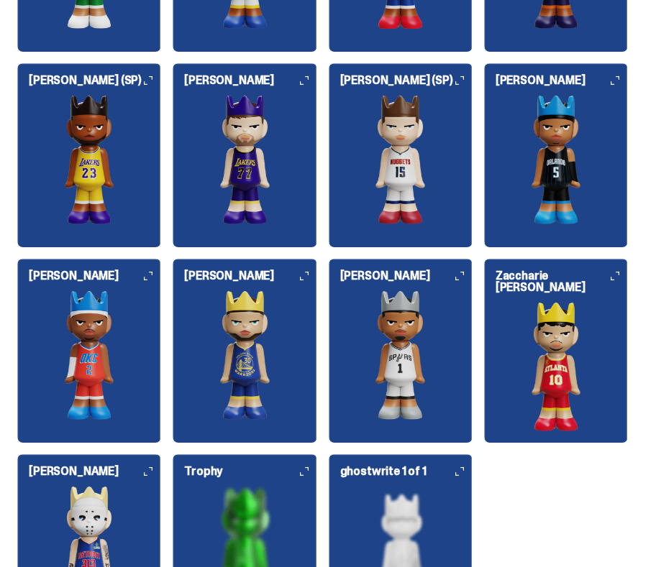
click at [236, 401] on img at bounding box center [245, 355] width 144 height 129
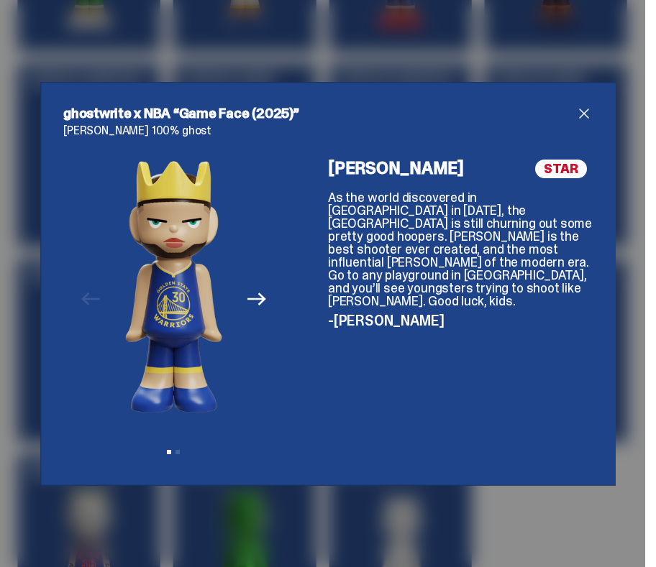
click at [470, 517] on div "ghostwrite x NBA “Game Face (2025)” Stephen Curry 100% ghost Previous Next View…" at bounding box center [328, 283] width 656 height 567
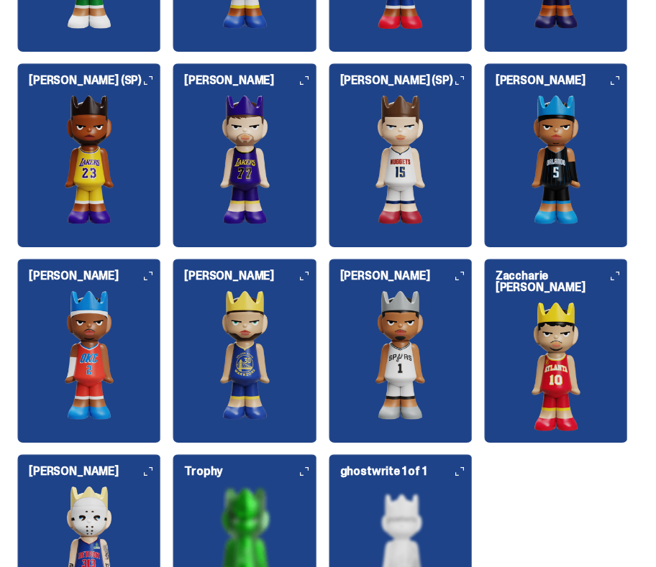
click at [400, 399] on img at bounding box center [401, 355] width 144 height 129
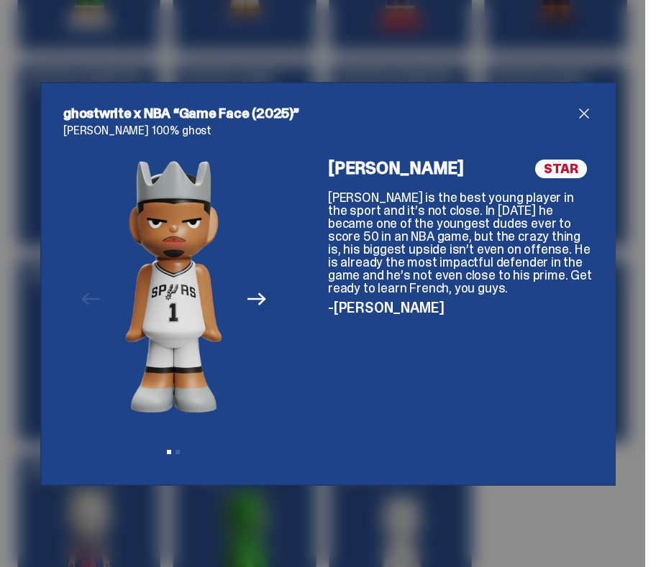
click at [570, 528] on div "ghostwrite x NBA “Game Face (2025)” Victor Wembanyama 100% ghost Previous Next …" at bounding box center [328, 283] width 656 height 567
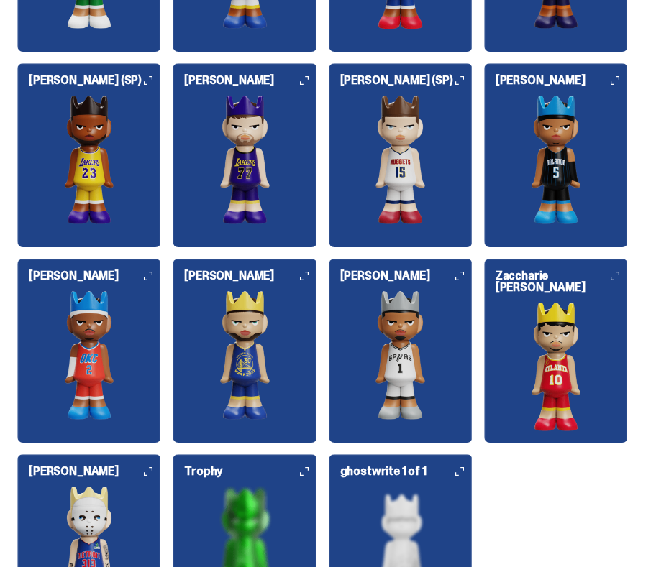
click at [560, 388] on img at bounding box center [556, 366] width 144 height 129
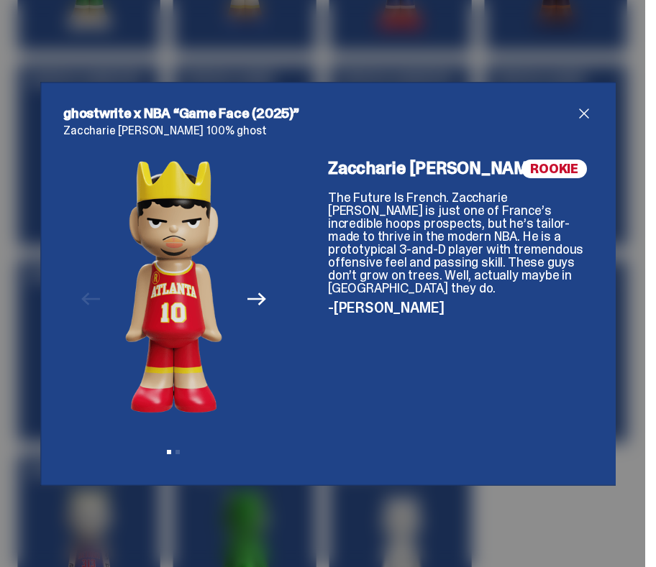
click at [552, 523] on div "ghostwrite x NBA “Game Face (2025)” Zaccharie Risacher 100% ghost Previous Next…" at bounding box center [328, 283] width 656 height 567
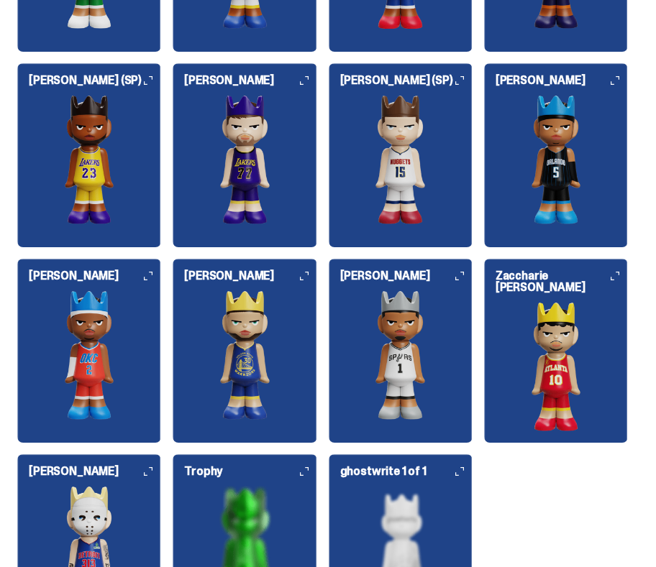
click at [391, 510] on img at bounding box center [401, 550] width 144 height 129
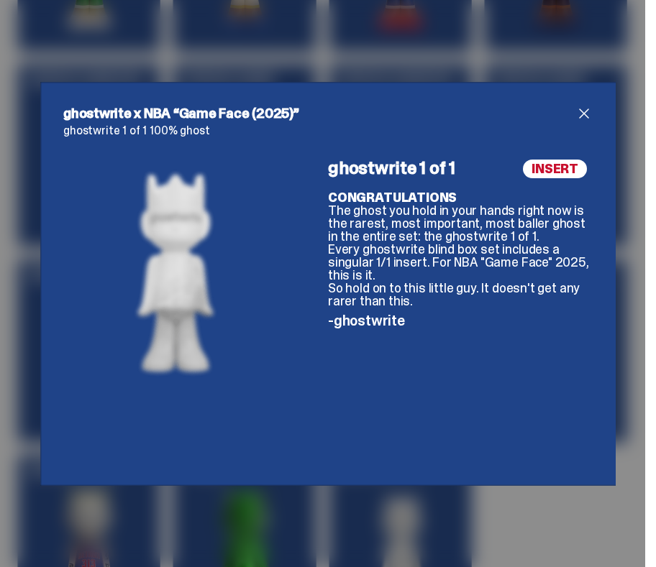
click at [282, 516] on div "ghostwrite x NBA “Game Face (2025)” ghostwrite 1 of 1 100% ghost INSERT ghostwr…" at bounding box center [328, 283] width 656 height 567
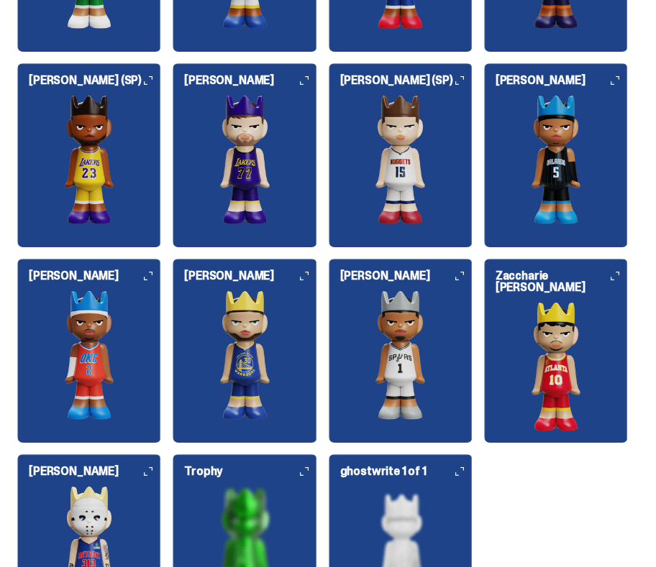
click at [106, 506] on img at bounding box center [89, 550] width 144 height 129
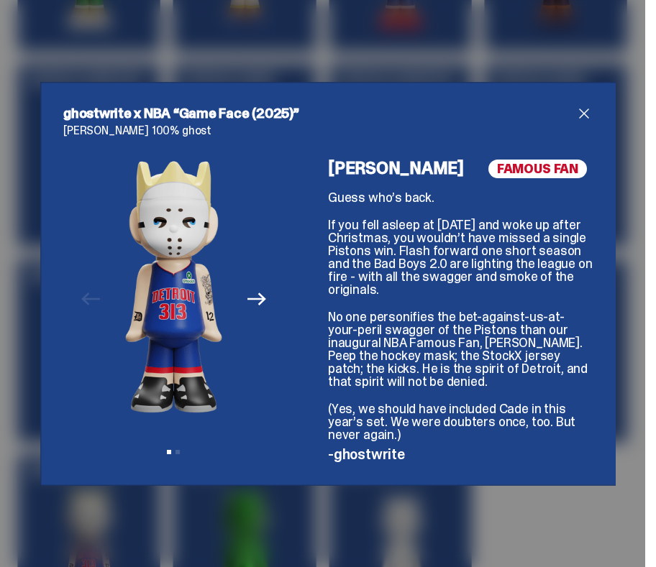
click at [227, 521] on div "ghostwrite x NBA “Game Face (2025)” Eminem 100% ghost Previous Next View slide …" at bounding box center [328, 283] width 656 height 567
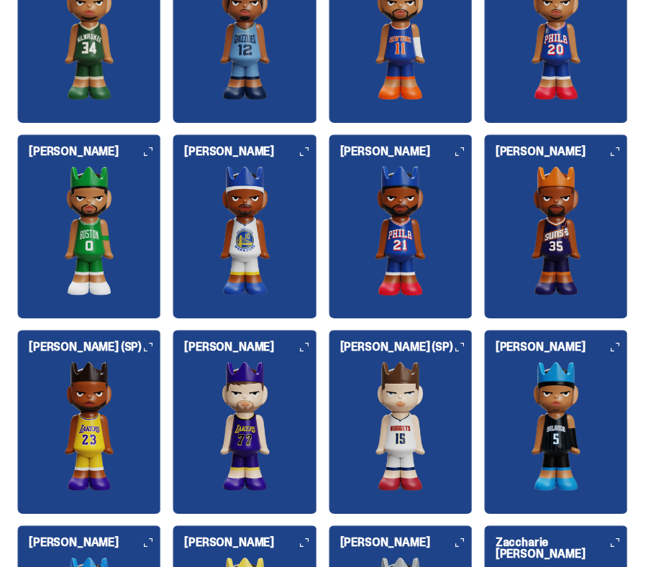
scroll to position [1569, 0]
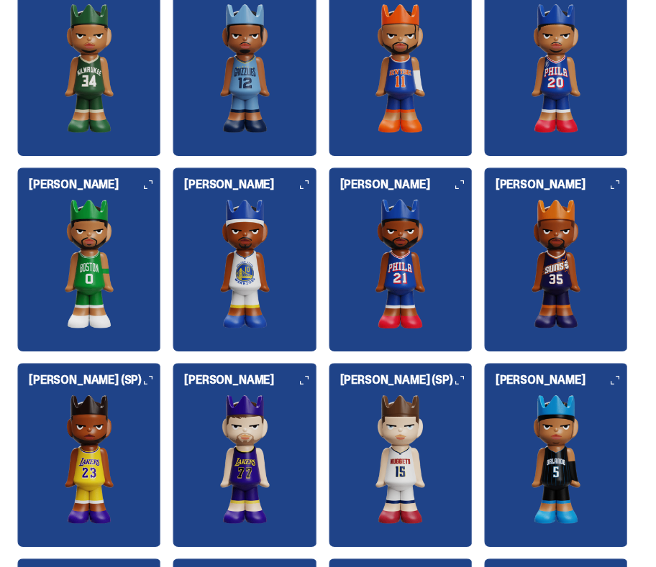
click at [247, 311] on img at bounding box center [245, 263] width 144 height 129
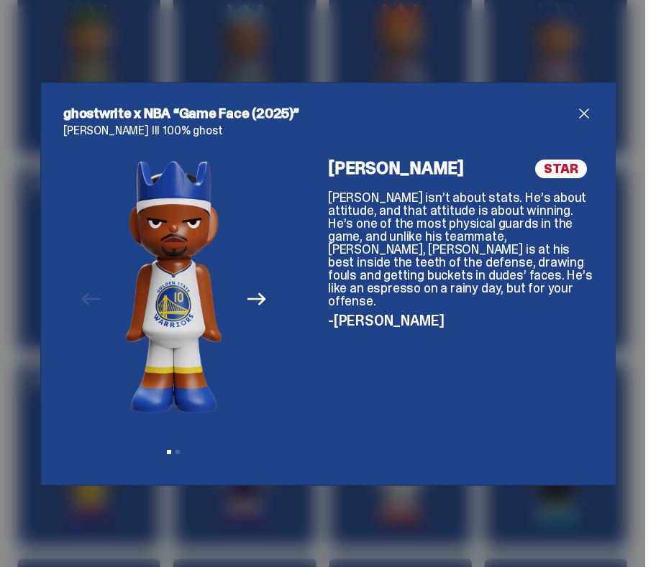
click at [306, 497] on div "ghostwrite x NBA “Game Face (2025)” Jimmy Butler III 100% ghost Previous Next V…" at bounding box center [328, 283] width 656 height 567
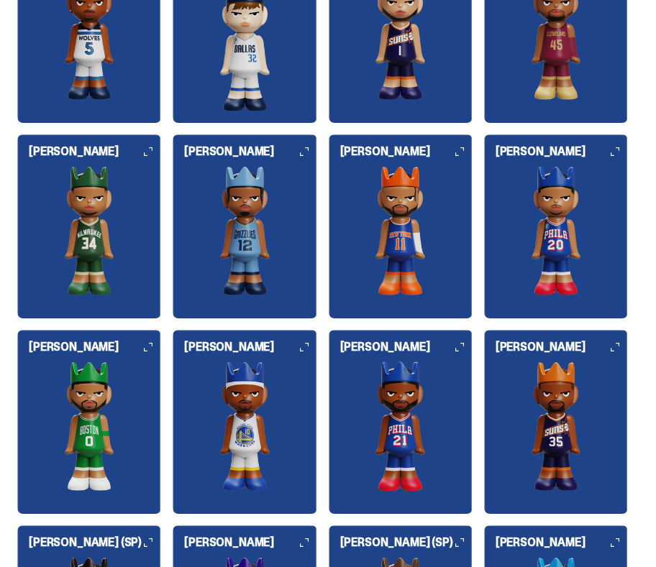
scroll to position [1387, 0]
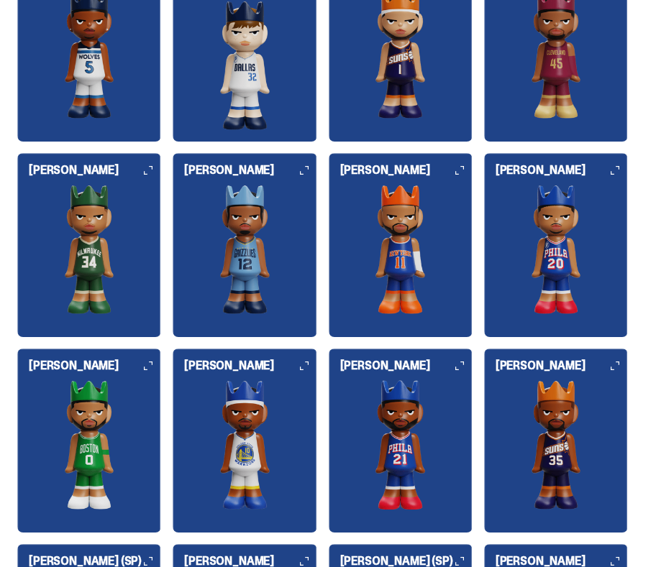
click at [118, 428] on img at bounding box center [89, 444] width 144 height 129
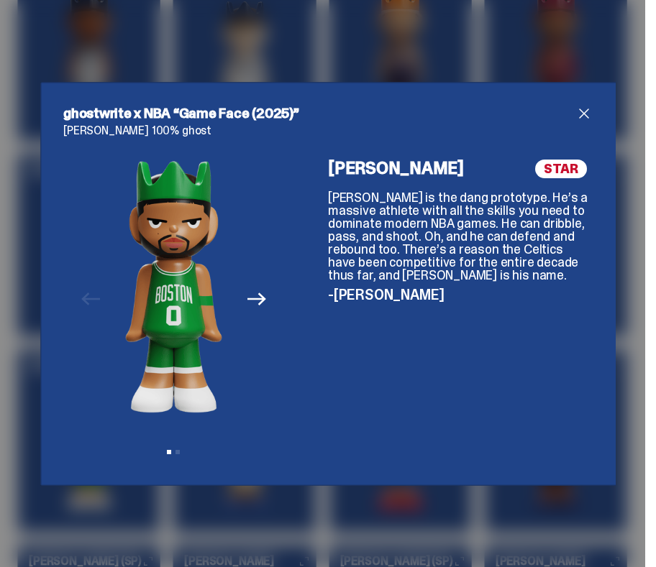
click at [426, 474] on div "ghostwrite x NBA “Game Face (2025)” Jayson Tatum 100% ghost Previous Next View …" at bounding box center [327, 284] width 575 height 404
click at [426, 501] on div "ghostwrite x NBA “Game Face (2025)” Jayson Tatum 100% ghost Previous Next View …" at bounding box center [328, 283] width 656 height 567
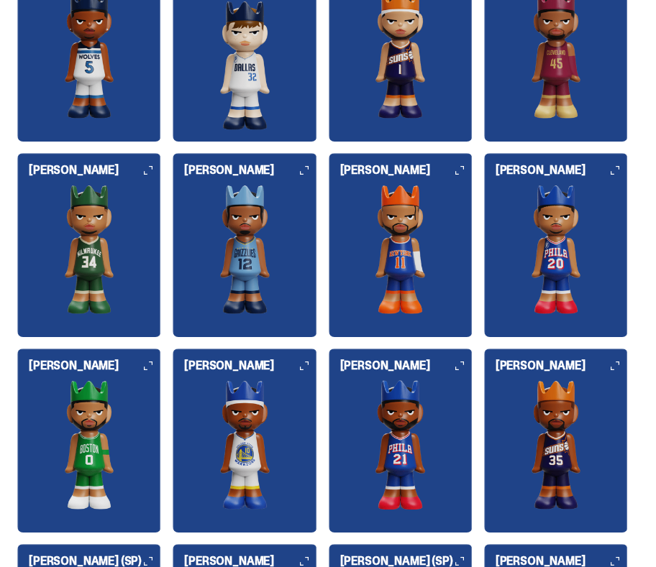
click at [420, 465] on img at bounding box center [401, 444] width 144 height 129
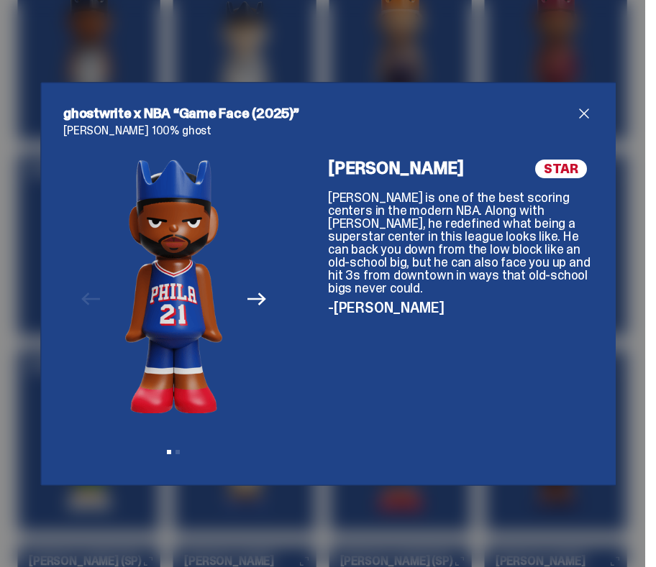
click at [584, 488] on div "ghostwrite x NBA “Game Face (2025)” Joel Embiid 100% ghost Previous Next View s…" at bounding box center [328, 283] width 656 height 567
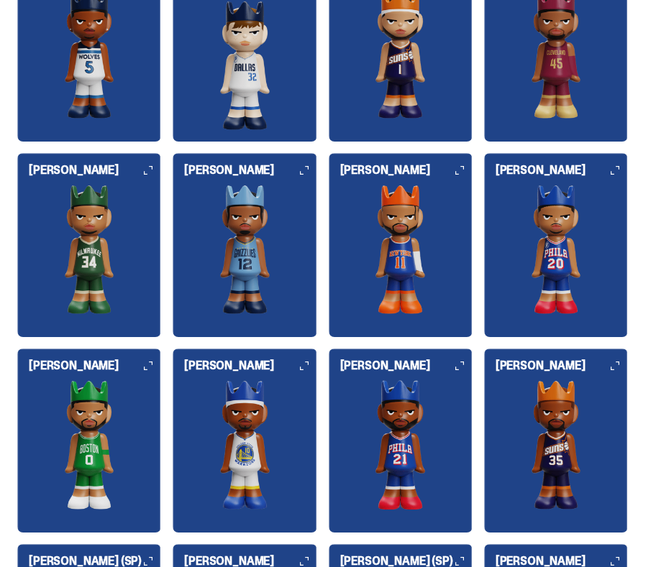
click at [562, 492] on img at bounding box center [556, 444] width 144 height 129
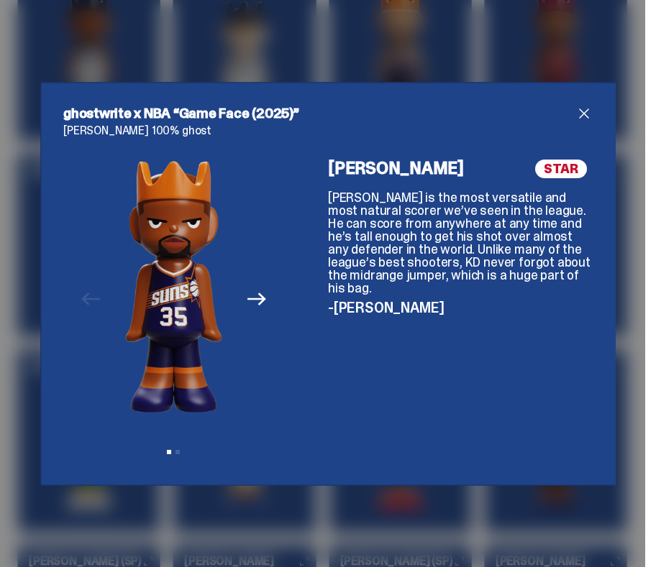
click at [494, 59] on div "ghostwrite x NBA “Game Face (2025)” Kevin Durant 100% ghost Previous Next View …" at bounding box center [328, 283] width 656 height 567
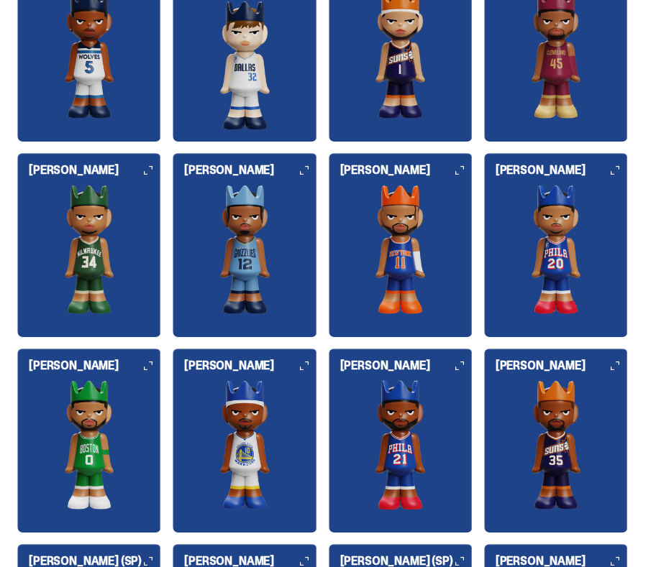
click at [532, 176] on h6 "Jared McCain" at bounding box center [562, 171] width 132 height 12
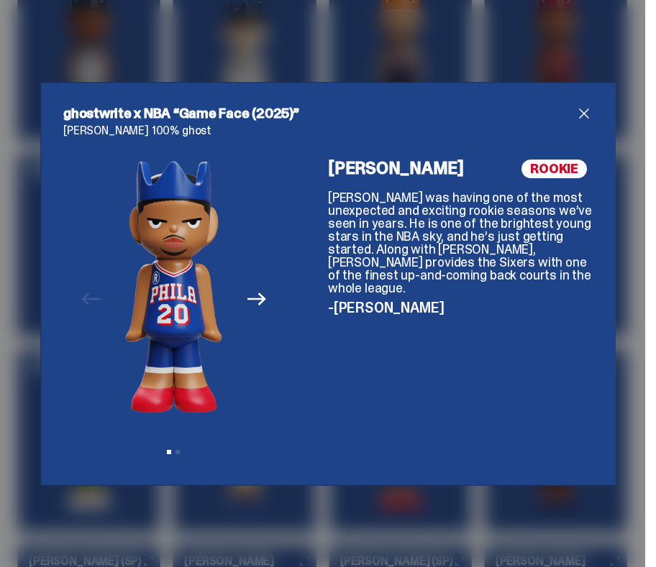
click at [419, 71] on div "ghostwrite x NBA “Game Face (2025)” Jared McCain 100% ghost Previous Next View …" at bounding box center [328, 283] width 656 height 567
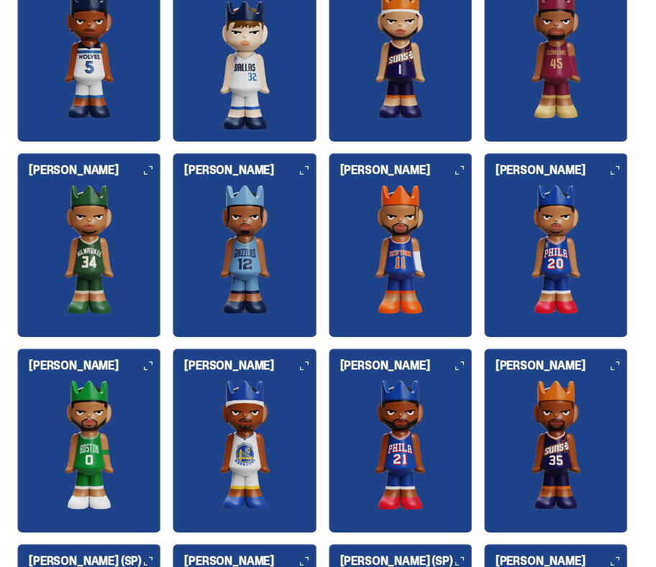
click at [403, 227] on img at bounding box center [401, 249] width 144 height 129
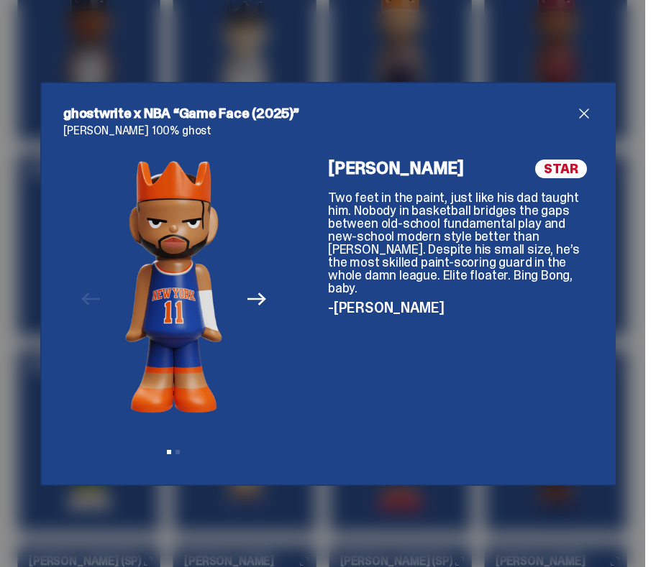
click at [359, 64] on div "ghostwrite x NBA “Game Face (2025)” Jalen Brunson 100% ghost Previous Next View…" at bounding box center [328, 283] width 656 height 567
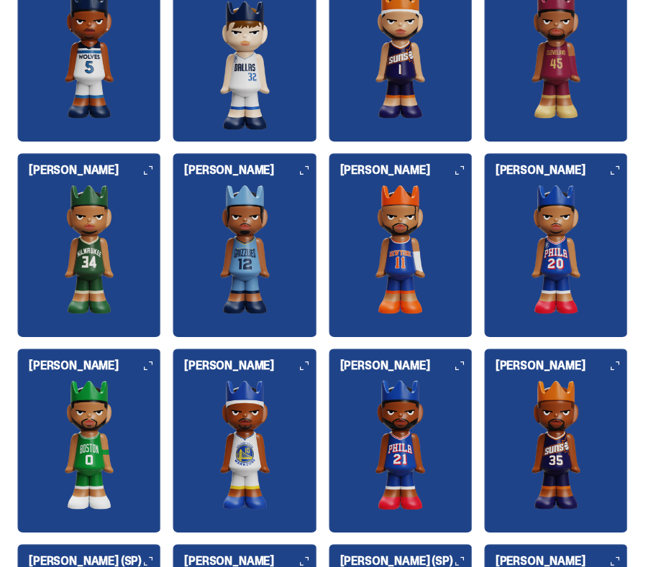
click at [202, 229] on img at bounding box center [245, 249] width 144 height 129
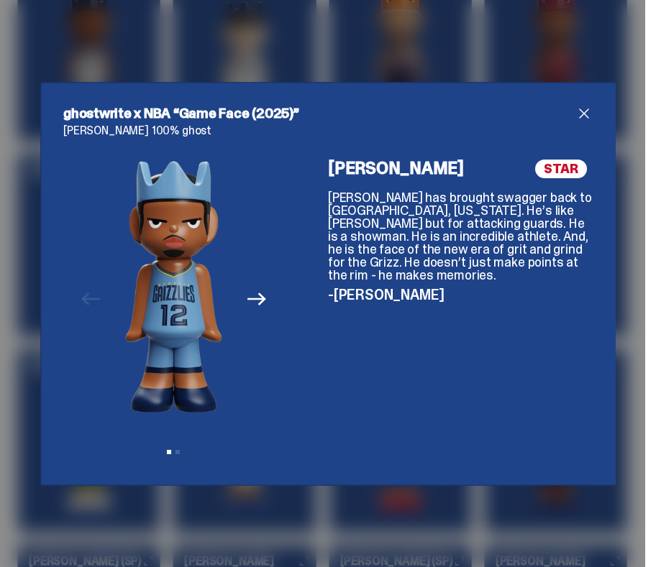
click at [125, 52] on div "ghostwrite x NBA “Game Face (2025)” Ja Morant 100% ghost Previous Next View sli…" at bounding box center [328, 283] width 656 height 567
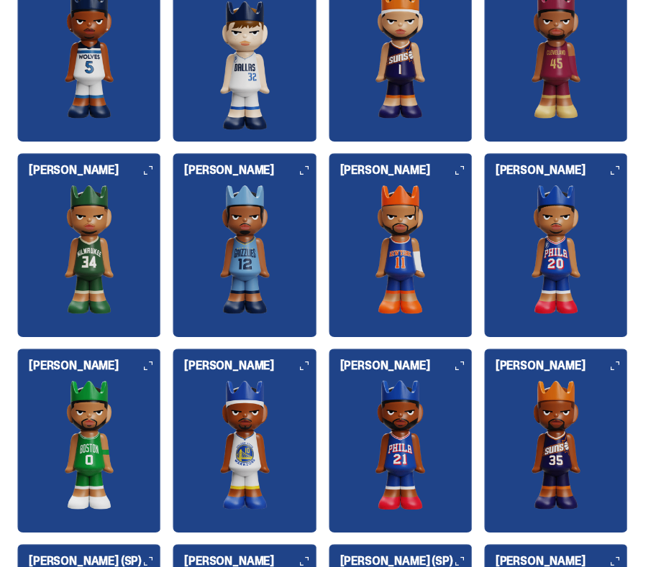
click at [71, 206] on img at bounding box center [89, 249] width 144 height 129
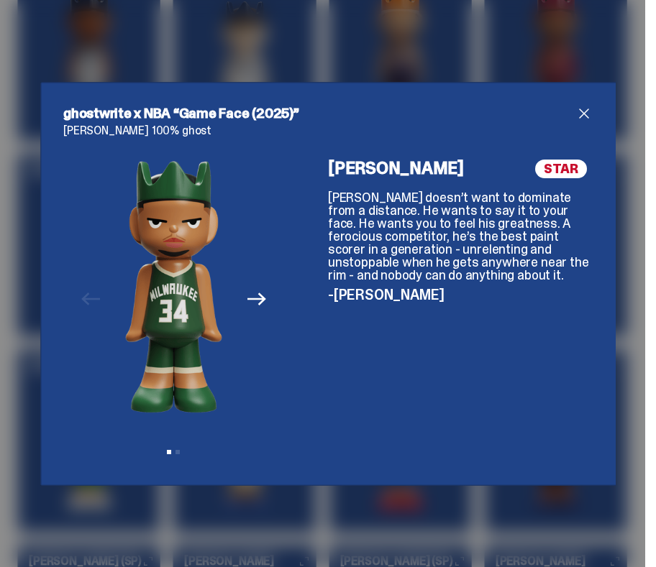
click at [104, 81] on div "ghostwrite x NBA “Game Face (2025)” Giannis Antetokounmpo 100% ghost Previous N…" at bounding box center [328, 283] width 656 height 567
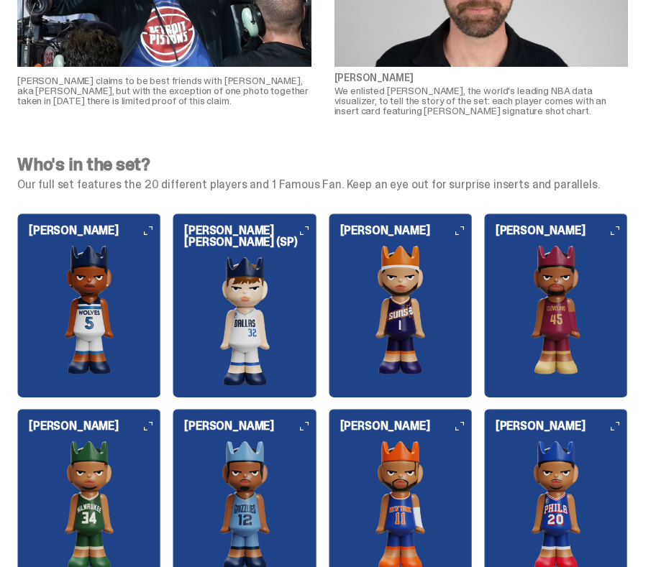
scroll to position [1121, 0]
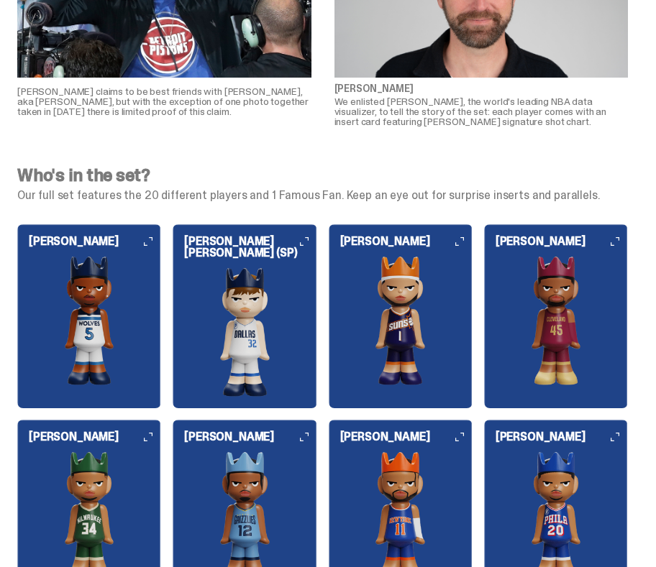
click at [520, 267] on img at bounding box center [556, 320] width 144 height 129
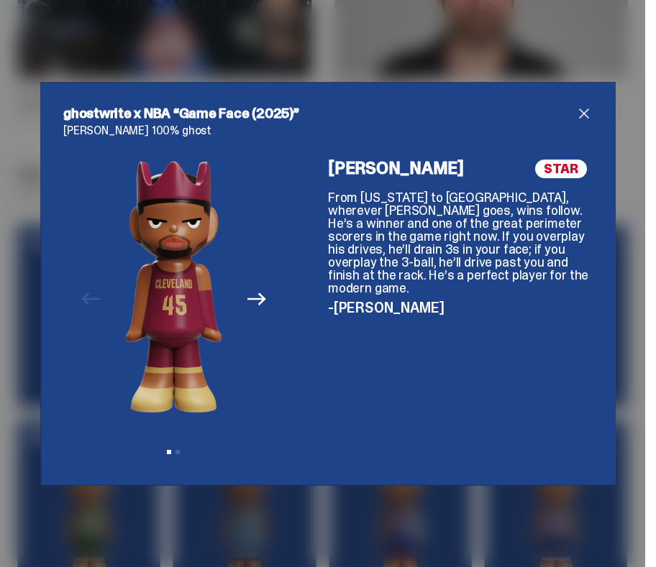
click at [413, 71] on div "ghostwrite x NBA “Game Face (2025)” Donovan Mitchell 100% ghost Previous Next V…" at bounding box center [328, 283] width 656 height 567
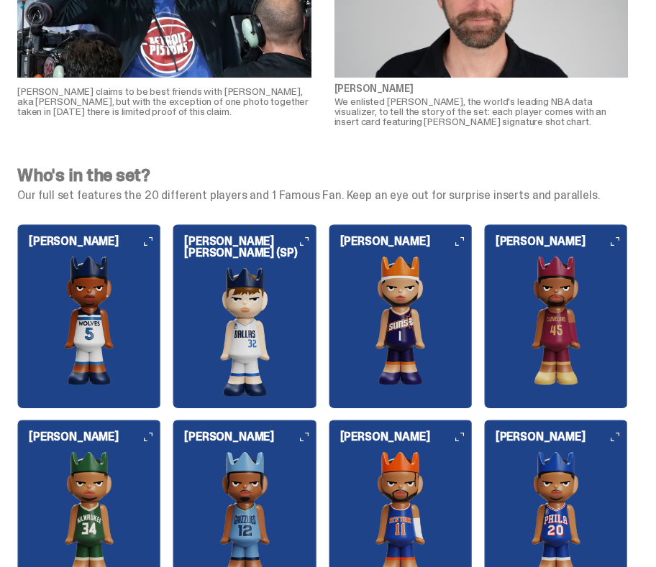
click at [359, 311] on img at bounding box center [401, 320] width 144 height 129
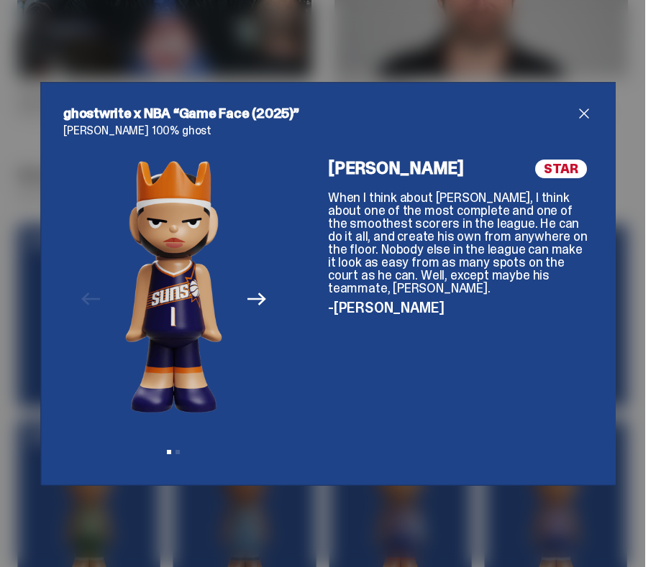
click at [296, 51] on div "ghostwrite x NBA “Game Face (2025)” Devin Booker 100% ghost Previous Next View …" at bounding box center [328, 283] width 656 height 567
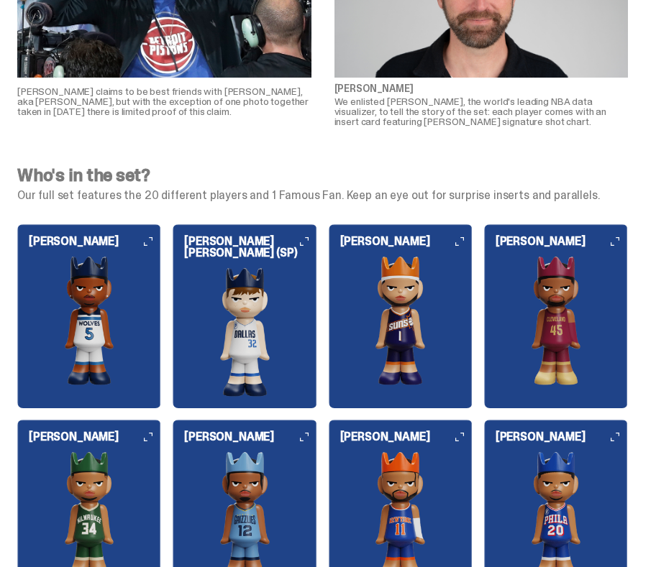
click at [205, 279] on img at bounding box center [245, 332] width 144 height 129
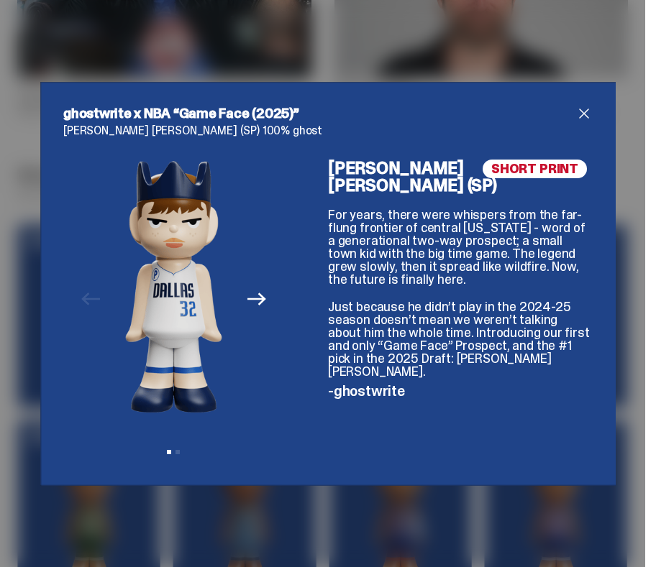
click at [196, 47] on div "ghostwrite x NBA “Game Face (2025)” Cooper Flagg (SP) 100% ghost Previous Next …" at bounding box center [328, 283] width 656 height 567
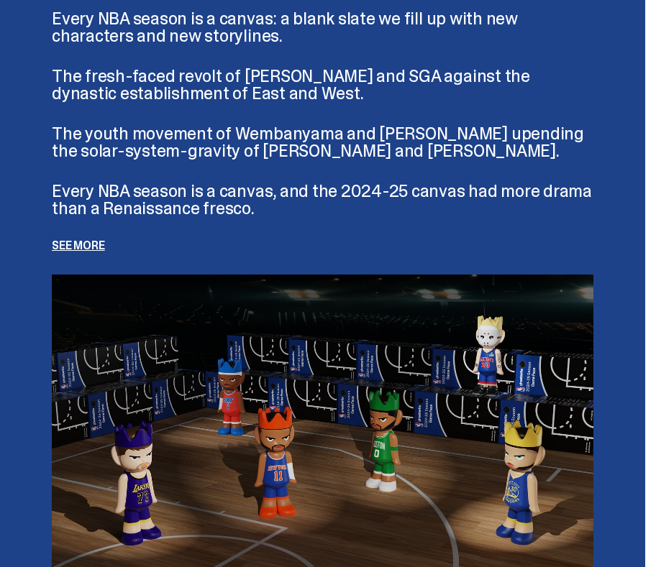
scroll to position [3614, 0]
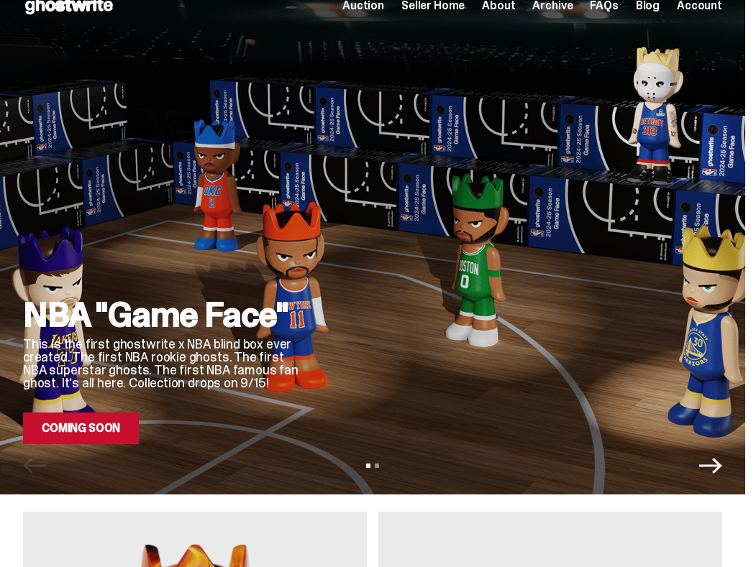
scroll to position [24, 0]
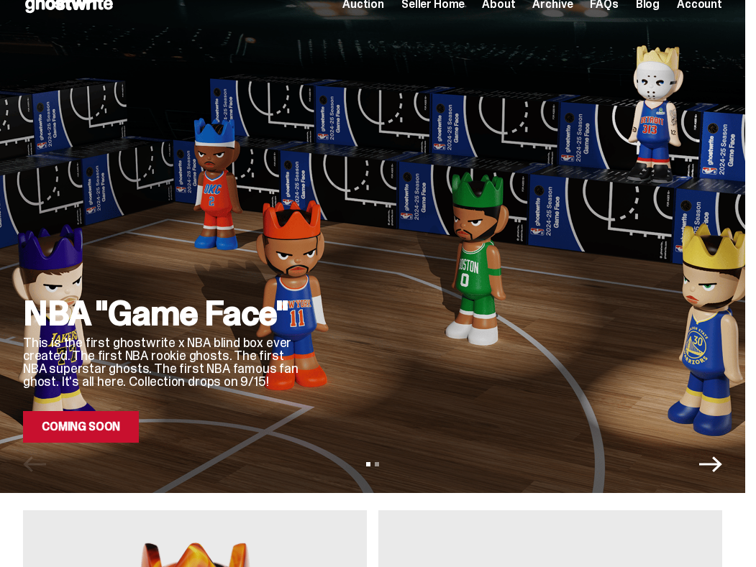
click at [655, 475] on icon "Next" at bounding box center [710, 464] width 23 height 23
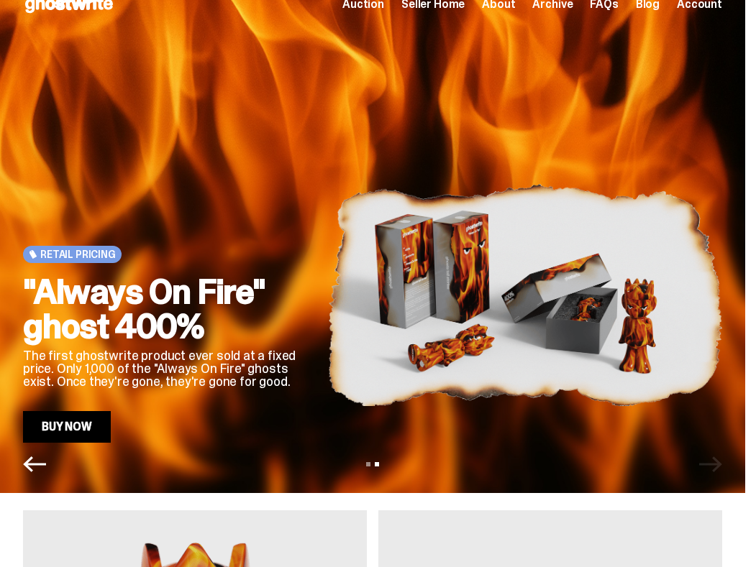
click at [34, 462] on icon "Previous" at bounding box center [34, 464] width 23 height 23
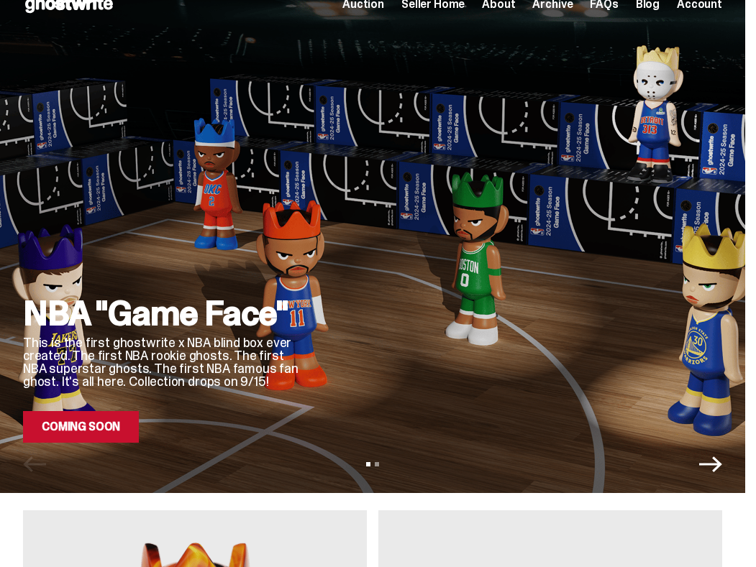
scroll to position [0, 0]
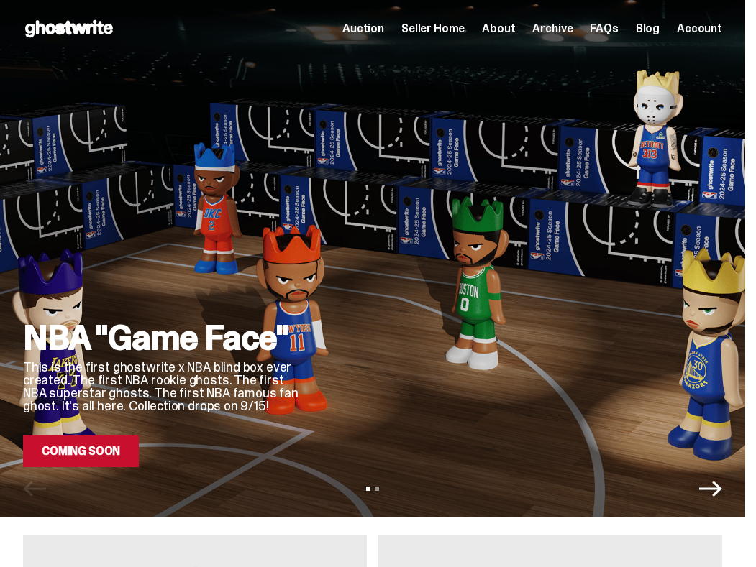
click at [87, 448] on link "COMING SOON" at bounding box center [81, 452] width 116 height 32
click at [464, 38] on div "Open main menu Home Auction Seller Home About Archive FAQs Blog Account" at bounding box center [372, 28] width 699 height 23
click at [460, 30] on span "Seller Home" at bounding box center [432, 29] width 63 height 12
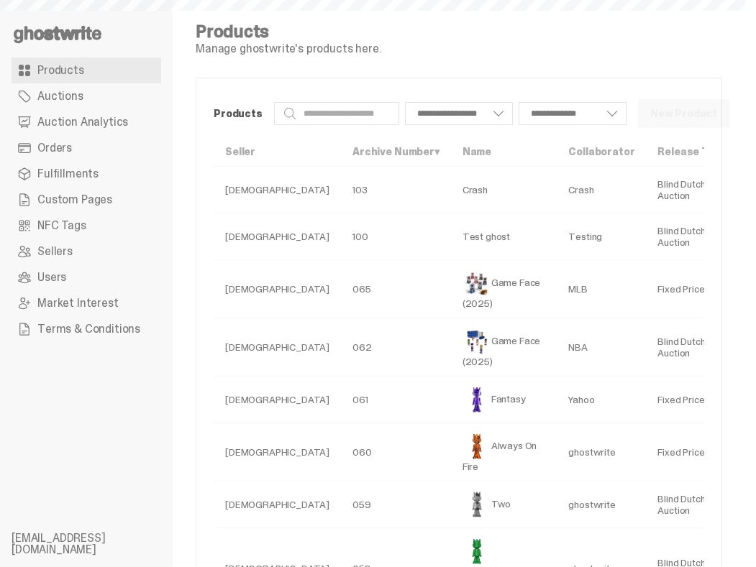
select select
click at [76, 202] on span "Custom Pages" at bounding box center [74, 200] width 75 height 12
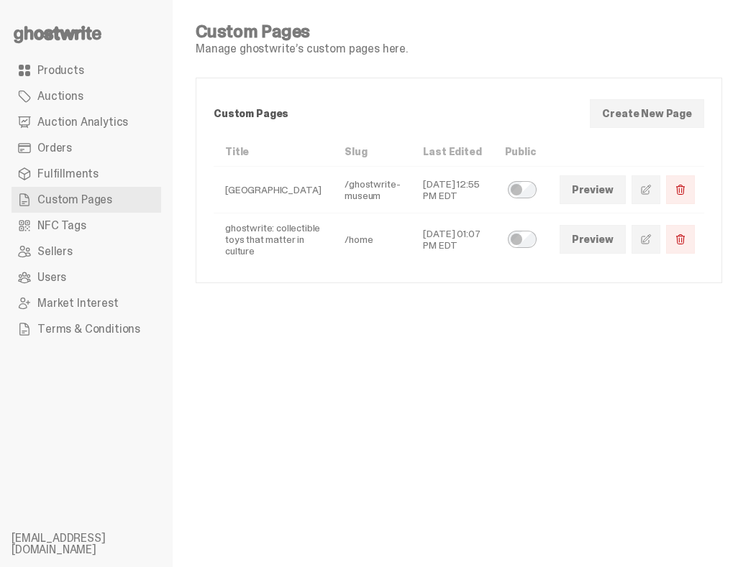
click at [652, 239] on span at bounding box center [646, 240] width 12 height 12
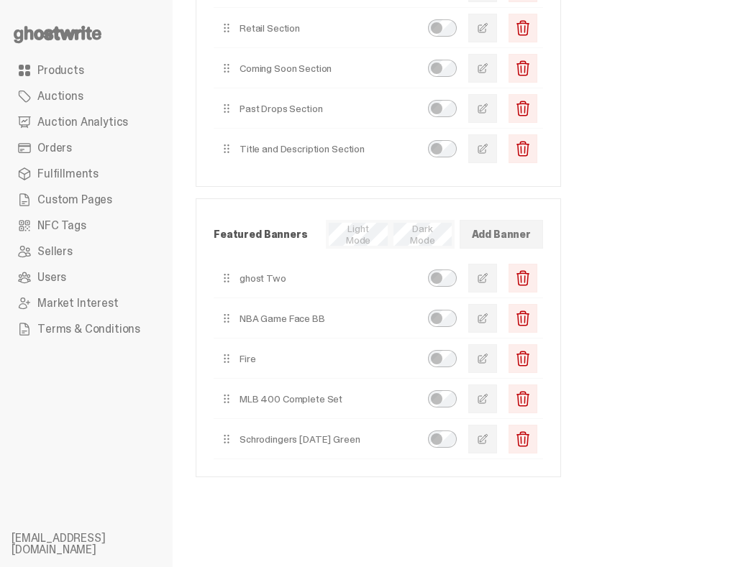
scroll to position [279, 0]
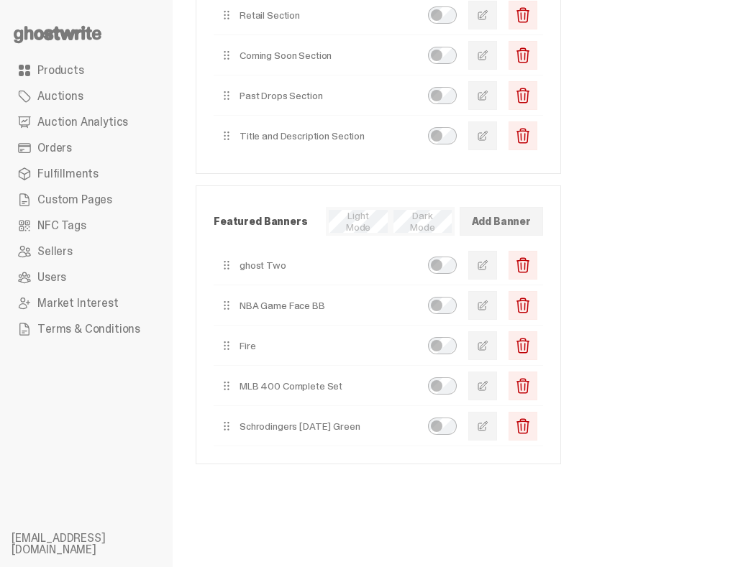
click at [488, 308] on span "button" at bounding box center [483, 306] width 12 height 12
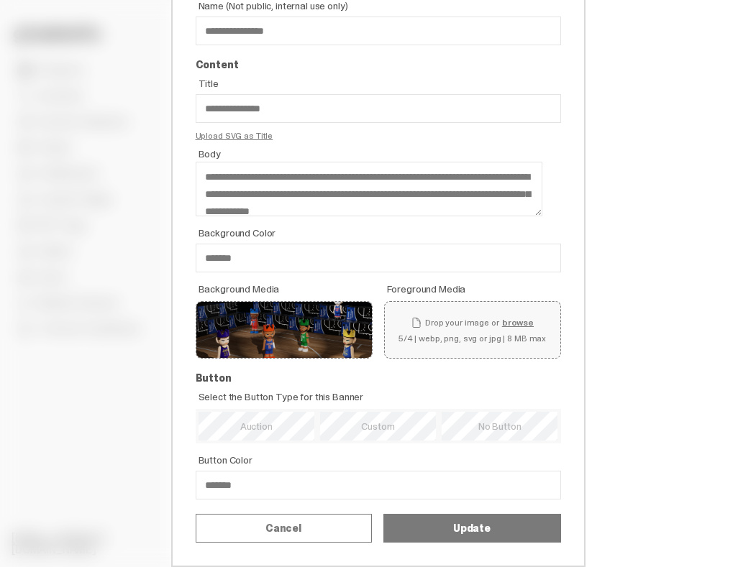
scroll to position [114, 0]
click at [0, 0] on div "Select a product" at bounding box center [0, 0] width 0 height 0
click at [0, 0] on div "Game Face (2025)" at bounding box center [0, 0] width 0 height 0
click at [445, 535] on button "Update" at bounding box center [472, 528] width 178 height 29
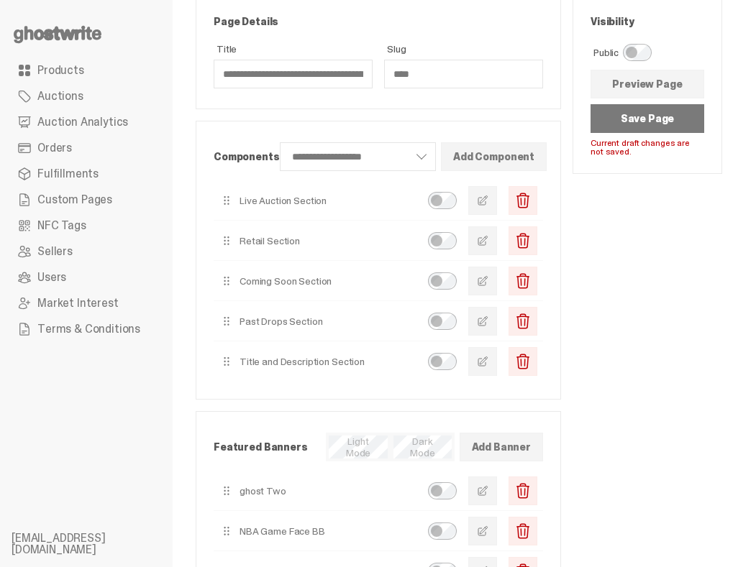
scroll to position [0, 0]
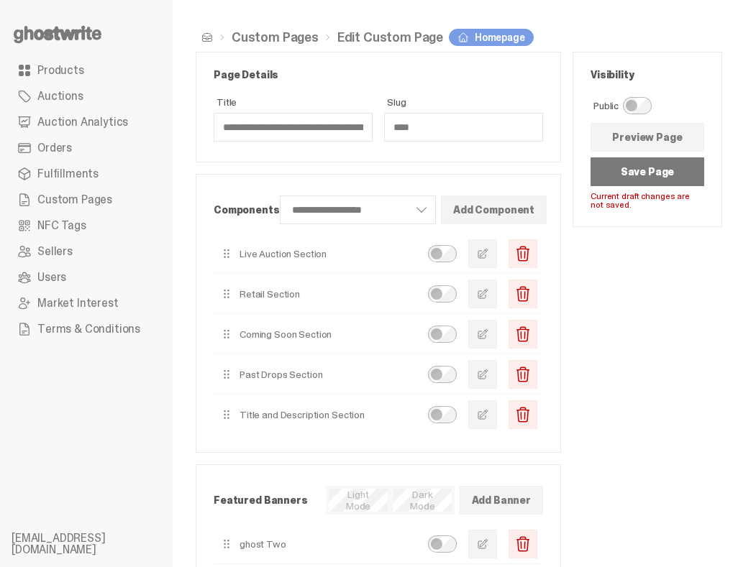
click at [648, 135] on link "Preview Page" at bounding box center [647, 137] width 114 height 29
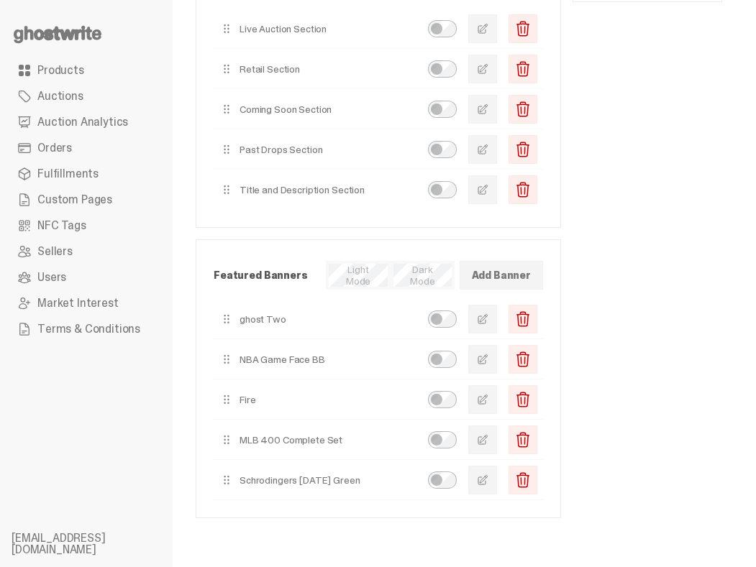
scroll to position [250, 0]
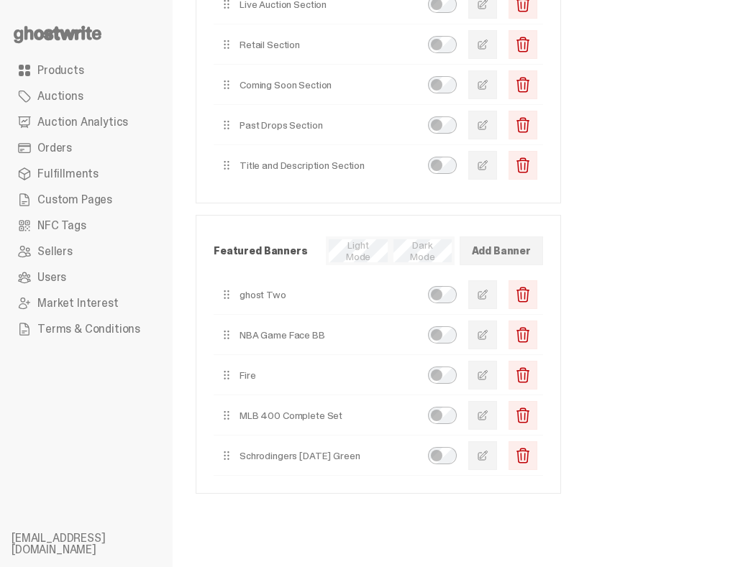
click at [490, 328] on button "button" at bounding box center [482, 335] width 29 height 29
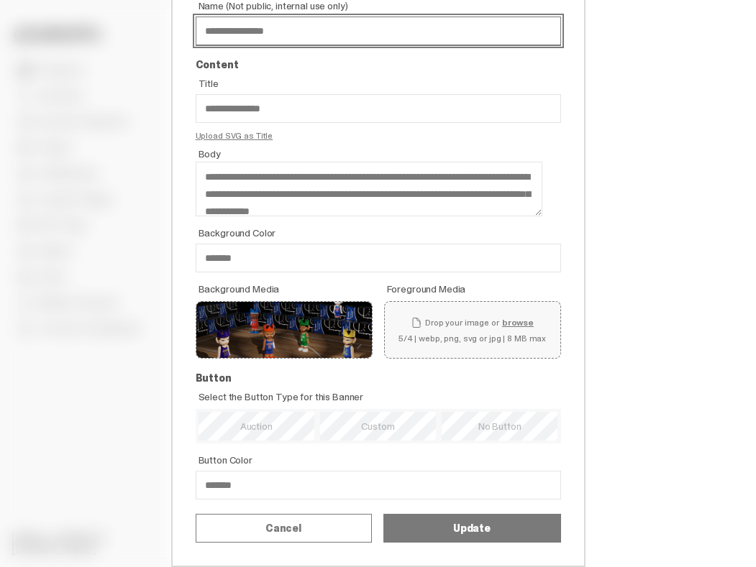
scroll to position [114, 0]
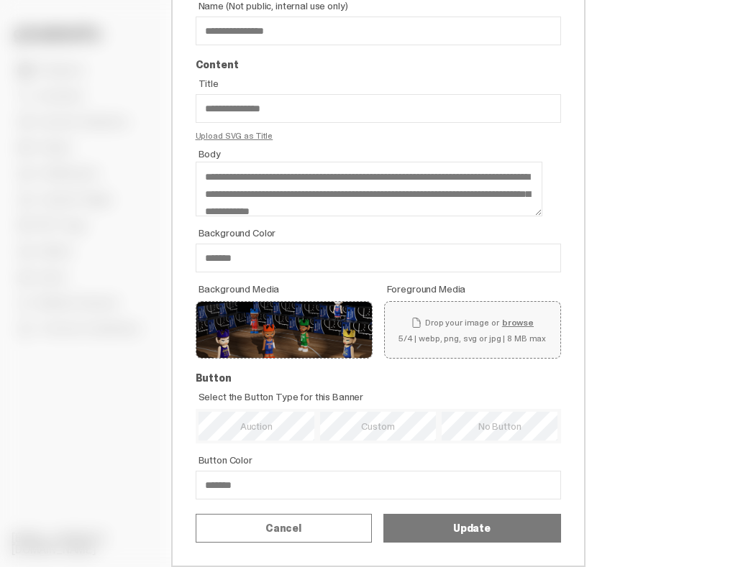
click at [721, 343] on div "**********" at bounding box center [378, 253] width 756 height 627
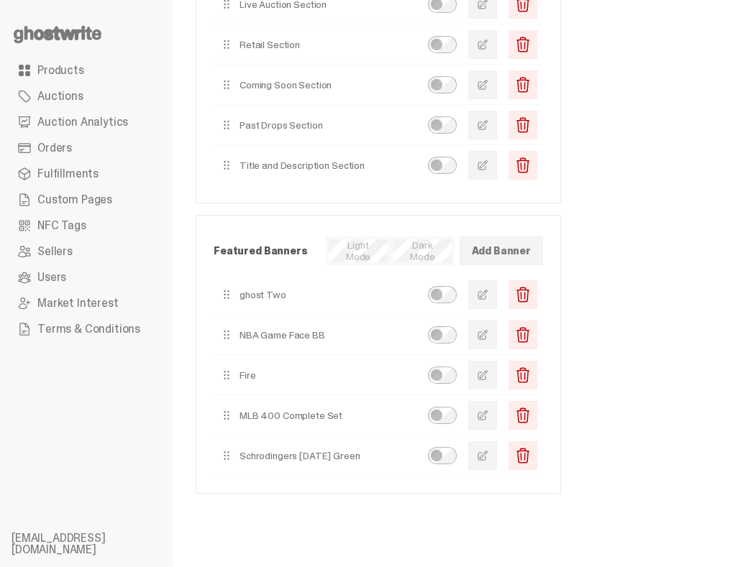
click at [488, 337] on span "button" at bounding box center [483, 335] width 12 height 12
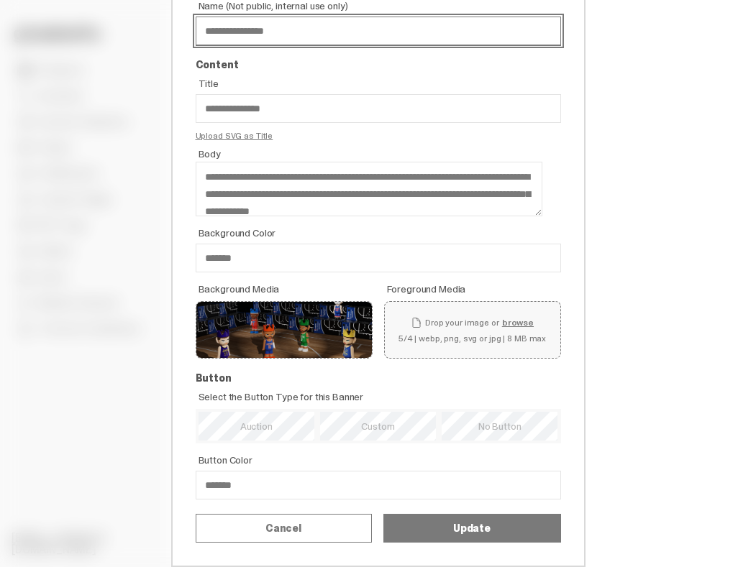
scroll to position [0, 0]
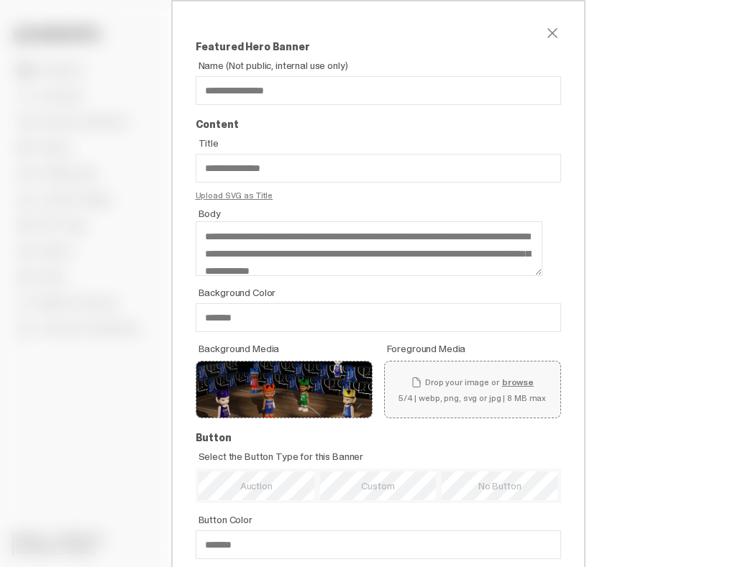
click at [562, 30] on div "**********" at bounding box center [378, 313] width 414 height 627
click at [550, 30] on span "close" at bounding box center [552, 32] width 17 height 17
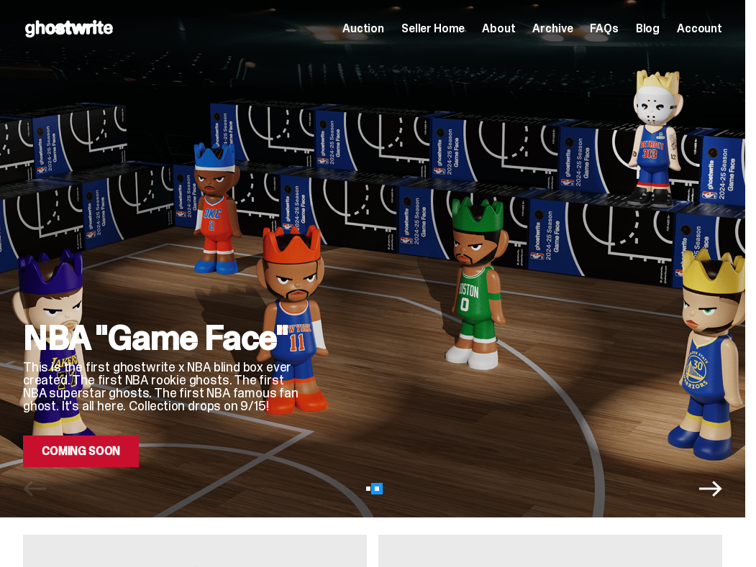
click at [379, 487] on button "View slide 2" at bounding box center [377, 489] width 4 height 4
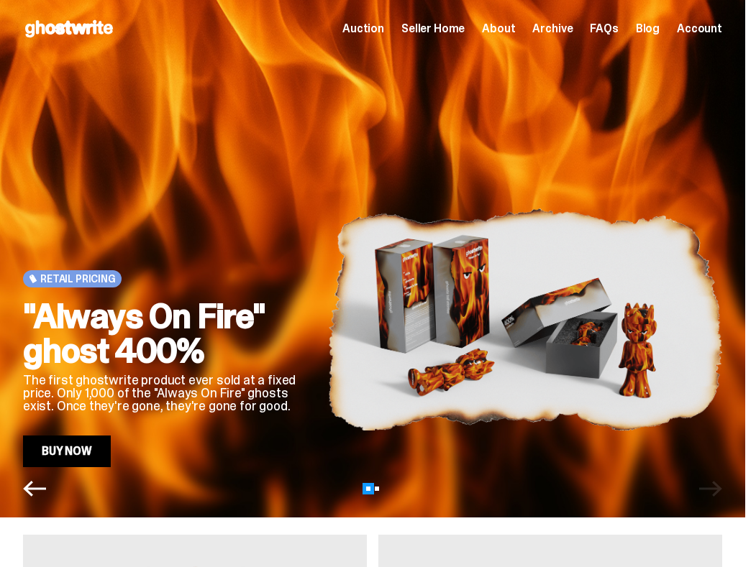
click at [370, 488] on button "View slide 1" at bounding box center [368, 489] width 4 height 4
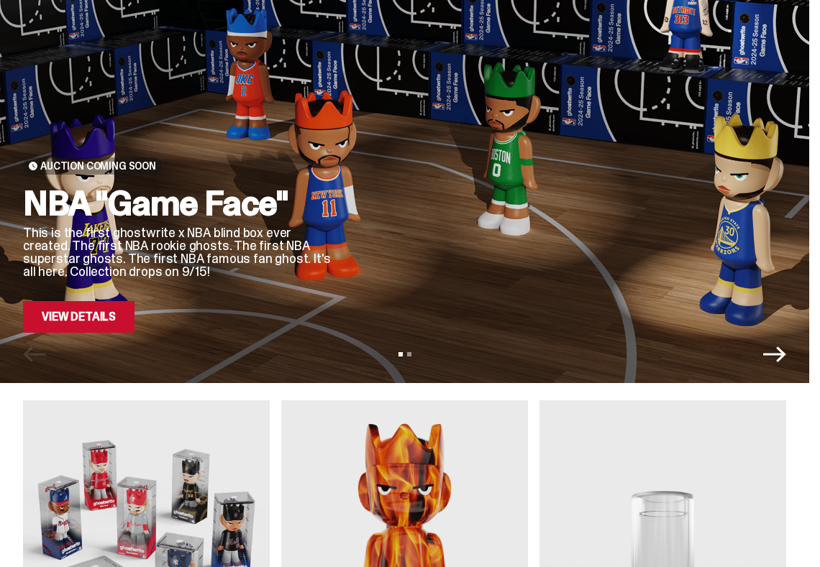
scroll to position [327, 0]
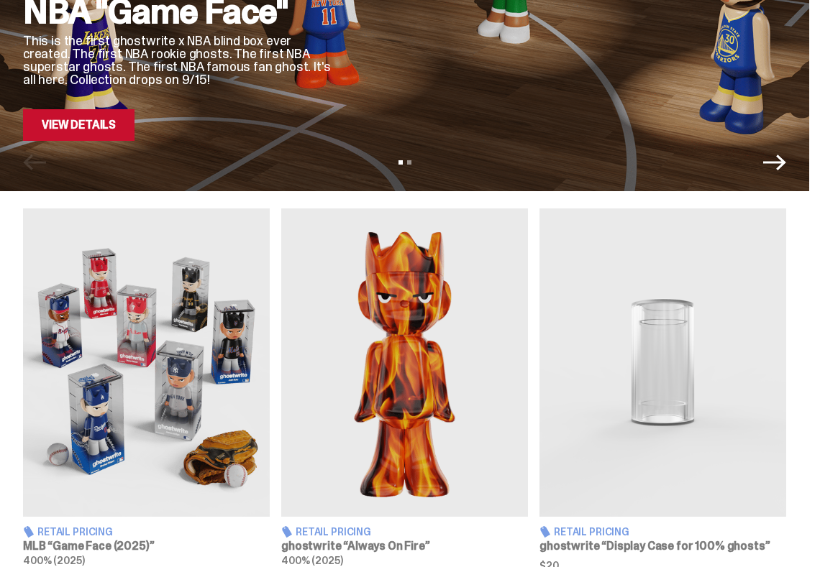
click at [140, 347] on img at bounding box center [146, 363] width 247 height 309
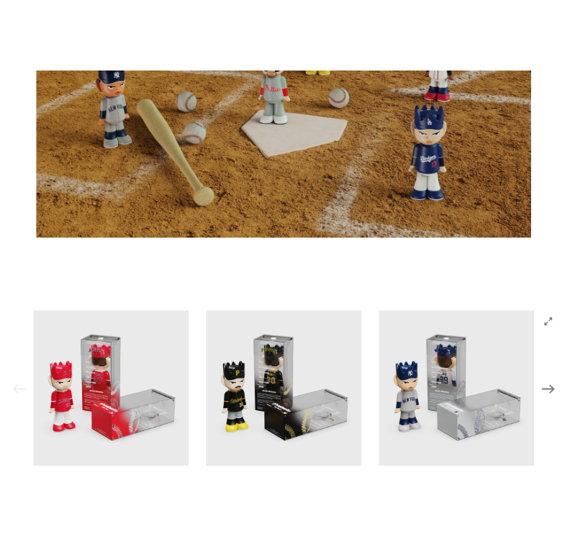
scroll to position [1212, 0]
